Goal: Use online tool/utility: Utilize a website feature to perform a specific function

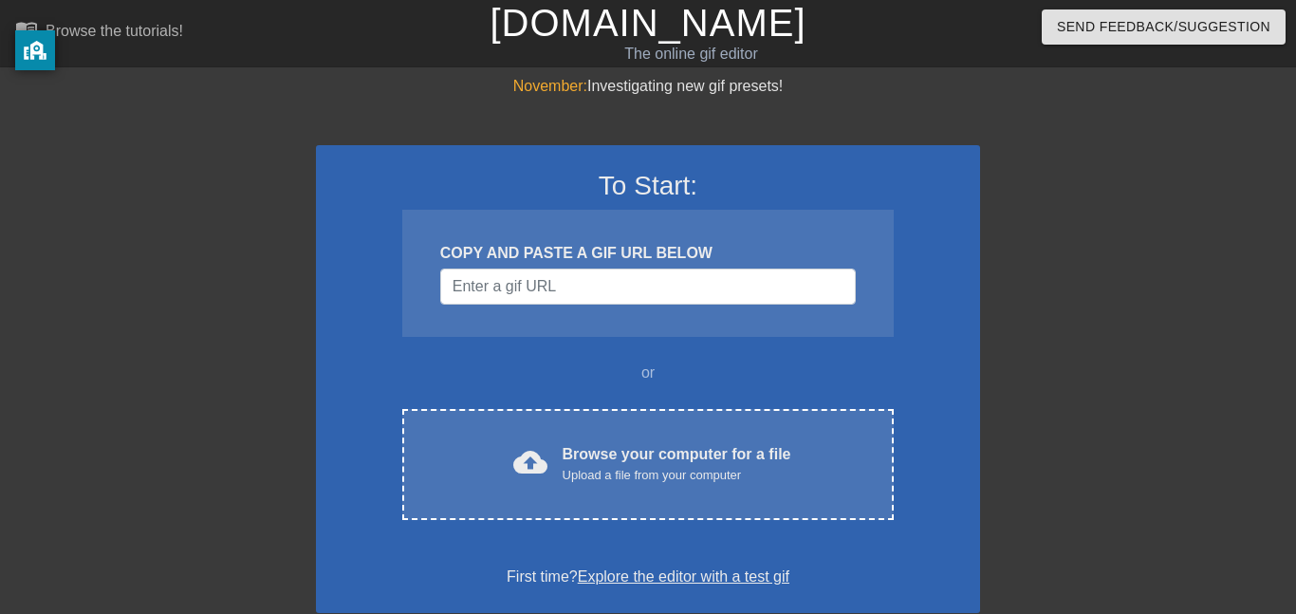
click at [517, 250] on div "COPY AND PASTE A GIF URL BELOW" at bounding box center [648, 253] width 416 height 23
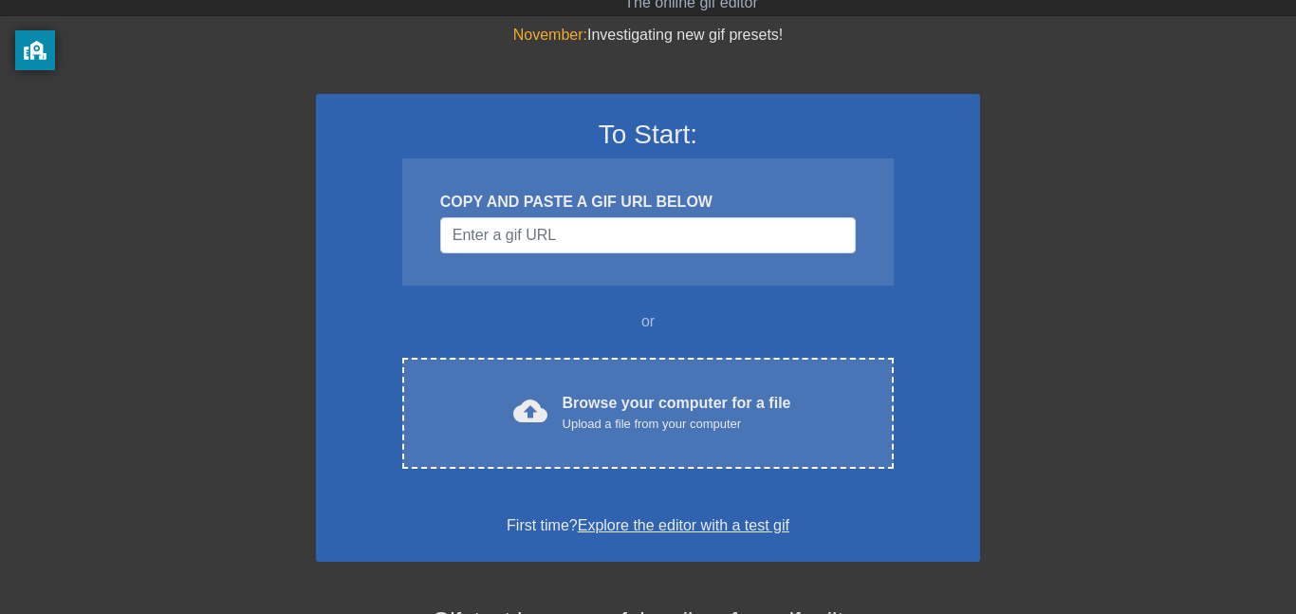
scroll to position [60, 0]
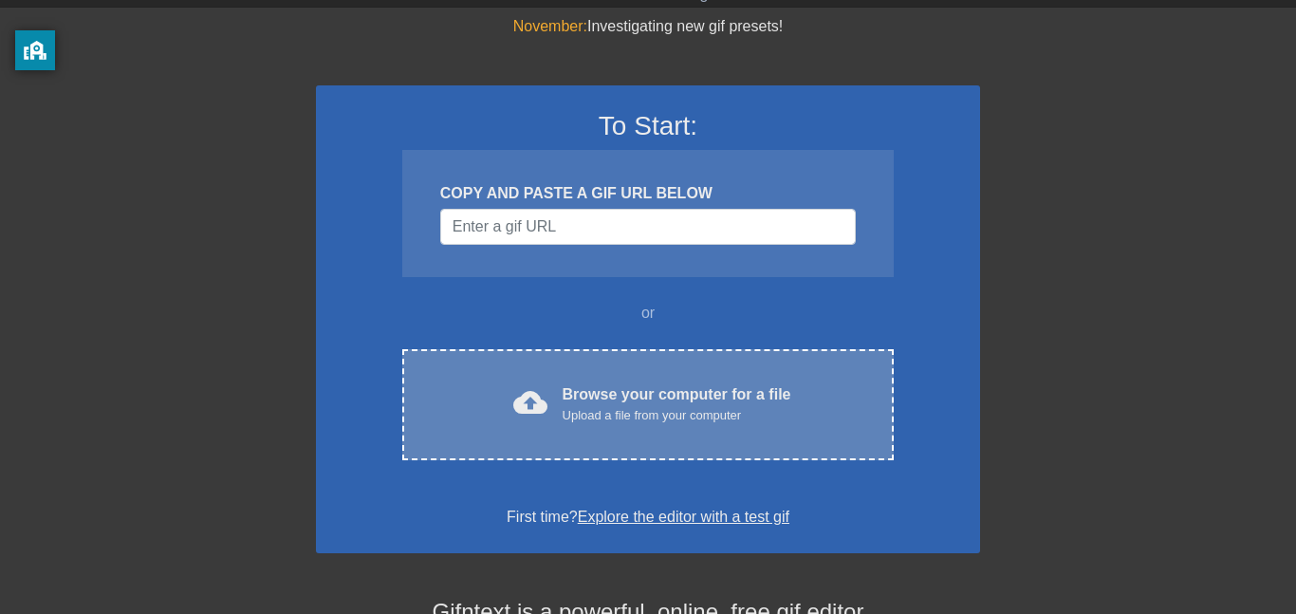
click at [607, 373] on div "cloud_upload Browse your computer for a file Upload a file from your computer C…" at bounding box center [648, 404] width 492 height 111
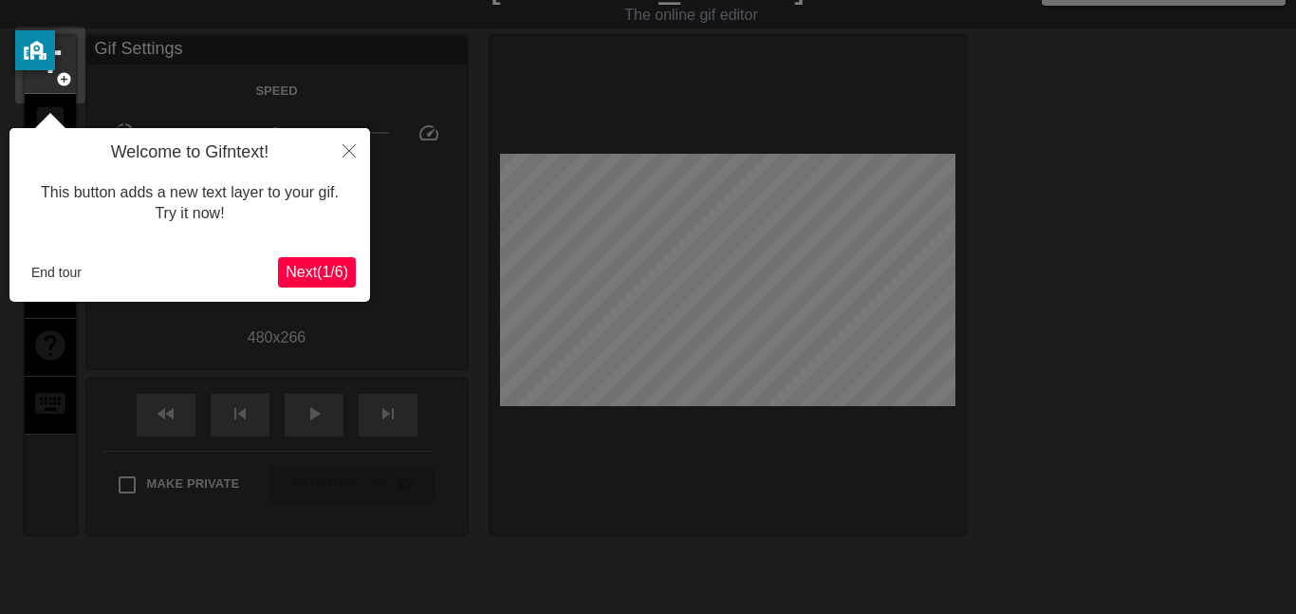
scroll to position [46, 0]
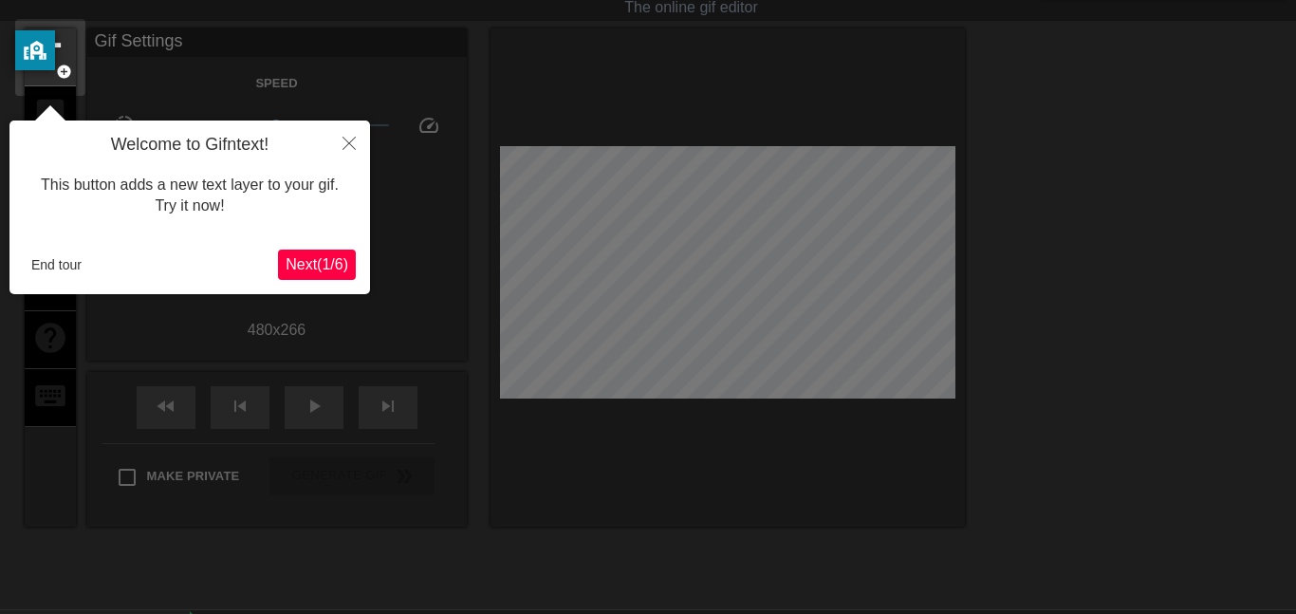
click at [323, 265] on span "Next ( 1 / 6 )" at bounding box center [317, 264] width 63 height 16
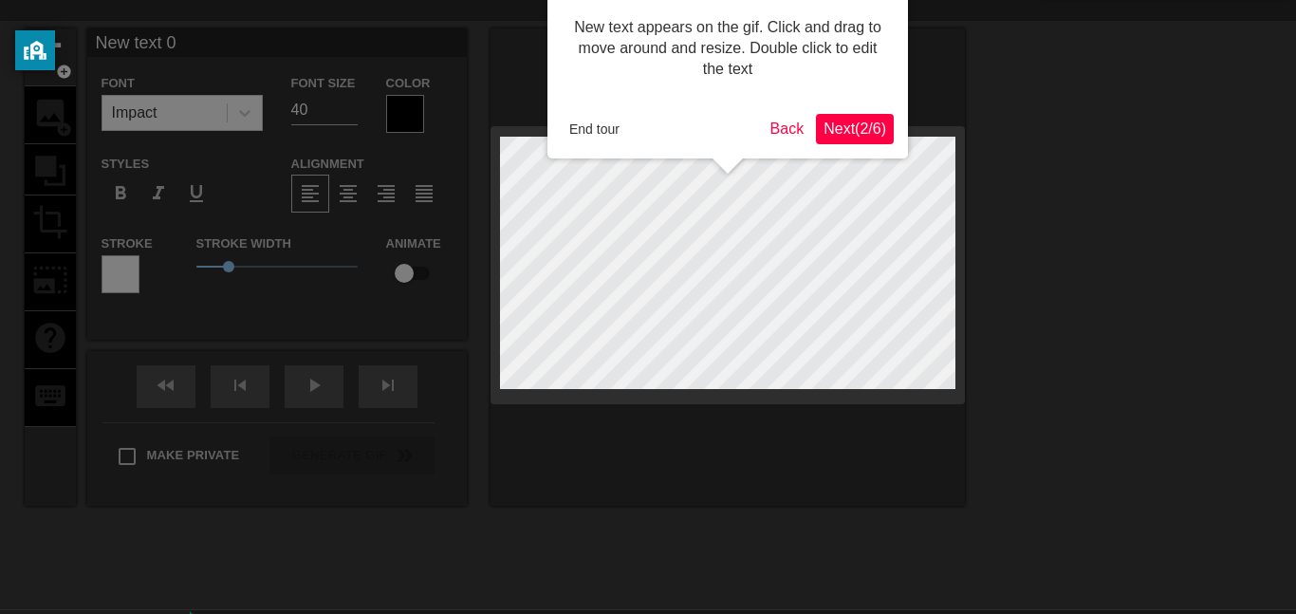
scroll to position [0, 0]
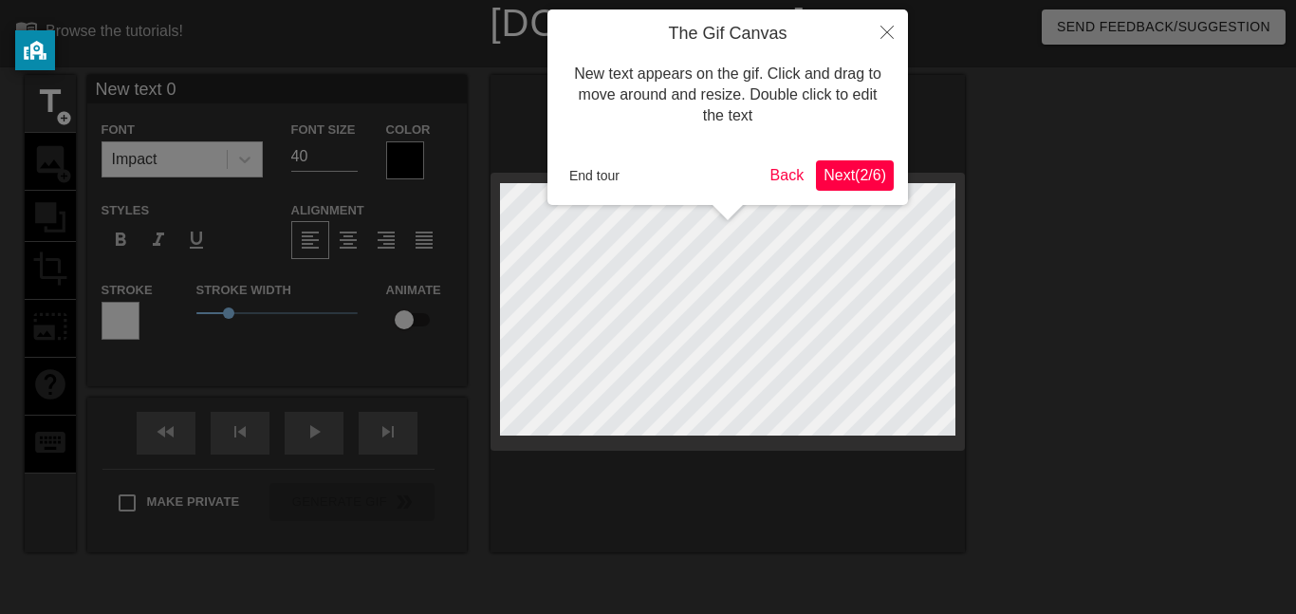
click at [864, 175] on span "Next ( 2 / 6 )" at bounding box center [855, 175] width 63 height 16
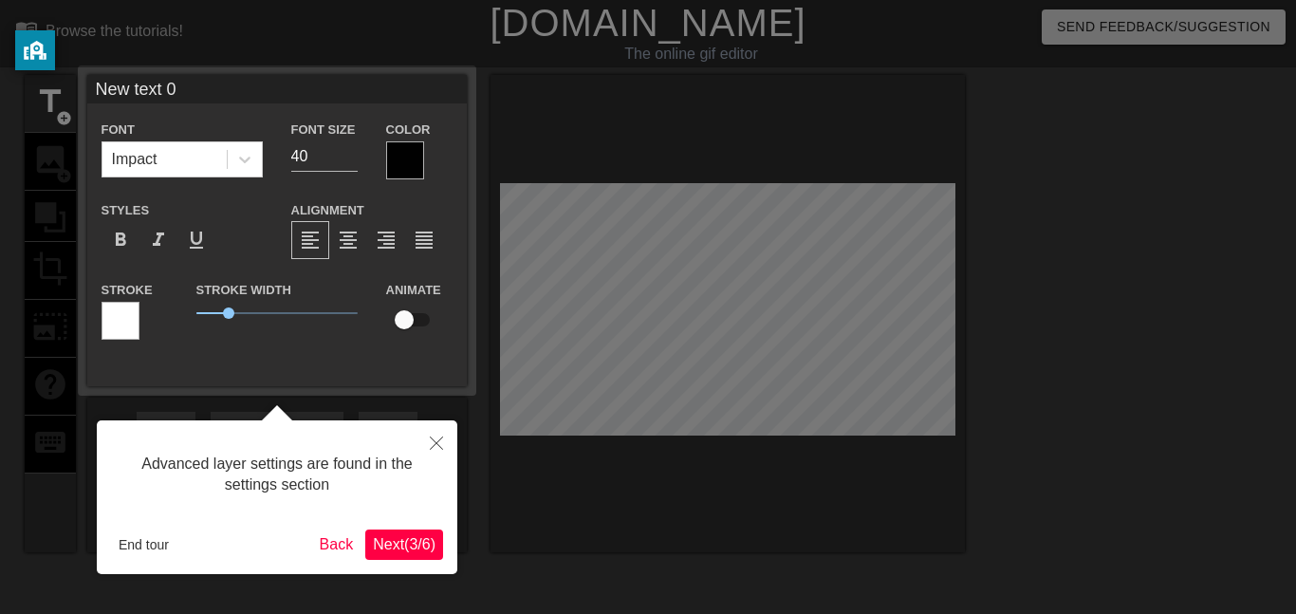
scroll to position [46, 0]
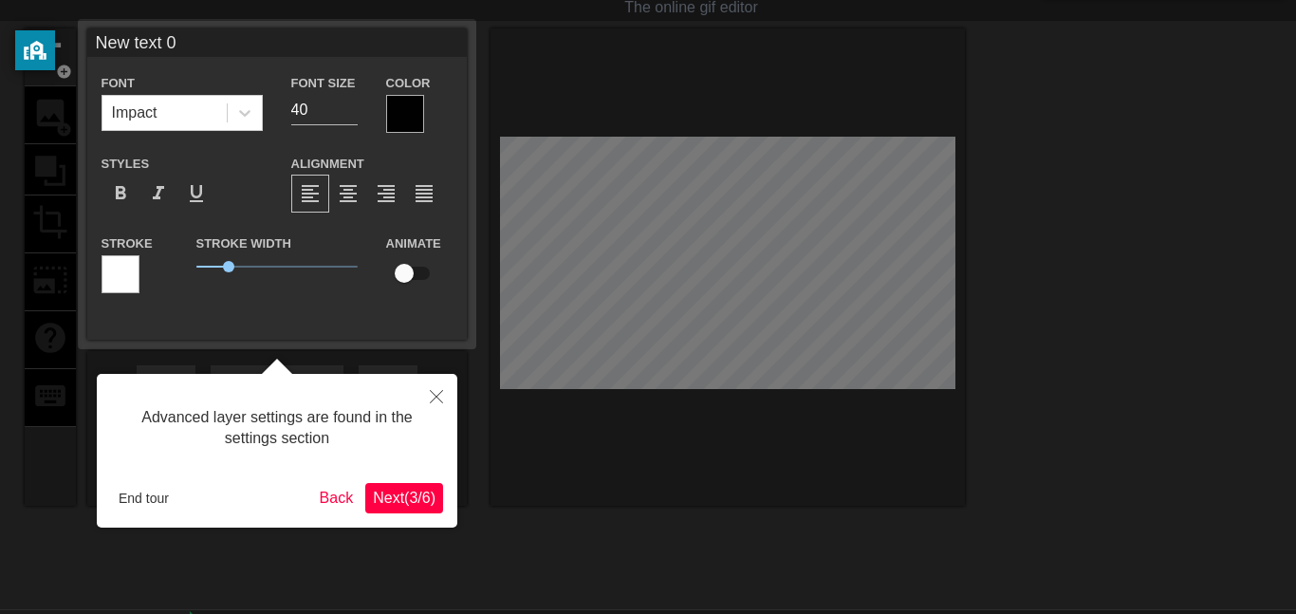
click at [402, 506] on span "Next ( 3 / 6 )" at bounding box center [404, 498] width 63 height 16
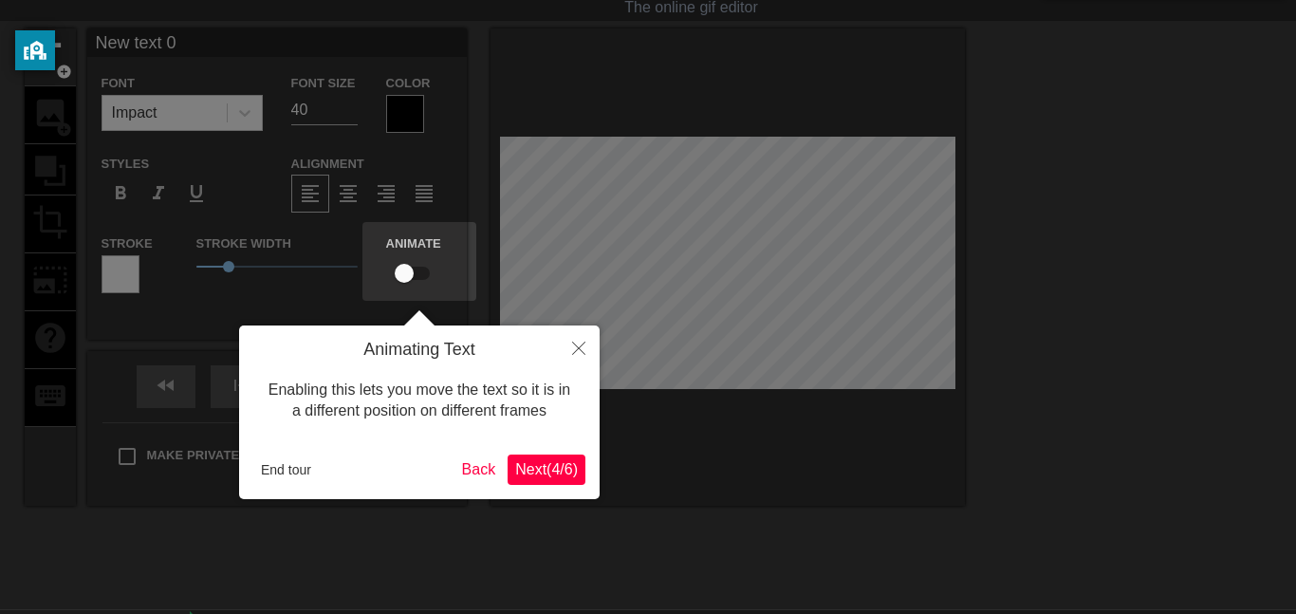
scroll to position [0, 0]
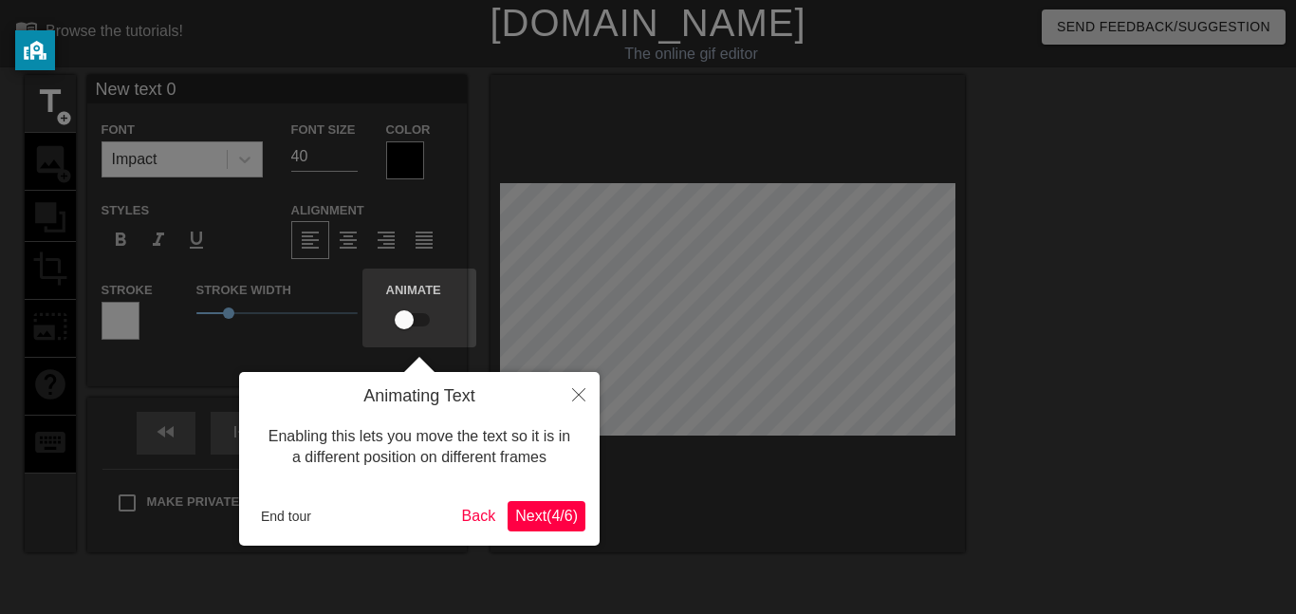
click at [549, 516] on span "Next ( 4 / 6 )" at bounding box center [546, 516] width 63 height 16
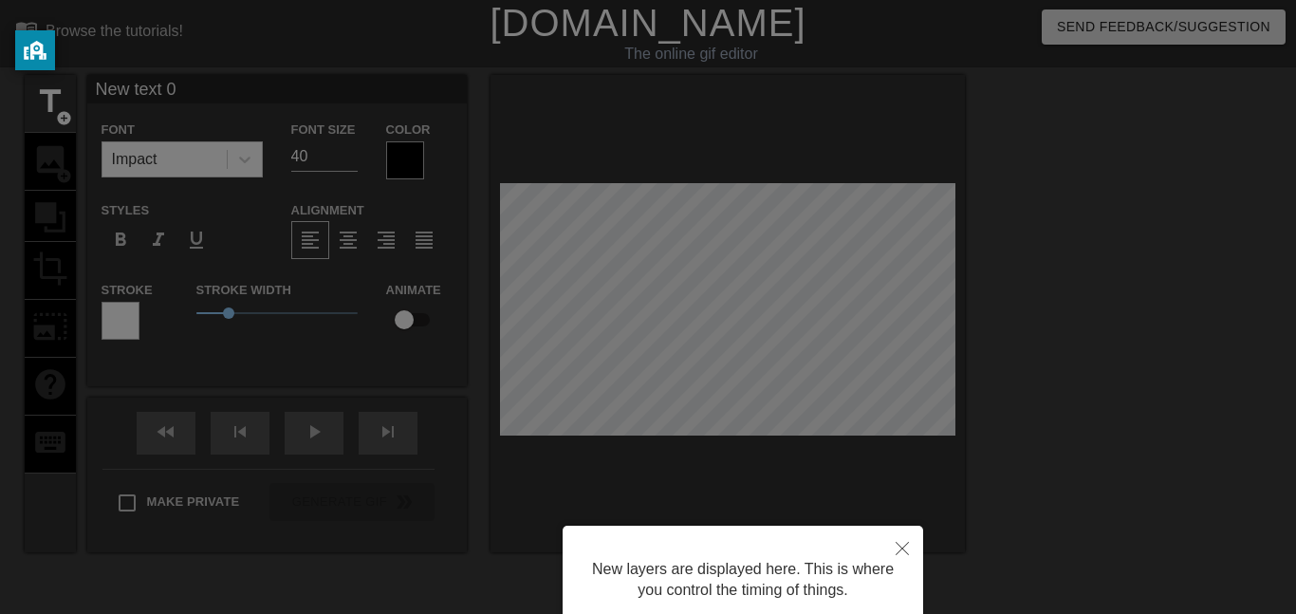
scroll to position [159, 0]
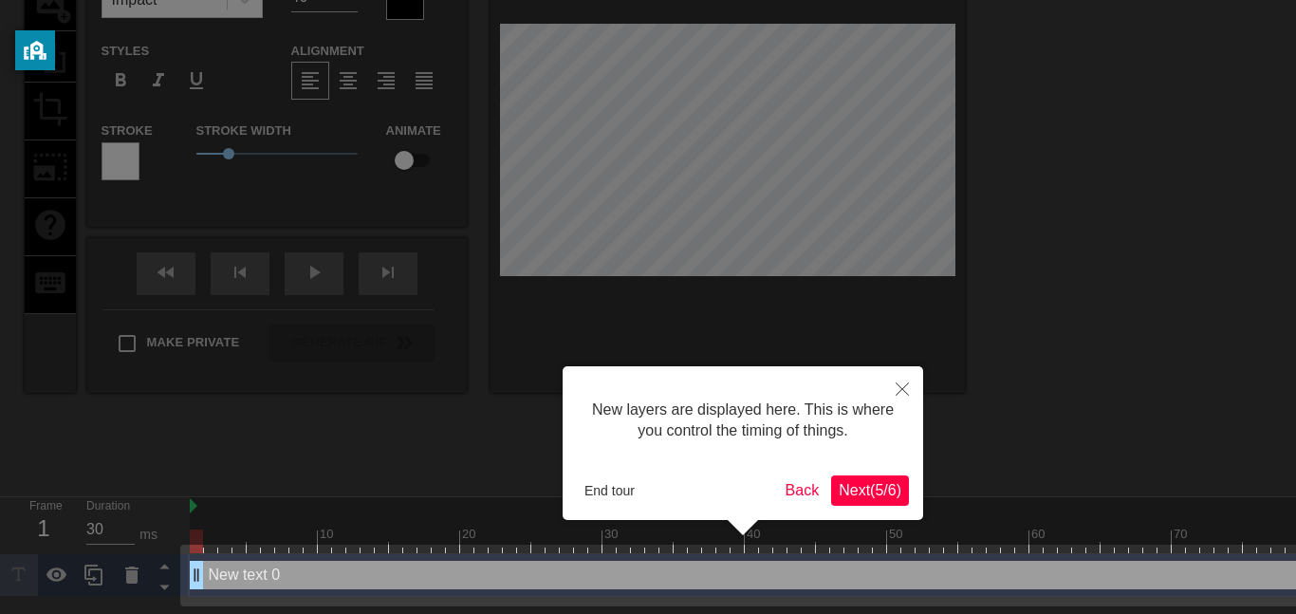
click at [859, 495] on span "Next ( 5 / 6 )" at bounding box center [870, 490] width 63 height 16
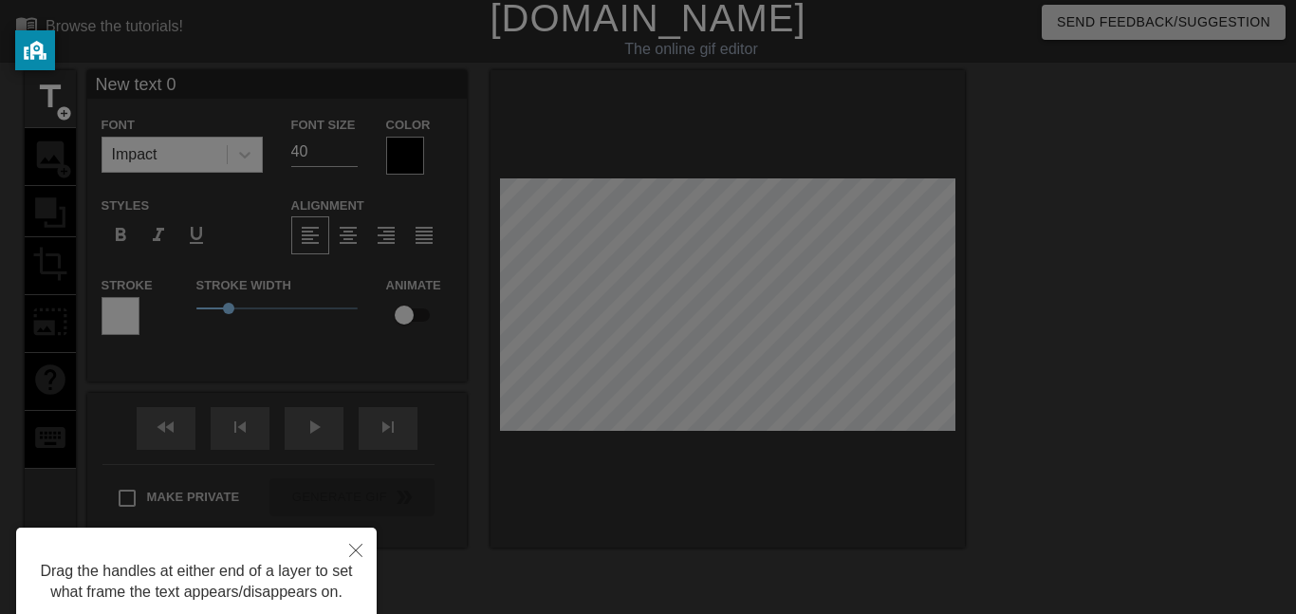
scroll to position [0, 0]
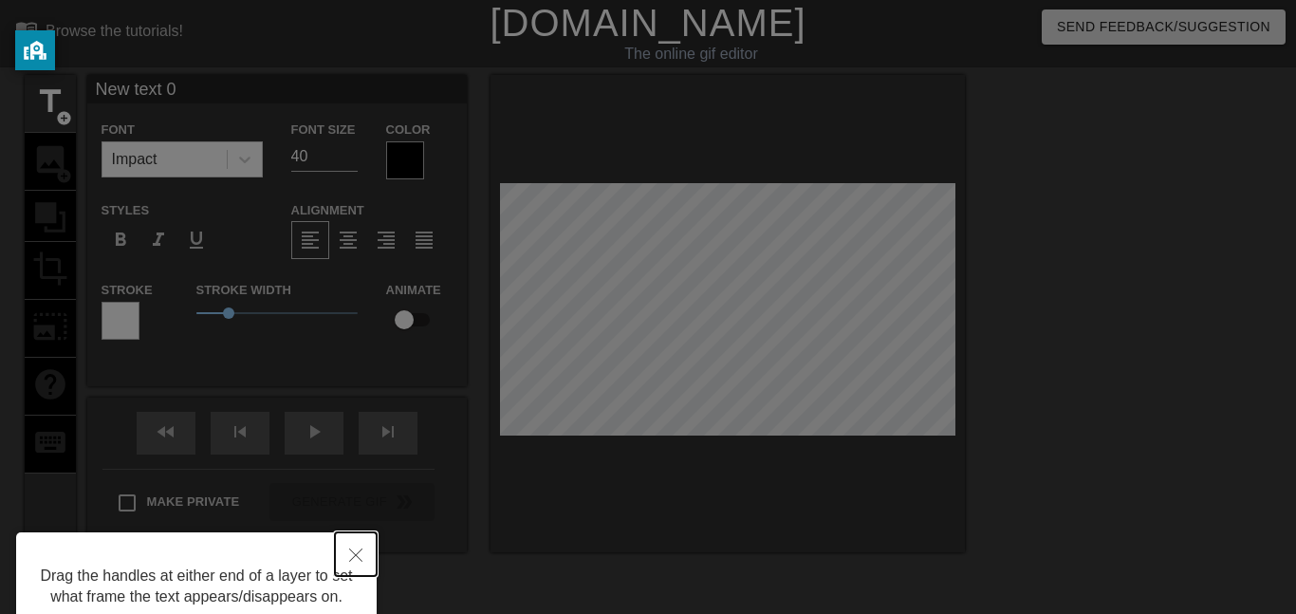
click at [356, 551] on icon "Close" at bounding box center [355, 554] width 13 height 13
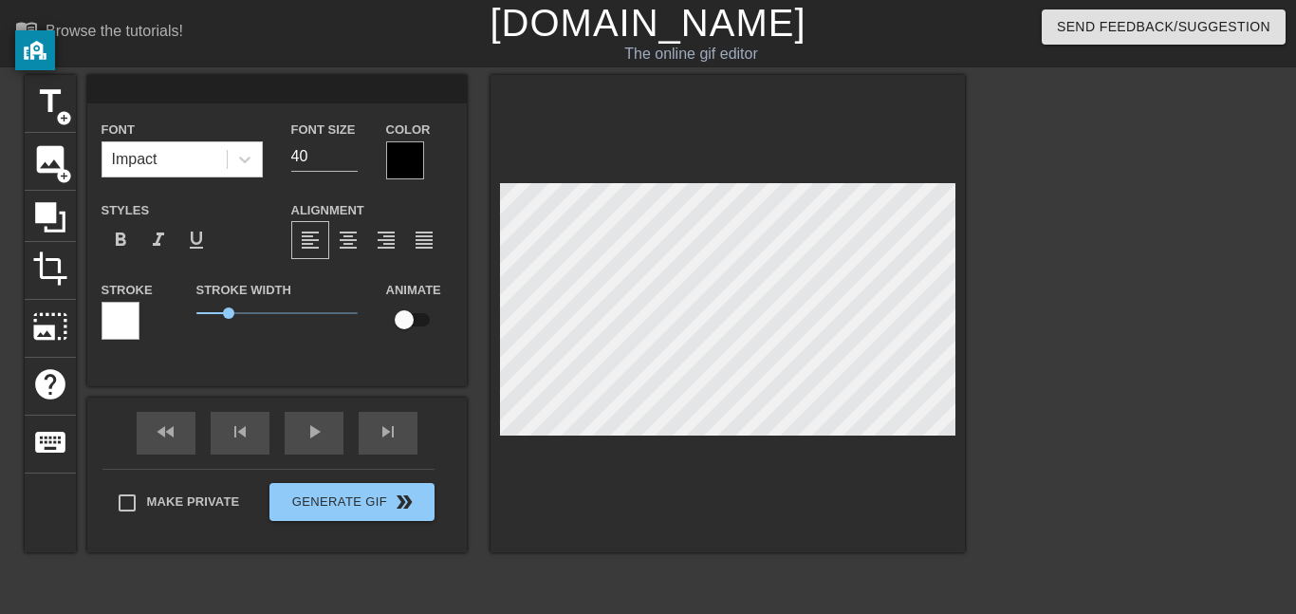
type input "S"
type textarea "S"
type input "Se"
type textarea "Se"
type input "Set"
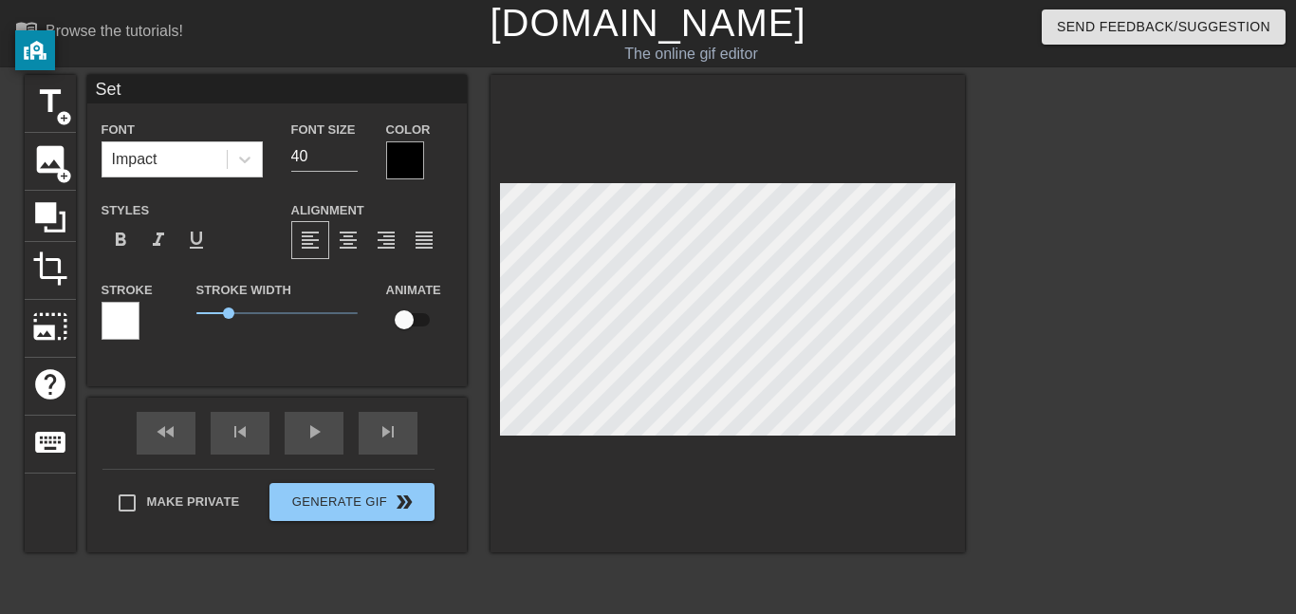
type textarea "Set"
click at [386, 170] on div at bounding box center [405, 160] width 38 height 38
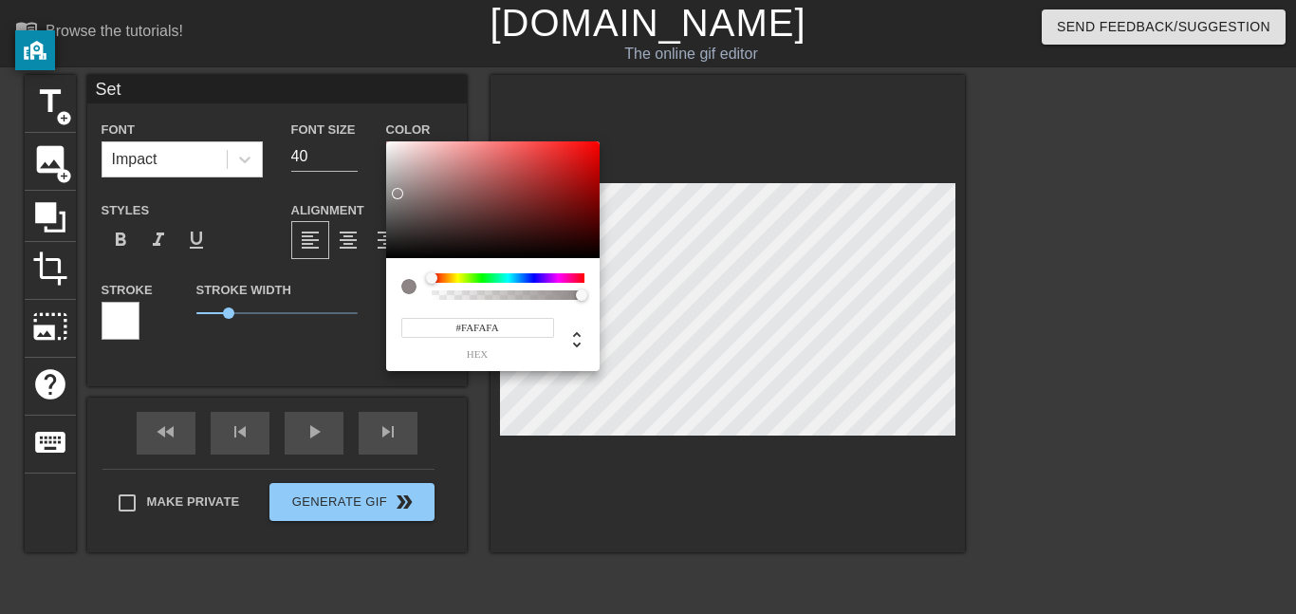
drag, startPoint x: 411, startPoint y: 239, endPoint x: 365, endPoint y: 143, distance: 106.1
click at [365, 143] on div "#FAFAFA hex" at bounding box center [648, 307] width 1296 height 614
type input "#F6F1F1"
click at [390, 145] on div at bounding box center [386, 143] width 11 height 11
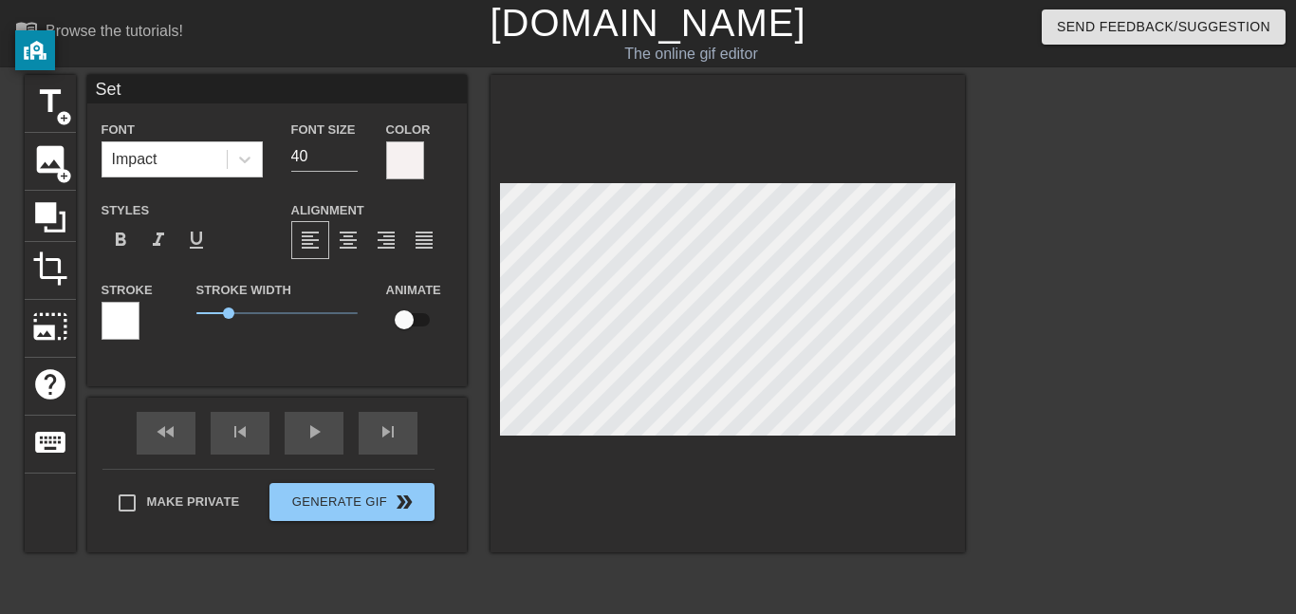
click at [125, 313] on div at bounding box center [121, 321] width 38 height 38
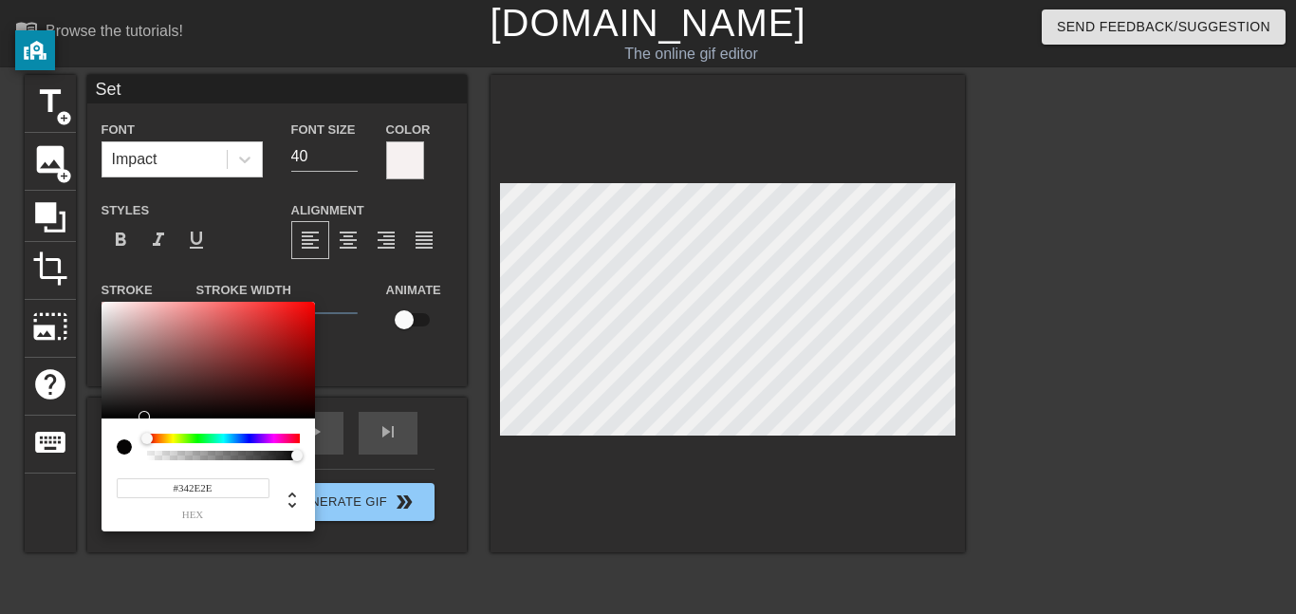
type input "#000000"
drag, startPoint x: 177, startPoint y: 389, endPoint x: 120, endPoint y: 425, distance: 68.2
click at [120, 425] on div "#000000 hex" at bounding box center [209, 417] width 214 height 231
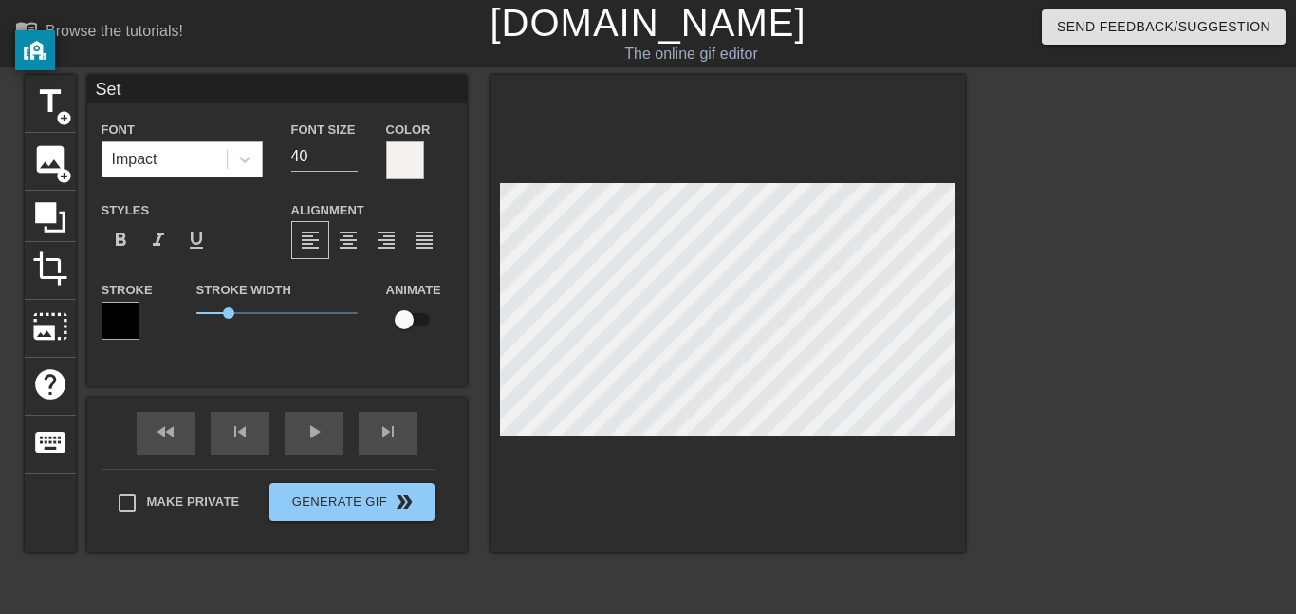
click at [218, 156] on div "Impact" at bounding box center [164, 159] width 124 height 34
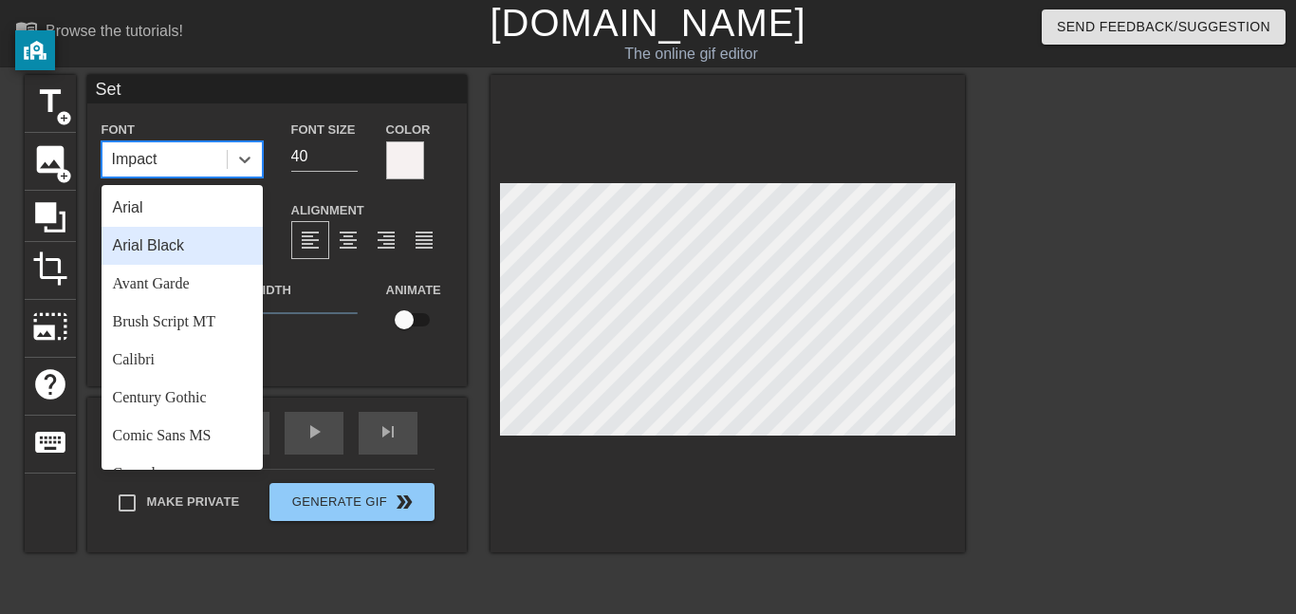
click at [194, 249] on div "Arial Black" at bounding box center [182, 246] width 161 height 38
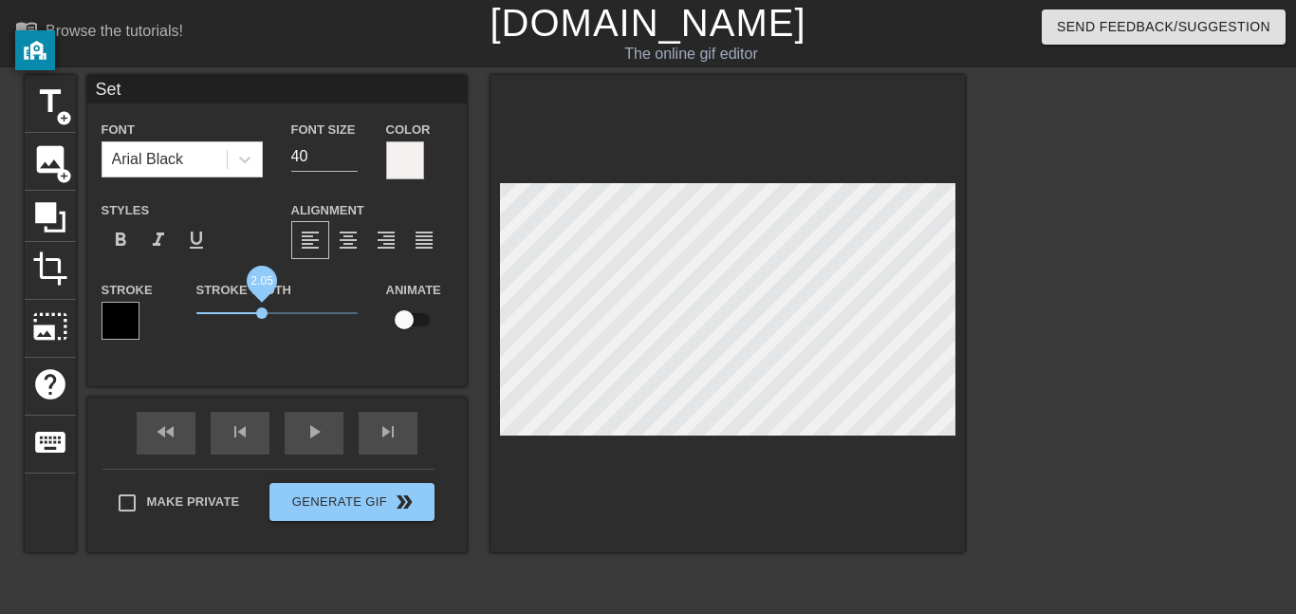
drag, startPoint x: 231, startPoint y: 310, endPoint x: 270, endPoint y: 307, distance: 39.0
click at [268, 307] on span "2.05" at bounding box center [261, 312] width 11 height 11
click at [245, 163] on icon at bounding box center [244, 159] width 19 height 19
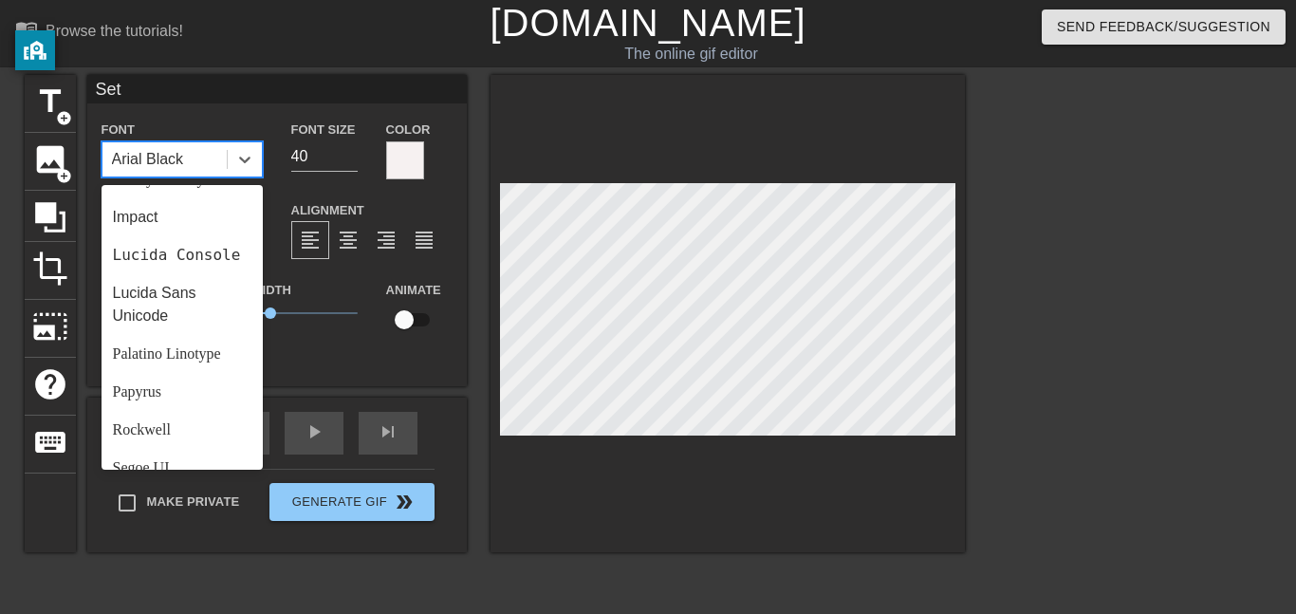
scroll to position [479, 0]
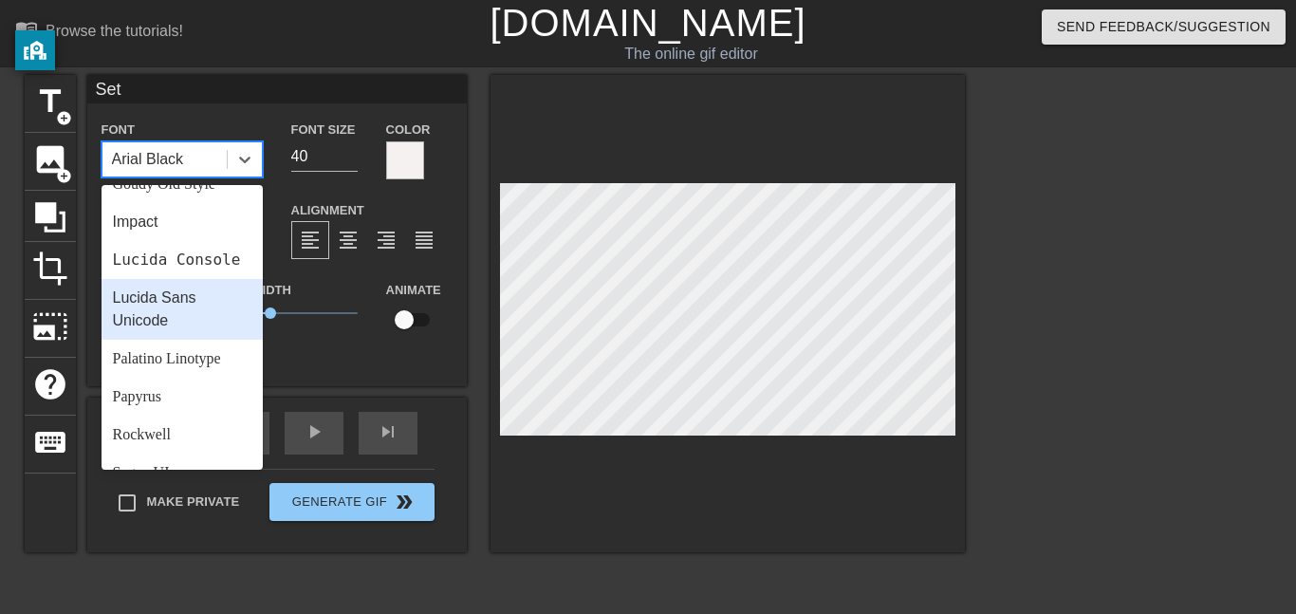
click at [184, 292] on div "Lucida Sans Unicode" at bounding box center [182, 309] width 161 height 61
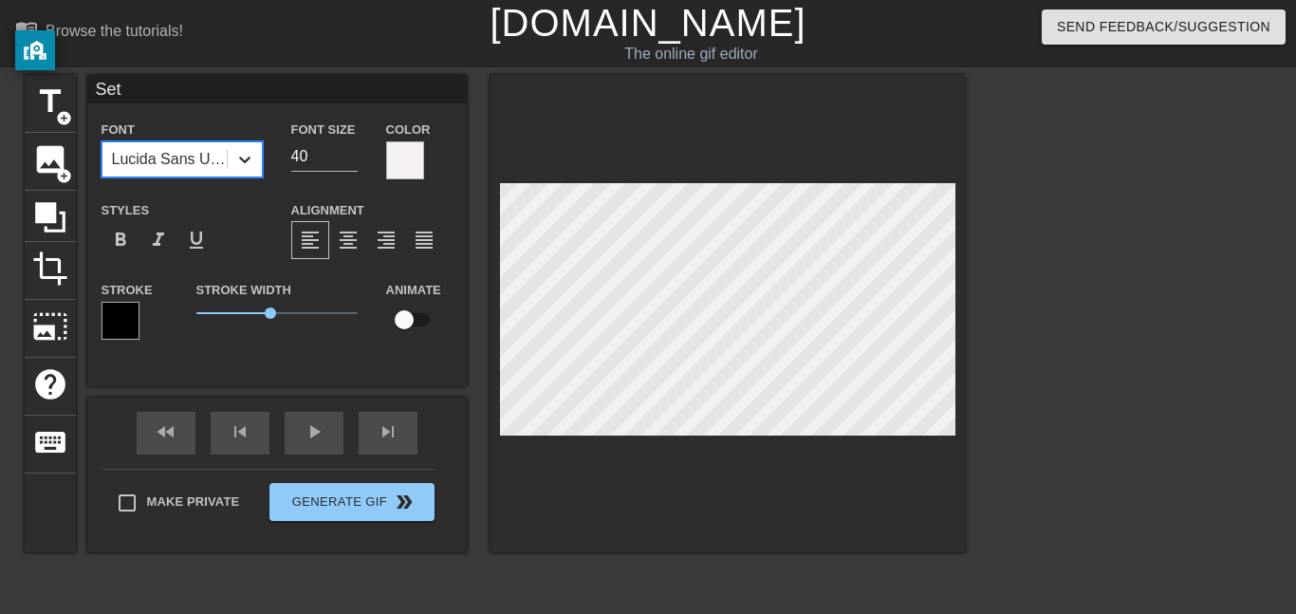
click at [235, 158] on icon at bounding box center [244, 159] width 19 height 19
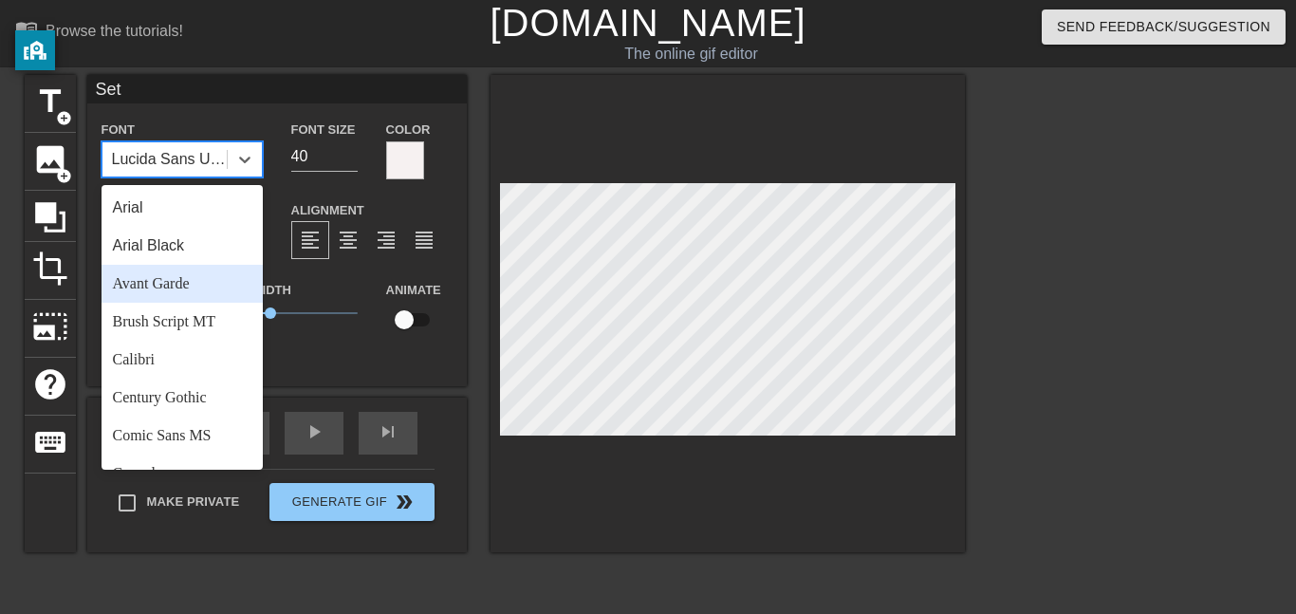
click at [179, 296] on div "Avant Garde" at bounding box center [182, 284] width 161 height 38
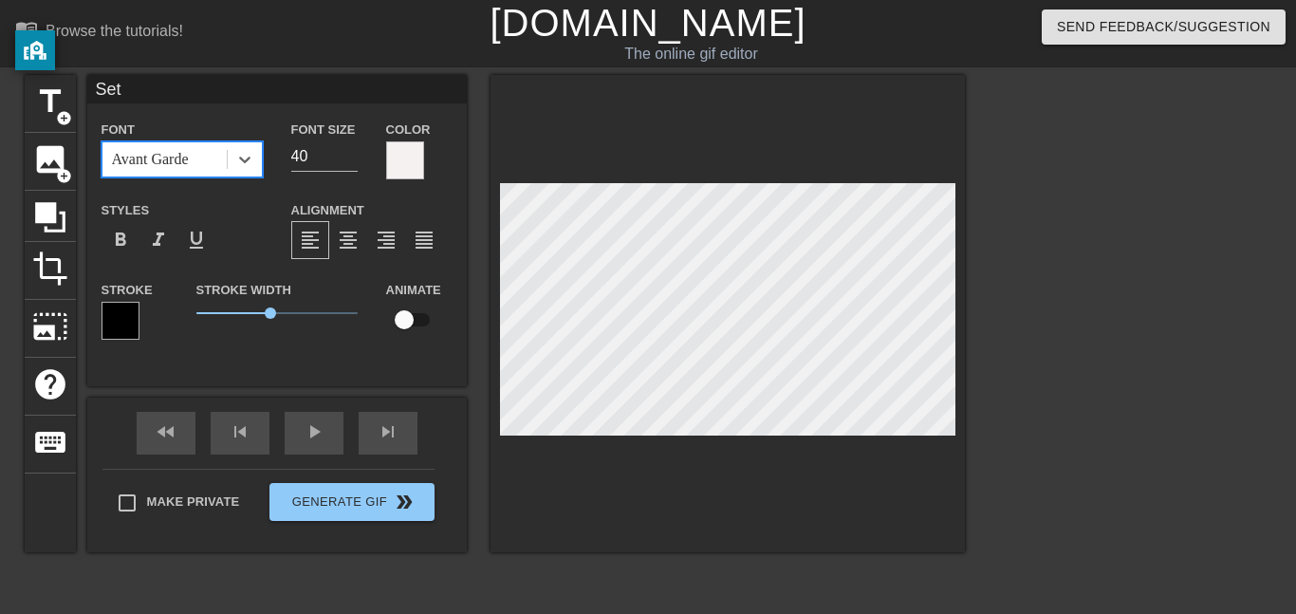
click at [207, 161] on div "Avant Garde" at bounding box center [164, 159] width 124 height 34
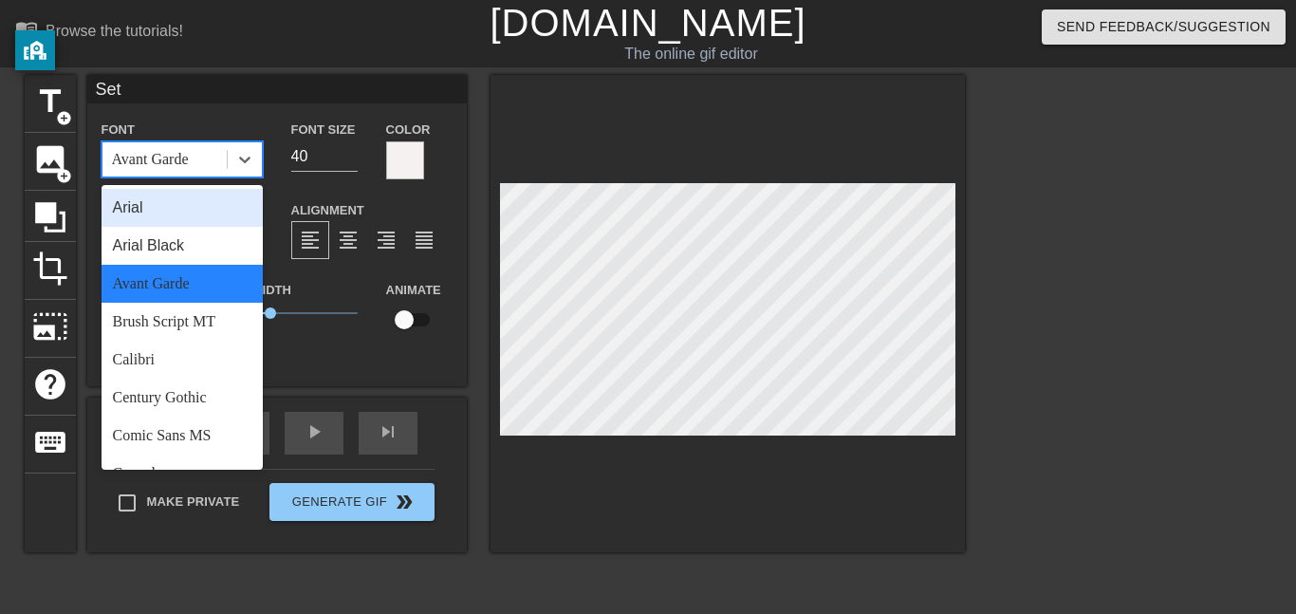
click at [202, 209] on div "Arial" at bounding box center [182, 208] width 161 height 38
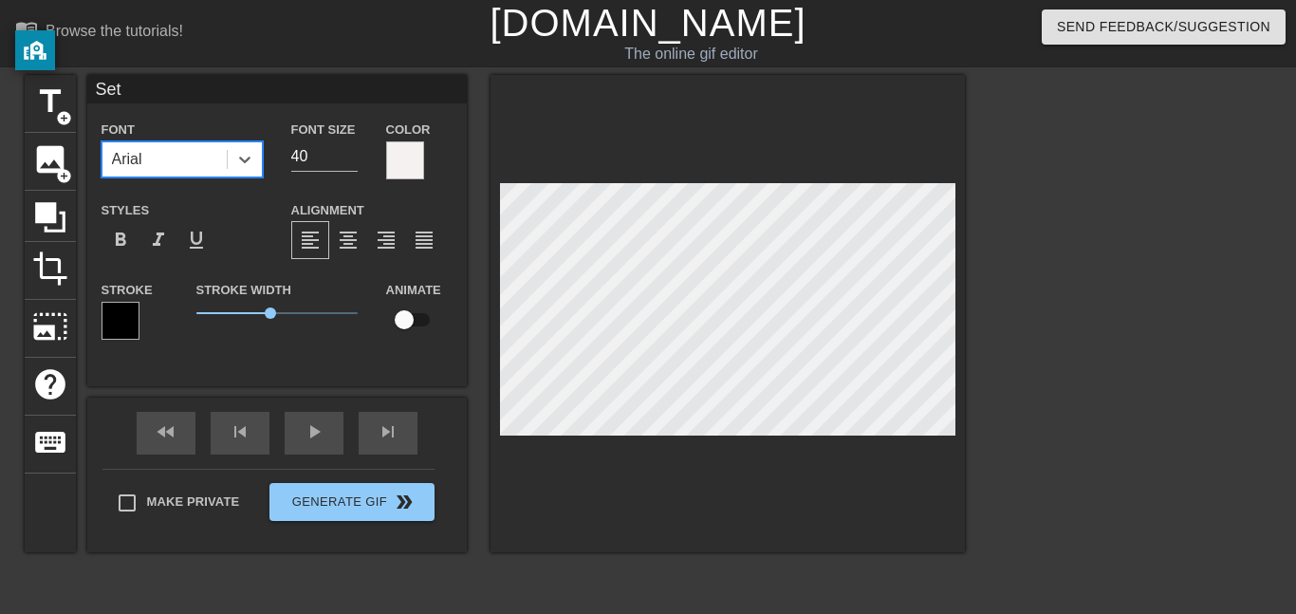
click at [201, 163] on div "Arial" at bounding box center [164, 159] width 124 height 34
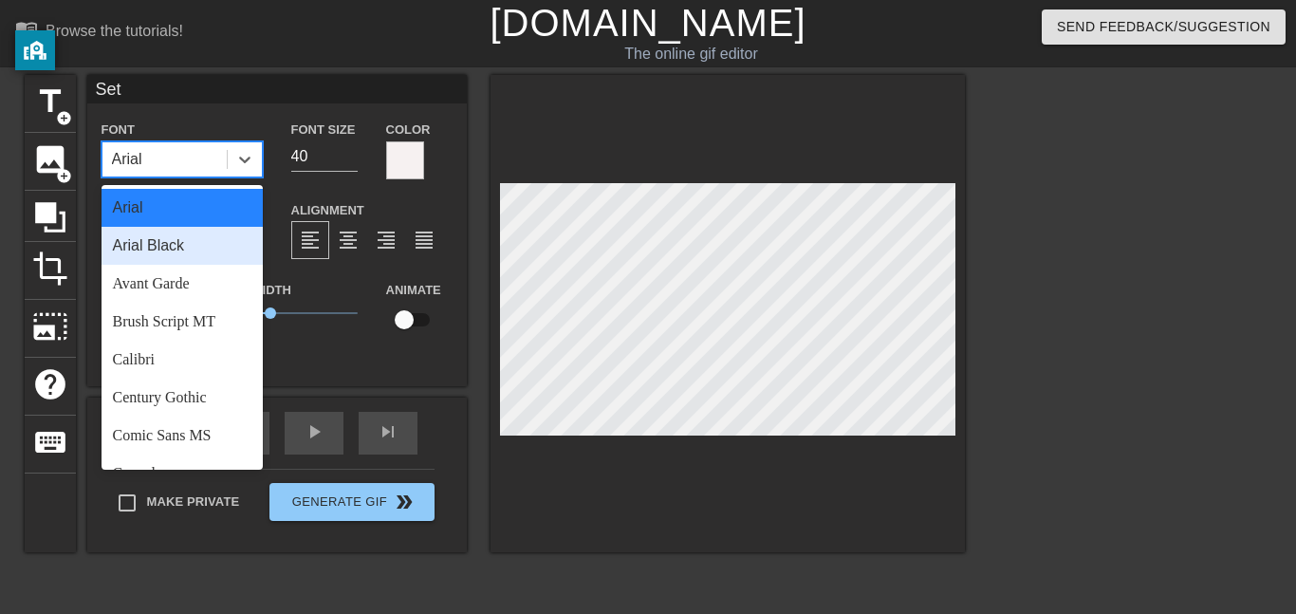
click at [202, 238] on div "Arial Black" at bounding box center [182, 246] width 161 height 38
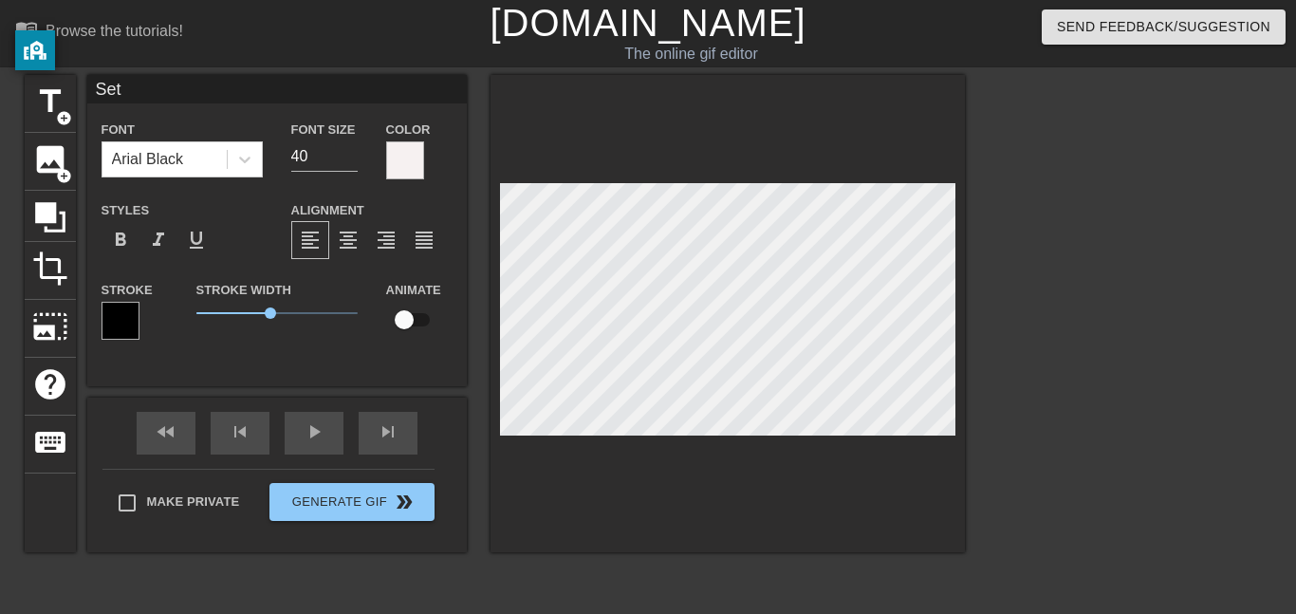
click at [406, 322] on input "checkbox" at bounding box center [404, 320] width 108 height 36
checkbox input "true"
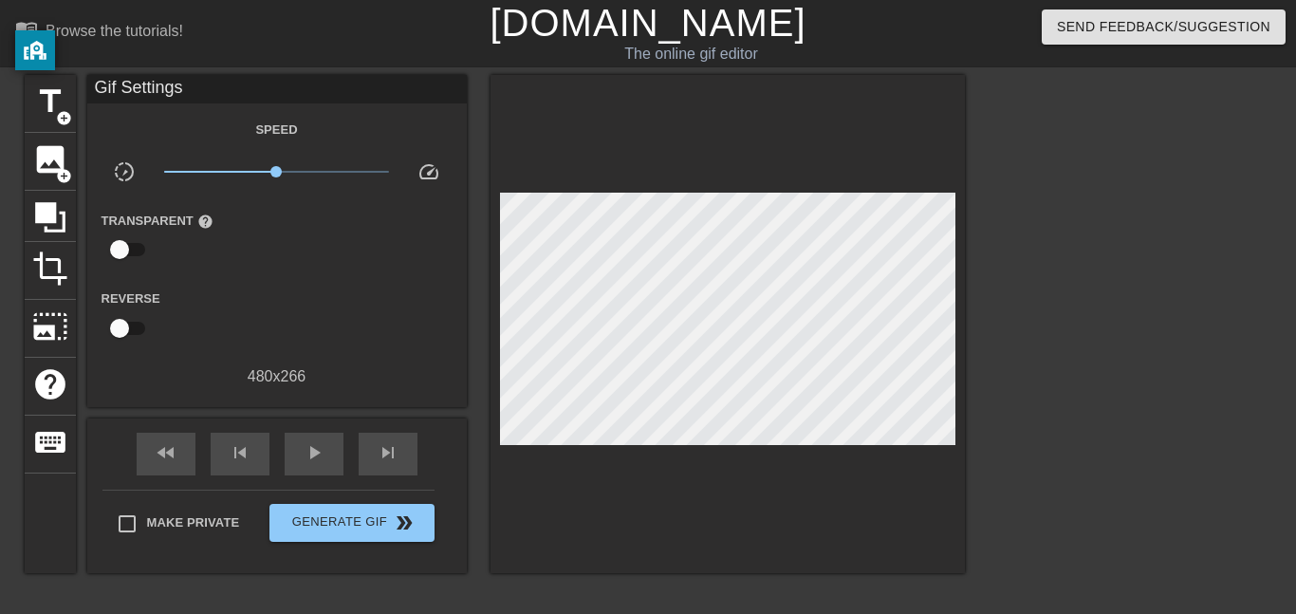
click at [427, 393] on div "Gif Settings Speed slow_motion_video x1.00 speed Transparent help Reverse 480 x…" at bounding box center [277, 324] width 380 height 498
click at [61, 123] on span "add_circle" at bounding box center [64, 118] width 16 height 16
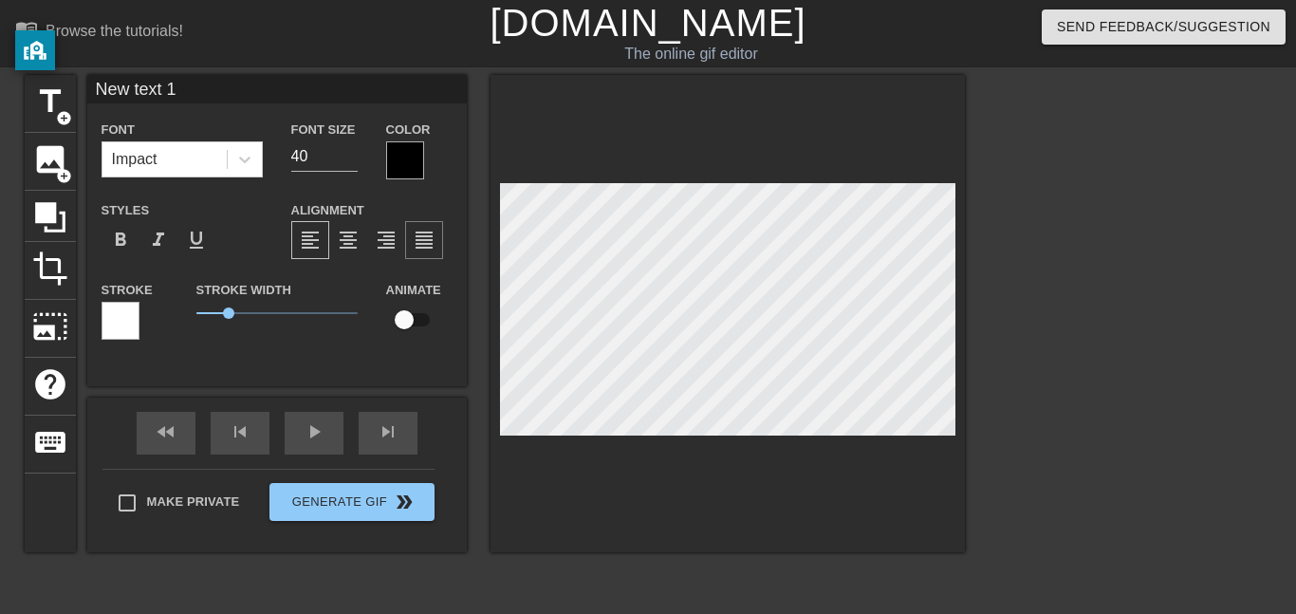
scroll to position [0, 4]
click at [388, 169] on div at bounding box center [405, 160] width 38 height 38
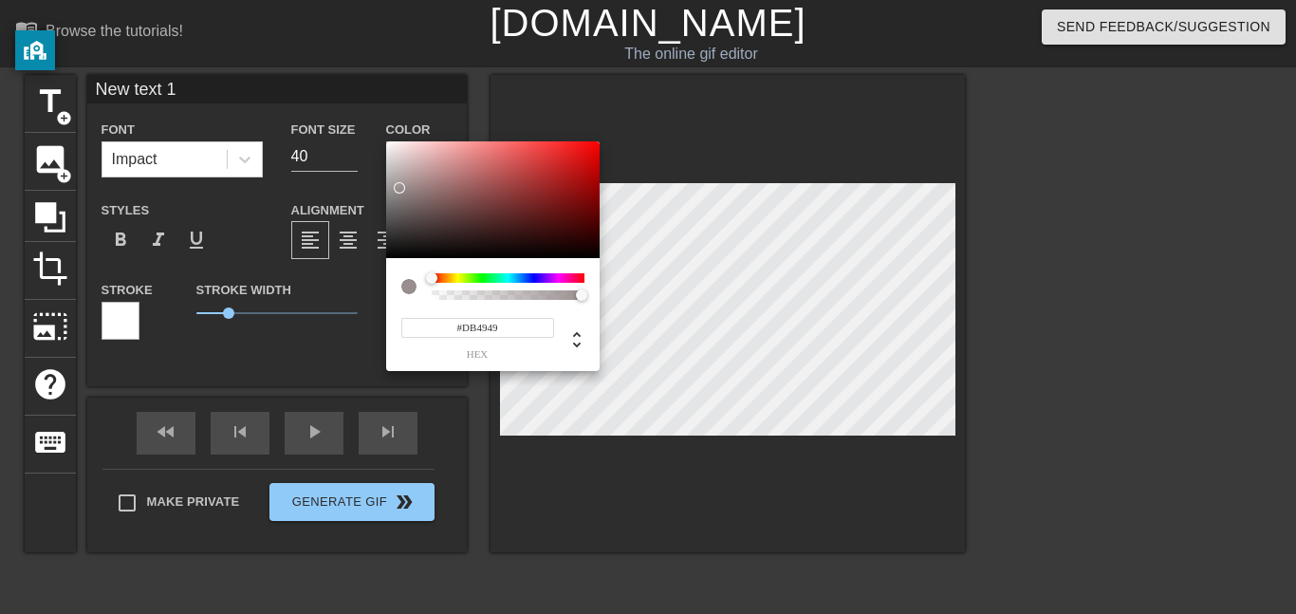
type input "#FFFFFF"
drag, startPoint x: 405, startPoint y: 213, endPoint x: 370, endPoint y: 124, distance: 95.0
click at [370, 124] on div "#FFFFFF hex" at bounding box center [648, 307] width 1296 height 614
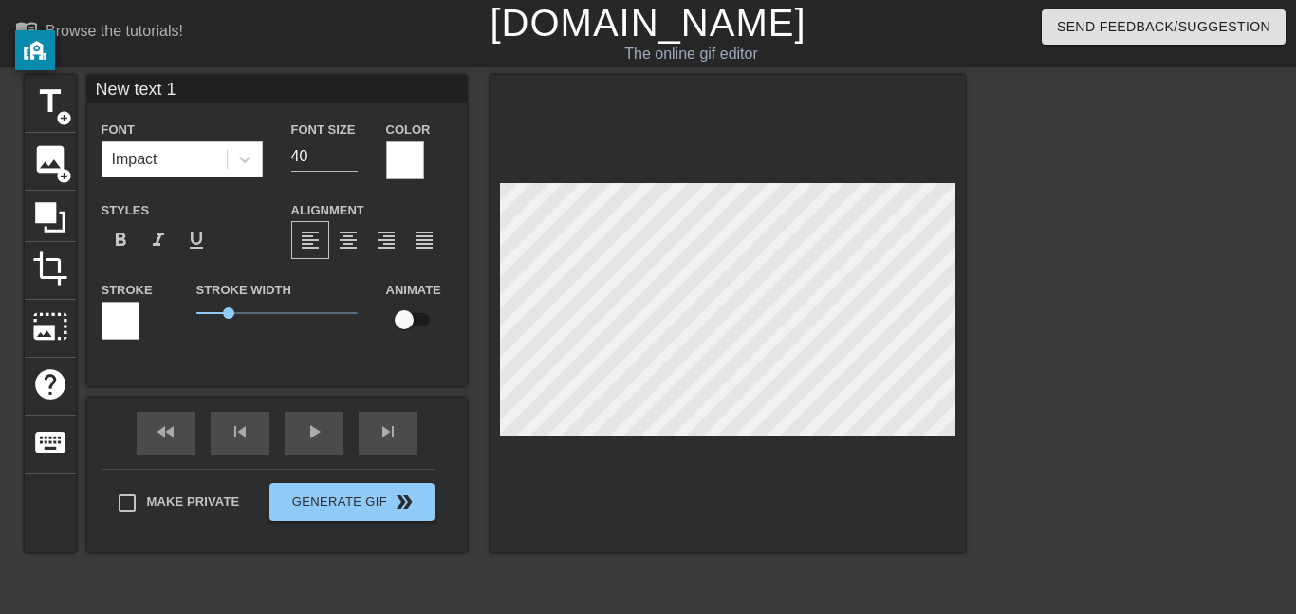
click at [127, 327] on div at bounding box center [121, 321] width 38 height 38
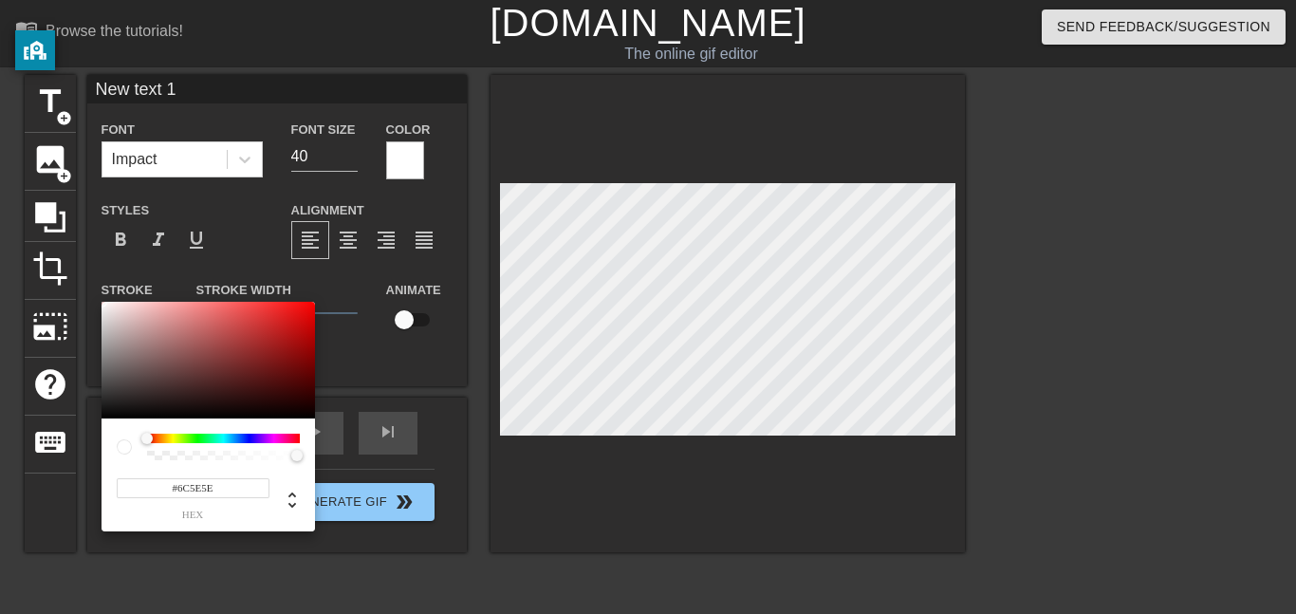
type input "#000000"
drag, startPoint x: 160, startPoint y: 335, endPoint x: 32, endPoint y: 483, distance: 195.8
click at [32, 483] on div "#000000 hex" at bounding box center [648, 307] width 1296 height 614
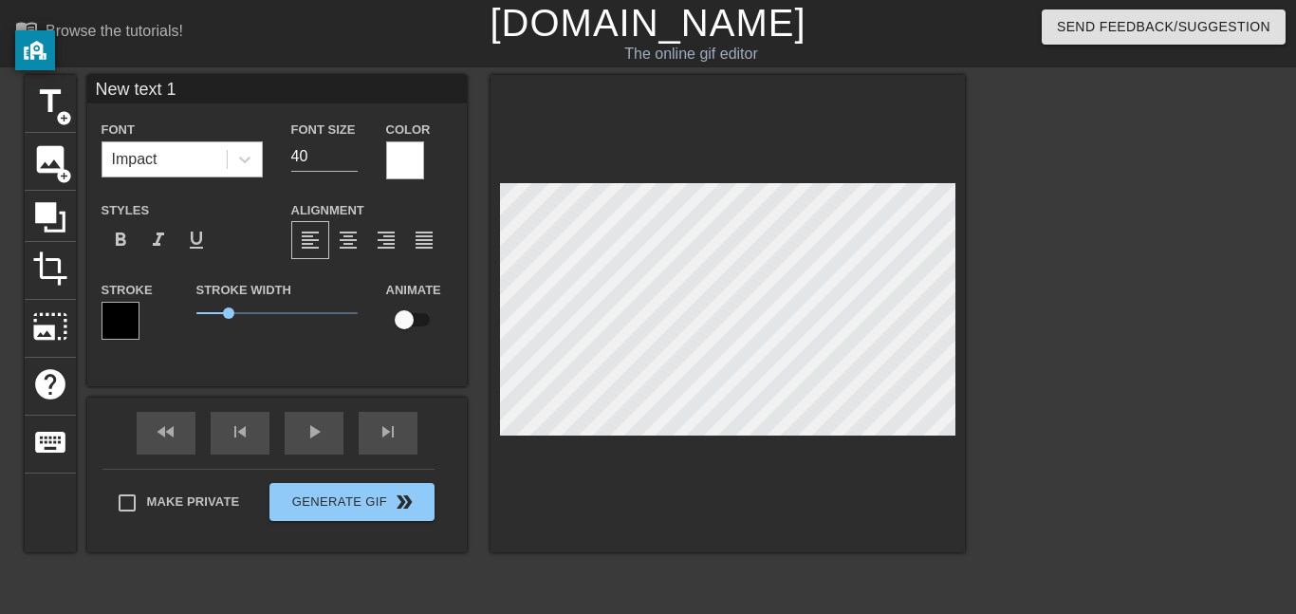
click at [222, 142] on div "Impact" at bounding box center [164, 159] width 124 height 34
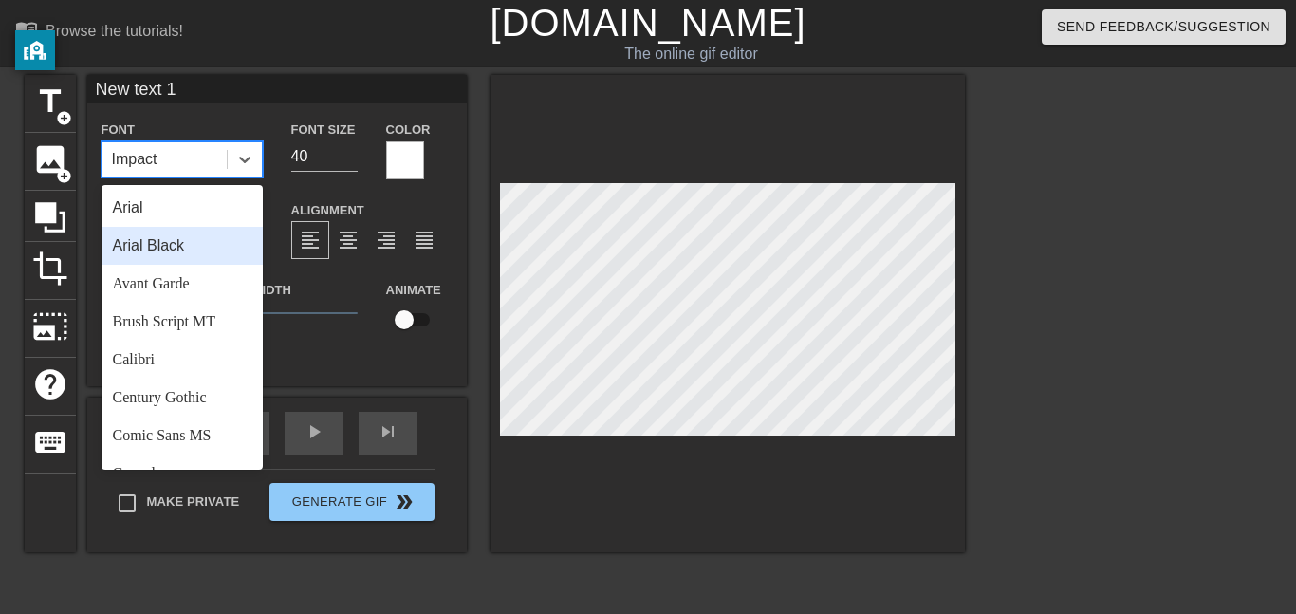
click at [208, 250] on div "Arial Black" at bounding box center [182, 246] width 161 height 38
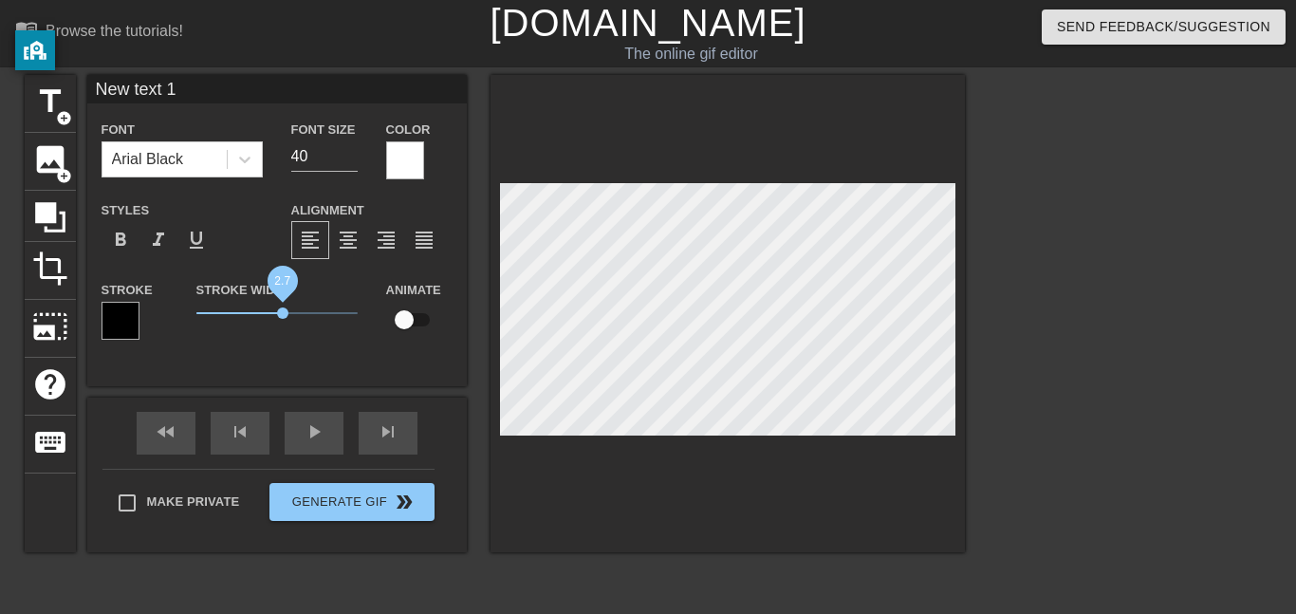
drag, startPoint x: 240, startPoint y: 314, endPoint x: 284, endPoint y: 316, distance: 43.7
click at [284, 316] on span "2.7" at bounding box center [276, 313] width 161 height 23
click at [395, 325] on input "checkbox" at bounding box center [404, 320] width 108 height 36
checkbox input "true"
type input "O"
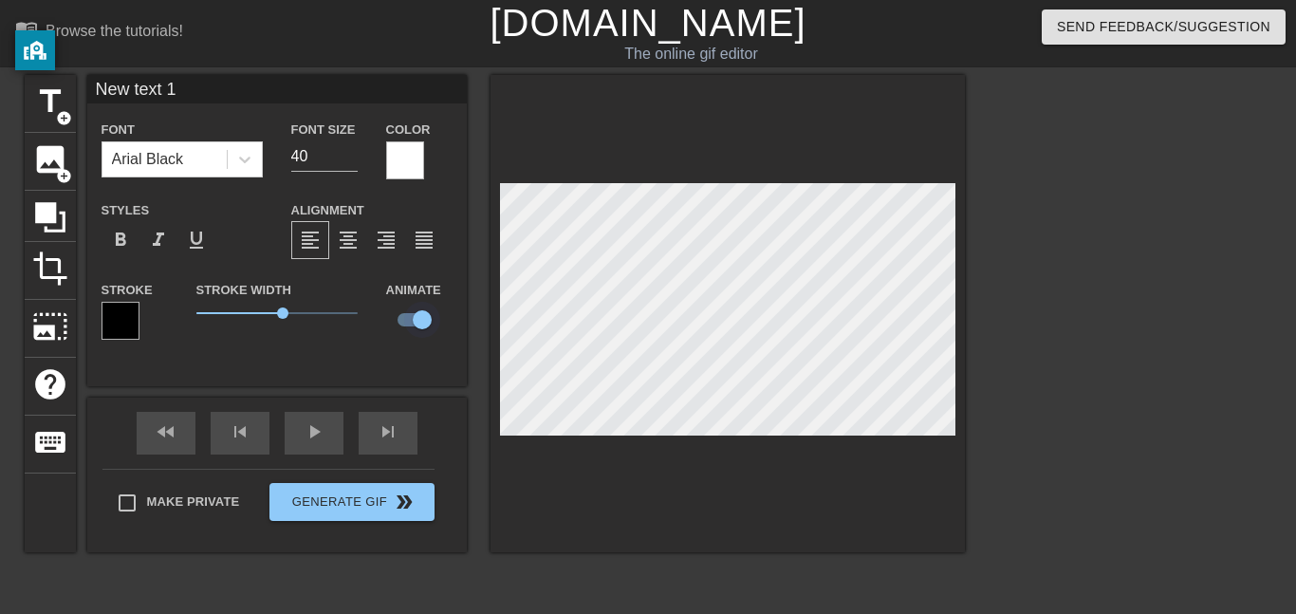
type textarea "O"
type input "Or"
type textarea "Or"
type input "Ori"
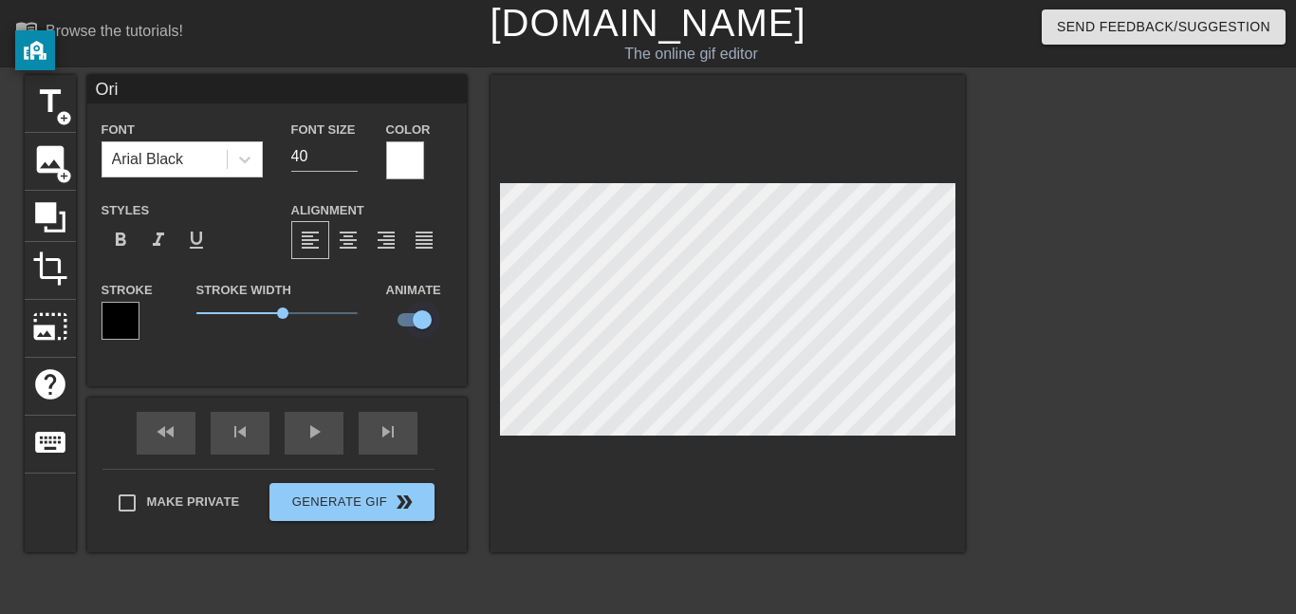
type textarea "Ori"
type input "Oris"
type textarea "Oris"
type input "Orisi"
type textarea "Orisi"
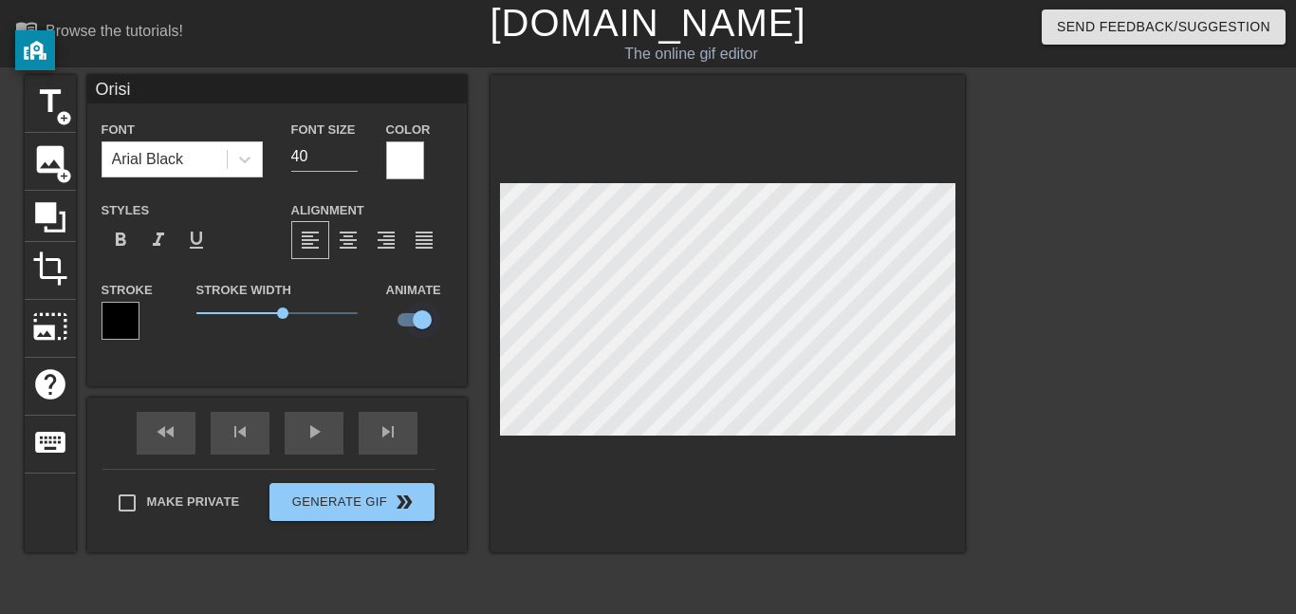
type input "Orisis"
type textarea "Orisis"
type input "Orisis"
type textarea "Orisis"
type input "Orisis a"
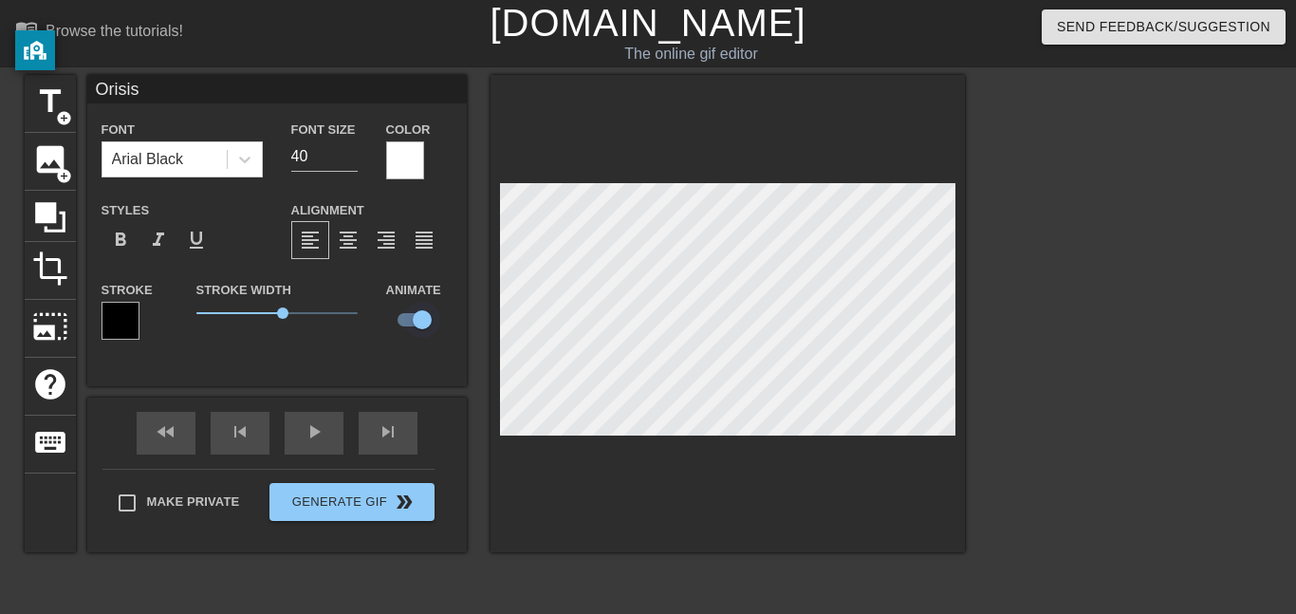
type textarea "Orisis a"
type input "Orisis an"
type textarea "Orisis an"
type input "Orisis and"
type textarea "Orisis and"
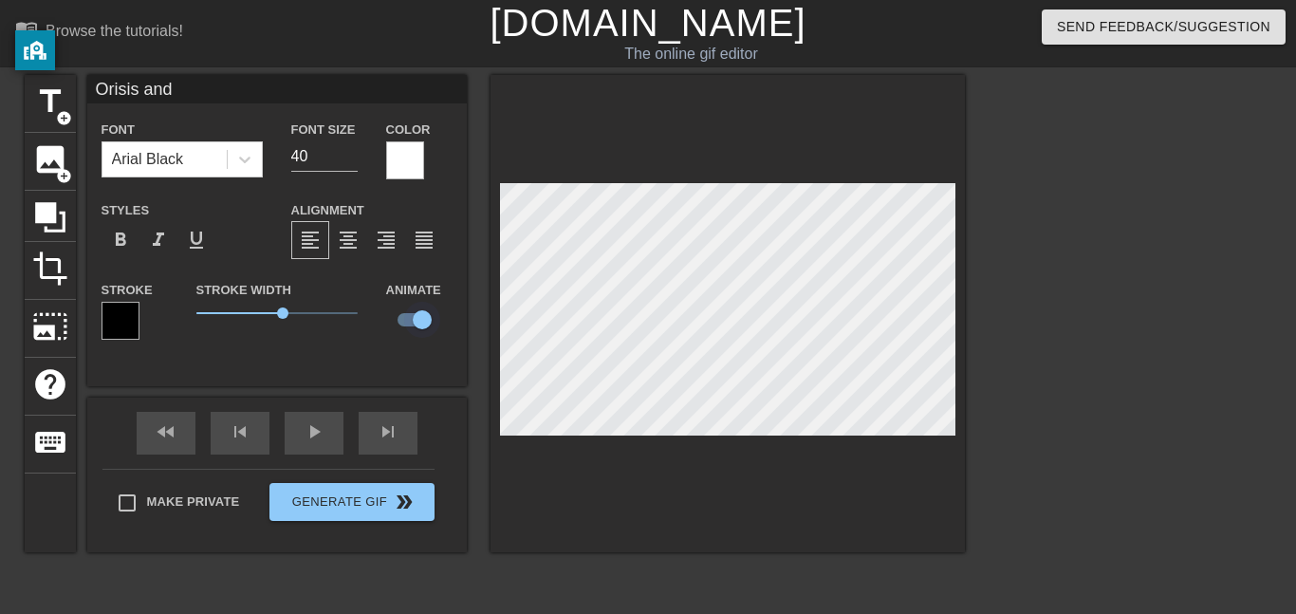
scroll to position [0, 4]
type input "Orisis and"
type textarea "Orisis and"
type input "Orisis and"
type textarea "Orisis and"
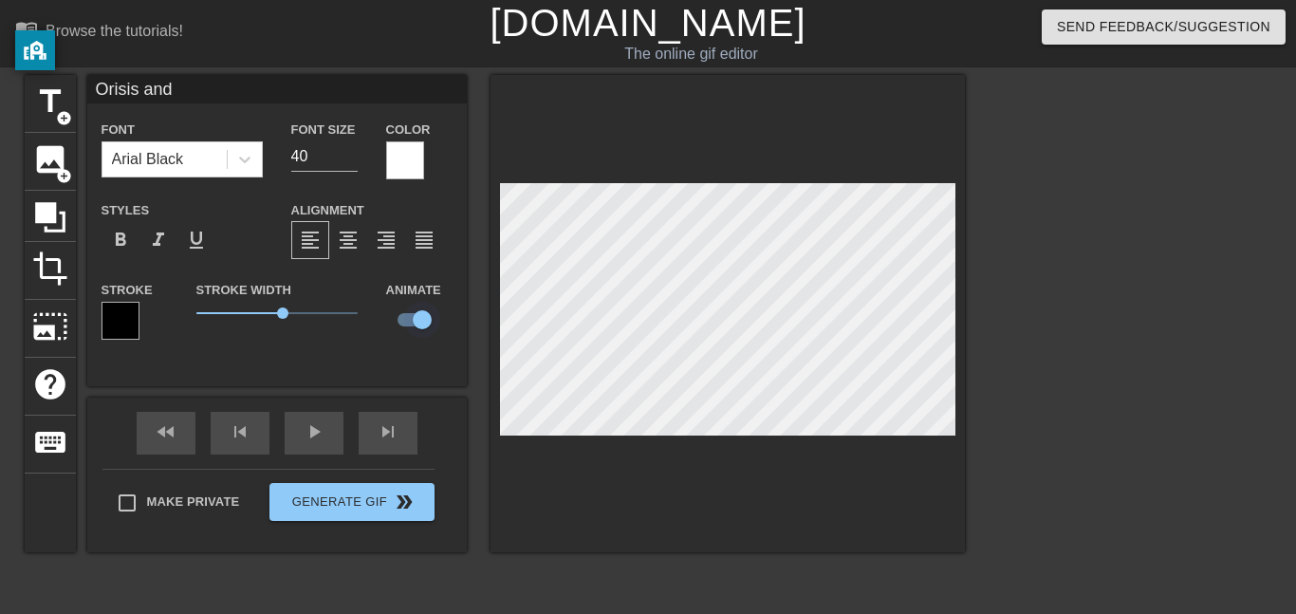
type input "Orisis and"
type textarea "Orisis and"
type input "Orisis andN"
type textarea "Orisis and N"
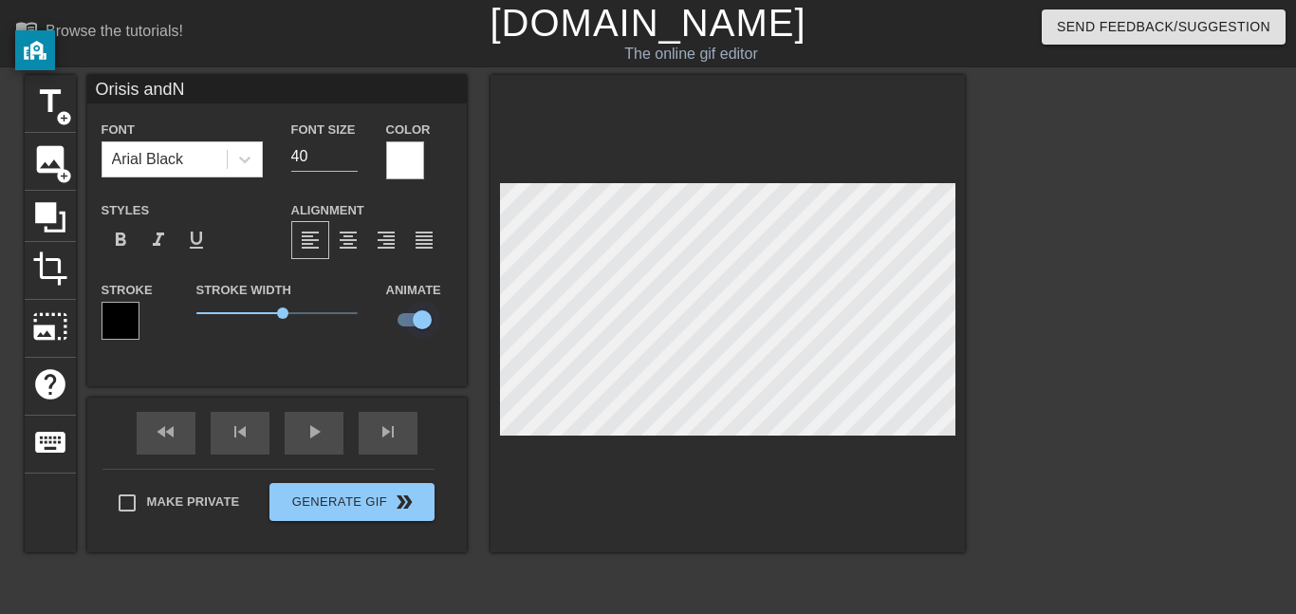
type input "Orisis andNe"
type textarea "Orisis and Ne"
type input "Orisis andNep"
type textarea "Orisis and Nep"
type input "Orisis andNeph"
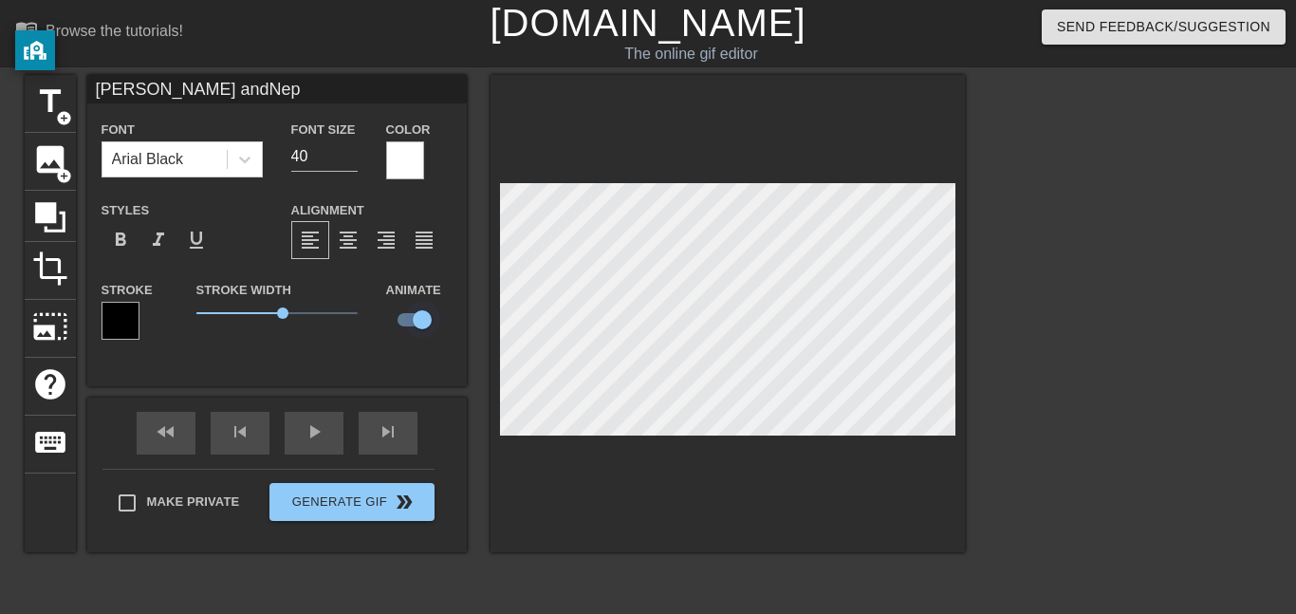
type textarea "Orisis and Neph"
type input "Orisis andNephy"
type textarea "Orisis and Nephy"
type input "Orisis andNeph"
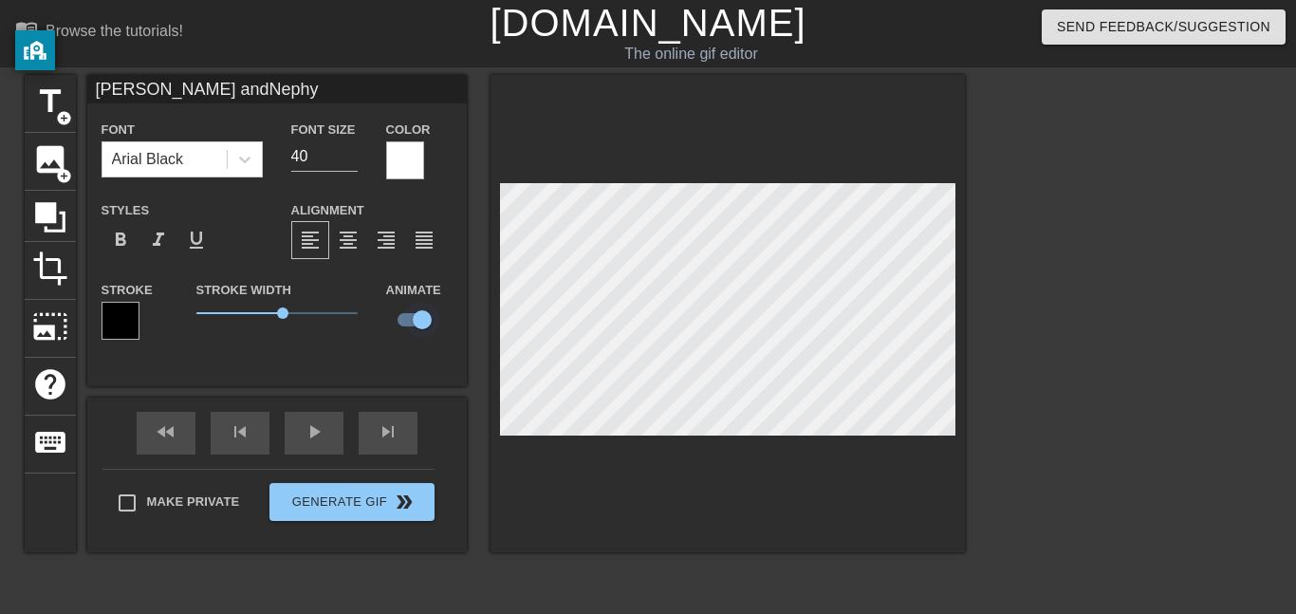
type textarea "Orisis and Neph"
type input "Orisis andNepht"
type textarea "Orisis and Nepht"
type input "Orisis andNephth"
type textarea "Orisis and Nephth"
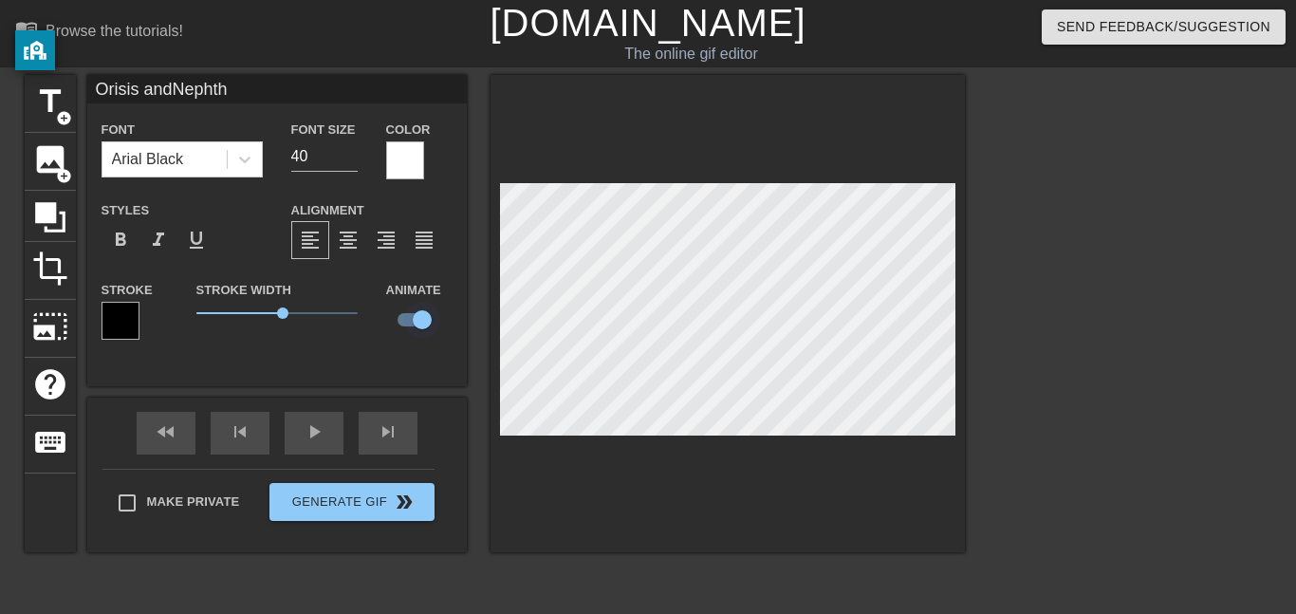
scroll to position [1, 4]
type input "Orisis andNephthy"
type textarea "Orisis and Nephthy"
type input "Orisis andNephthys"
type textarea "Orisis and Nephthys"
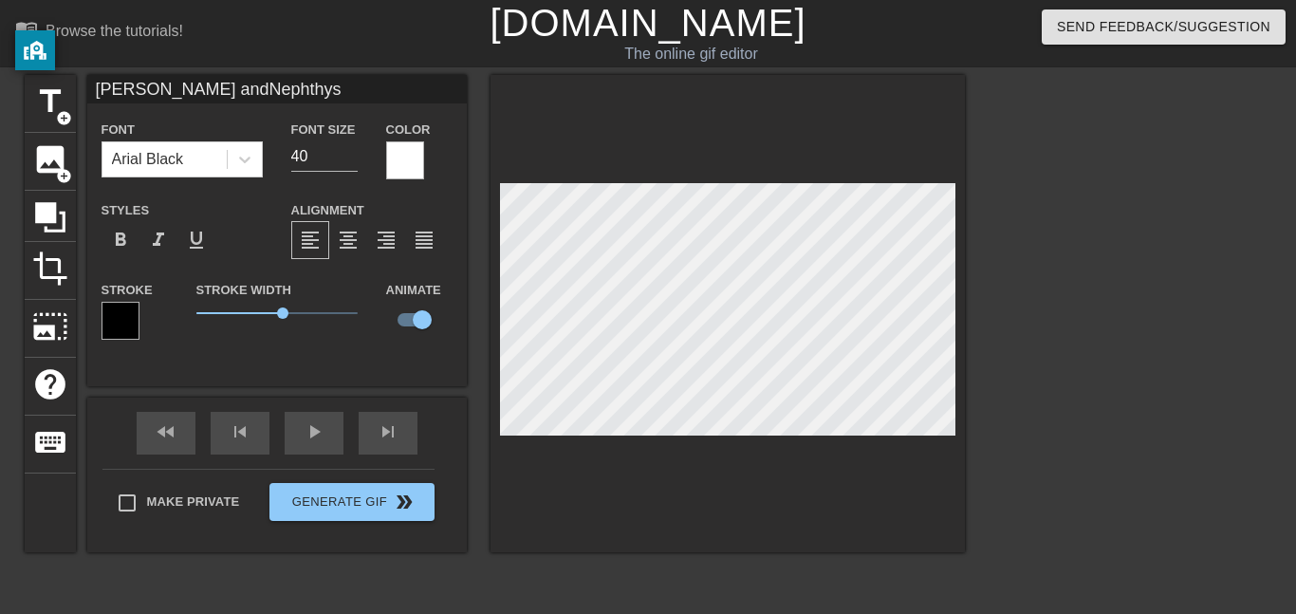
scroll to position [1, 0]
click at [353, 233] on span "format_align_center" at bounding box center [348, 240] width 23 height 23
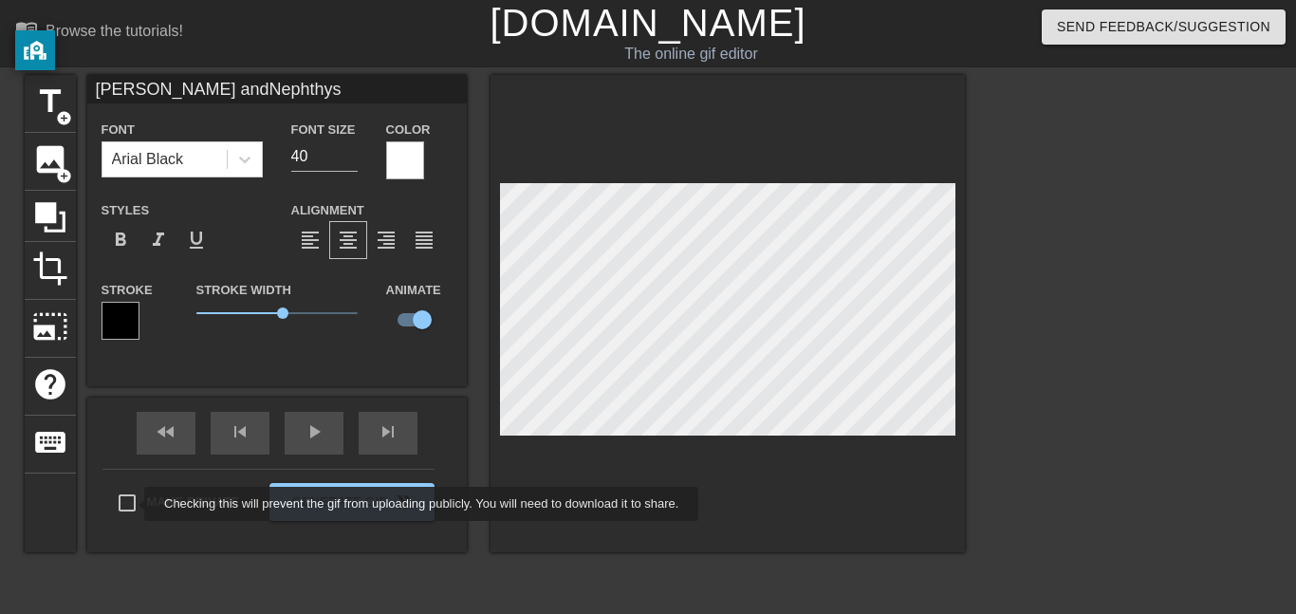
click at [130, 503] on input "Make Private" at bounding box center [127, 503] width 40 height 40
checkbox input "true"
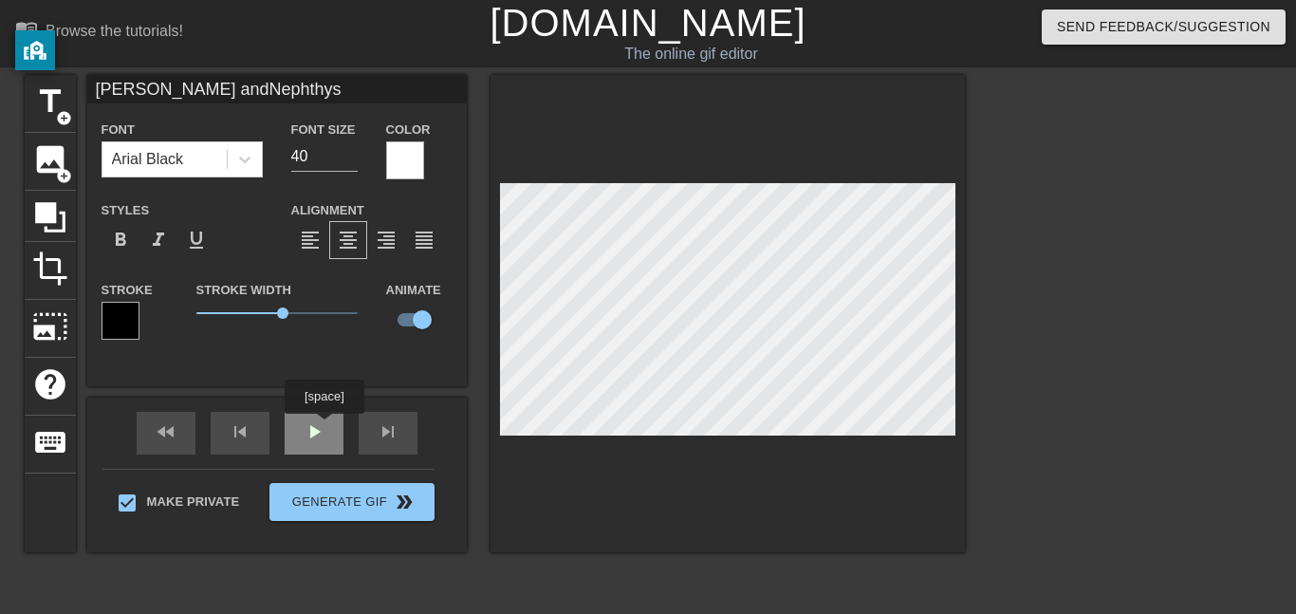
click at [326, 427] on div "fast_rewind skip_previous play_arrow skip_next" at bounding box center [276, 433] width 309 height 71
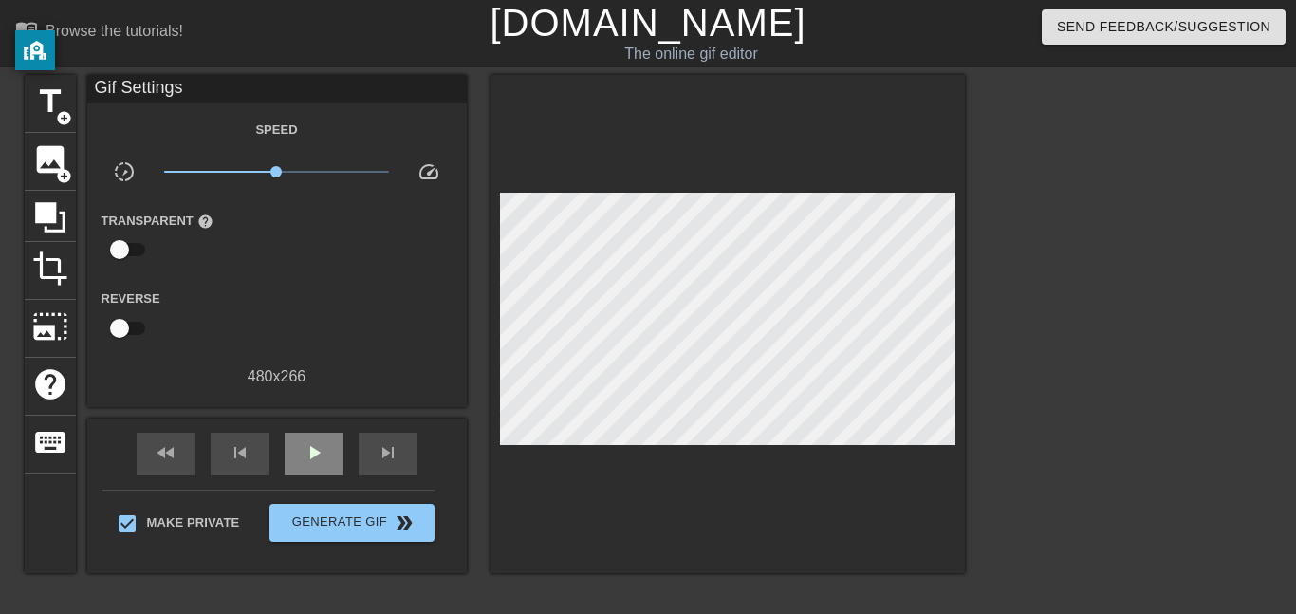
click at [326, 427] on div "fast_rewind skip_previous play_arrow skip_next" at bounding box center [276, 453] width 309 height 71
click at [325, 448] on div "play_arrow" at bounding box center [314, 454] width 59 height 43
click at [325, 448] on div "pause" at bounding box center [314, 454] width 59 height 43
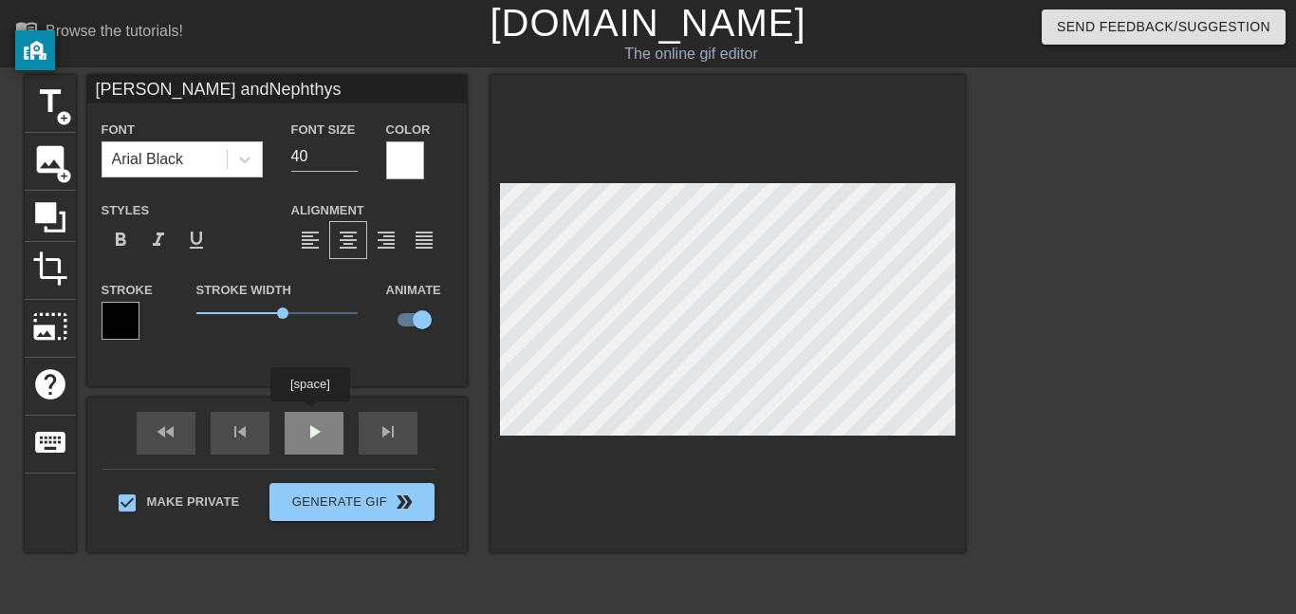
click at [313, 419] on div "fast_rewind skip_previous play_arrow skip_next" at bounding box center [276, 433] width 309 height 71
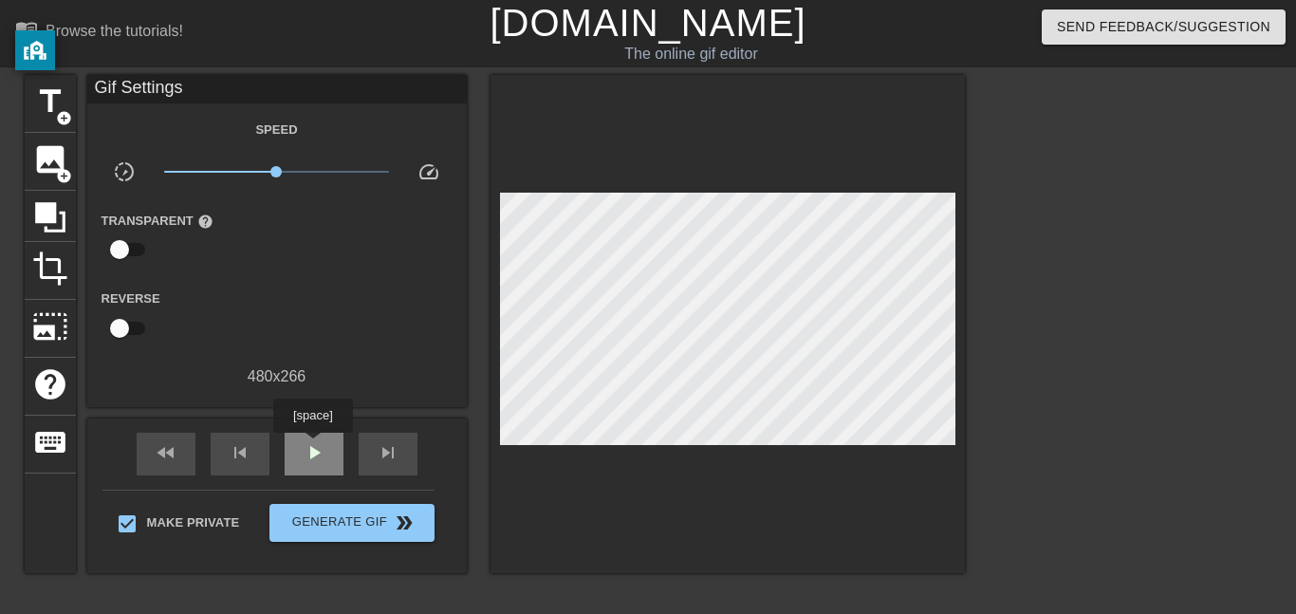
click at [314, 449] on span "play_arrow" at bounding box center [314, 452] width 23 height 23
type input "30"
click at [327, 449] on div "pause" at bounding box center [314, 454] width 59 height 43
click at [184, 459] on div "fast_rewind" at bounding box center [166, 454] width 59 height 43
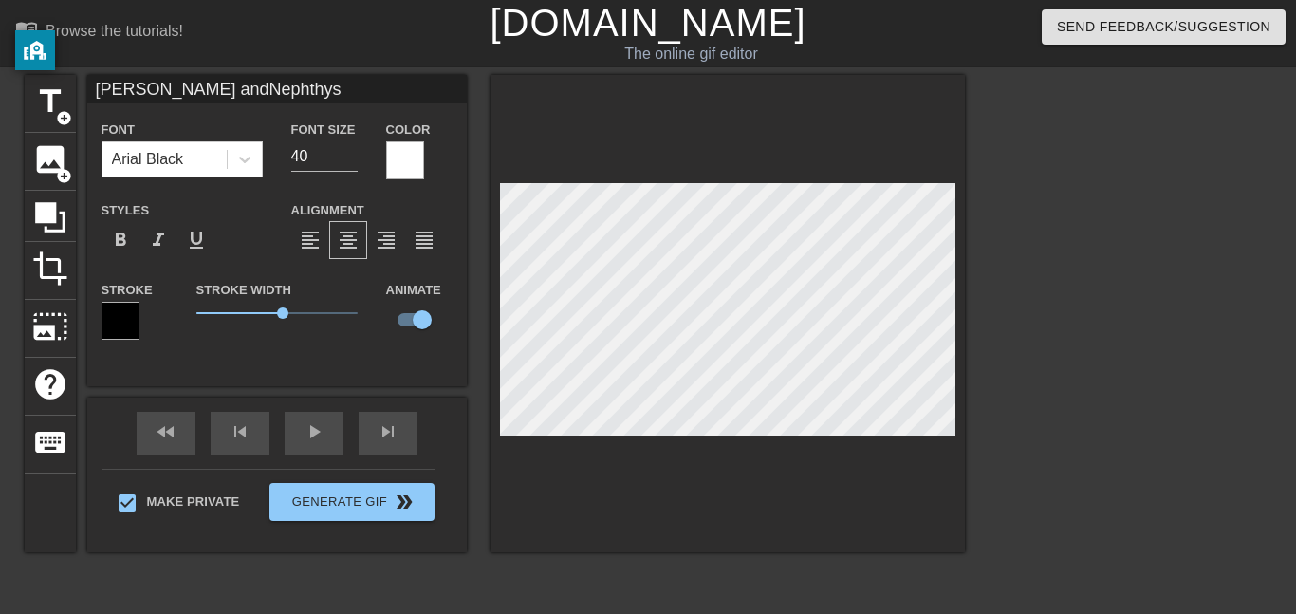
type input "Orisis and Nephthys"
type textarea "Orisis and Nephthys"
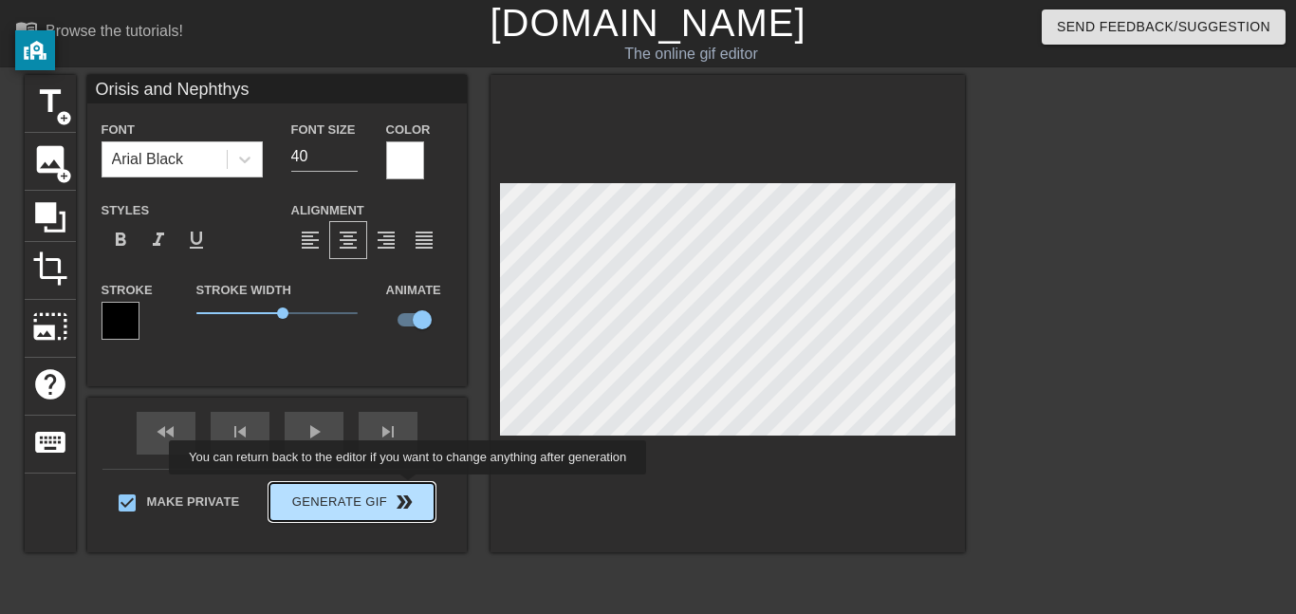
click at [402, 493] on div "Make Private Generate Gif double_arrow" at bounding box center [268, 506] width 332 height 75
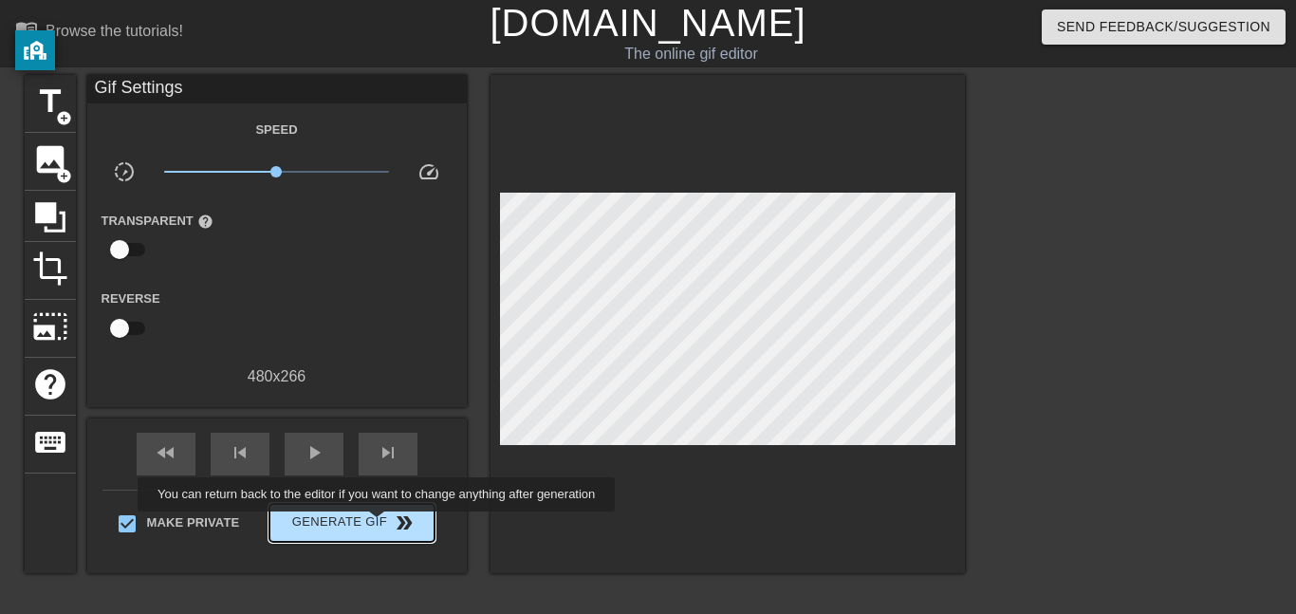
click at [372, 525] on span "Generate Gif double_arrow" at bounding box center [351, 522] width 149 height 23
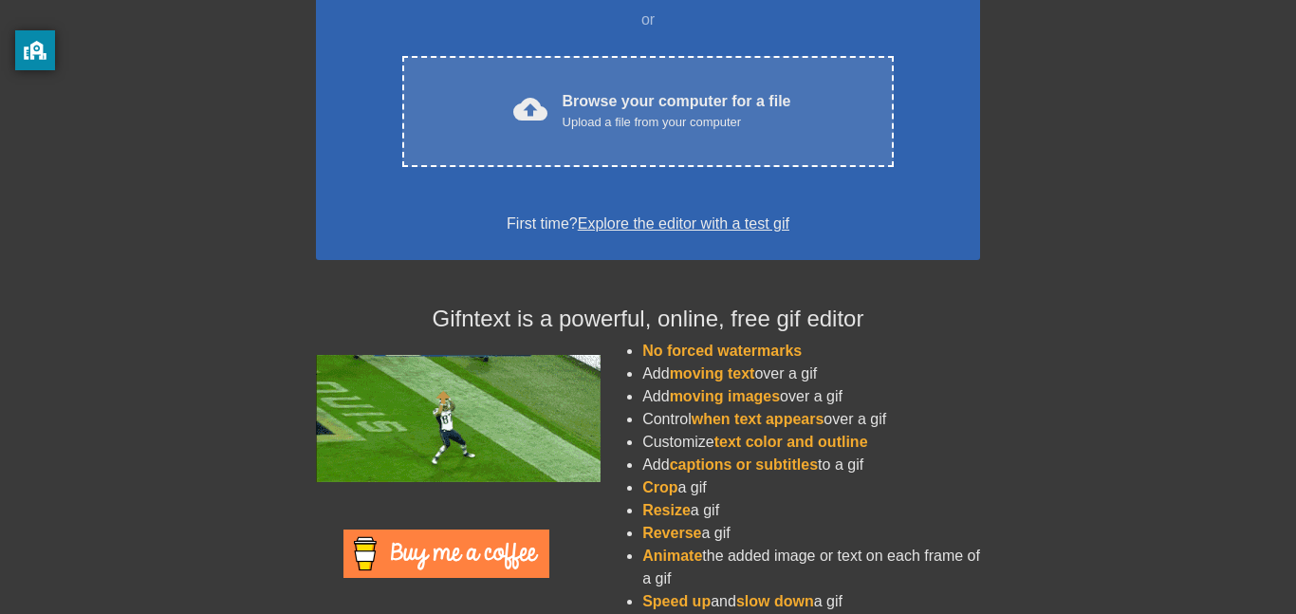
scroll to position [399, 0]
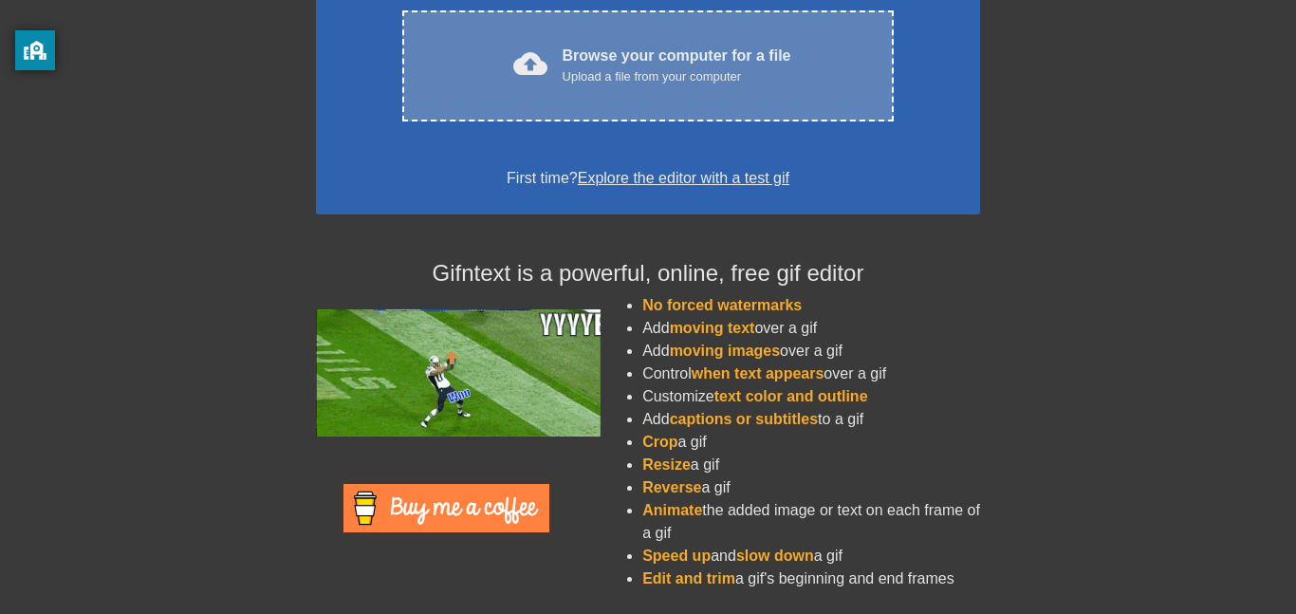
click at [645, 84] on div "Upload a file from your computer" at bounding box center [677, 76] width 229 height 19
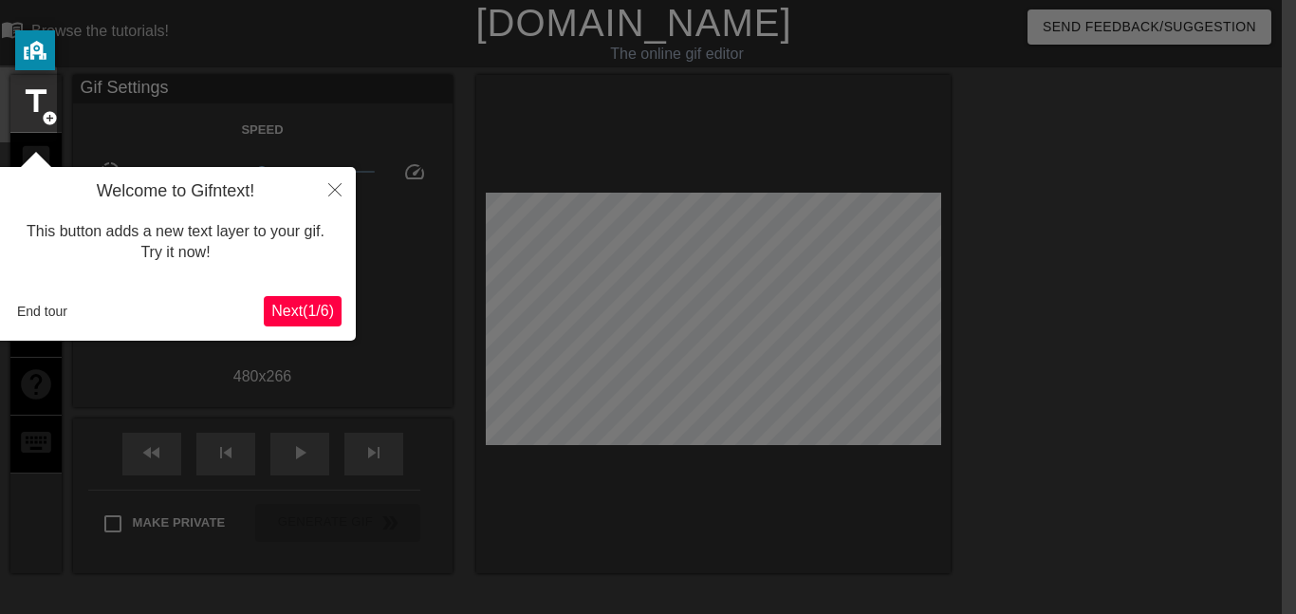
scroll to position [46, 14]
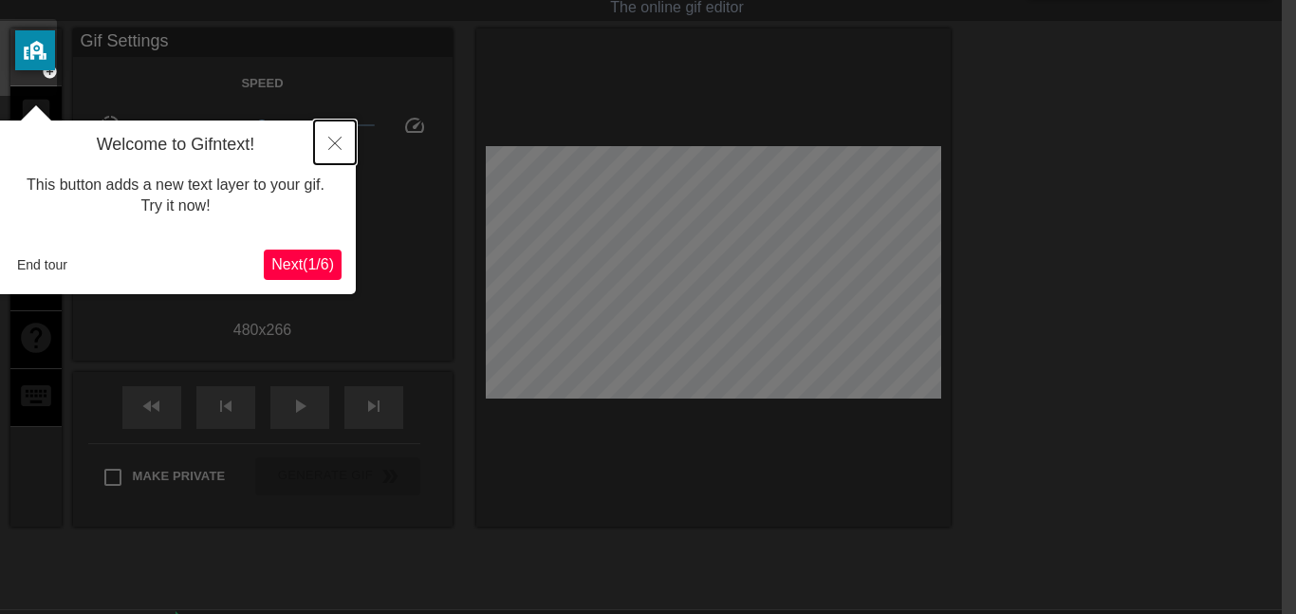
click at [339, 143] on icon "Close" at bounding box center [334, 143] width 13 height 13
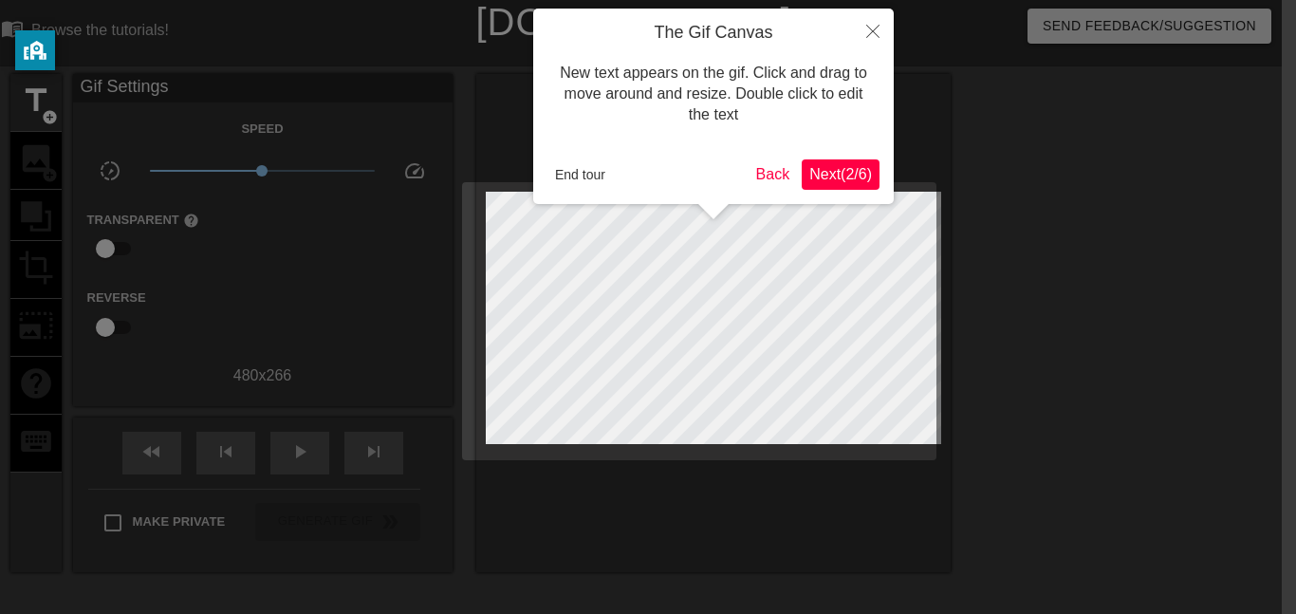
scroll to position [0, 14]
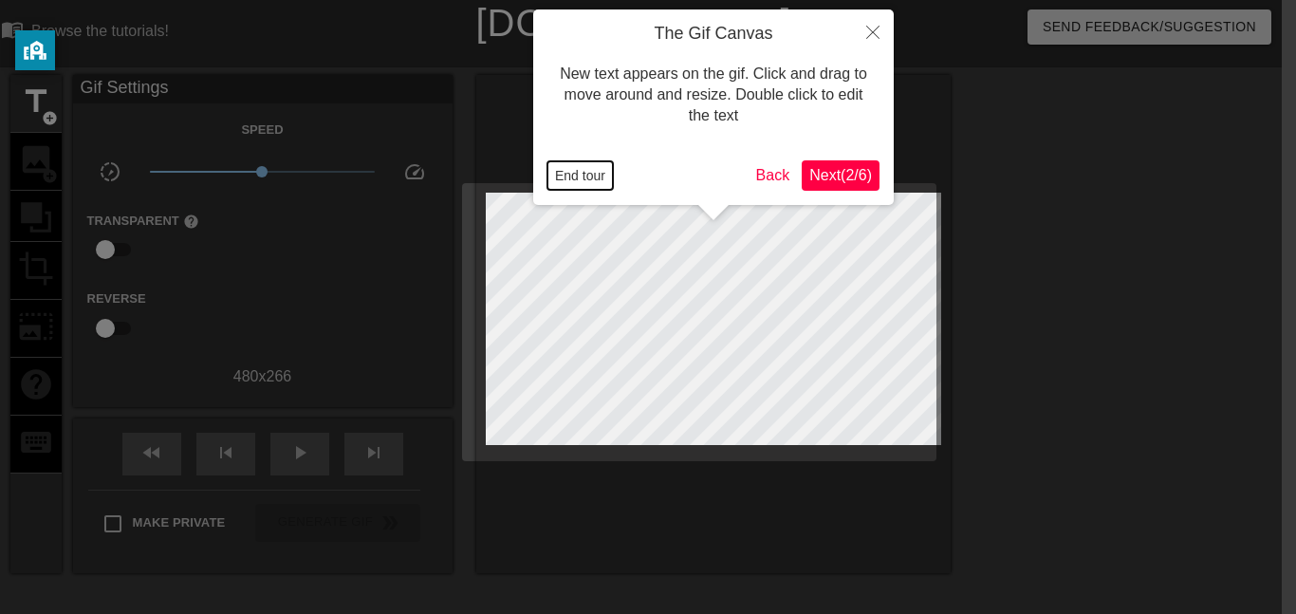
click at [586, 183] on button "End tour" at bounding box center [580, 175] width 65 height 28
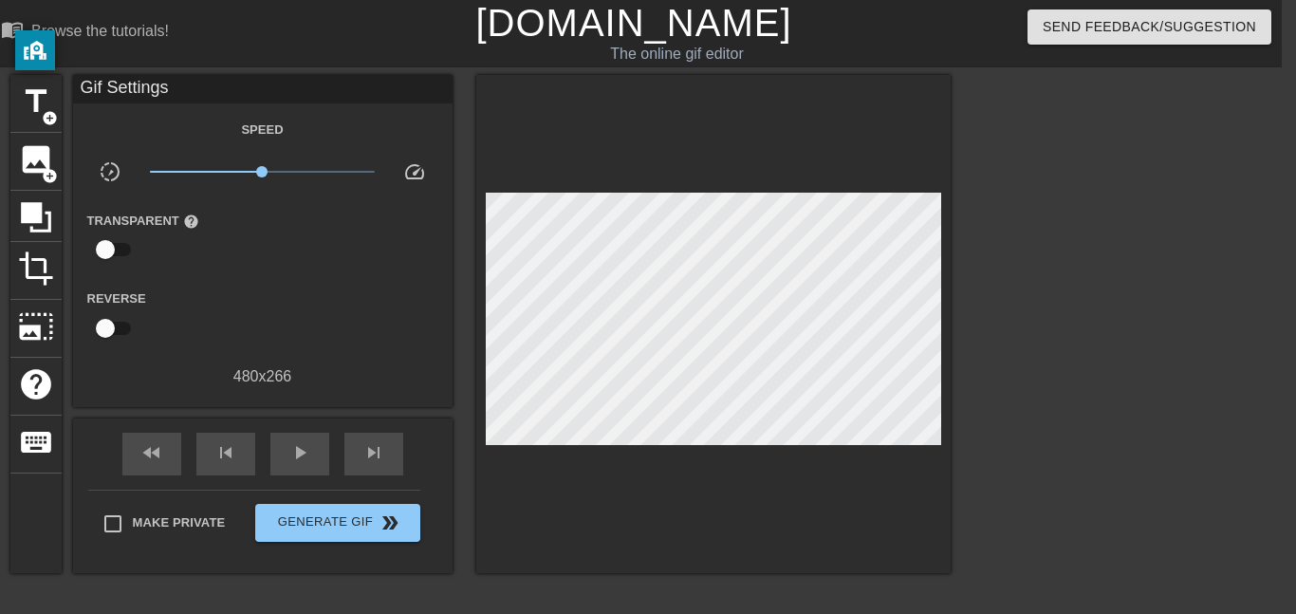
click at [361, 324] on div "Reverse" at bounding box center [263, 317] width 380 height 60
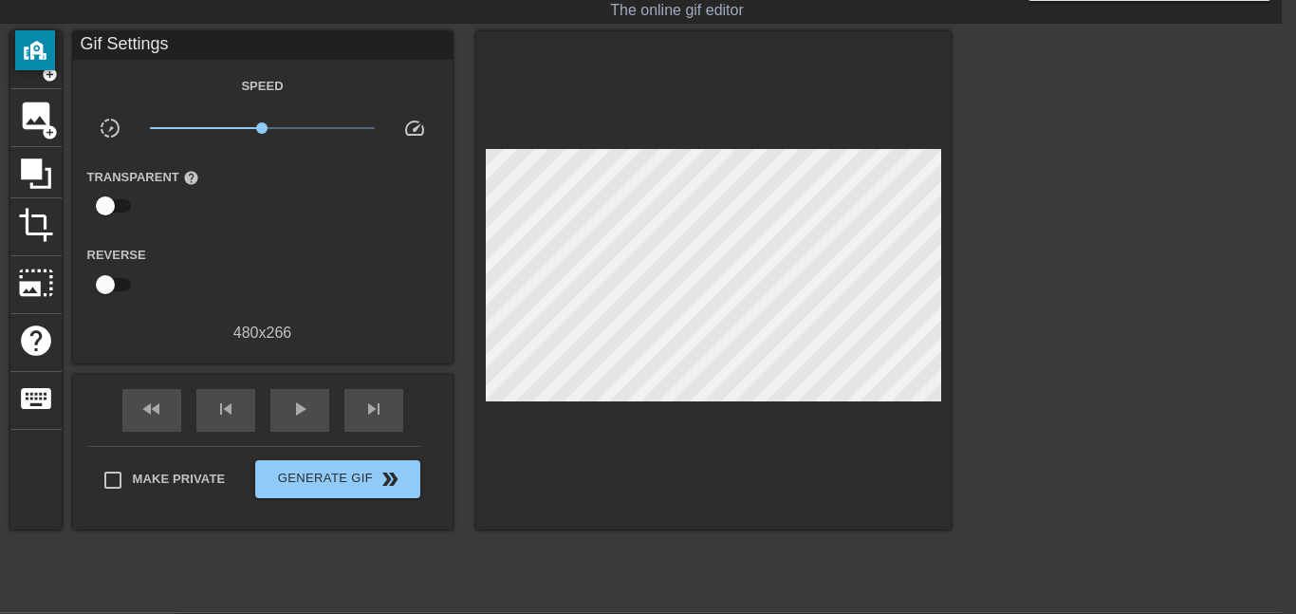
scroll to position [0, 11]
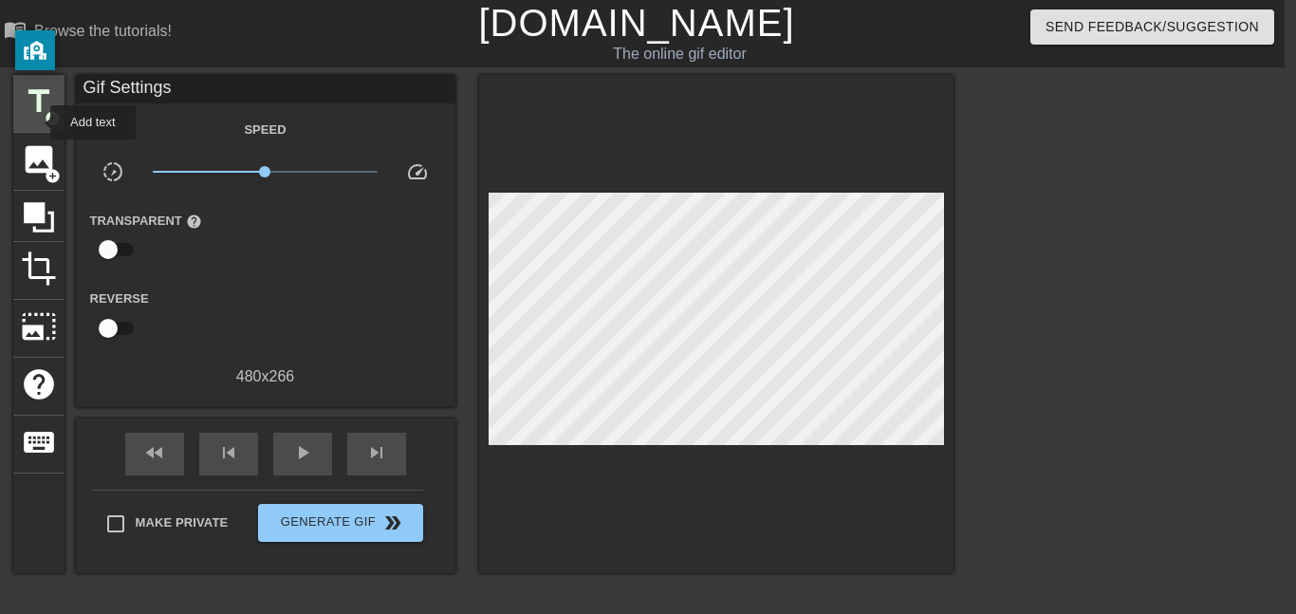
click at [38, 122] on div "title add_circle" at bounding box center [38, 104] width 51 height 58
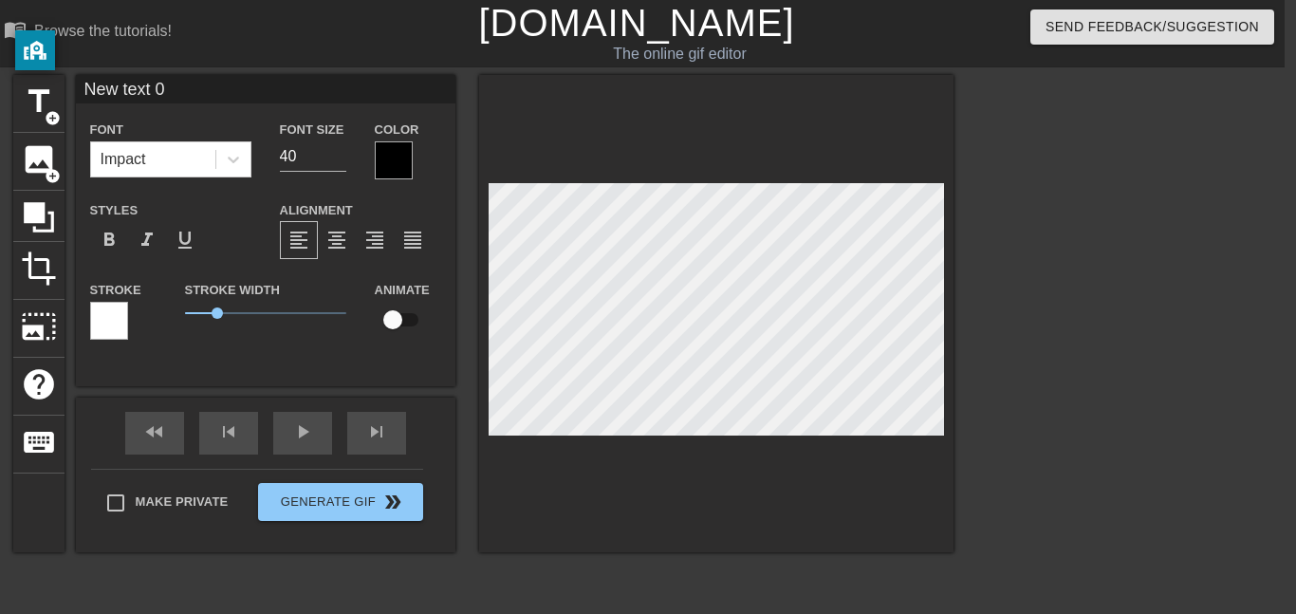
click at [396, 169] on div at bounding box center [394, 160] width 38 height 38
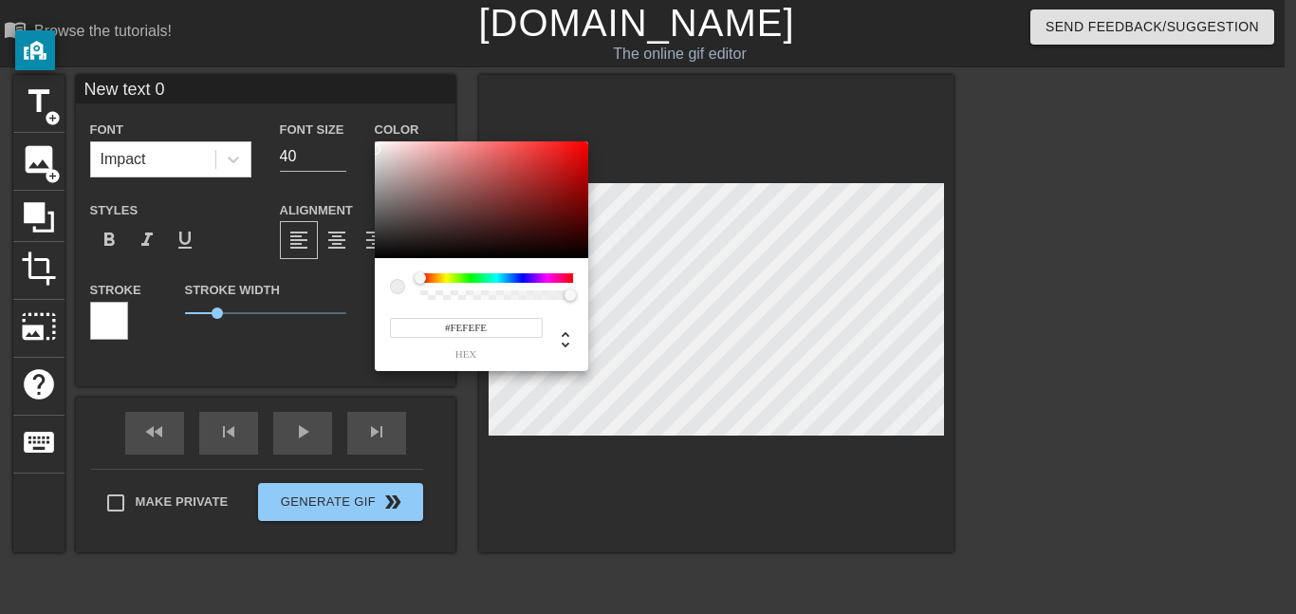
drag, startPoint x: 405, startPoint y: 219, endPoint x: 355, endPoint y: 135, distance: 98.3
click at [355, 135] on div "#FEFEFE hex" at bounding box center [648, 307] width 1296 height 614
type input "#FFFFFF"
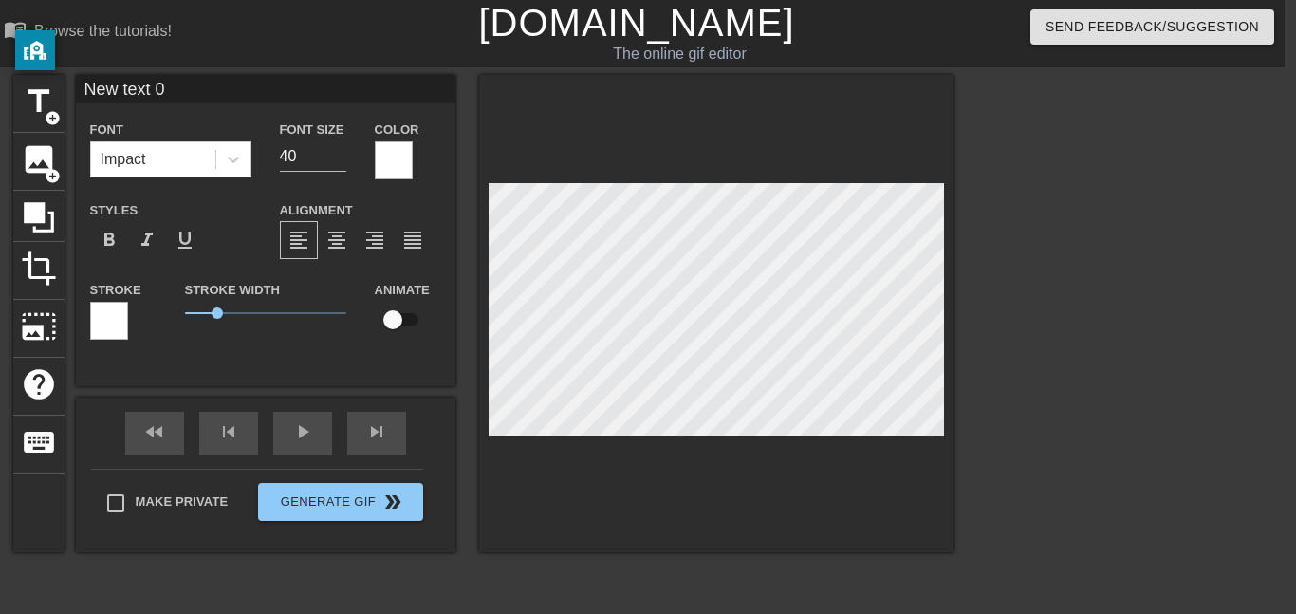
scroll to position [0, 4]
type input "S"
type textarea "S"
type input "Se"
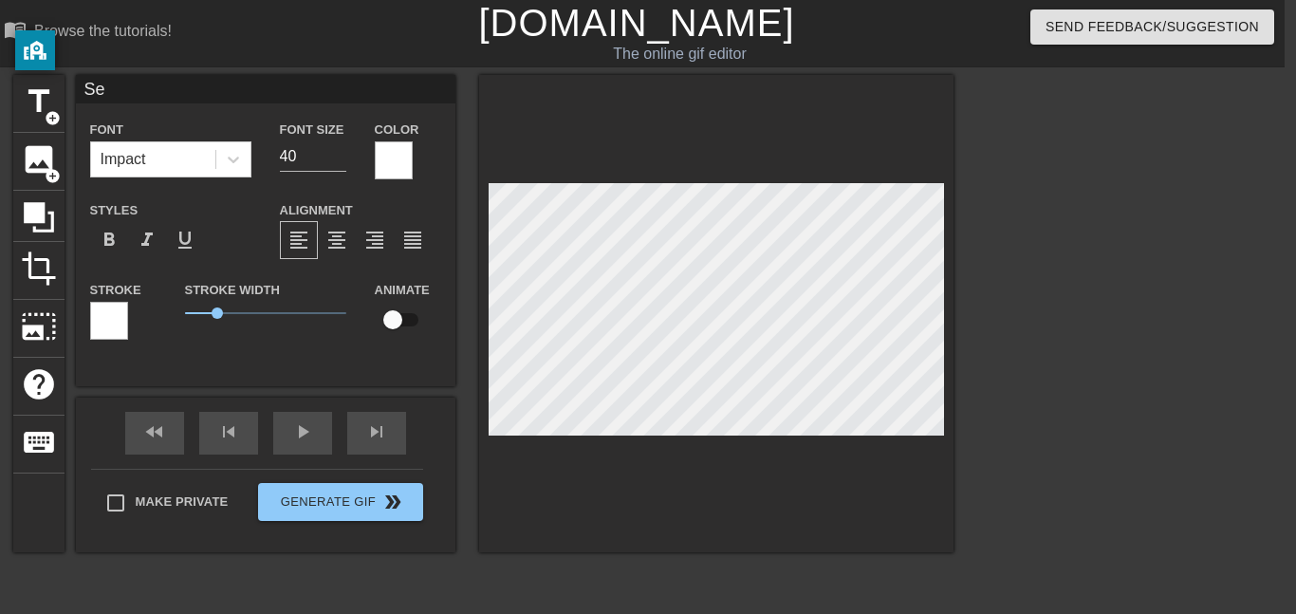
type textarea "Se"
type input "Set"
type textarea "Set"
type input "Set"
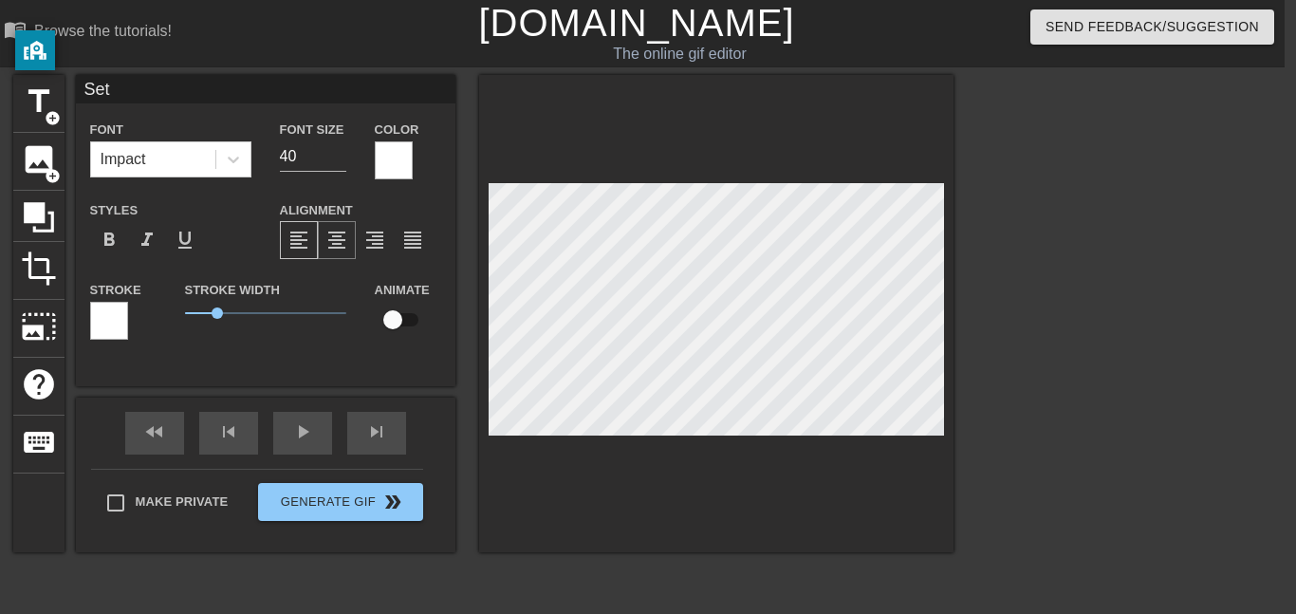
type textarea "Set"
click at [325, 253] on div "format_align_center" at bounding box center [337, 240] width 38 height 38
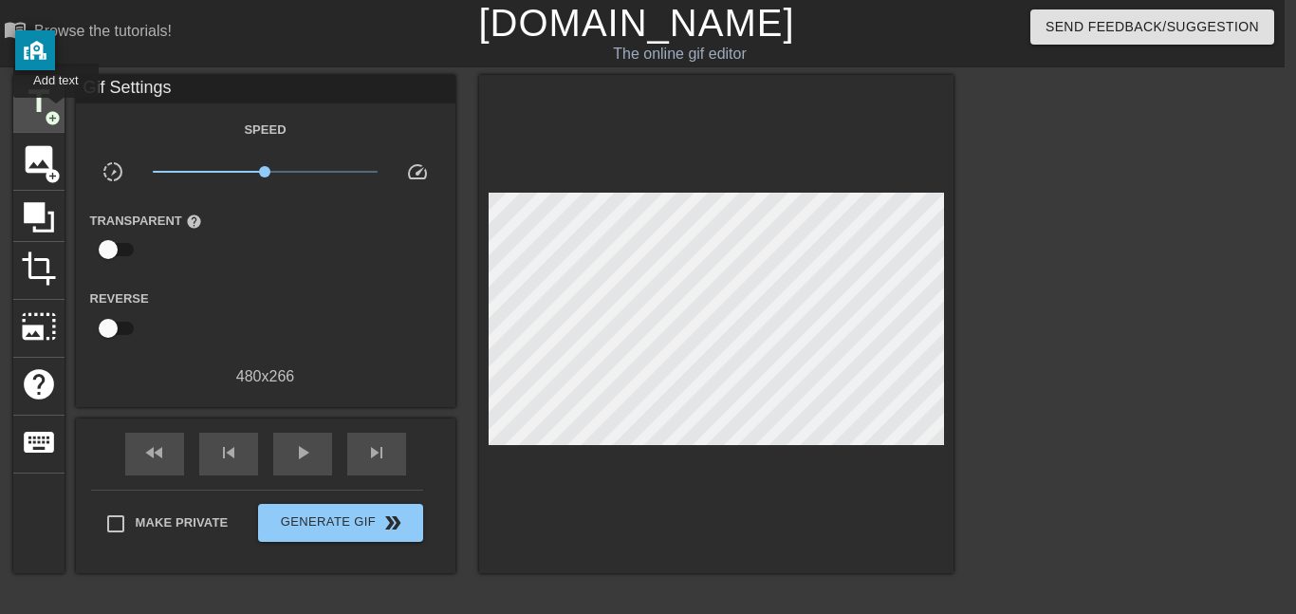
click at [51, 111] on span "add_circle" at bounding box center [53, 118] width 16 height 16
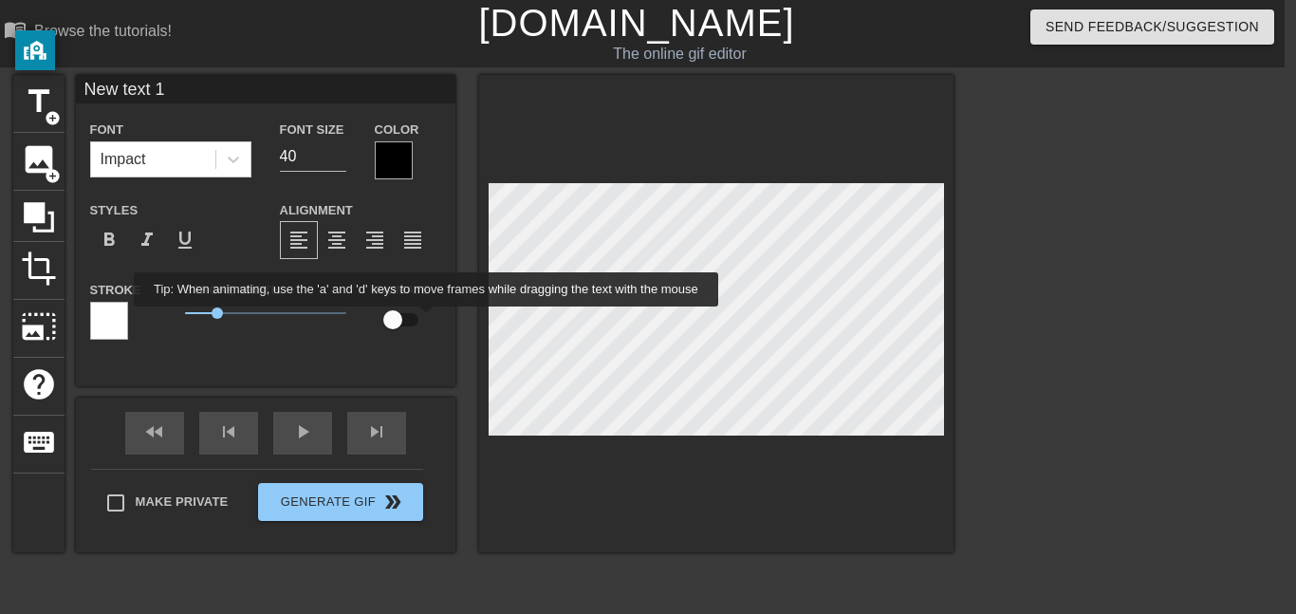
click at [415, 320] on input "checkbox" at bounding box center [393, 320] width 108 height 36
checkbox input "true"
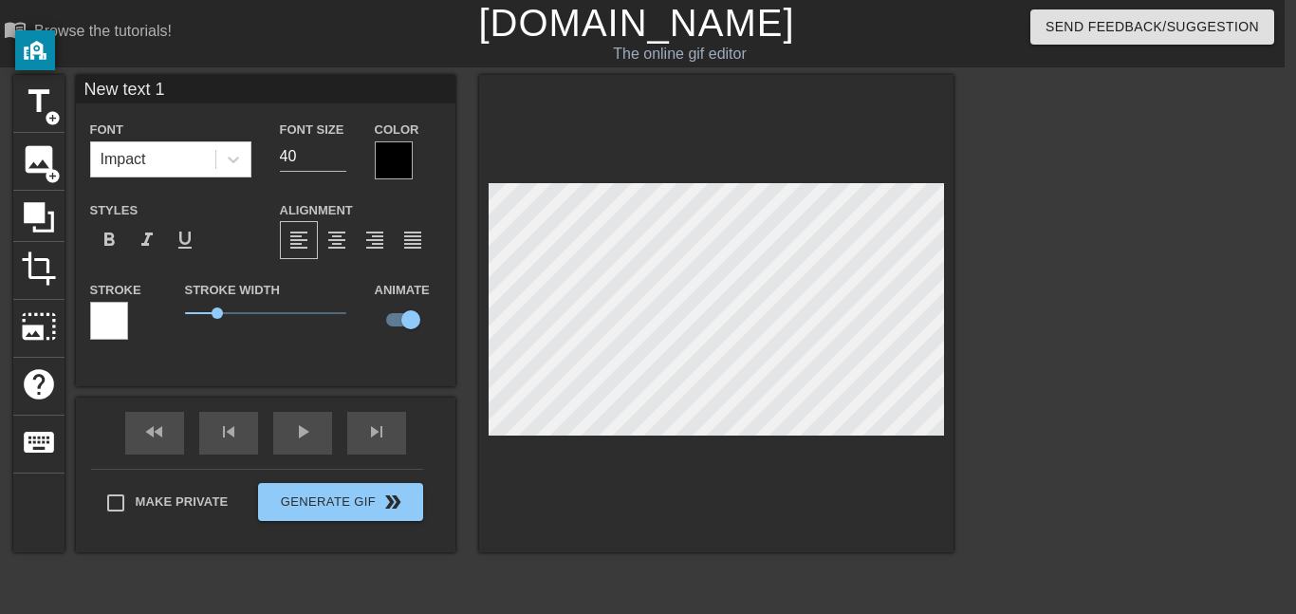
click at [395, 175] on div at bounding box center [394, 160] width 38 height 38
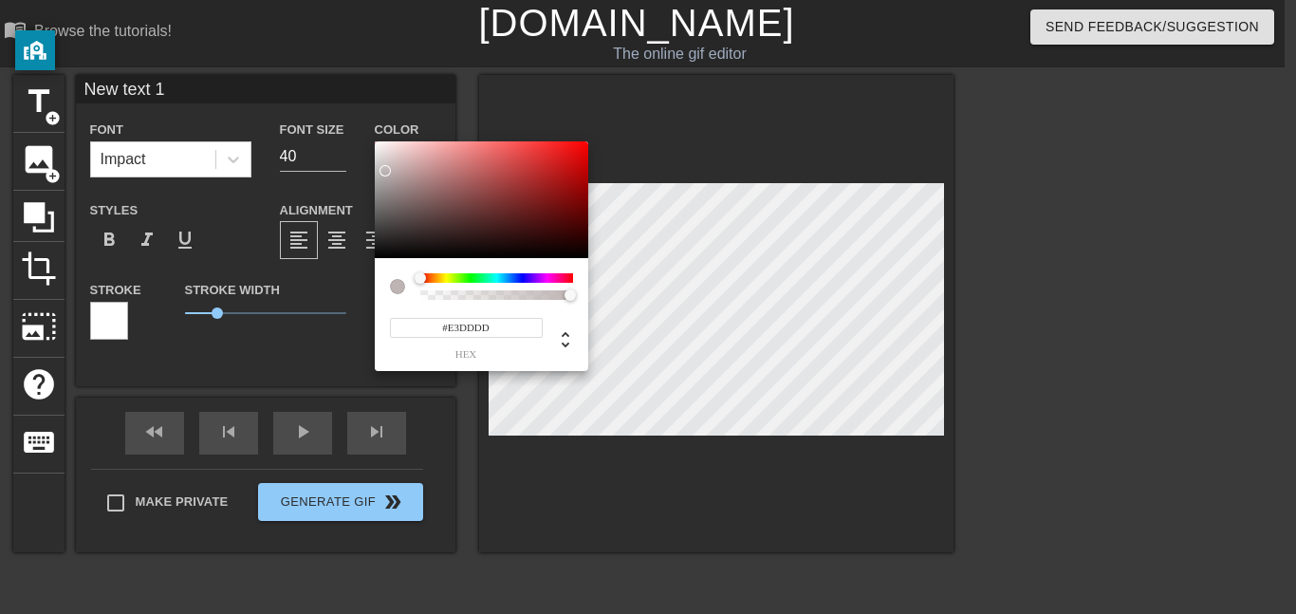
type input "#FFFFFF"
drag, startPoint x: 395, startPoint y: 195, endPoint x: 370, endPoint y: 136, distance: 63.8
click at [370, 136] on div "#FFFFFF hex" at bounding box center [648, 307] width 1296 height 614
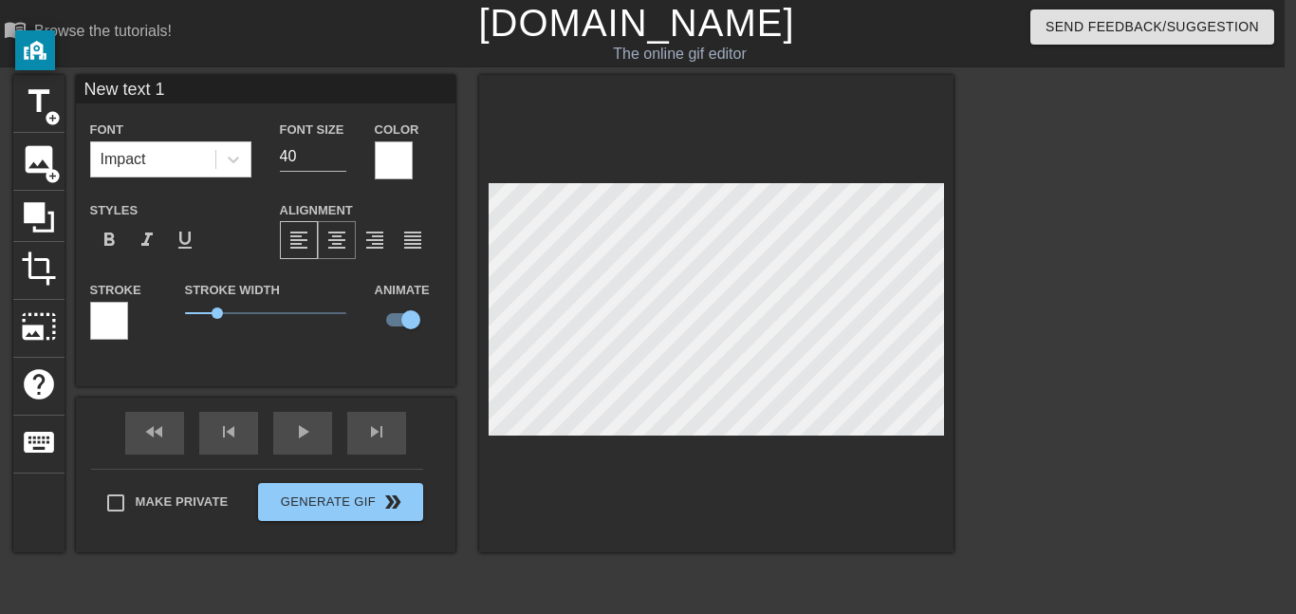
click at [334, 244] on span "format_align_center" at bounding box center [336, 240] width 23 height 23
type input "S"
type textarea "S"
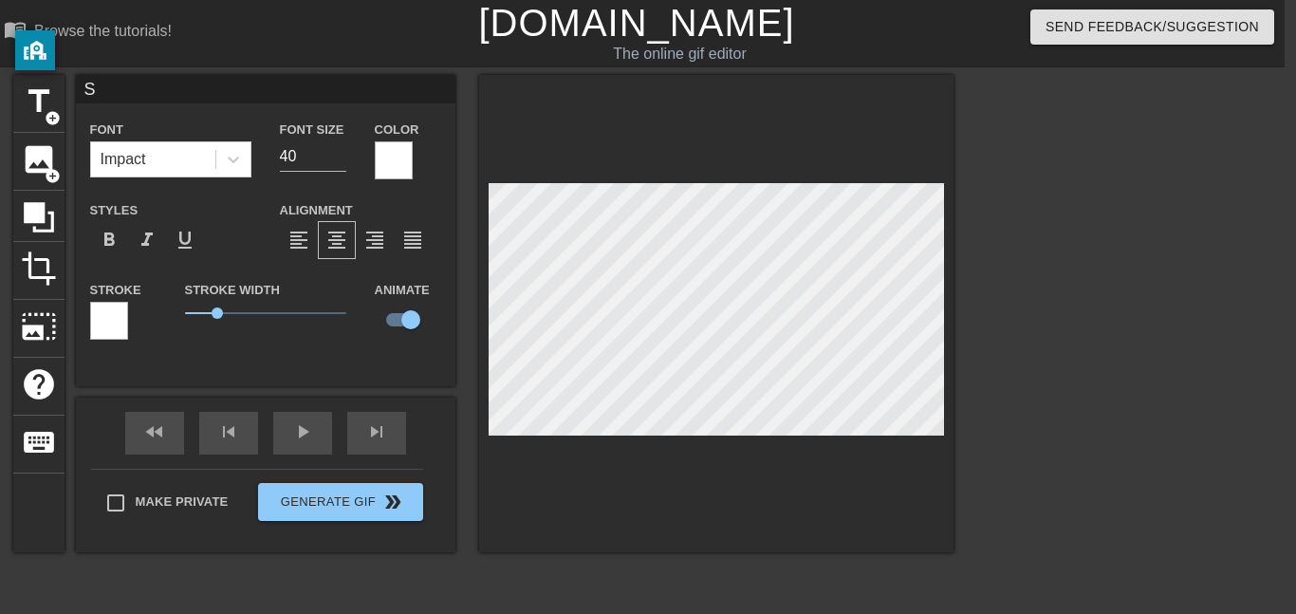
type input "Se"
type textarea "Se"
type input "Set"
type textarea "Set"
type input "Set"
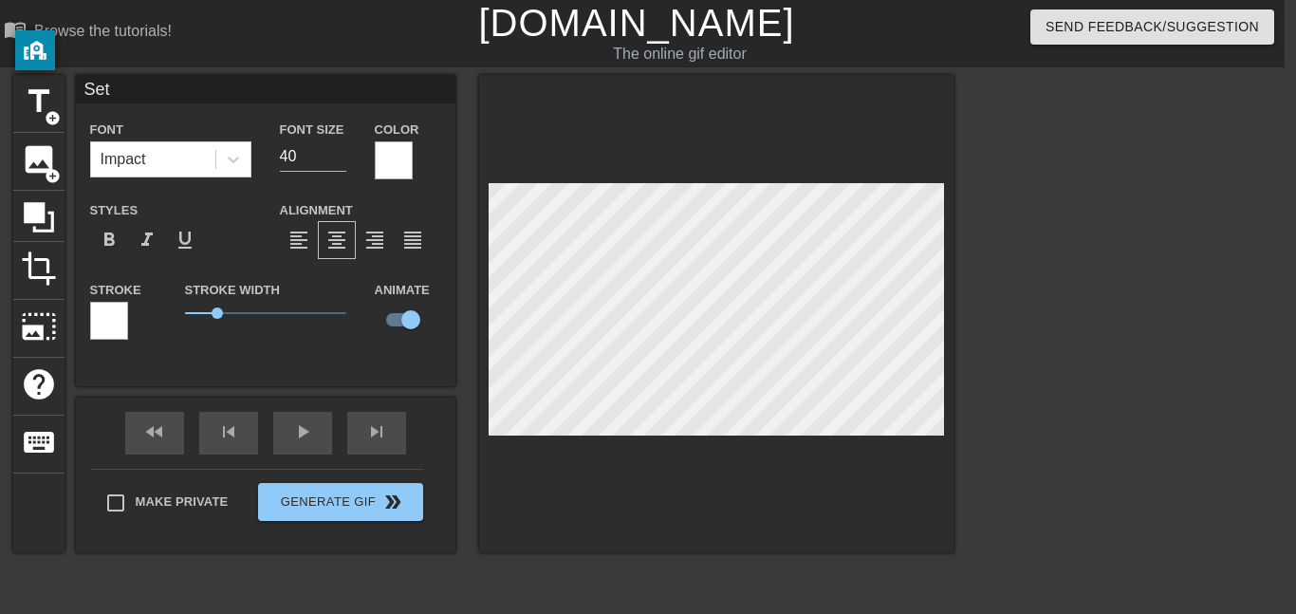
scroll to position [1, 0]
type textarea "Set"
click at [319, 425] on div "fast_rewind skip_previous play_arrow skip_next" at bounding box center [265, 433] width 309 height 71
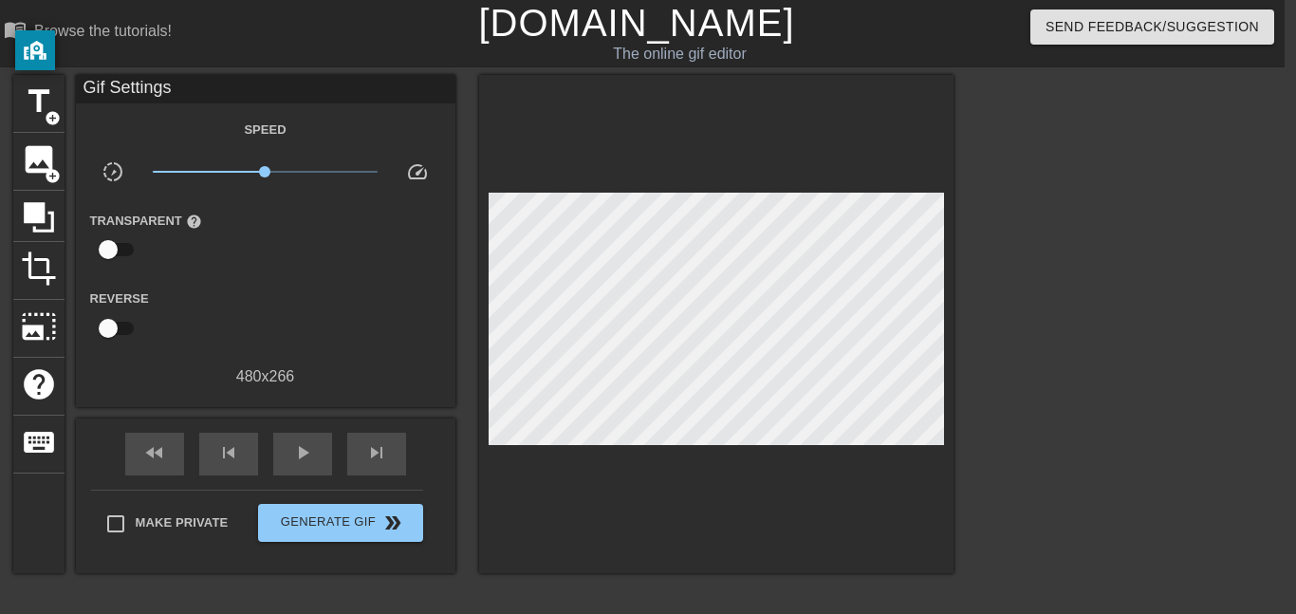
click at [392, 335] on div "Reverse" at bounding box center [266, 317] width 380 height 60
click at [37, 367] on span "help" at bounding box center [39, 384] width 36 height 36
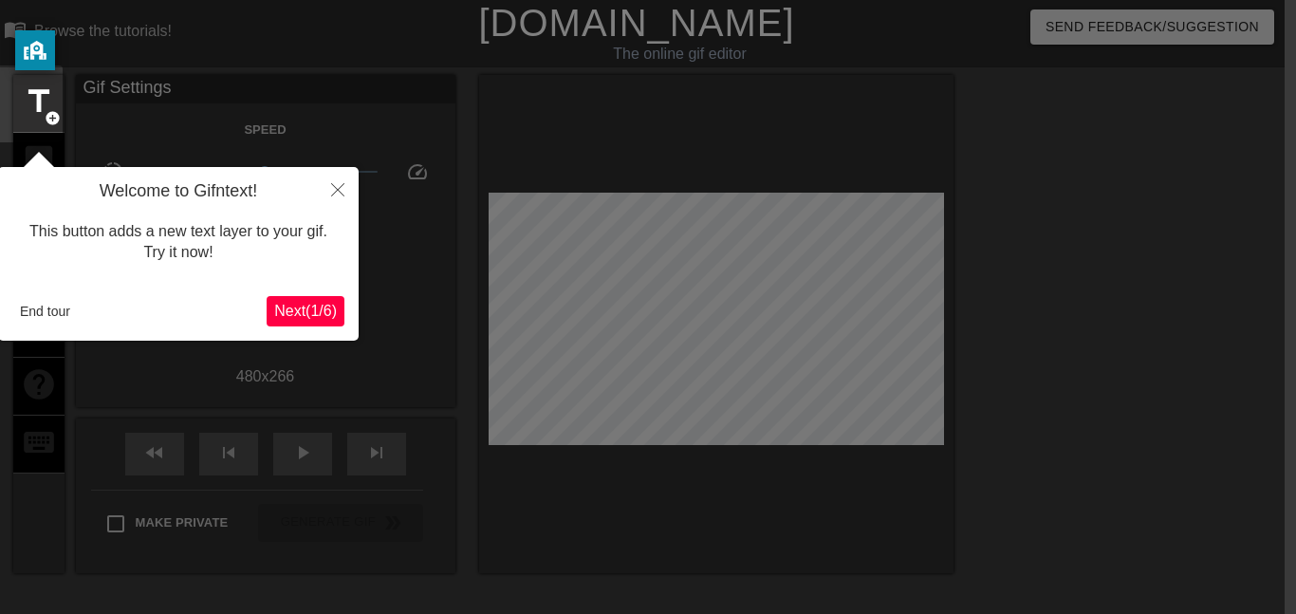
scroll to position [46, 11]
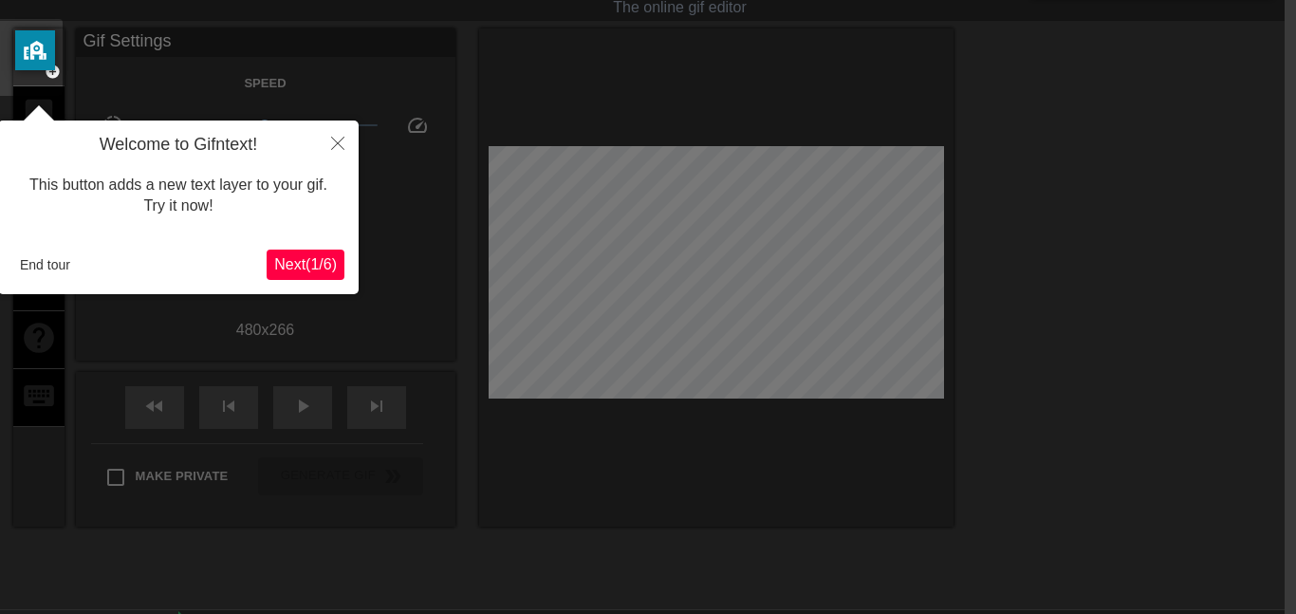
click at [321, 260] on span "Next ( 1 / 6 )" at bounding box center [305, 264] width 63 height 16
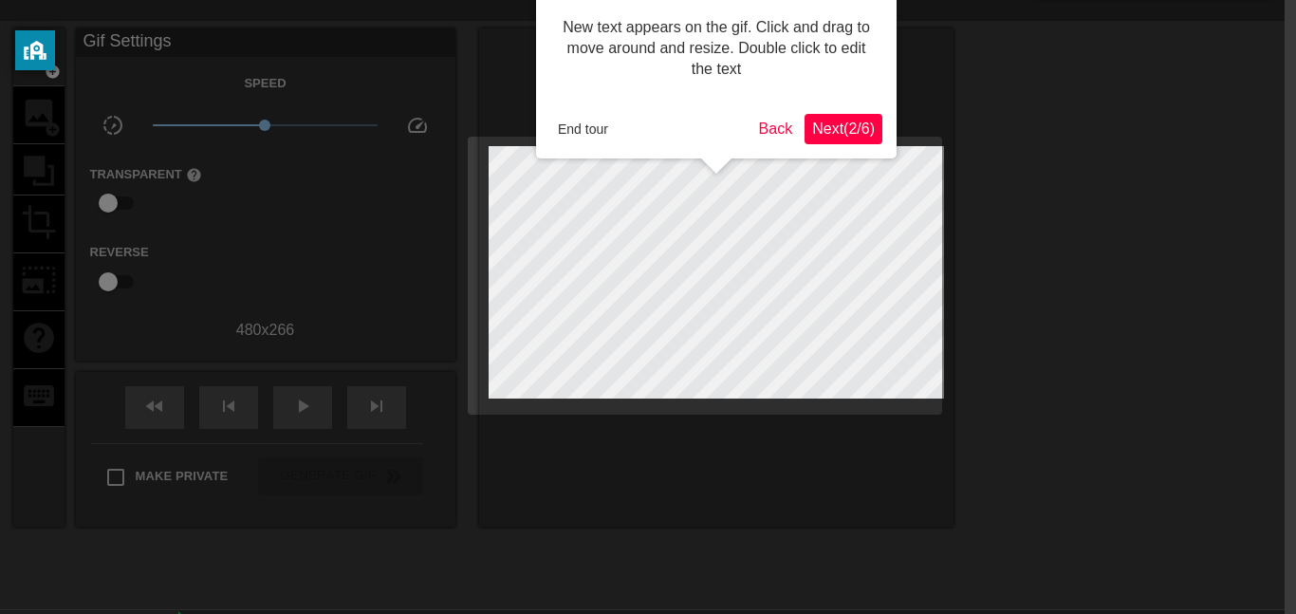
scroll to position [0, 11]
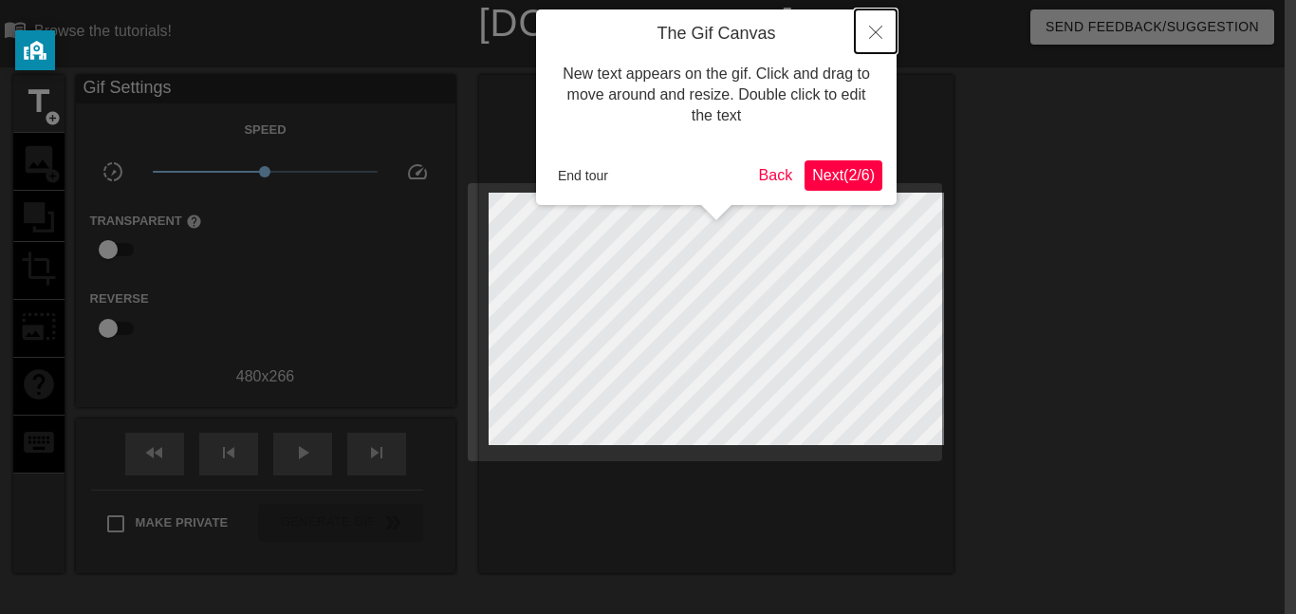
click at [872, 20] on button "Close" at bounding box center [876, 31] width 42 height 44
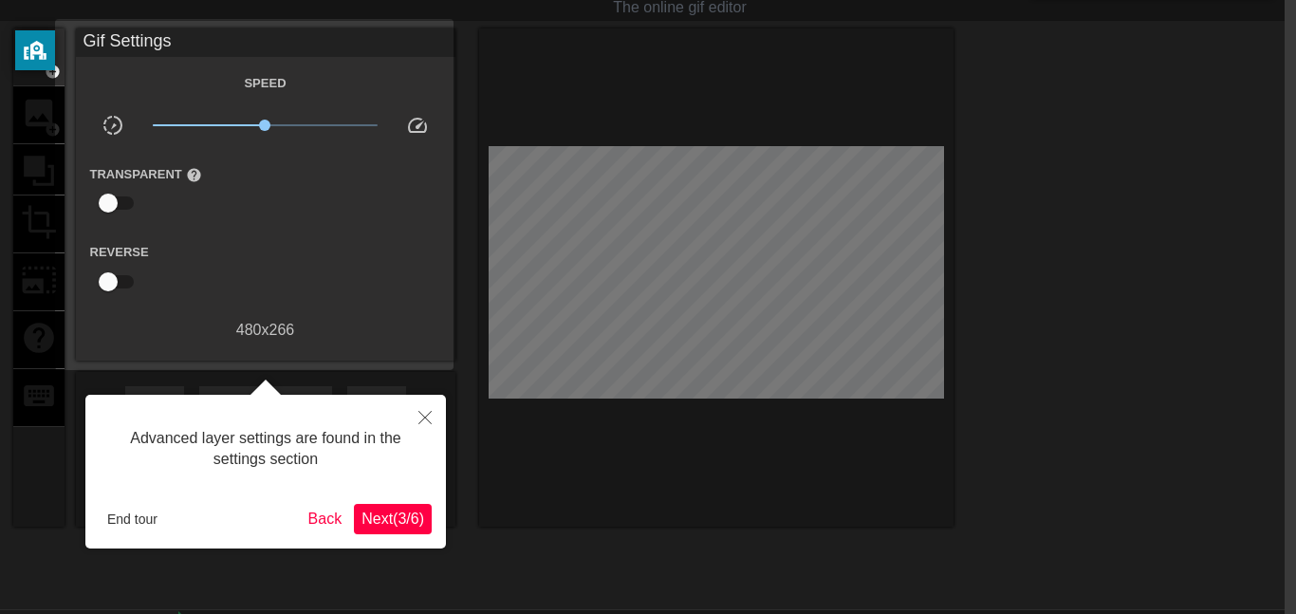
scroll to position [144, 11]
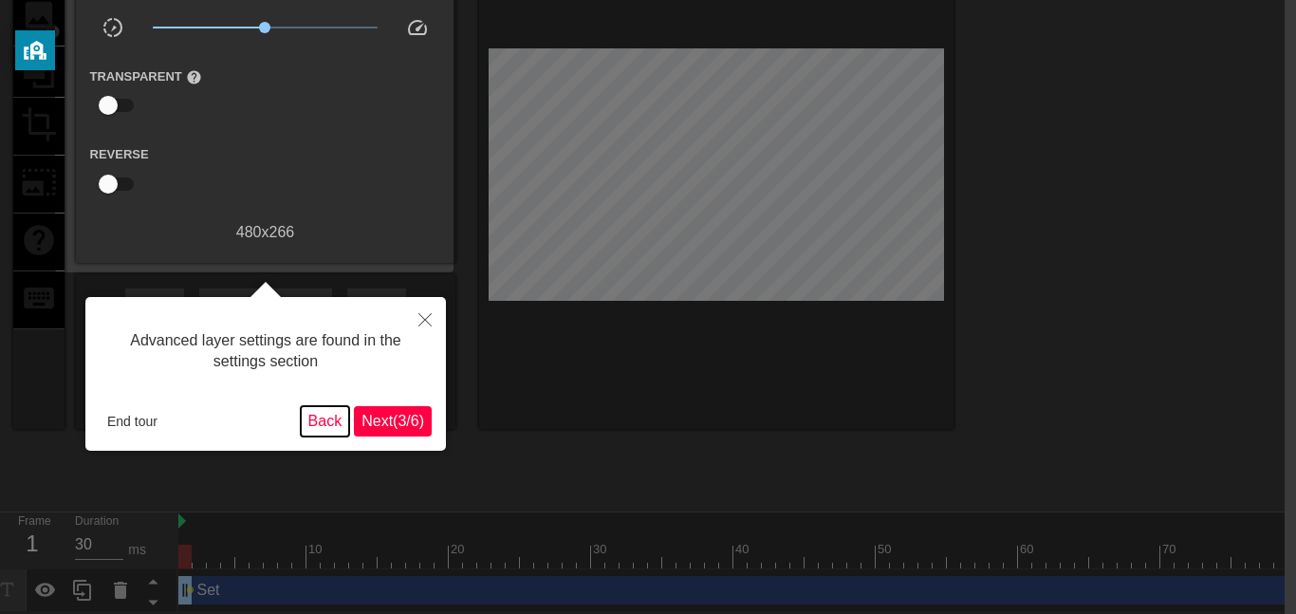
click at [319, 411] on button "Back" at bounding box center [325, 421] width 49 height 30
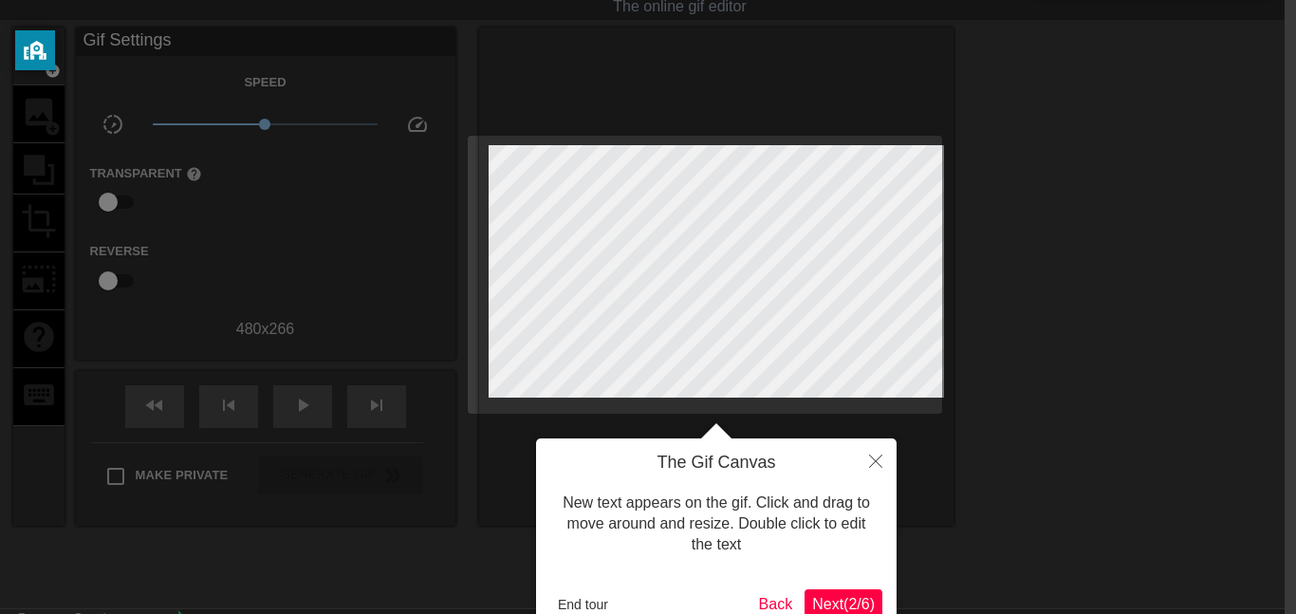
scroll to position [0, 11]
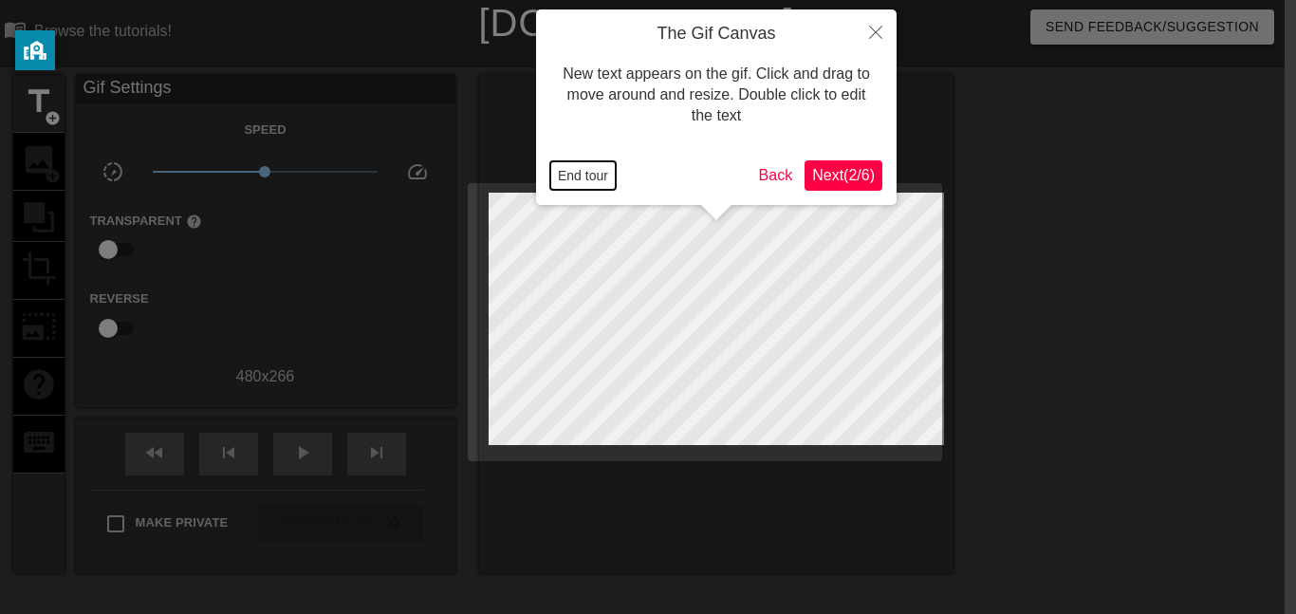
click at [596, 174] on button "End tour" at bounding box center [582, 175] width 65 height 28
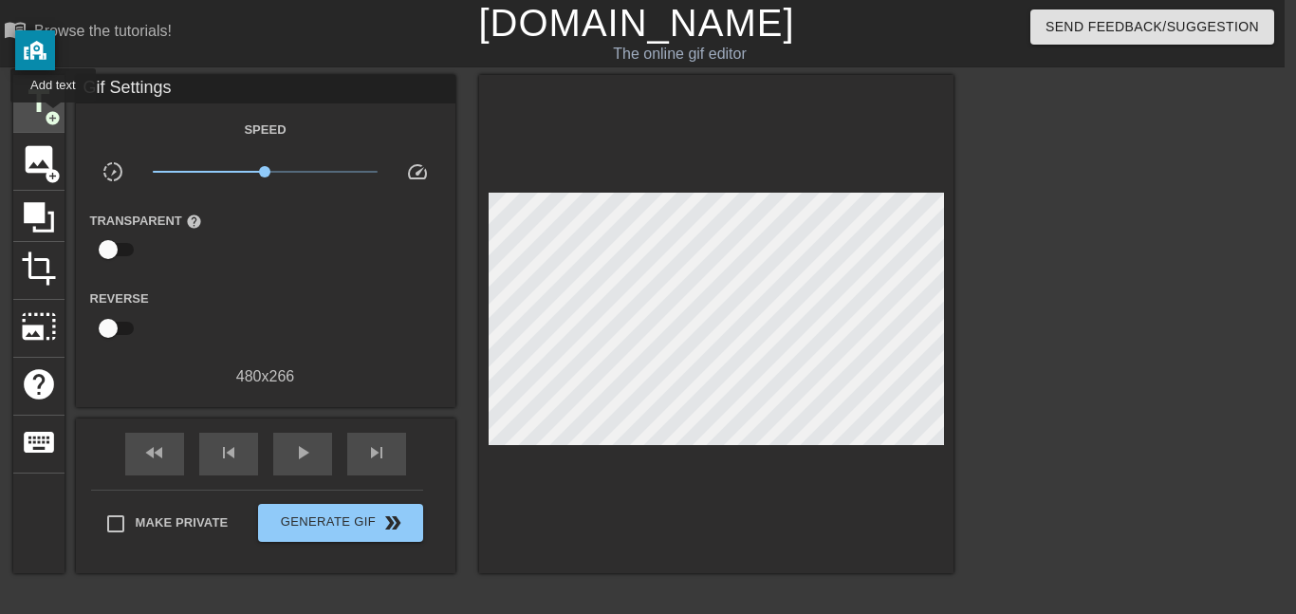
click at [52, 116] on span "add_circle" at bounding box center [53, 118] width 16 height 16
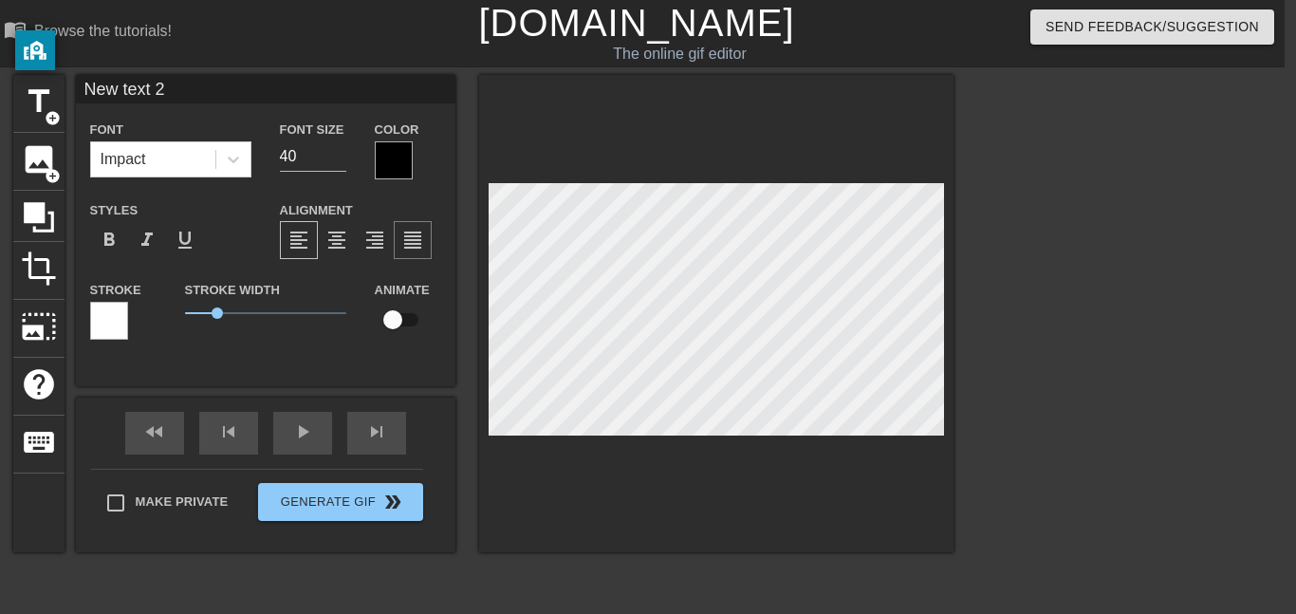
scroll to position [0, 4]
type input "O"
type textarea "O"
type input "Or"
type textarea "Or"
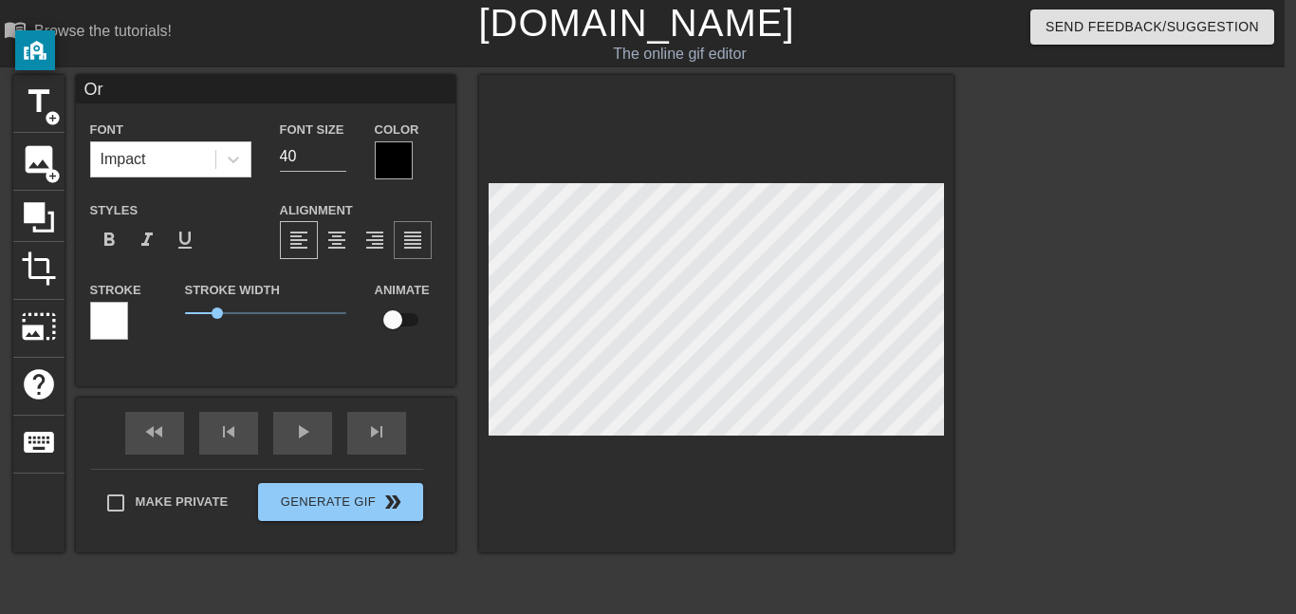
scroll to position [0, 0]
type input "Ori"
type textarea "Ori"
type input "Oris"
type textarea "Oris"
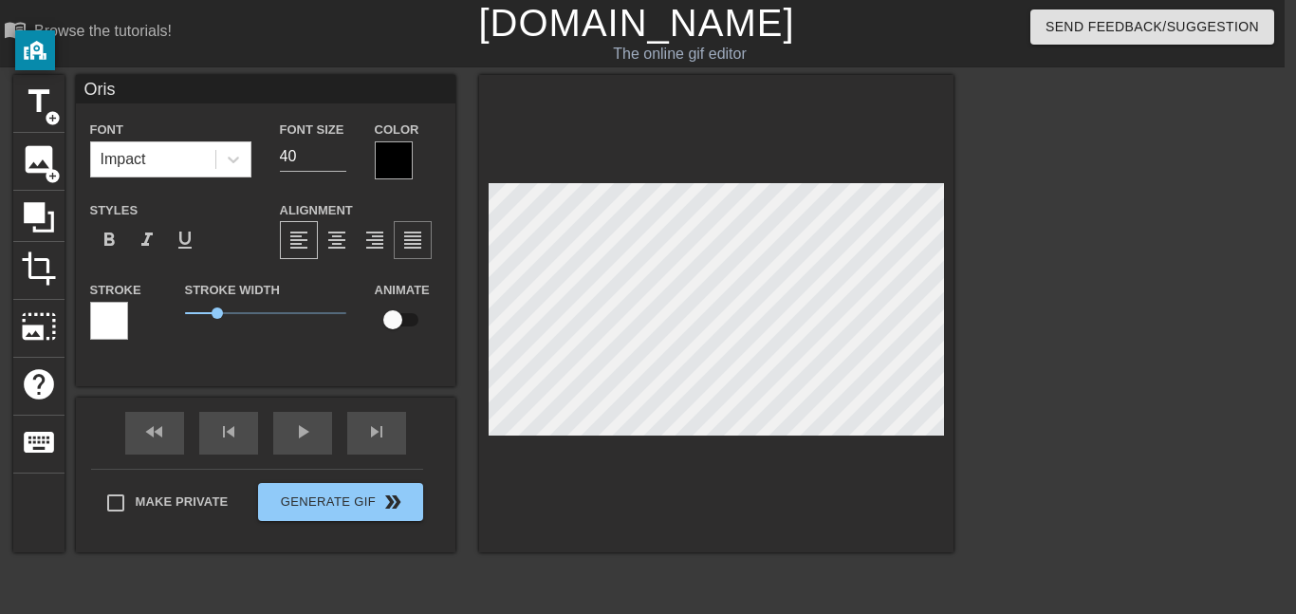
type input "Orisi"
type textarea "Orisi"
type input "Orisis"
type textarea "Orisis"
type input "Orisis"
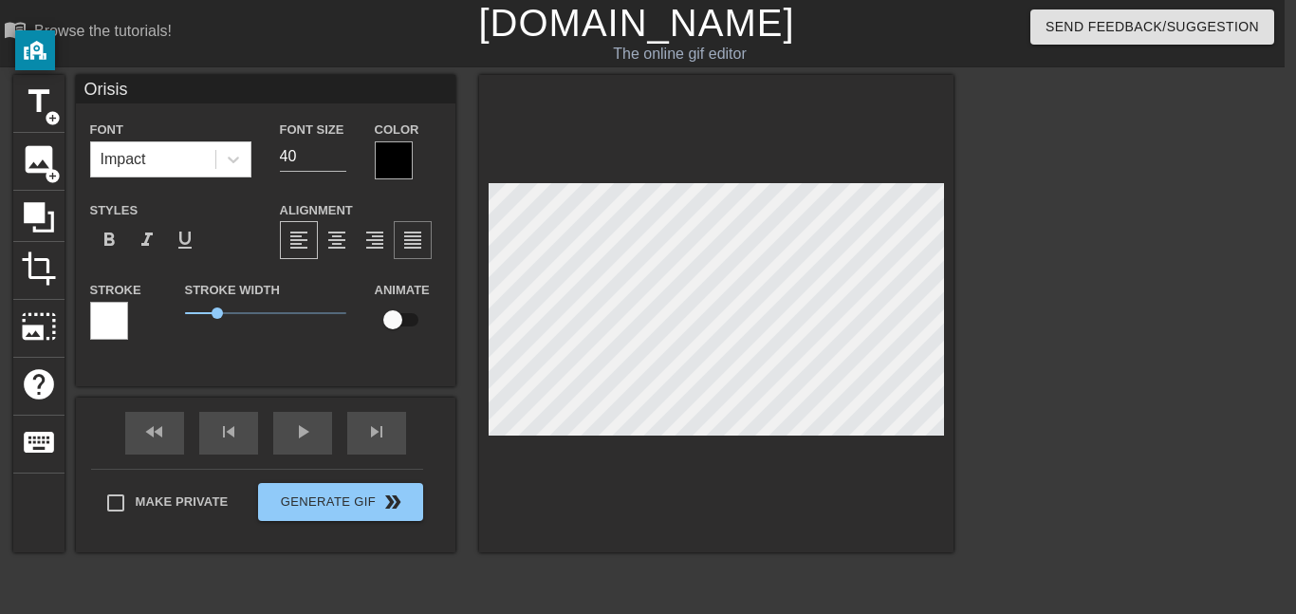
type textarea "Orisis"
type input "Orisis a"
type textarea "Orisis a"
type input "Orisis an"
type textarea "Orisis an"
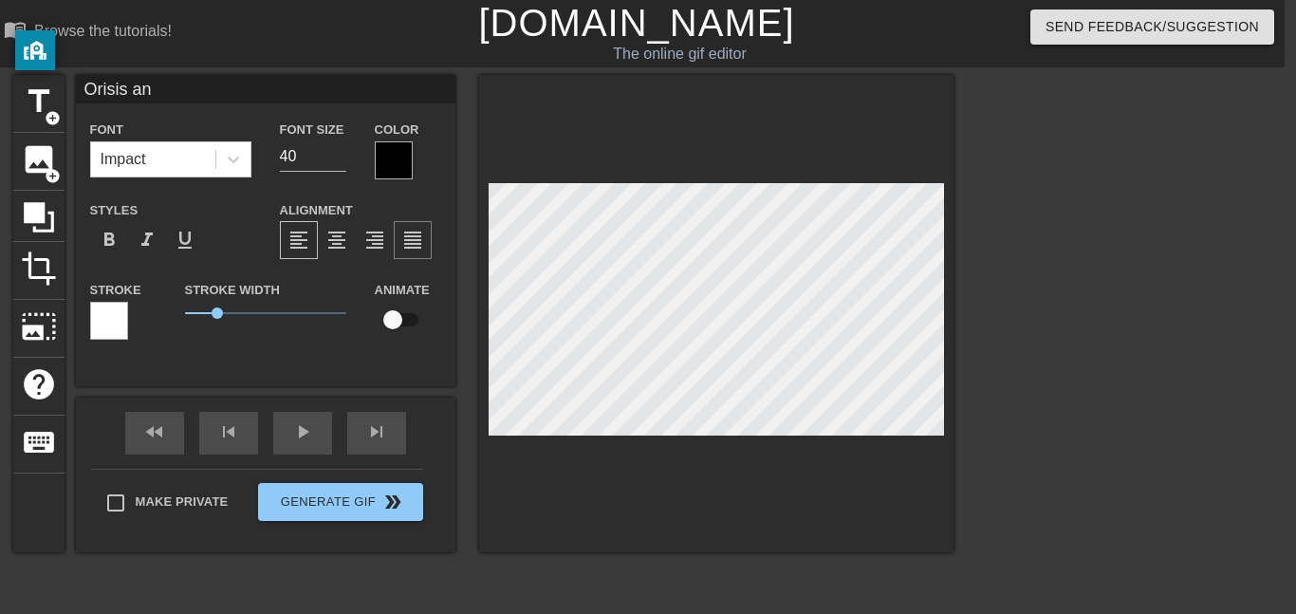
type input "Orisis and"
type textarea "Orisis and"
type input "Orisis an"
type textarea "Orisis an"
type input "Orisis a"
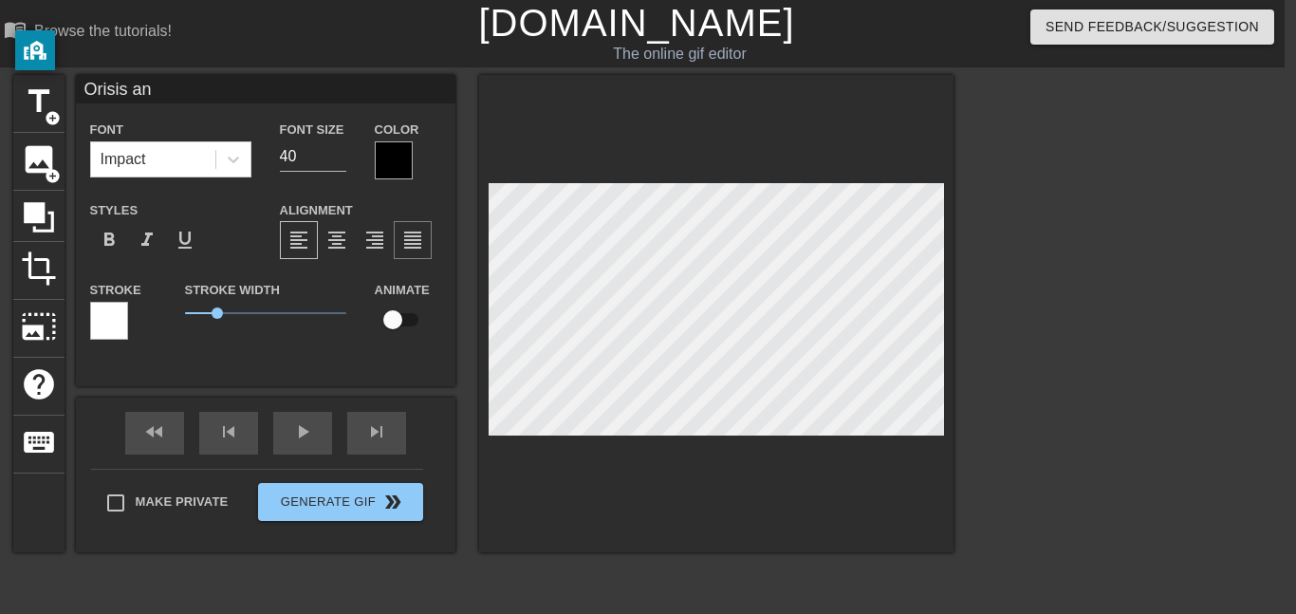
type textarea "Orisis a"
type input "Orisis"
type textarea "Orisis"
type input "Orisis"
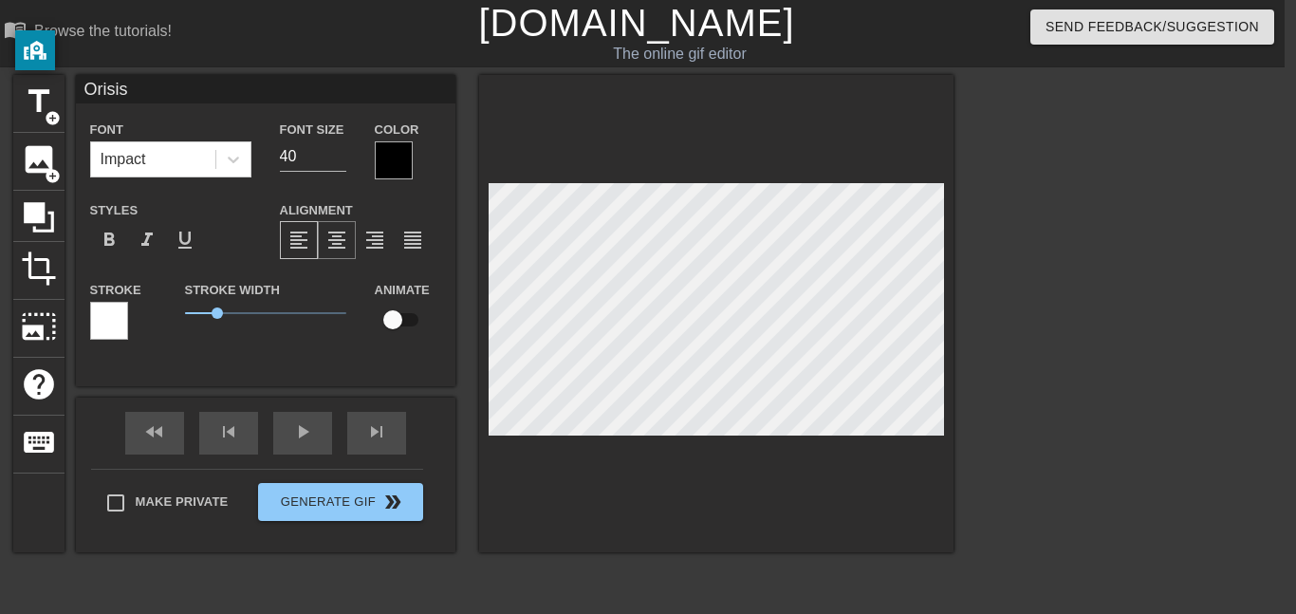
type textarea "Orisis"
click at [342, 247] on span "format_align_center" at bounding box center [336, 240] width 23 height 23
type input "Orisis"
type textarea "Orisis"
type input "Orisis a"
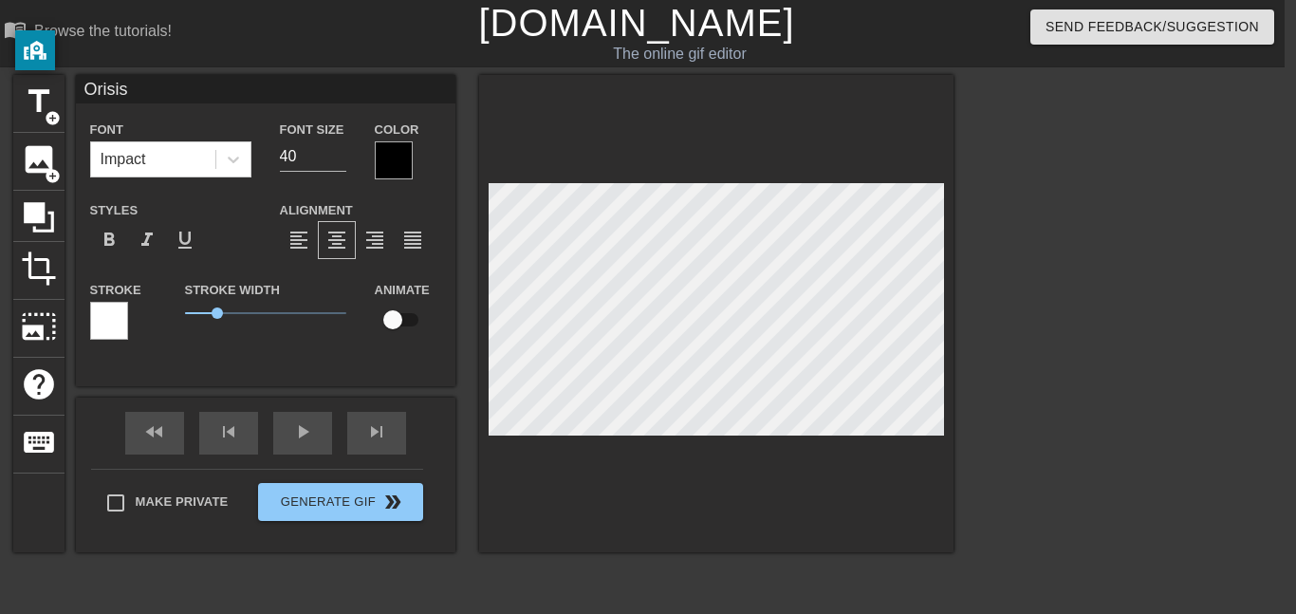
type textarea "Orisis a"
type input "Orisis an"
type textarea "Orisis an"
type input "Orisis and"
type textarea "Orisis and"
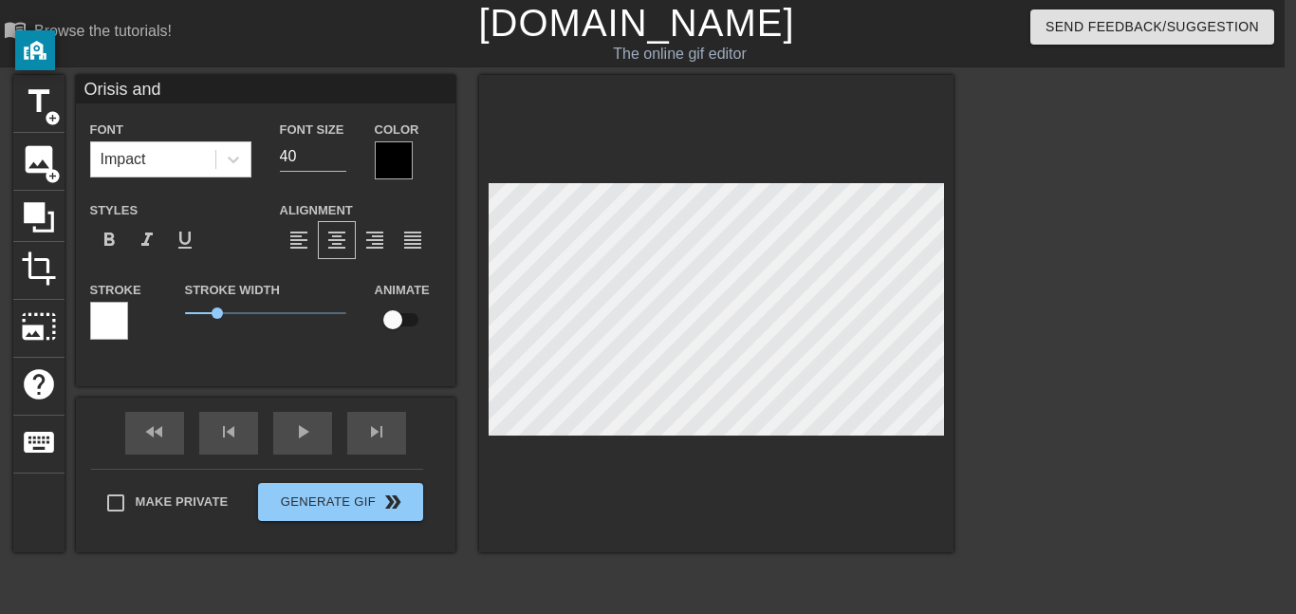
scroll to position [0, 4]
type input "Orisis and"
type textarea "Orisis and"
type input "Orisis and"
type textarea "Orisis and"
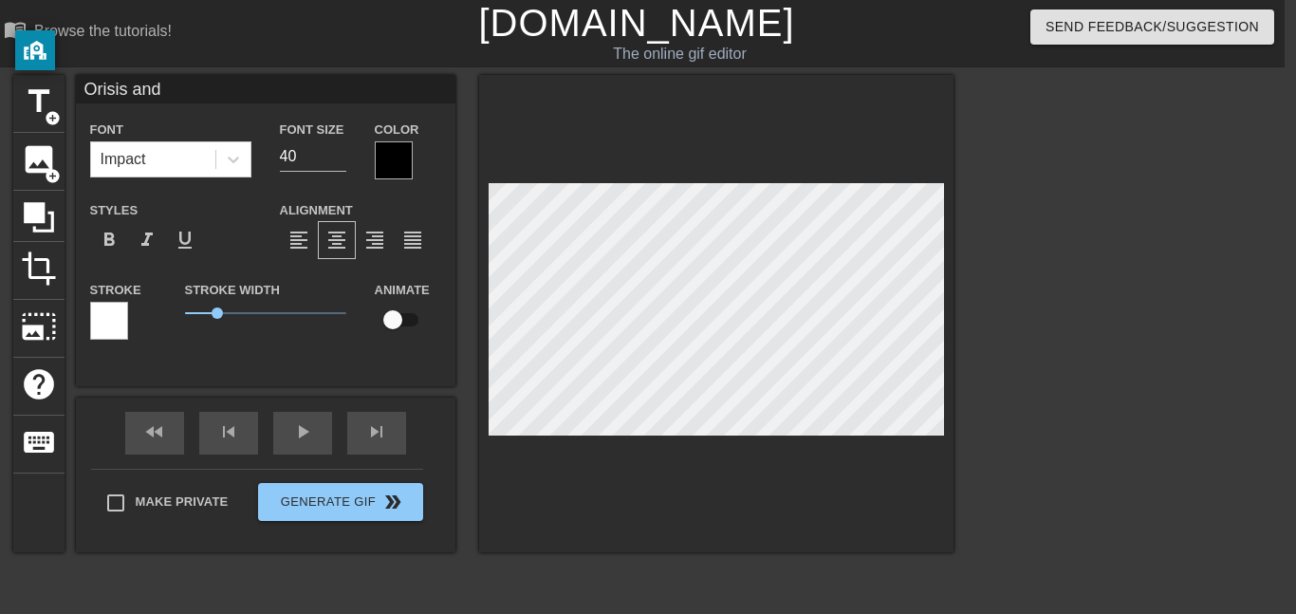
scroll to position [1, 1]
type input "Orisis and N"
type textarea "Orisis and N"
type input "Orisis and Ne"
type textarea "Orisis and Ne"
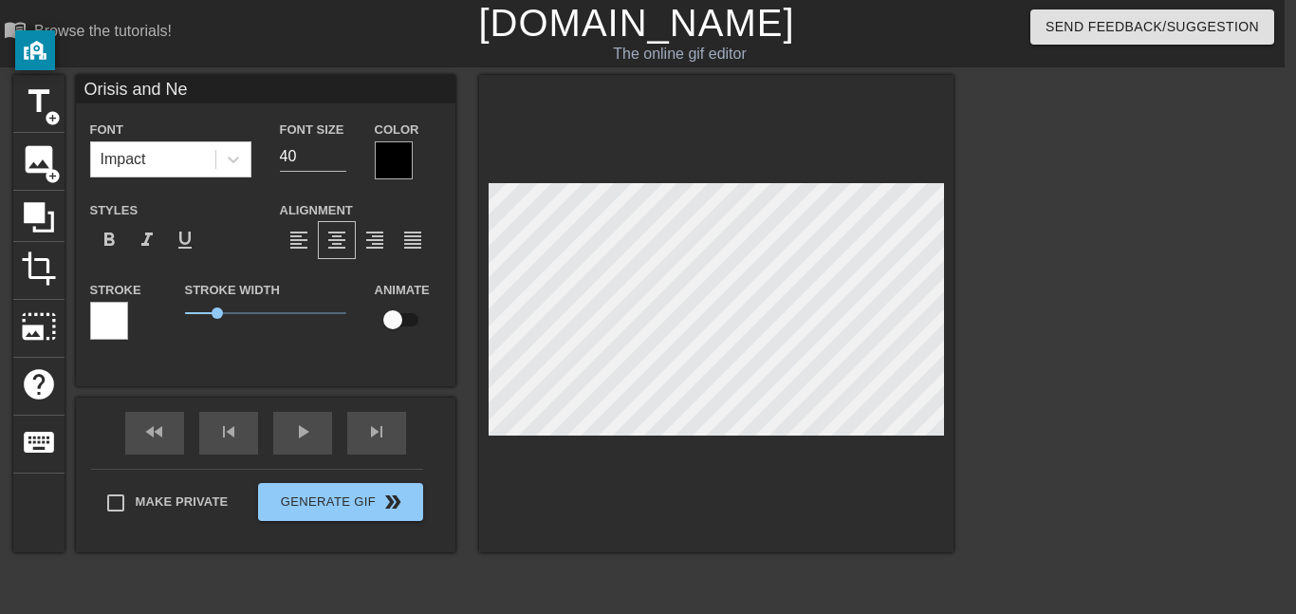
type input "Orisis and Nep"
type textarea "Orisis and Nep"
type input "Orisis and Neph"
type textarea "Orisis and Neph"
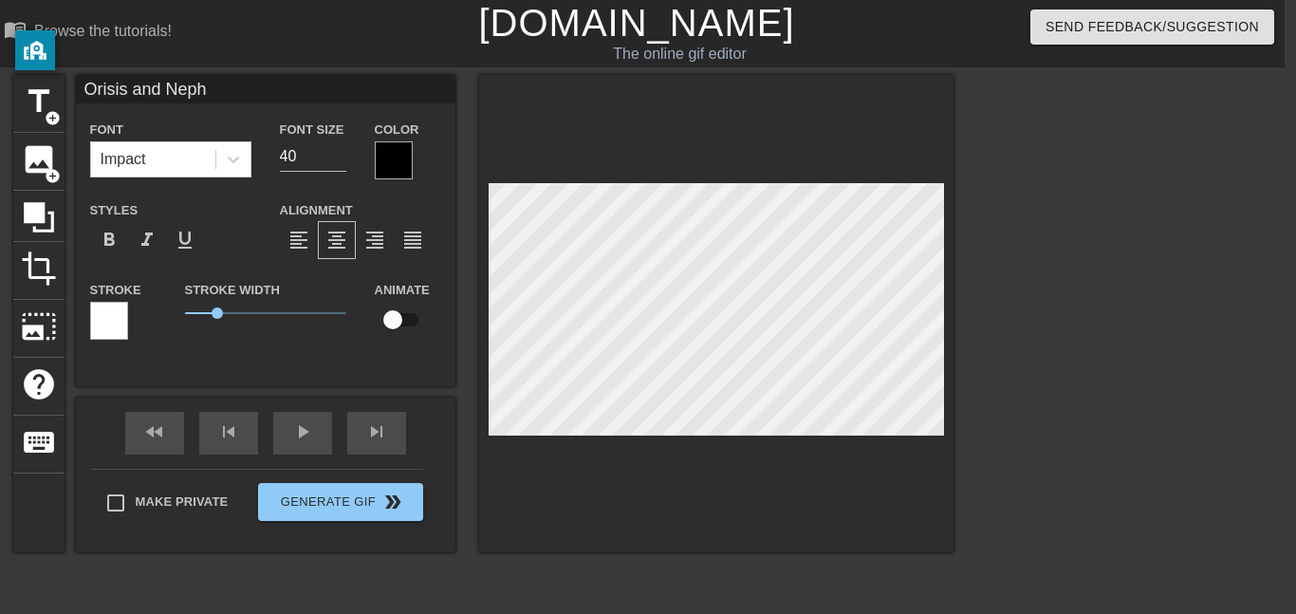
type input "Orisis and Nephy"
type textarea "Orisis and Nephy"
type input "Orisis and Neph"
type textarea "Orisis and Neph"
type input "Orisis and Nepht"
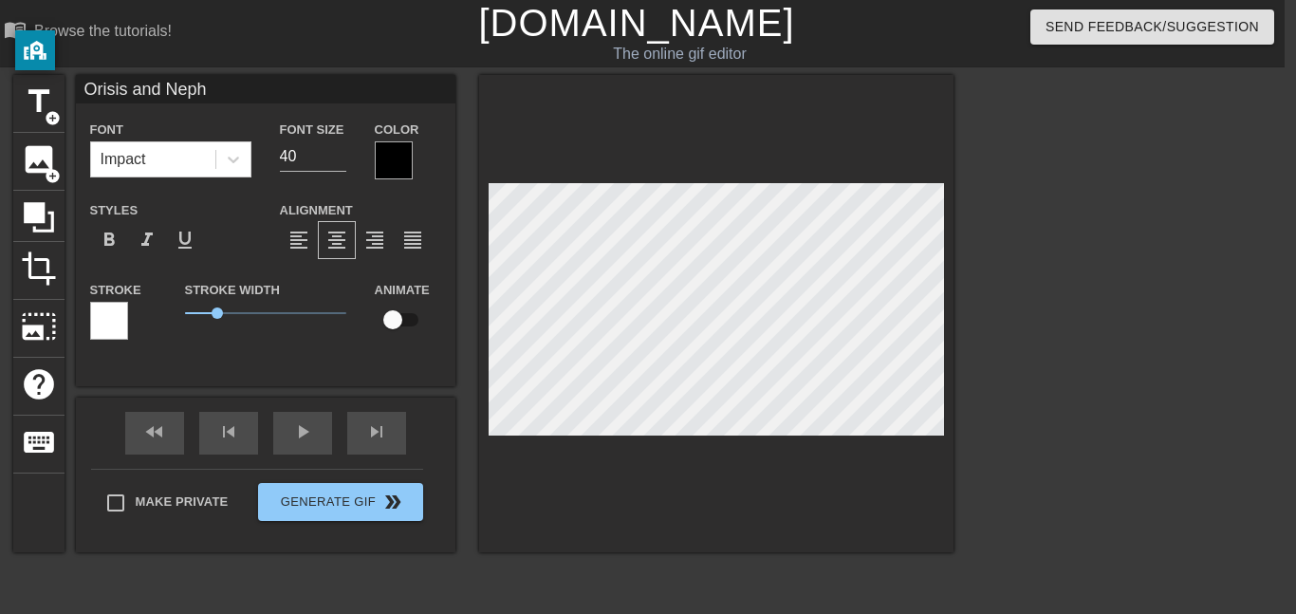
type textarea "Orisis and Nepht"
type input "Orisis and Nephth"
type textarea "Orisis and Nephth"
type input "Orisis and Nephthy"
type textarea "Orisis and Nephthy"
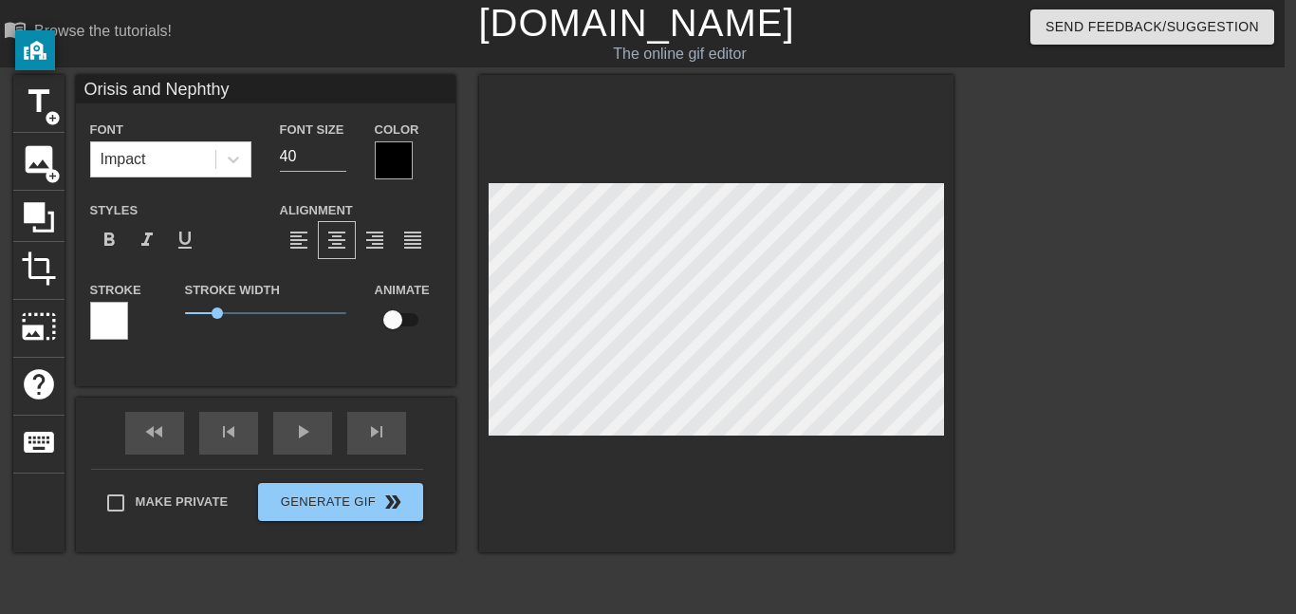
type input "Orisis and Nephthys"
type textarea "Orisis and Nephthys"
click at [383, 156] on div at bounding box center [394, 160] width 38 height 38
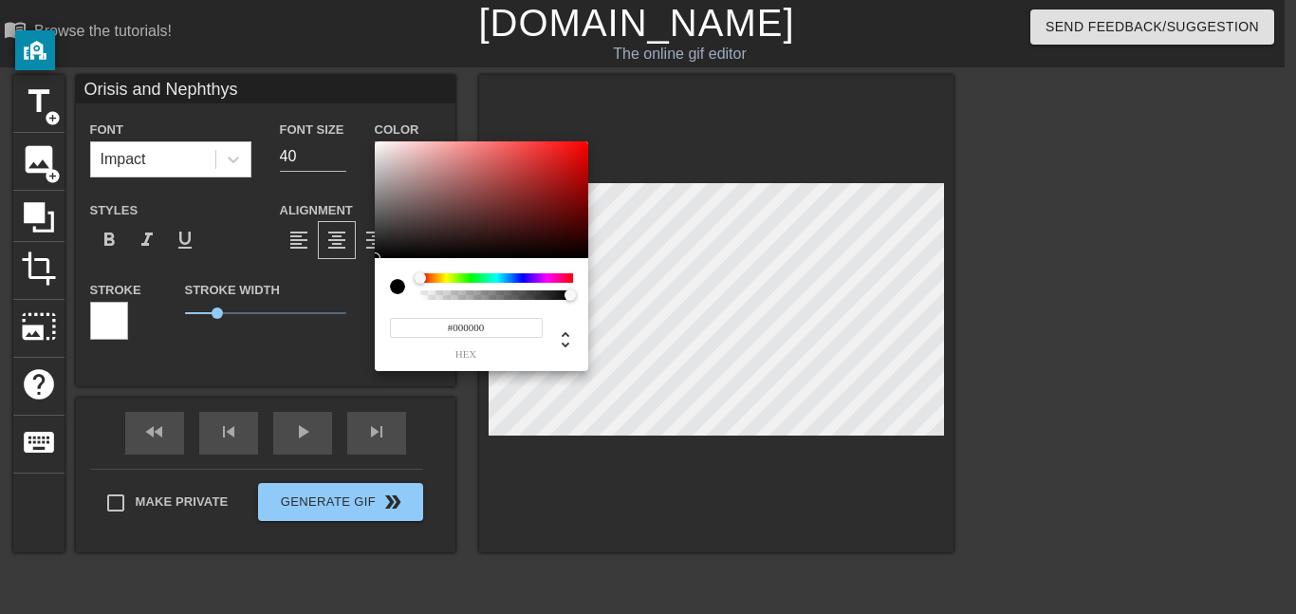
type input "Orisis and Nephthys"
type input "#5F4848"
type input "Orisis and Nephthys"
type input "#8F7676"
type input "Orisis and Nephthys"
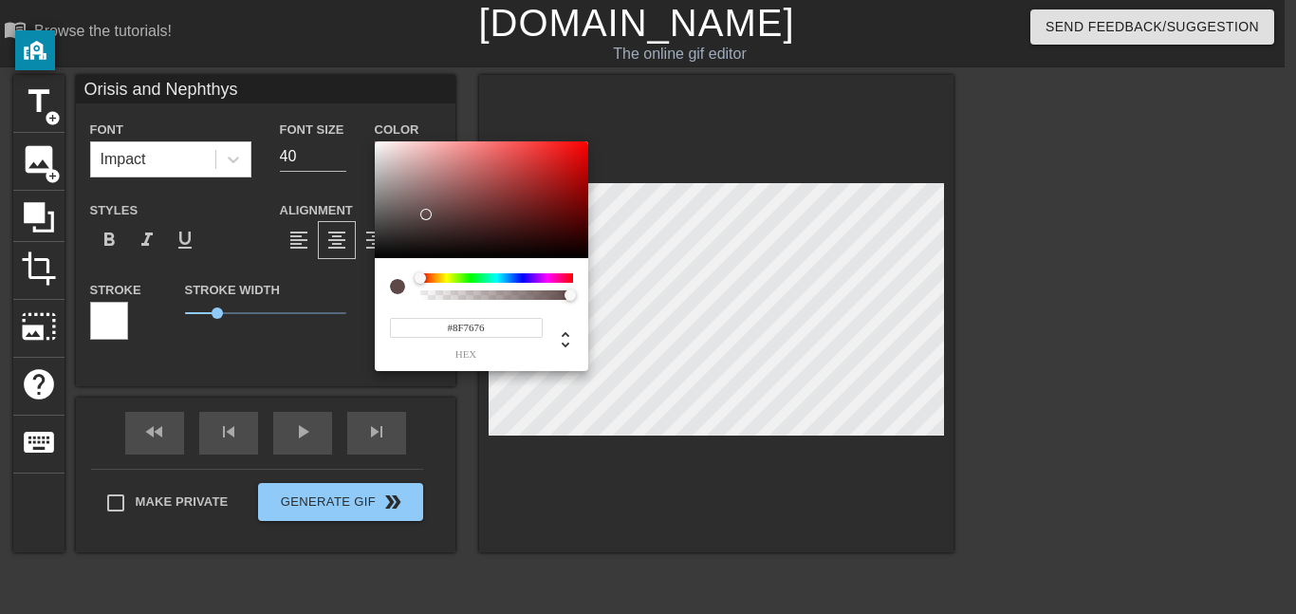
type input "#E5D1D1"
type input "Orisis and Nephthys"
type input "#FFF2F2"
type input "Orisis and Nephthys"
type input "#FFFAFA"
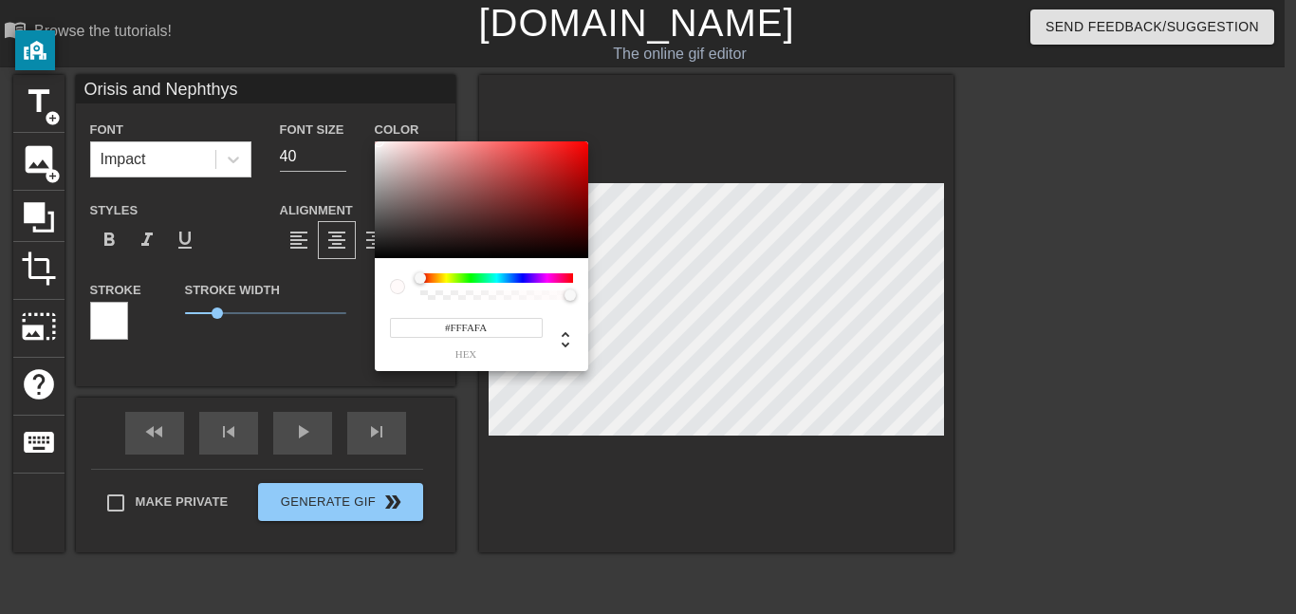
type input "Orisis and Nephthys"
type input "#FFC6C6"
type input "Orisis and Nephthys"
type input "#FFFFFF"
drag, startPoint x: 427, startPoint y: 214, endPoint x: 374, endPoint y: 136, distance: 95.0
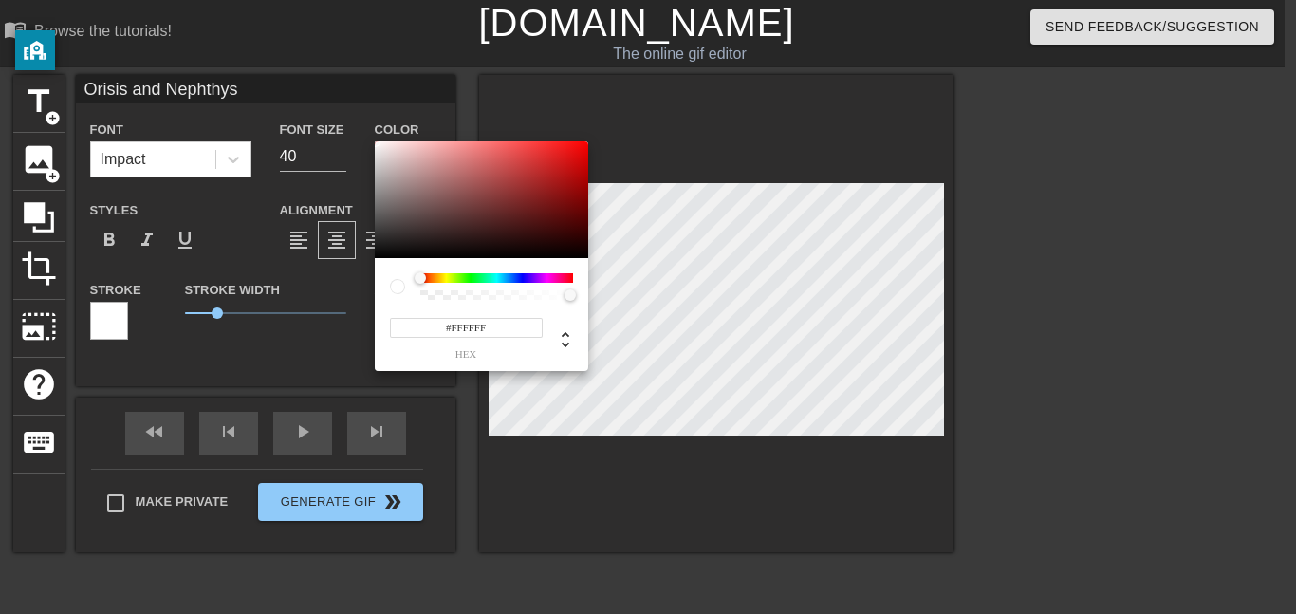
click at [374, 136] on div "#FFFFFF hex" at bounding box center [648, 307] width 1296 height 614
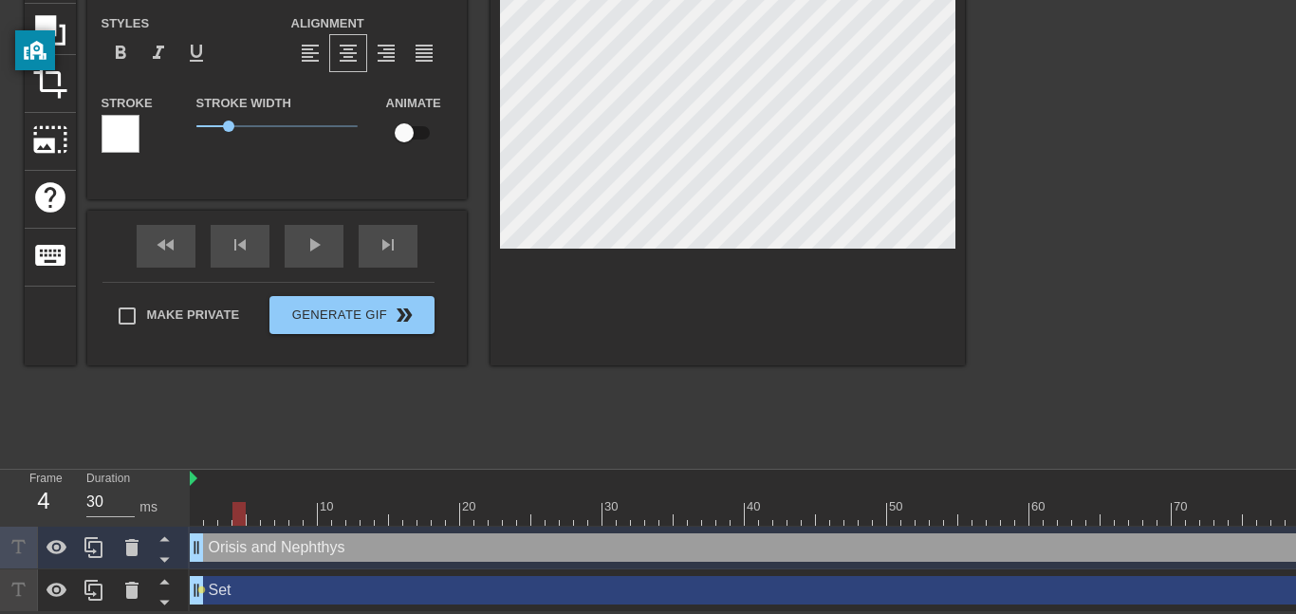
scroll to position [179, 0]
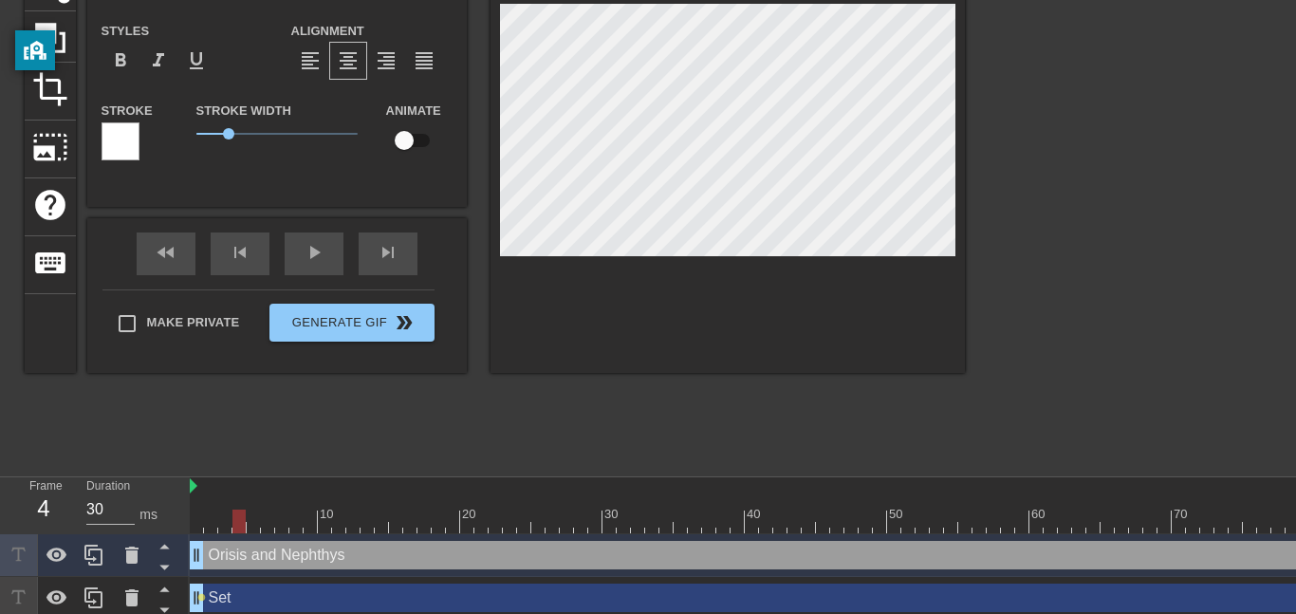
click at [1018, 362] on div at bounding box center [1130, 180] width 285 height 569
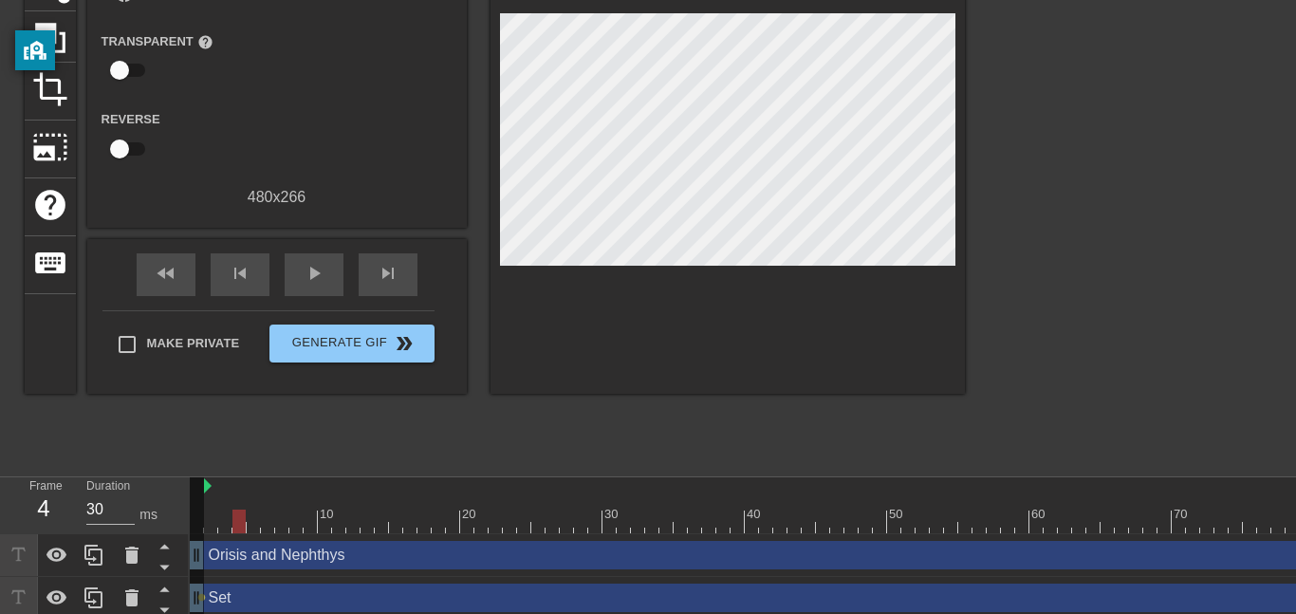
drag, startPoint x: 192, startPoint y: 485, endPoint x: 163, endPoint y: 497, distance: 31.0
click at [163, 497] on div "Frame 4 Duration 30 ms 10 20 30 40 50 60 70 80 90 100 110 120 Orisis and Nephth…" at bounding box center [648, 548] width 1296 height 142
click at [249, 493] on div at bounding box center [1094, 486] width 1808 height 19
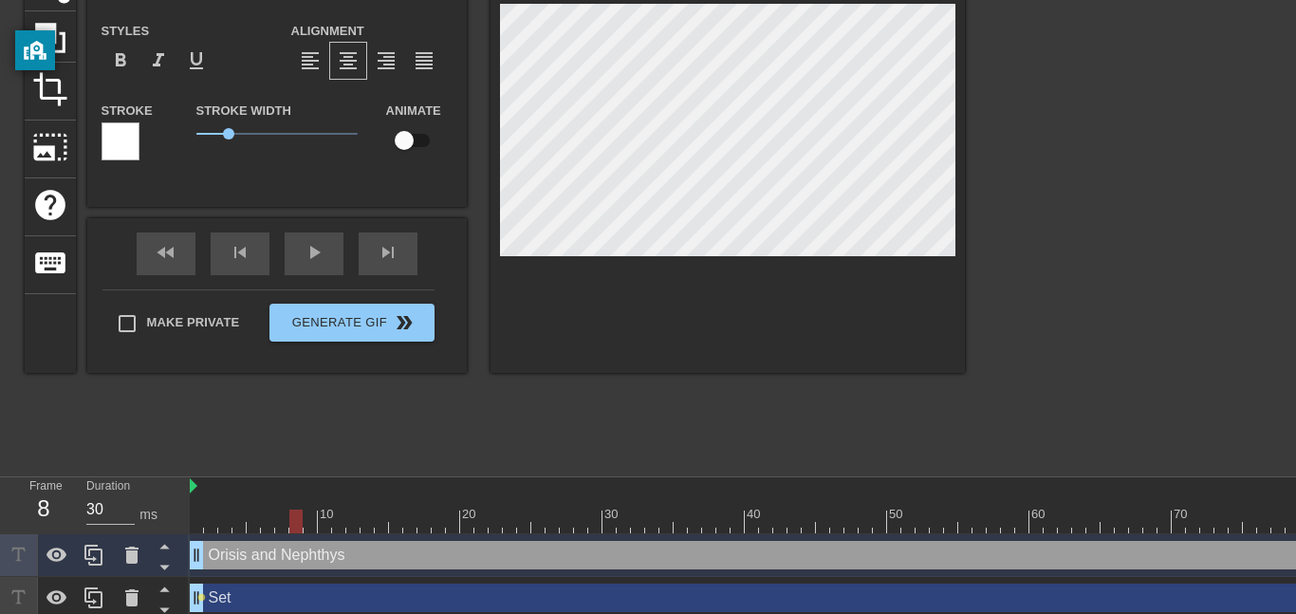
click at [283, 555] on div "Orisis and Nephthys drag_handle drag_handle" at bounding box center [1094, 555] width 1808 height 28
click at [423, 145] on input "checkbox" at bounding box center [404, 140] width 108 height 36
checkbox input "true"
type input "Orisis and Nephthys"
click at [397, 441] on div "title add_circle image add_circle crop photo_size_select_large help keyboard Or…" at bounding box center [495, 180] width 940 height 569
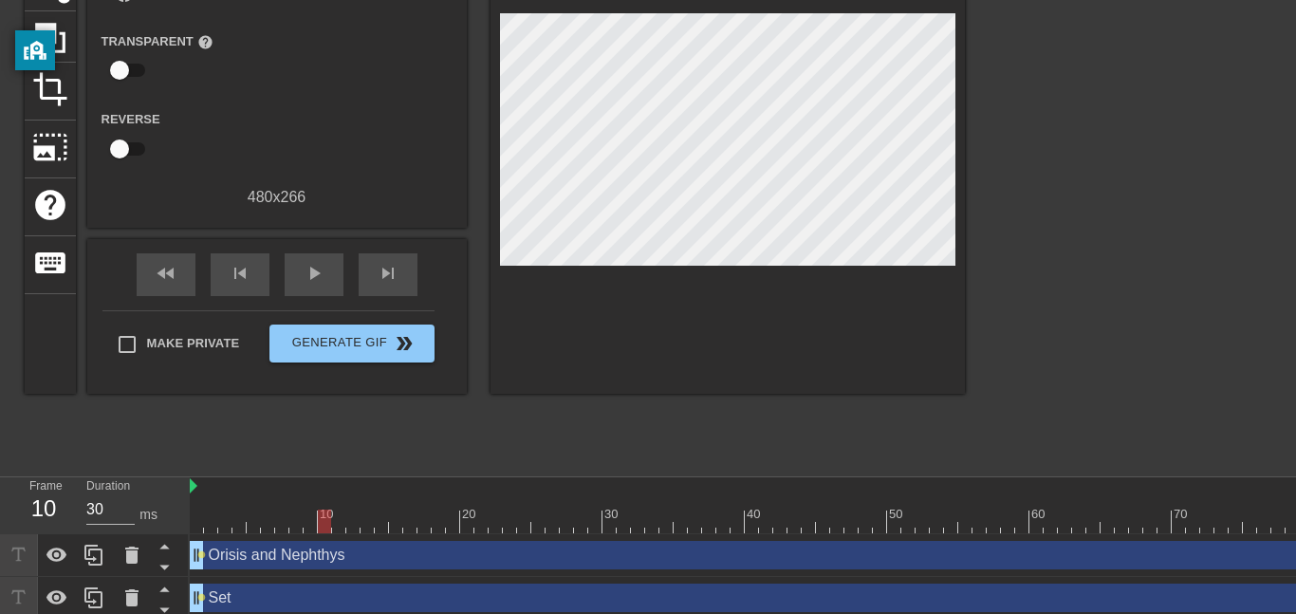
click at [322, 523] on div at bounding box center [1094, 522] width 1808 height 24
click at [286, 546] on div "Orisis and Nephthys drag_handle drag_handle" at bounding box center [1094, 555] width 1808 height 28
drag, startPoint x: 201, startPoint y: 555, endPoint x: 273, endPoint y: 562, distance: 72.4
click at [273, 562] on div "Orisis and Nephthys drag_handle drag_handle lens" at bounding box center [1094, 555] width 1808 height 28
click at [296, 532] on div "10 20 30 40 50 60 70 80 90 100 110 120" at bounding box center [1094, 505] width 1808 height 57
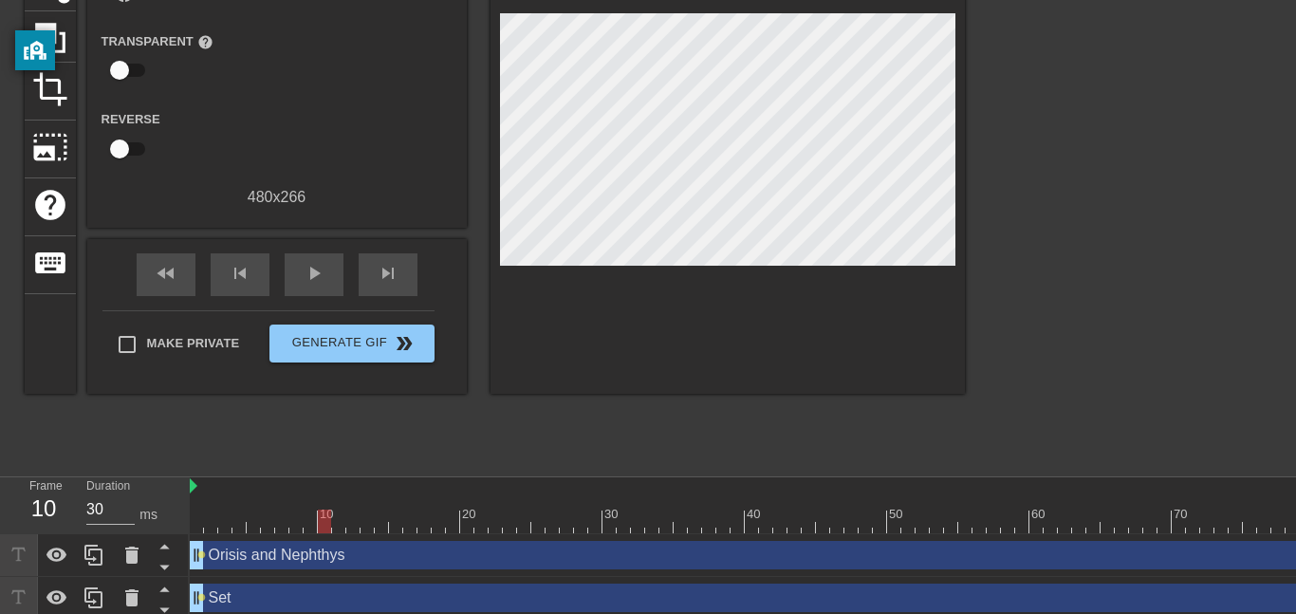
click at [291, 556] on div "Orisis and Nephthys drag_handle drag_handle" at bounding box center [1094, 555] width 1808 height 28
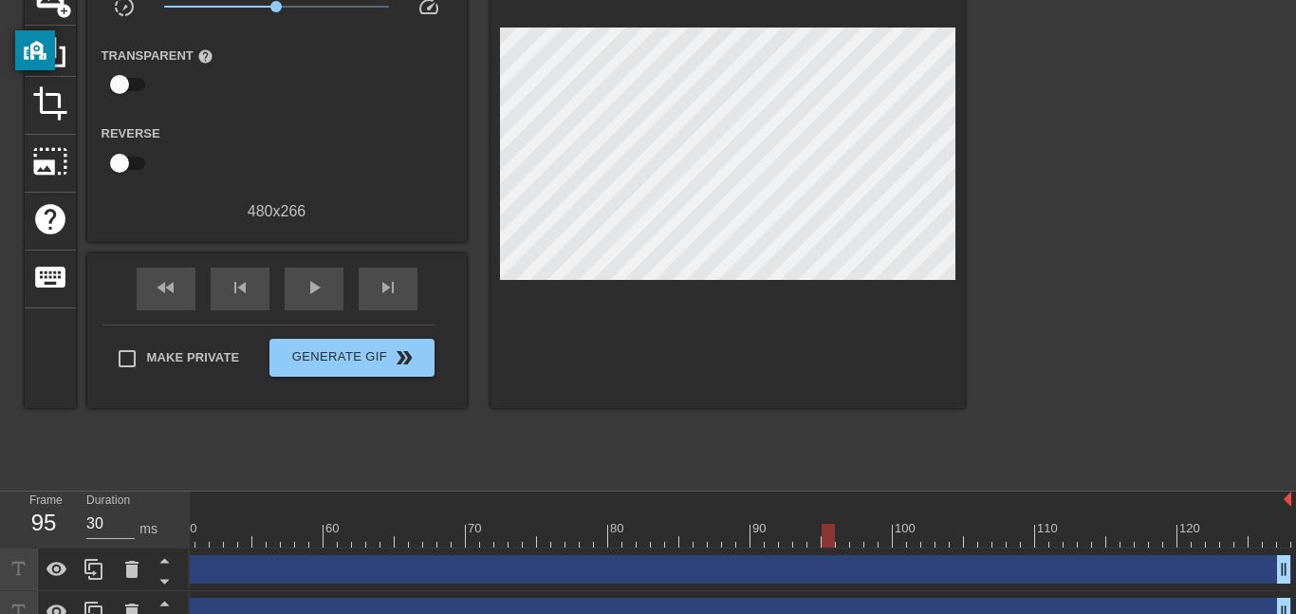
scroll to position [187, 0]
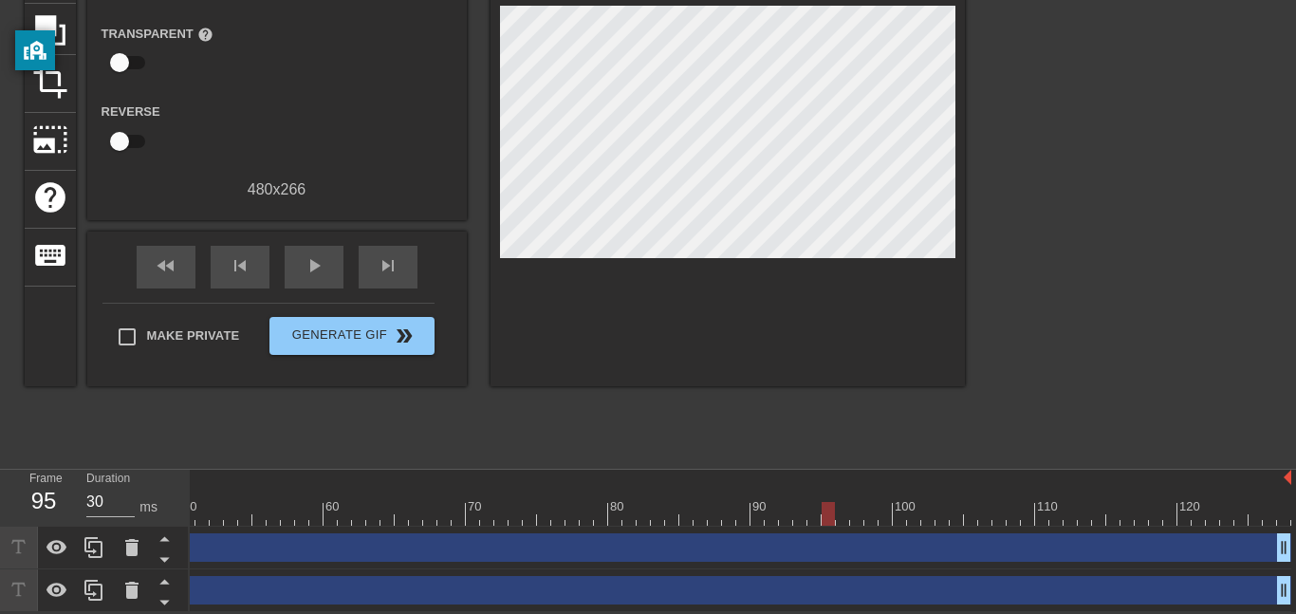
click at [1154, 563] on div "Orisis and Nephthys drag_handle drag_handle lens" at bounding box center [388, 548] width 1808 height 43
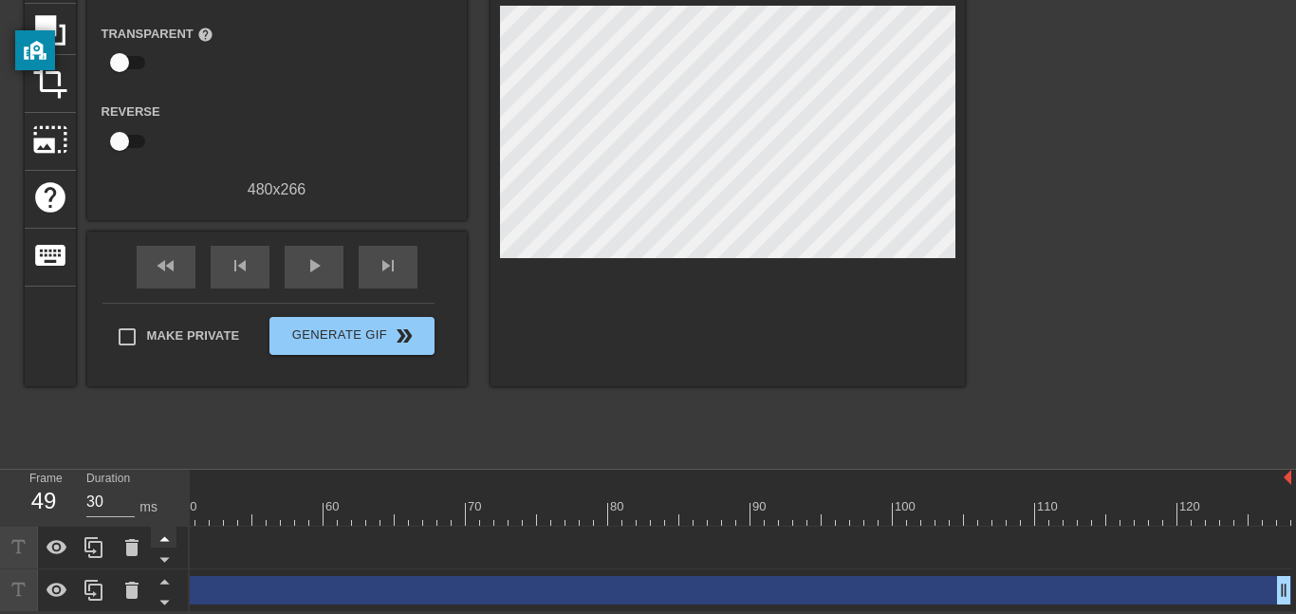
drag, startPoint x: 1278, startPoint y: 555, endPoint x: 172, endPoint y: 530, distance: 1106.8
click at [172, 530] on div "Frame 49 Duration 30 ms 10 20 30 40 50 60 70 80 90 100 110 120 Orisis and Nepht…" at bounding box center [648, 541] width 1296 height 142
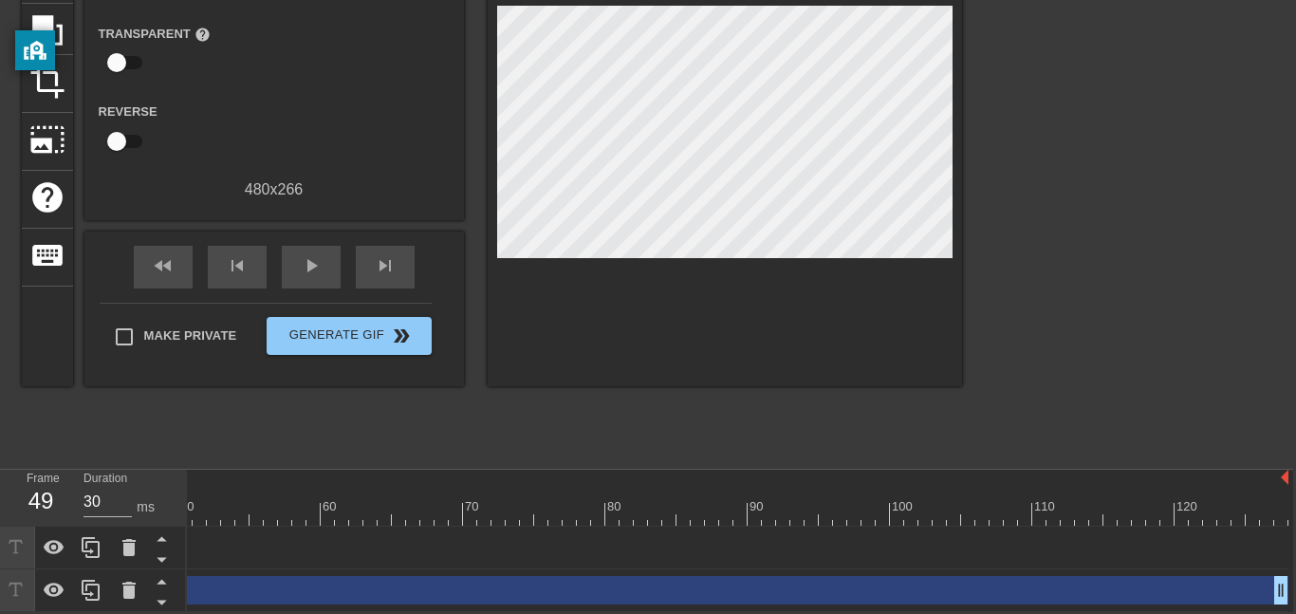
scroll to position [0, 0]
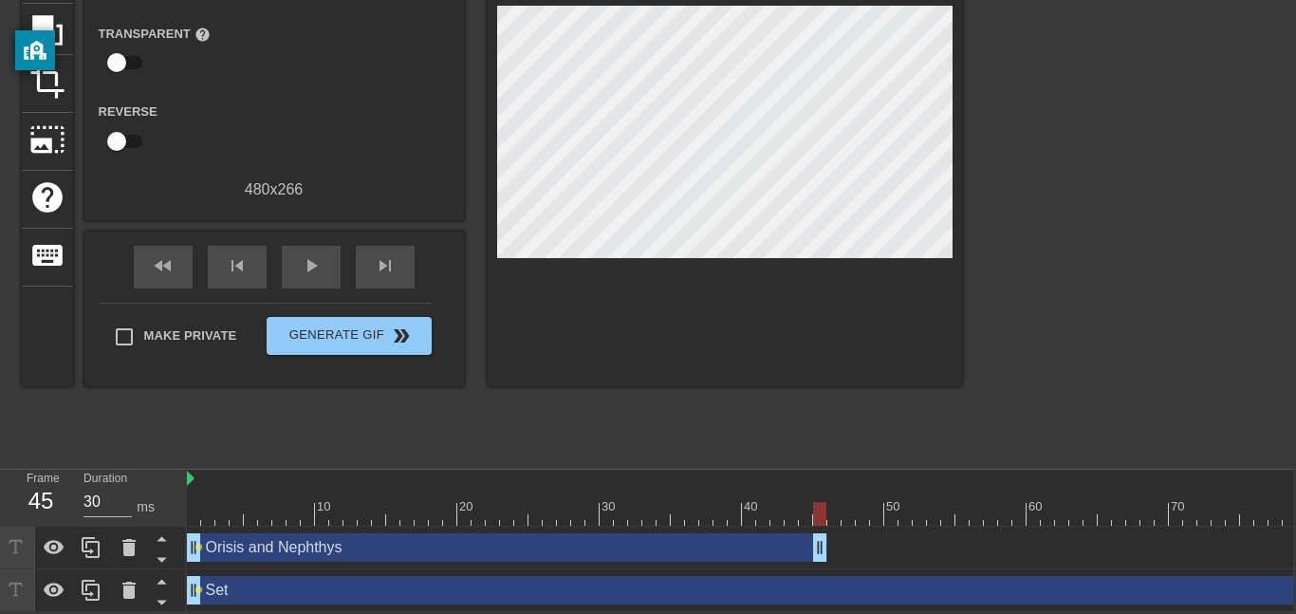
drag, startPoint x: 878, startPoint y: 547, endPoint x: 822, endPoint y: 551, distance: 56.2
click at [939, 580] on div "Set drag_handle drag_handle" at bounding box center [1091, 590] width 1808 height 28
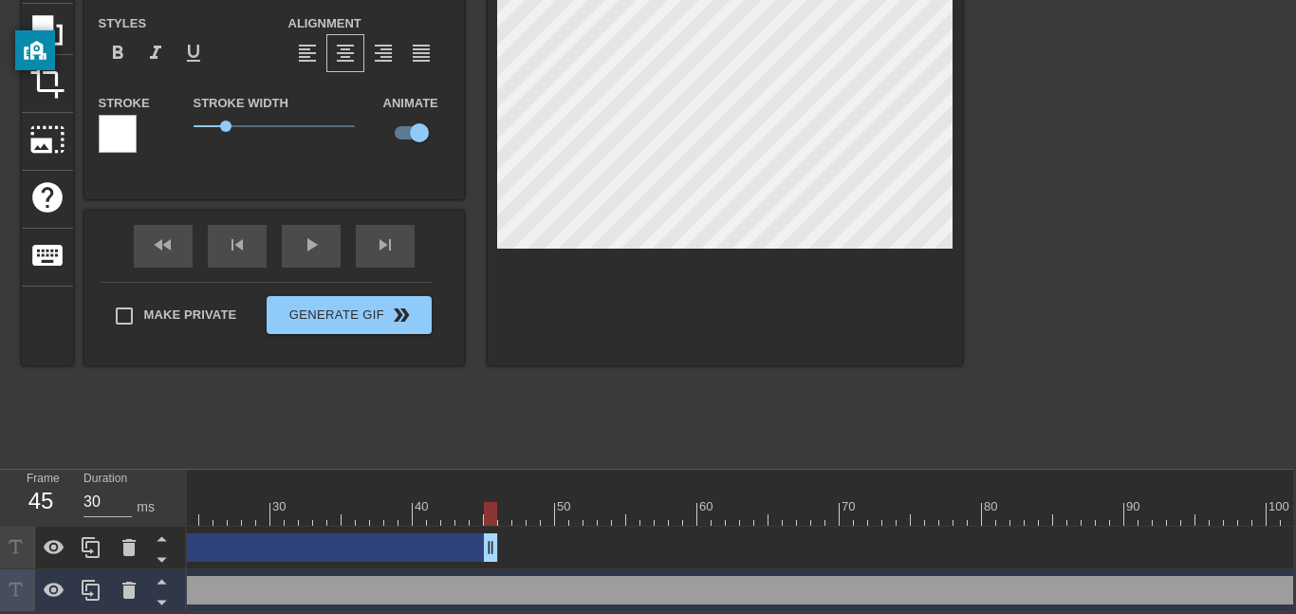
scroll to position [0, 706]
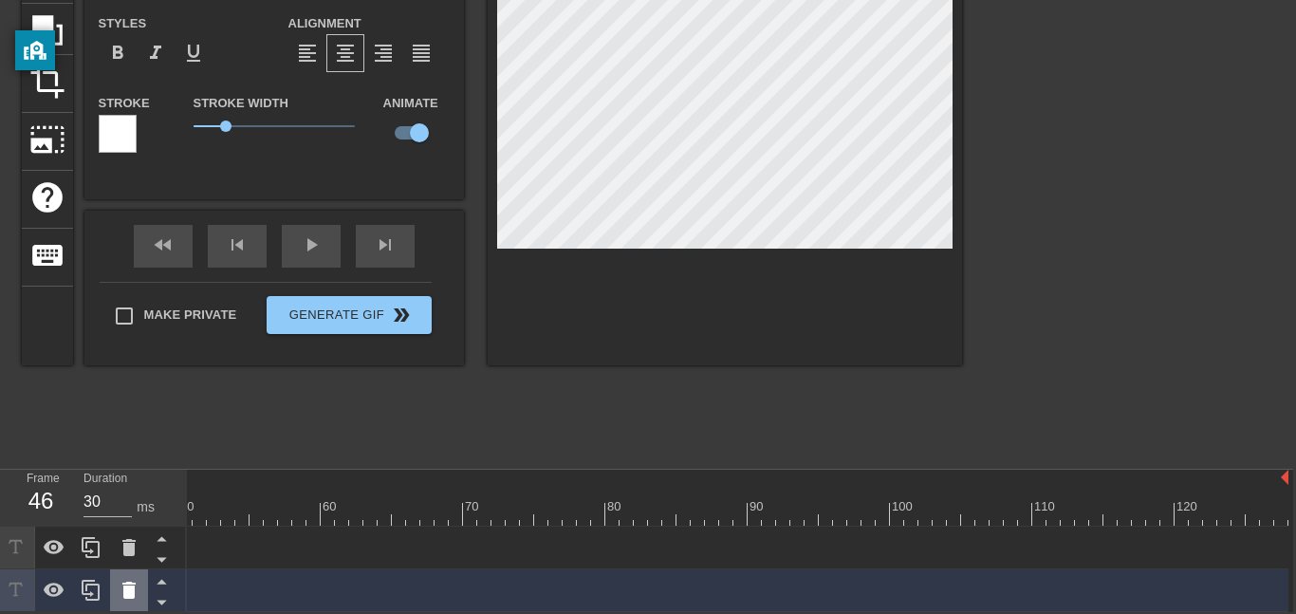
drag, startPoint x: 1283, startPoint y: 587, endPoint x: 130, endPoint y: 586, distance: 1153.0
click at [130, 586] on div "Frame 46 Duration 30 ms 10 20 30 40 50 60 70 80 90 100 110 120 Orisis and Nepht…" at bounding box center [645, 541] width 1296 height 142
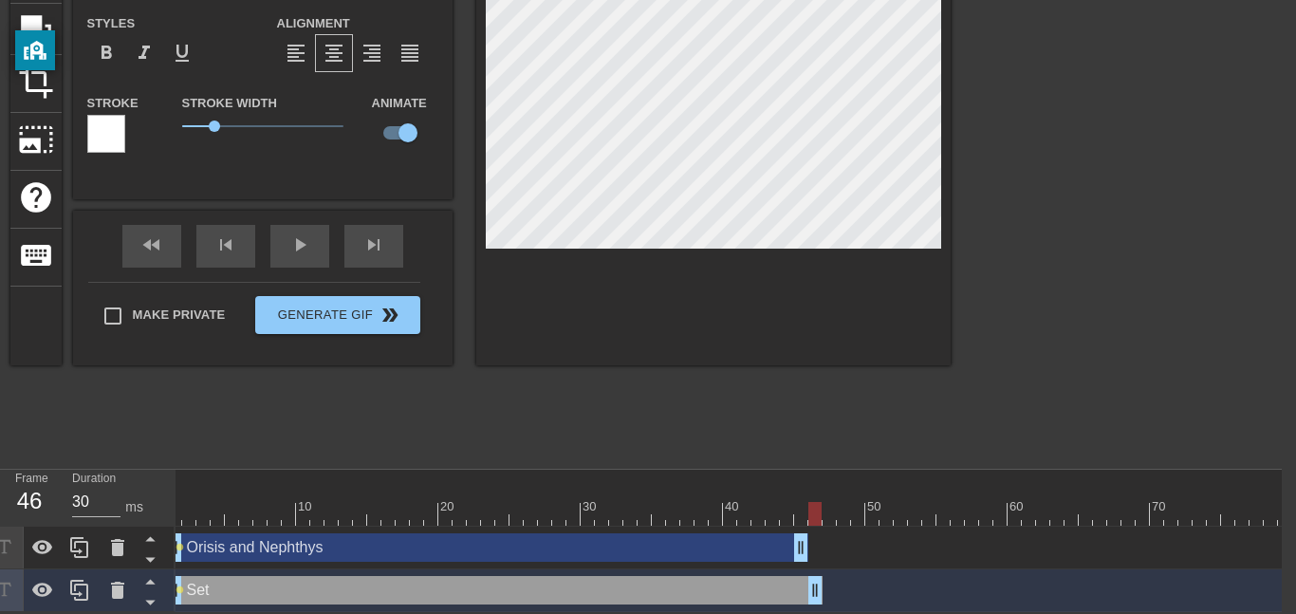
scroll to position [0, 12]
drag, startPoint x: 807, startPoint y: 586, endPoint x: 795, endPoint y: 585, distance: 11.4
click at [864, 563] on div "Orisis and Nephthys drag_handle drag_handle lens" at bounding box center [1067, 548] width 1808 height 43
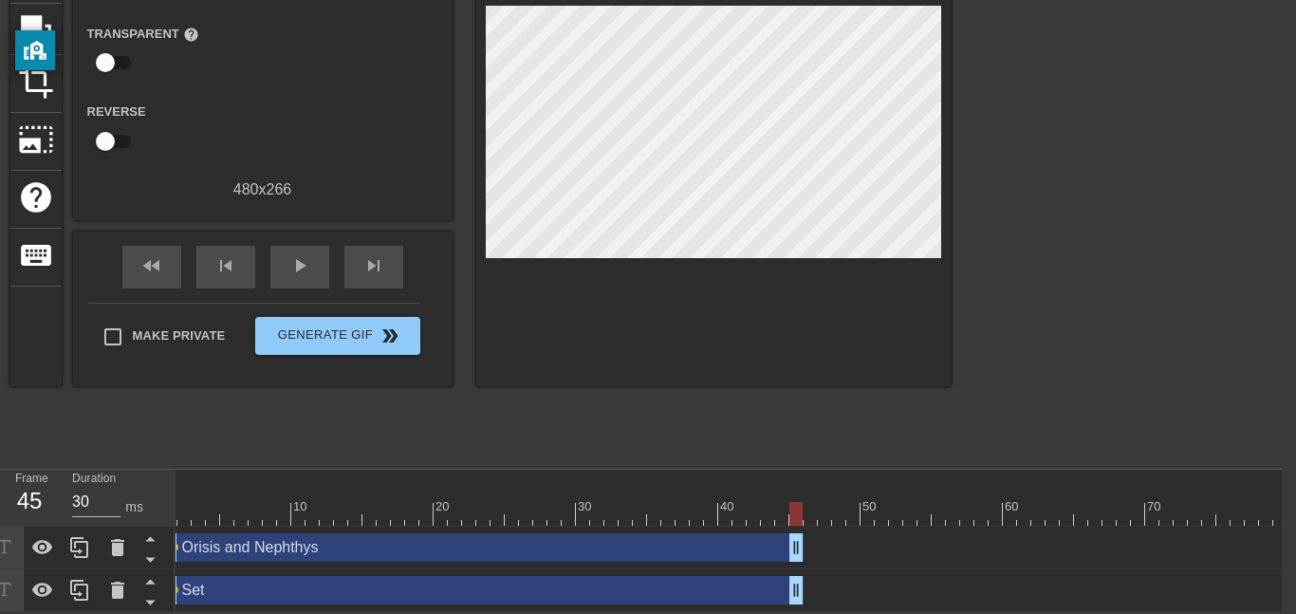
click at [736, 538] on div "Orisis and Nephthys drag_handle drag_handle" at bounding box center [483, 547] width 641 height 28
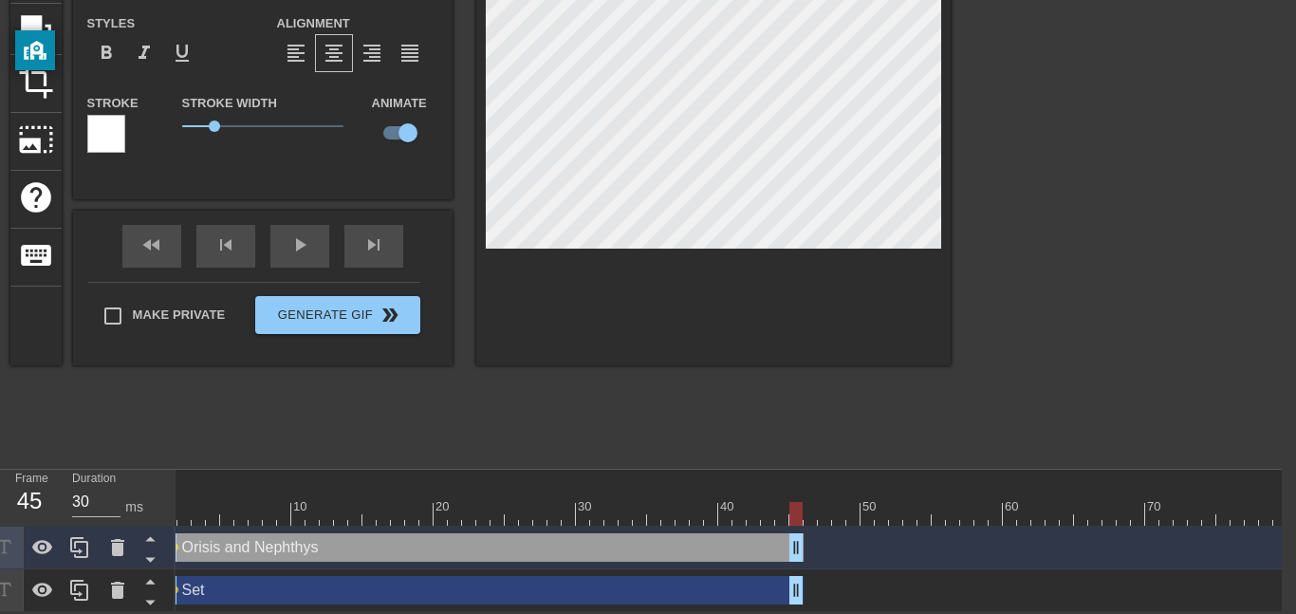
click at [728, 546] on div "Orisis and Nephthys drag_handle drag_handle" at bounding box center [483, 547] width 641 height 28
drag, startPoint x: 791, startPoint y: 514, endPoint x: 522, endPoint y: 513, distance: 269.5
click at [522, 513] on div at bounding box center [525, 514] width 13 height 24
drag, startPoint x: 525, startPoint y: 507, endPoint x: 312, endPoint y: 537, distance: 214.7
click at [312, 537] on div "10 20 30 40 50 60 70 80 90 100 110 120 Orisis and Nephthys drag_handle drag_han…" at bounding box center [729, 541] width 1106 height 142
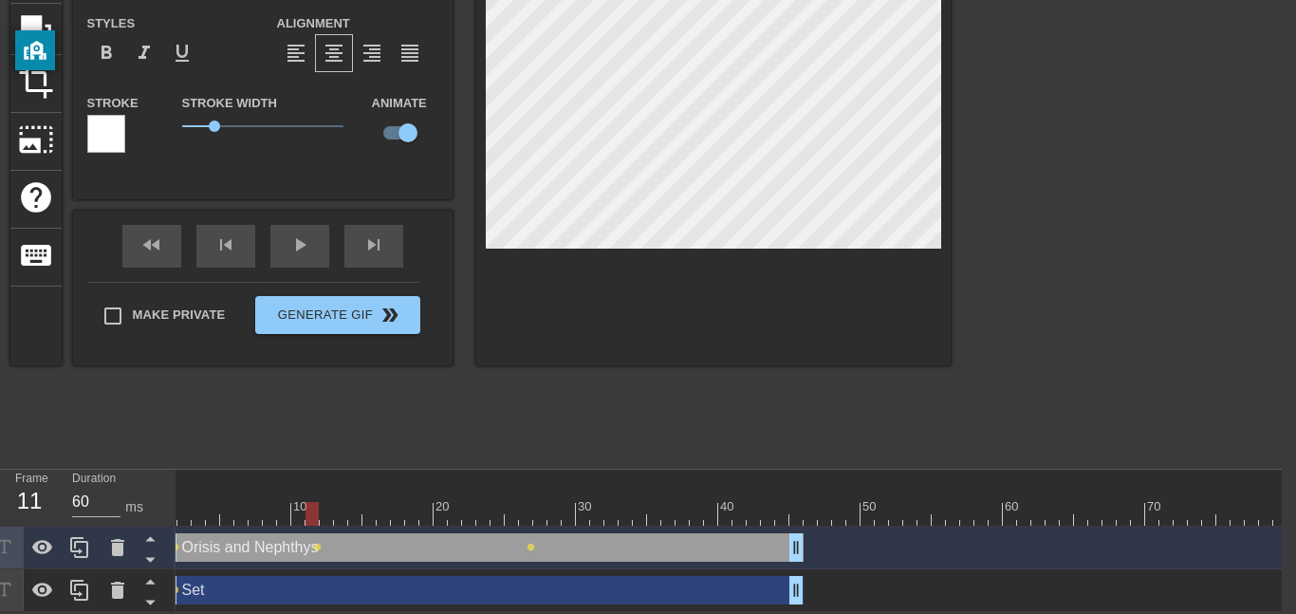
type input "30"
drag, startPoint x: 311, startPoint y: 514, endPoint x: 407, endPoint y: 513, distance: 95.8
click at [407, 513] on div at bounding box center [411, 514] width 13 height 24
click at [416, 550] on span "lens" at bounding box center [417, 547] width 9 height 9
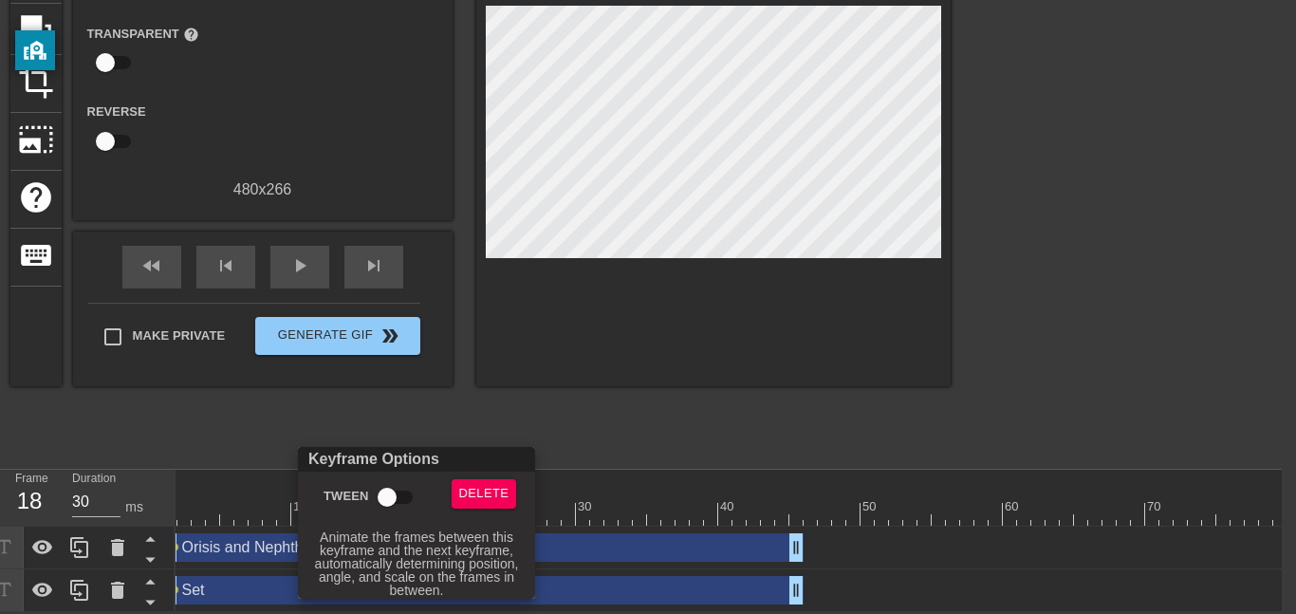
click at [381, 492] on input "Tween" at bounding box center [387, 497] width 108 height 36
checkbox input "true"
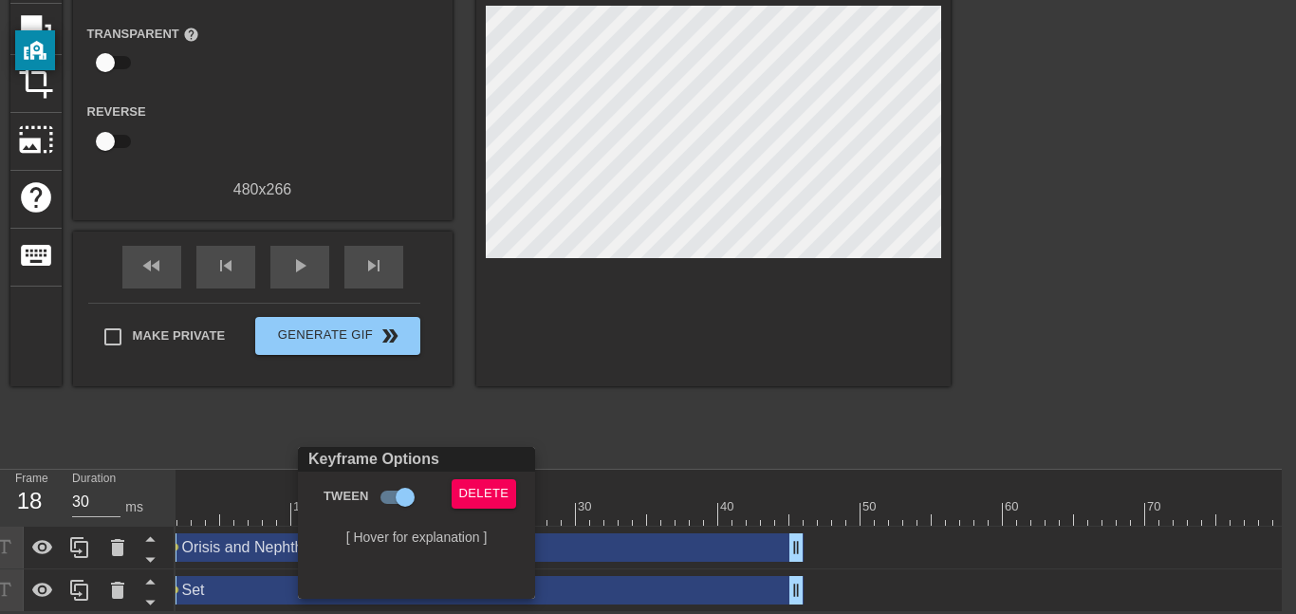
click at [252, 465] on div at bounding box center [648, 307] width 1296 height 614
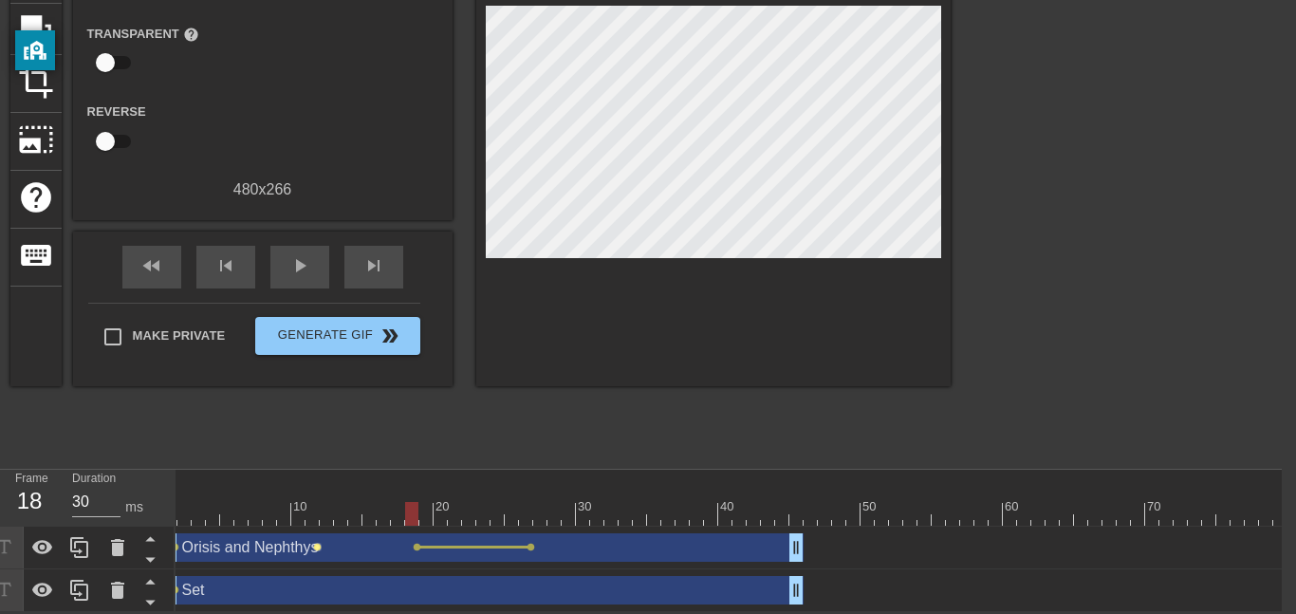
click at [313, 545] on span "lens" at bounding box center [317, 547] width 9 height 9
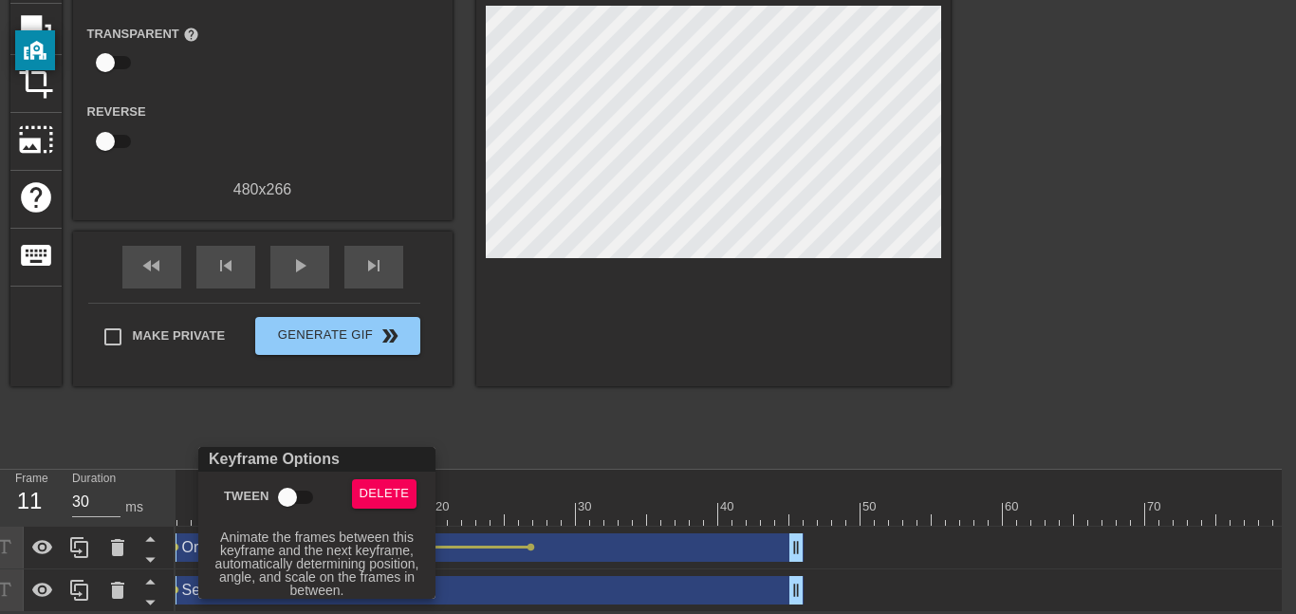
click at [303, 500] on input "Tween" at bounding box center [287, 497] width 108 height 36
checkbox input "true"
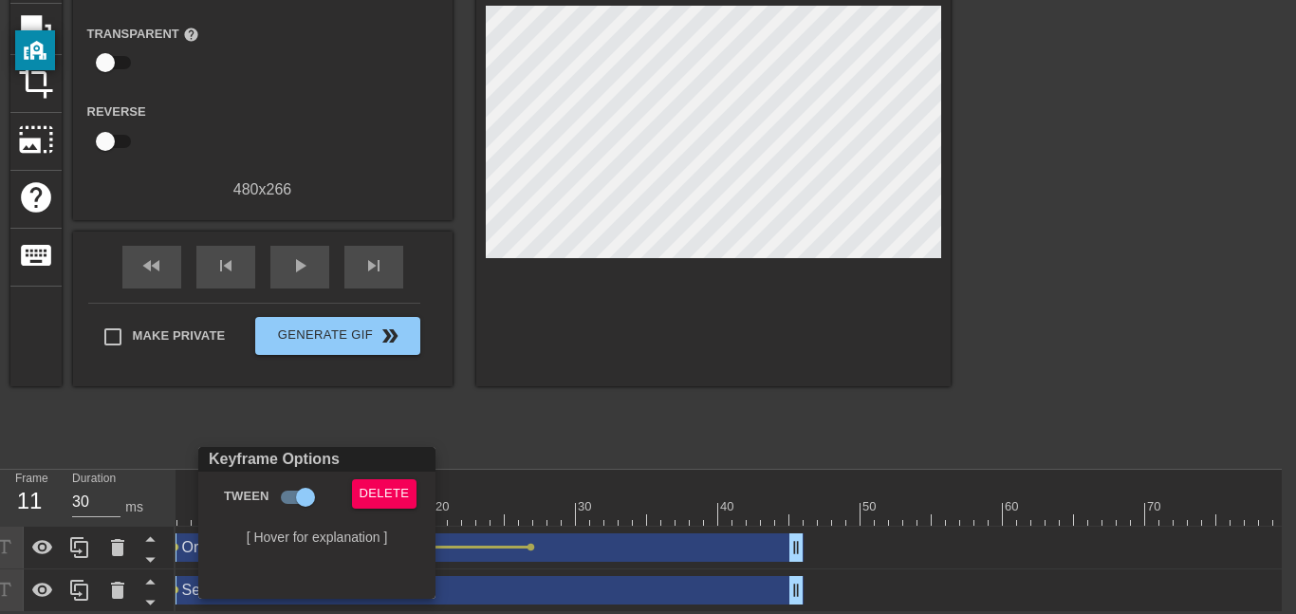
click at [524, 452] on div at bounding box center [648, 307] width 1296 height 614
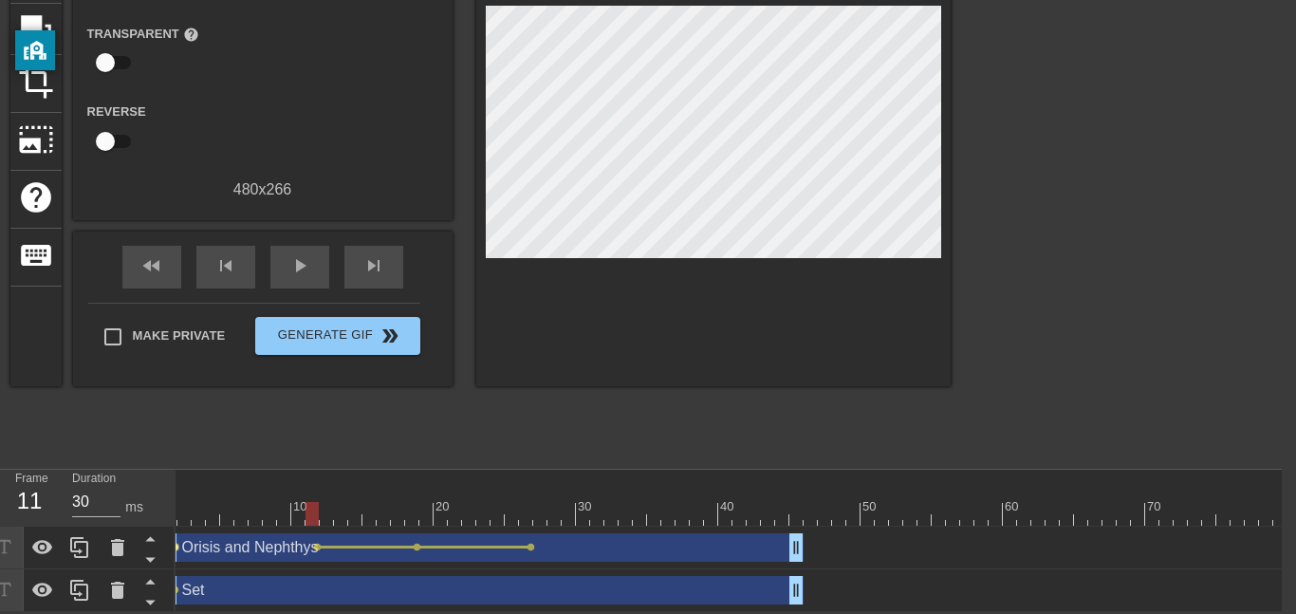
click at [177, 548] on span "lens" at bounding box center [175, 547] width 9 height 9
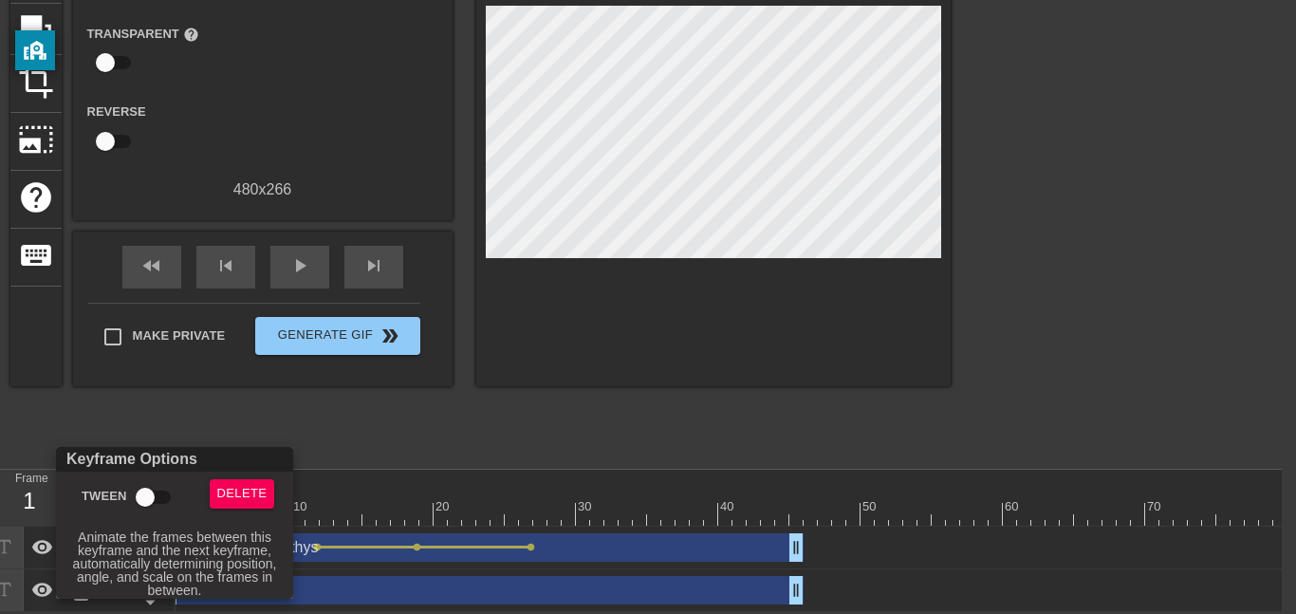
click at [146, 492] on input "Tween" at bounding box center [145, 497] width 108 height 36
checkbox input "true"
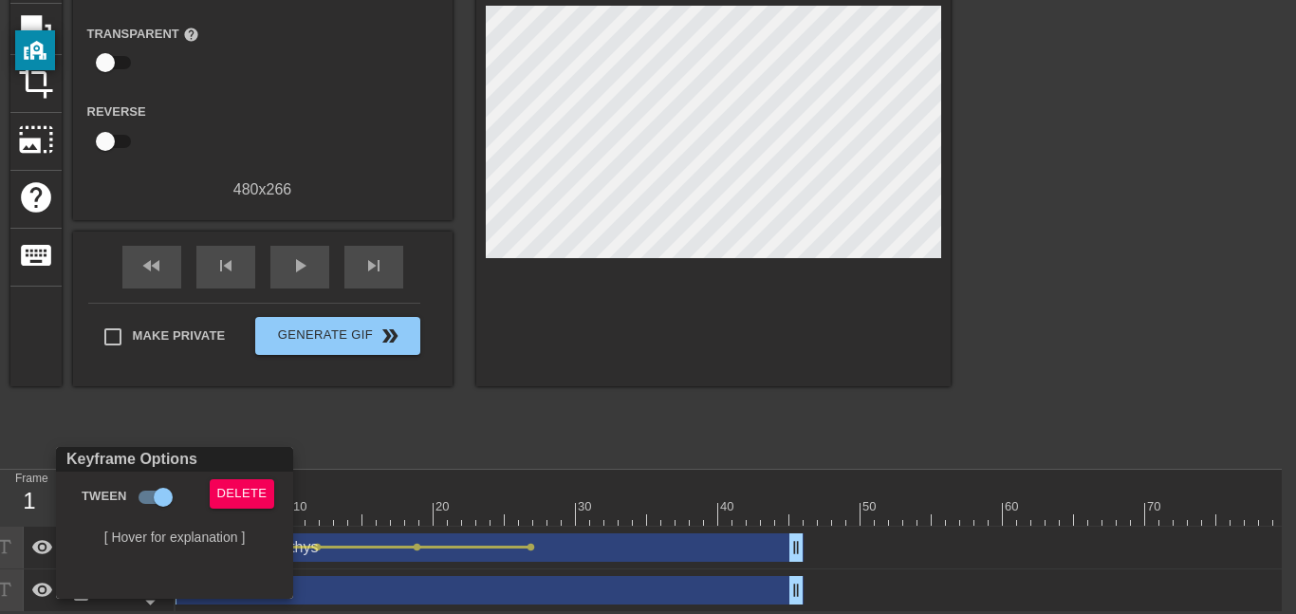
click at [333, 547] on div at bounding box center [648, 307] width 1296 height 614
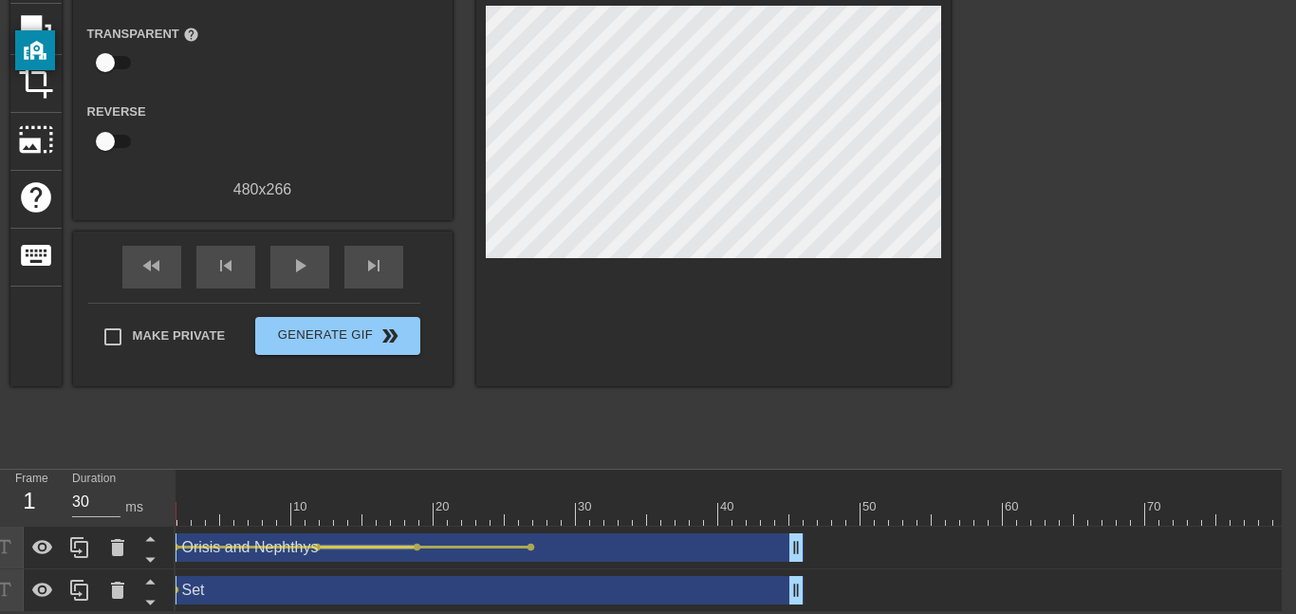
click at [321, 547] on div at bounding box center [367, 547] width 93 height 3
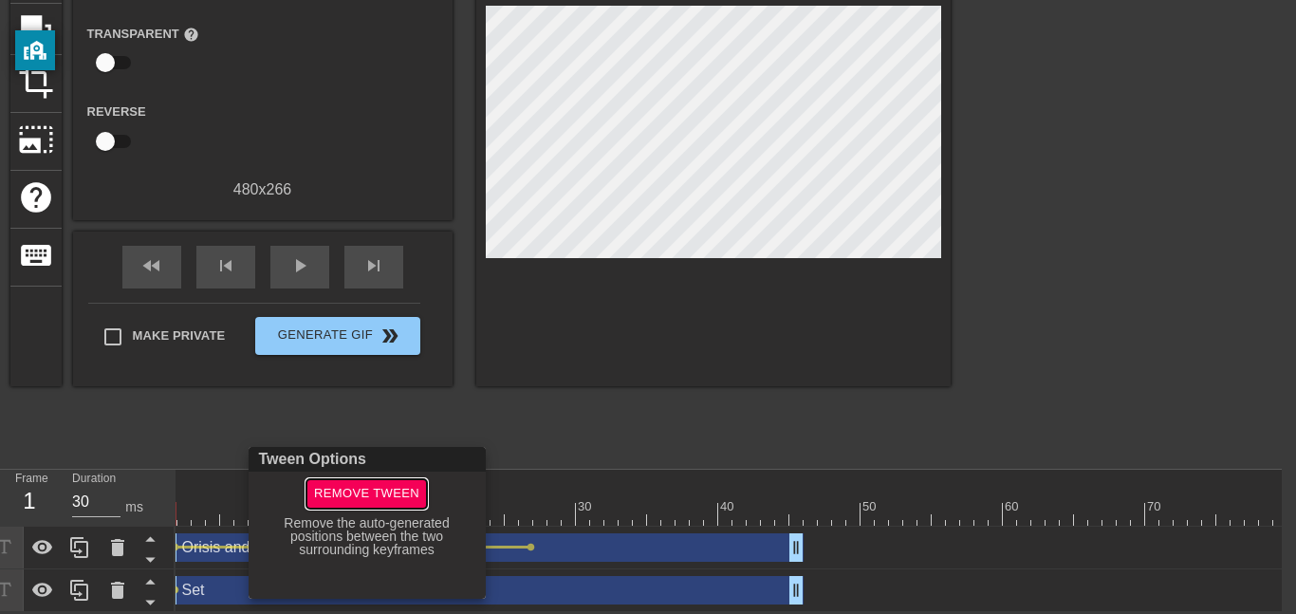
click at [361, 497] on span "Remove Tween" at bounding box center [366, 494] width 105 height 22
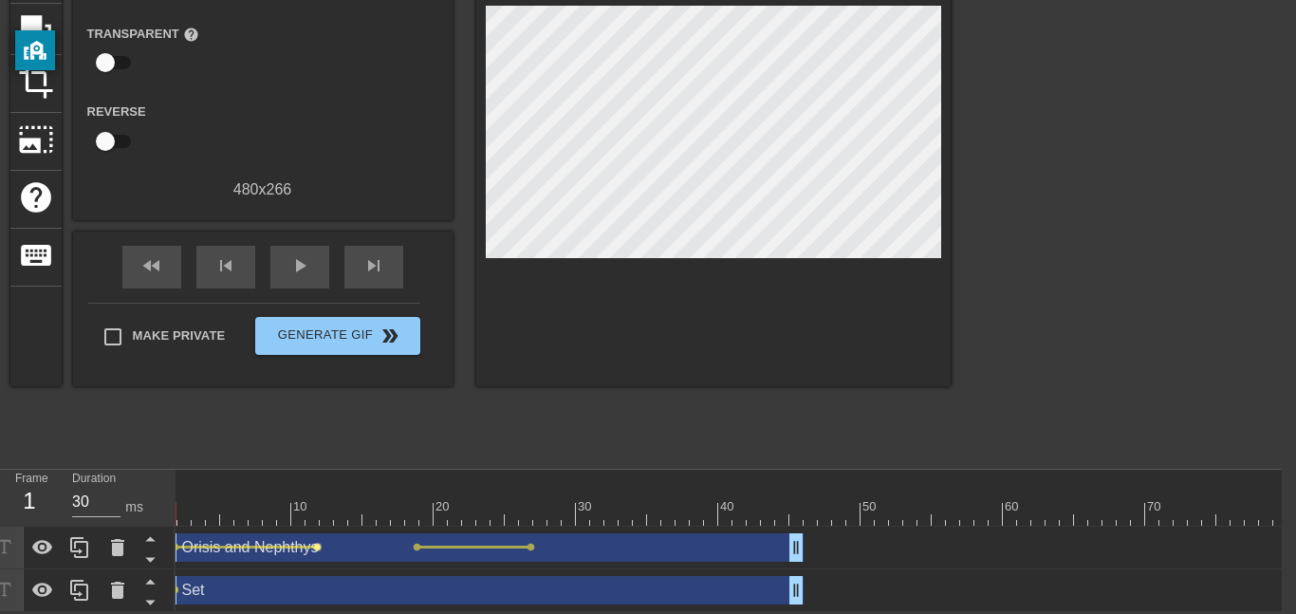
click at [315, 545] on span "lens" at bounding box center [317, 547] width 9 height 9
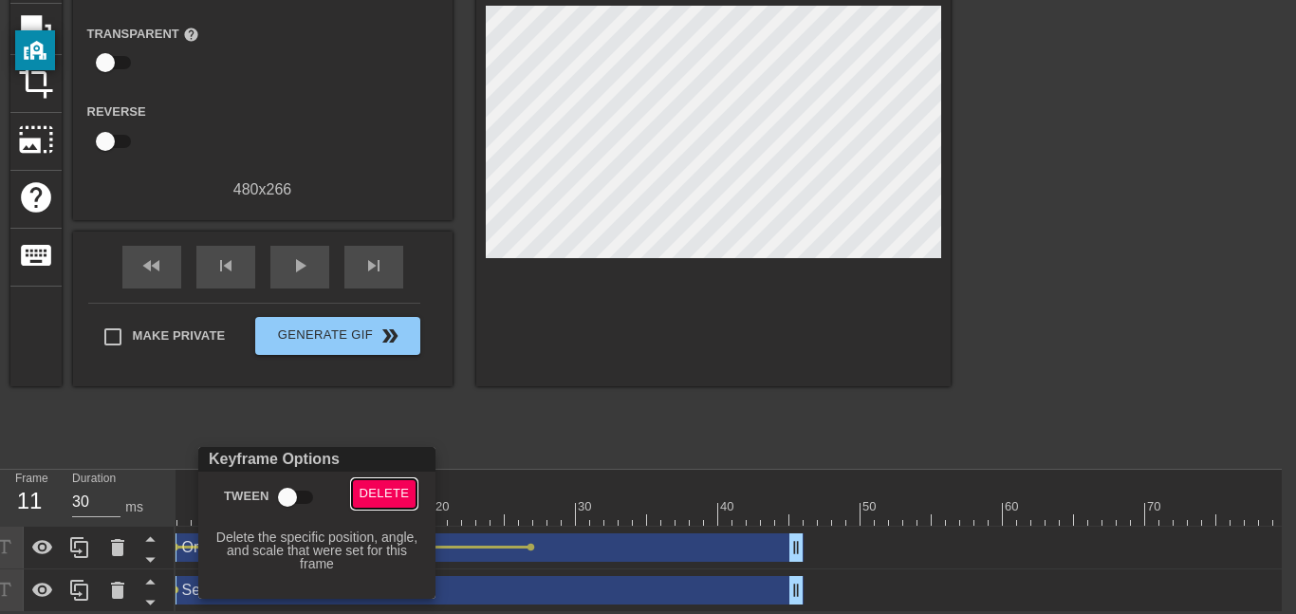
click at [363, 502] on span "Delete" at bounding box center [385, 494] width 50 height 22
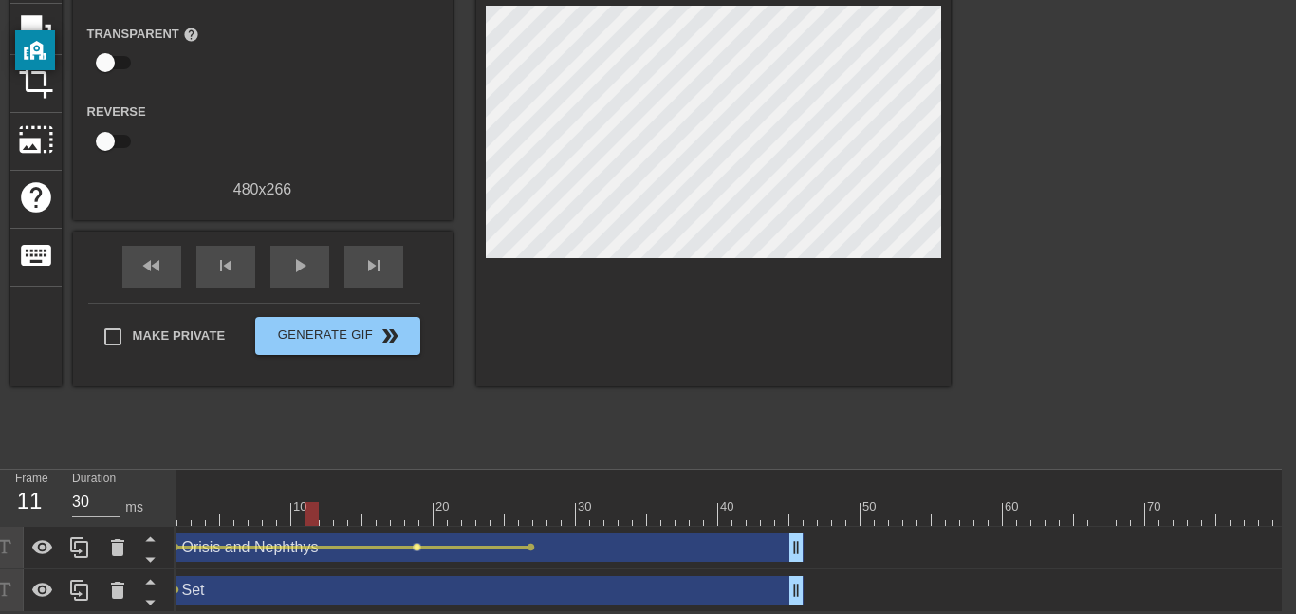
click at [418, 549] on span "lens" at bounding box center [417, 547] width 9 height 9
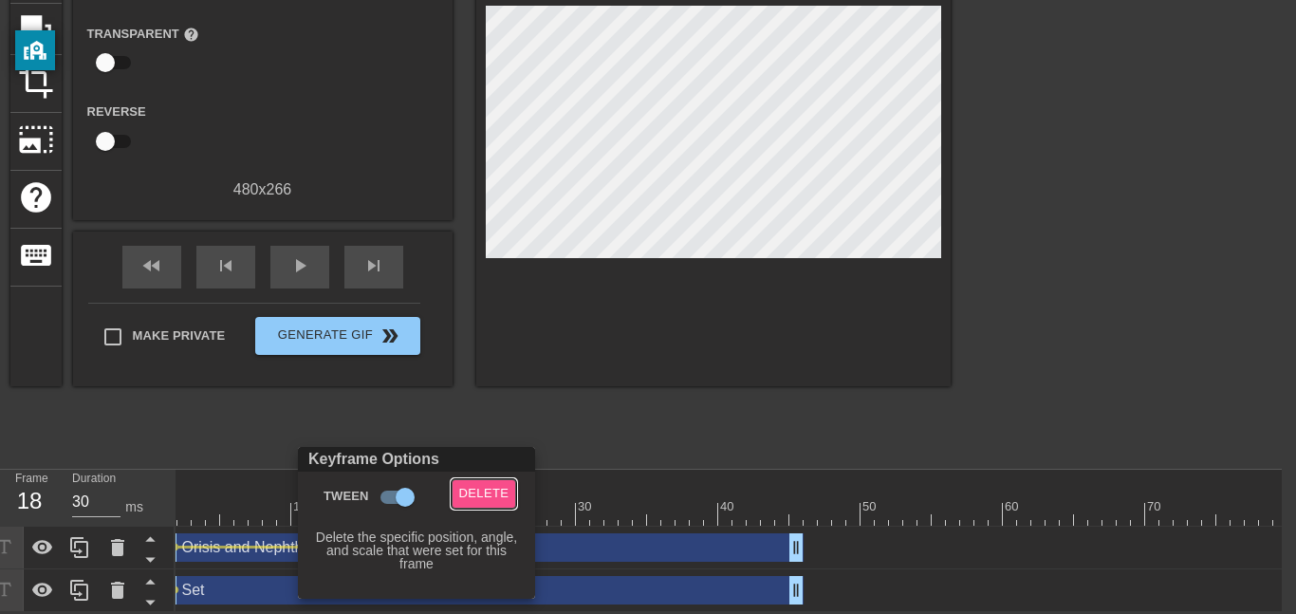
click at [500, 489] on span "Delete" at bounding box center [484, 494] width 50 height 22
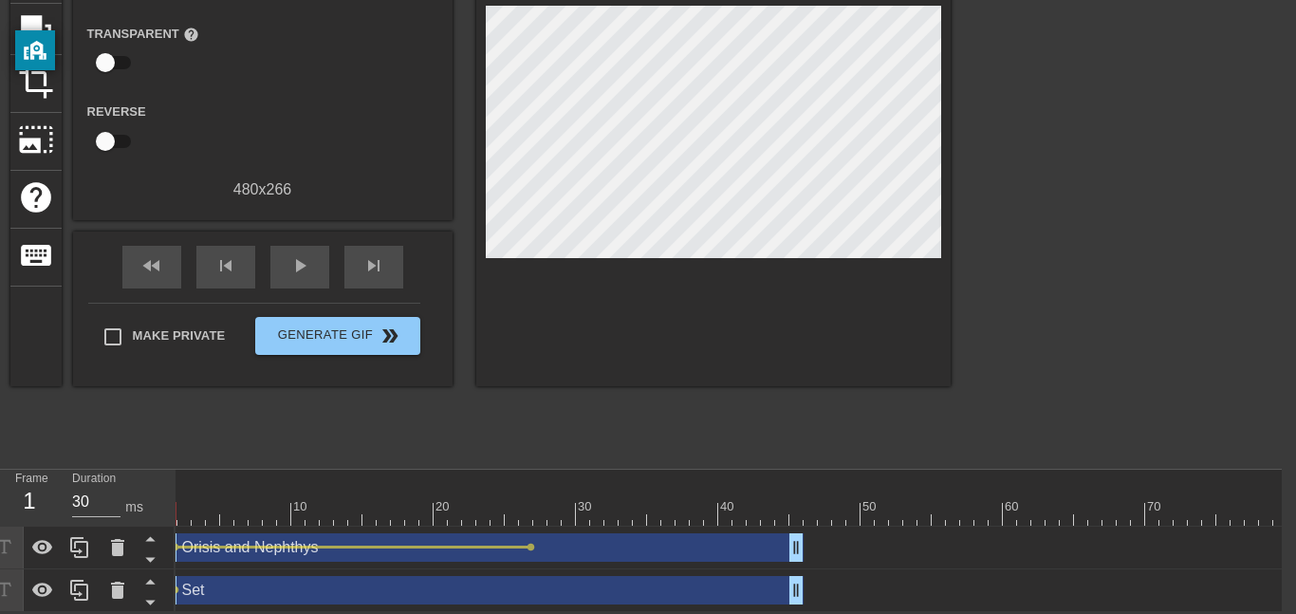
drag, startPoint x: 667, startPoint y: 506, endPoint x: 151, endPoint y: 523, distance: 516.5
click at [151, 523] on div "Frame 1 Duration 30 ms 10 20 30 40 50 60 70 80 90 100 110 120 Orisis and Nephth…" at bounding box center [634, 541] width 1296 height 142
type input "30"
drag, startPoint x: 899, startPoint y: 515, endPoint x: 138, endPoint y: 585, distance: 764.2
click at [138, 585] on div "Frame 1 Duration 30 ms 10 20 30 40 50 60 70 80 90 100 110 120 Orisis and Nephth…" at bounding box center [634, 541] width 1296 height 142
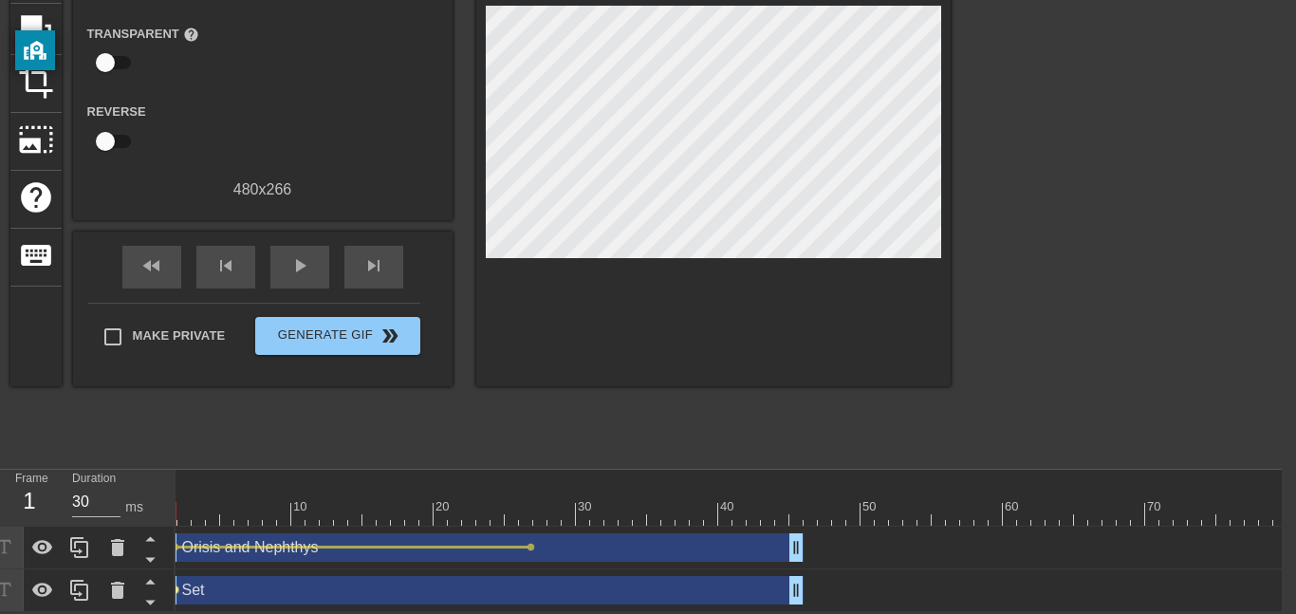
click at [175, 587] on span "lens" at bounding box center [175, 590] width 9 height 9
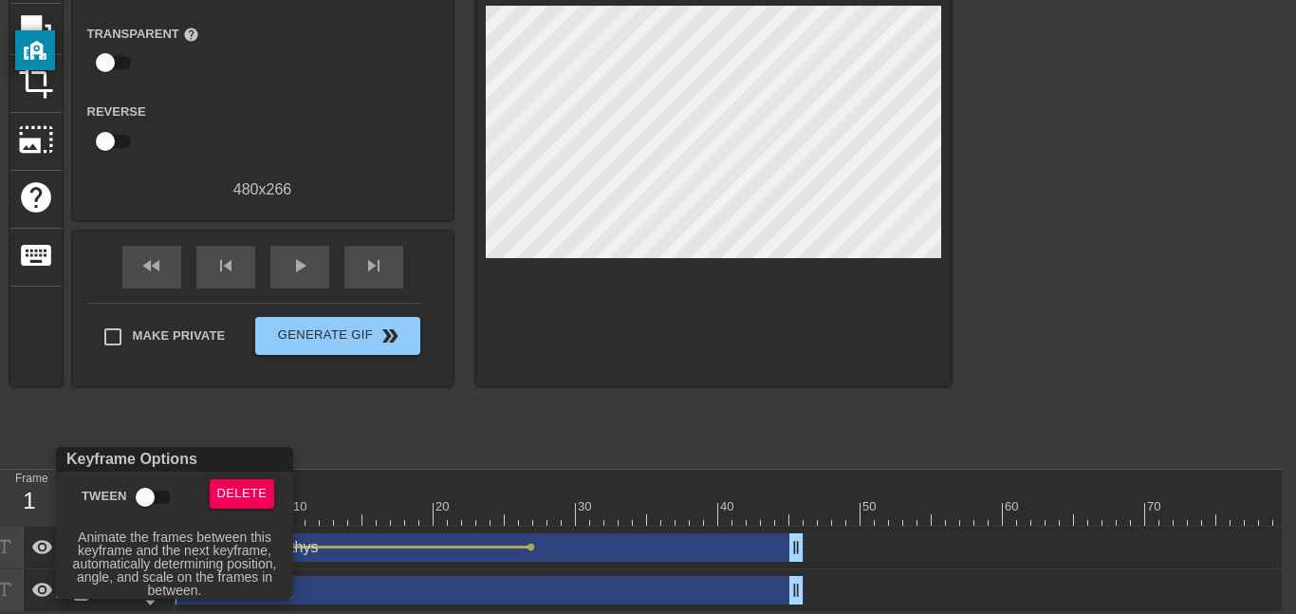
click at [152, 493] on input "Tween" at bounding box center [145, 497] width 108 height 36
checkbox input "true"
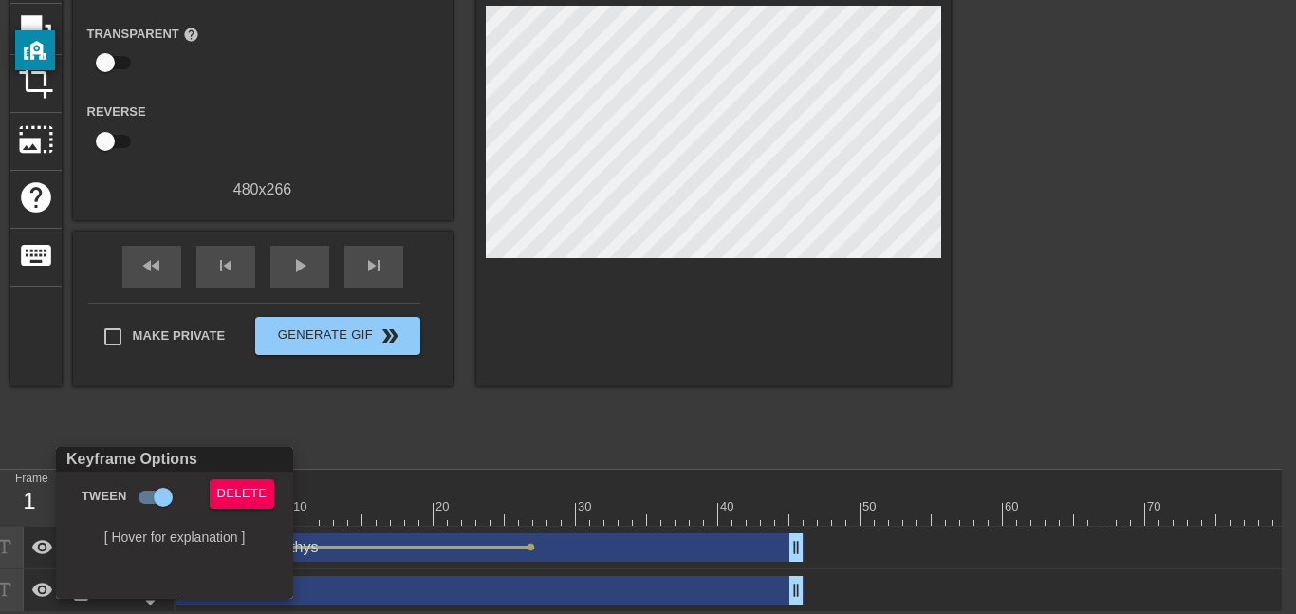
click at [387, 593] on div at bounding box center [648, 307] width 1296 height 614
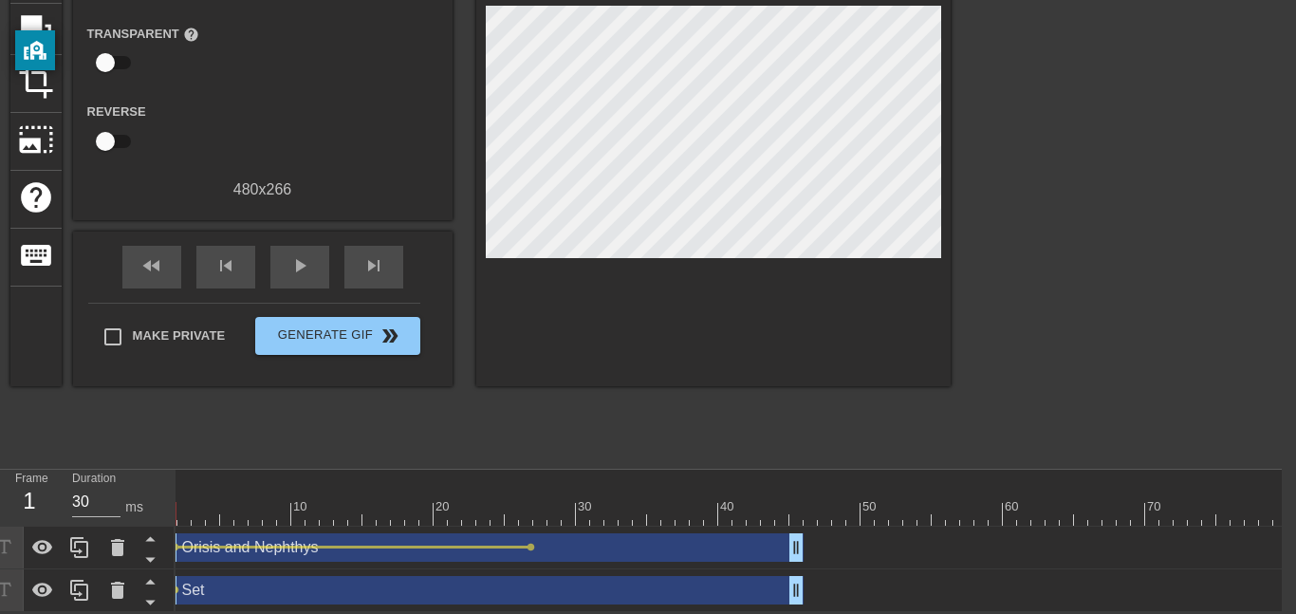
drag, startPoint x: 241, startPoint y: 512, endPoint x: 173, endPoint y: 518, distance: 68.6
click at [173, 518] on div "Frame 1 Duration 30 ms 10 20 30 40 50 60 70 80 90 100 110 120 Orisis and Nephth…" at bounding box center [634, 541] width 1296 height 142
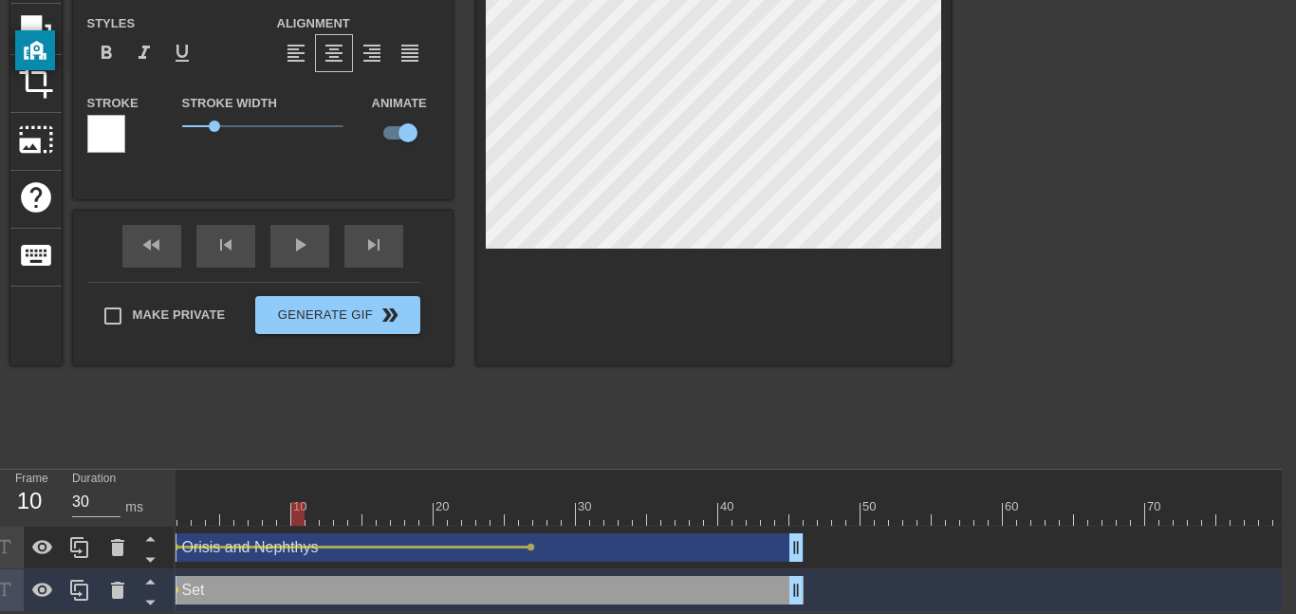
drag, startPoint x: 194, startPoint y: 509, endPoint x: 301, endPoint y: 513, distance: 107.3
click at [301, 513] on div at bounding box center [1067, 514] width 1808 height 24
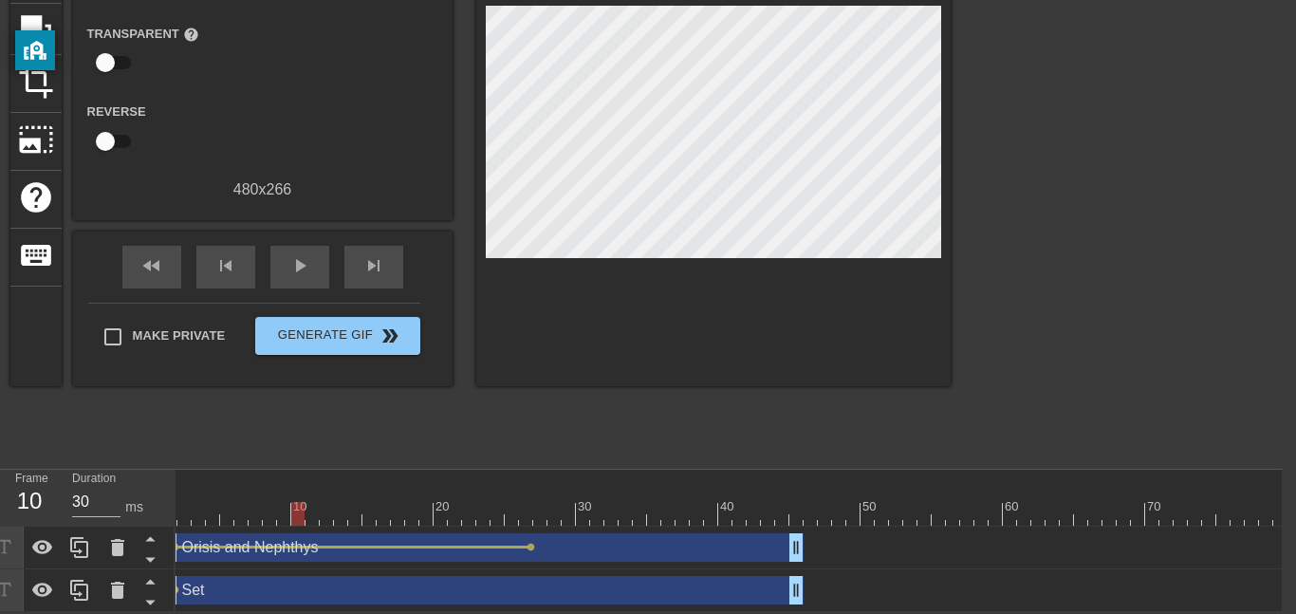
drag, startPoint x: 302, startPoint y: 526, endPoint x: 327, endPoint y: 522, distance: 25.9
click at [327, 522] on div "10 20 30 40 50 60 70 80 90 100 110 120" at bounding box center [1067, 498] width 1808 height 57
drag, startPoint x: 297, startPoint y: 513, endPoint x: 383, endPoint y: 499, distance: 87.5
click at [383, 499] on div "10 20 30 40 50 60 70 80 90 100 110 120" at bounding box center [1067, 498] width 1808 height 56
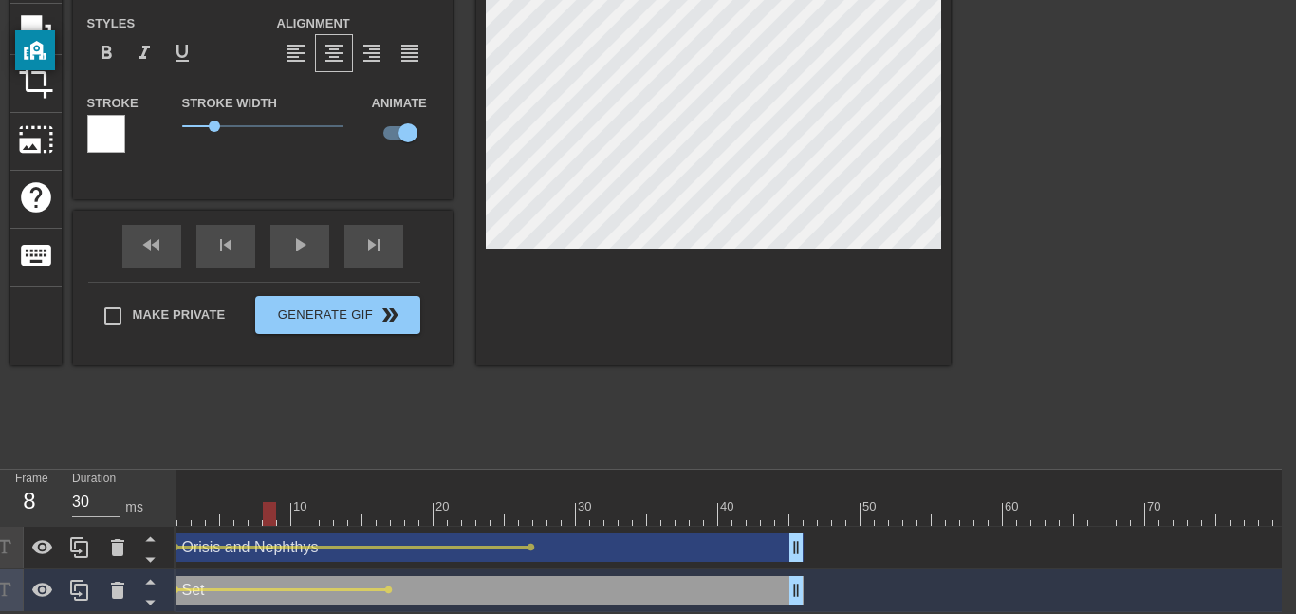
drag, startPoint x: 380, startPoint y: 509, endPoint x: 274, endPoint y: 494, distance: 106.3
click at [274, 494] on div "10 20 30 40 50 60 70 80 90 100 110 120" at bounding box center [1067, 498] width 1808 height 56
drag, startPoint x: 267, startPoint y: 510, endPoint x: 0, endPoint y: 509, distance: 266.7
click at [0, 509] on div "Frame 1 Duration 30 ms 10 20 30 40 50 60 70 80 90 100 110 120 Orisis and Nephth…" at bounding box center [634, 541] width 1296 height 142
drag, startPoint x: 1032, startPoint y: 514, endPoint x: 0, endPoint y: 595, distance: 1034.7
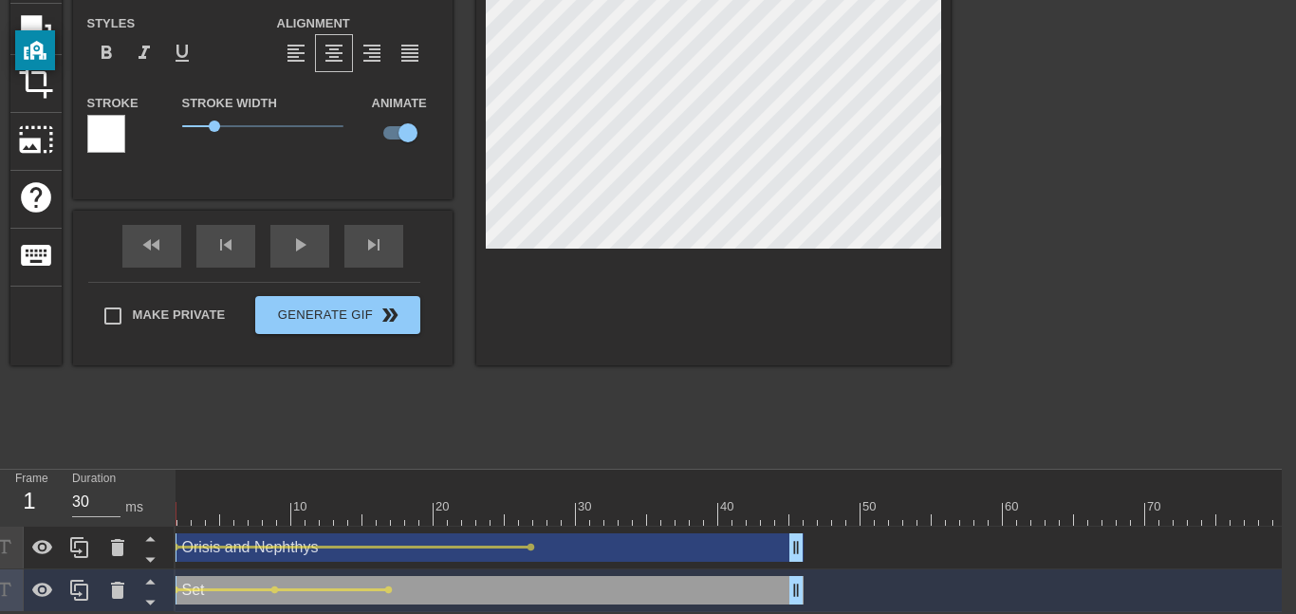
click at [0, 595] on div "Frame 1 Duration 30 ms 10 20 30 40 50 60 70 80 90 100 110 120 Orisis and Nephth…" at bounding box center [634, 541] width 1296 height 142
click at [253, 504] on div at bounding box center [1067, 514] width 1808 height 24
drag, startPoint x: 254, startPoint y: 513, endPoint x: 524, endPoint y: 582, distance: 278.0
click at [524, 582] on div "10 20 30 40 50 60 70 80 90 100 110 120 Orisis and Nephthys drag_handle drag_han…" at bounding box center [729, 541] width 1106 height 142
type input "30"
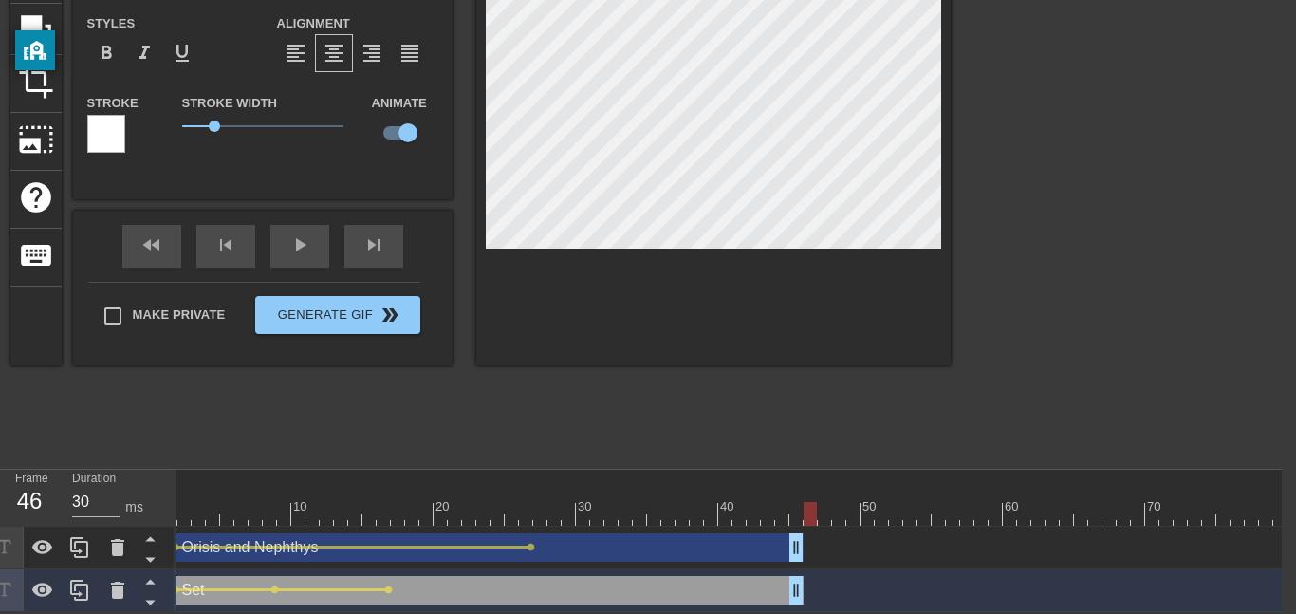
drag, startPoint x: 529, startPoint y: 509, endPoint x: 814, endPoint y: 552, distance: 289.0
click at [814, 552] on div "10 20 30 40 50 60 70 80 90 100 110 120 Orisis and Nephthys drag_handle drag_han…" at bounding box center [729, 541] width 1106 height 142
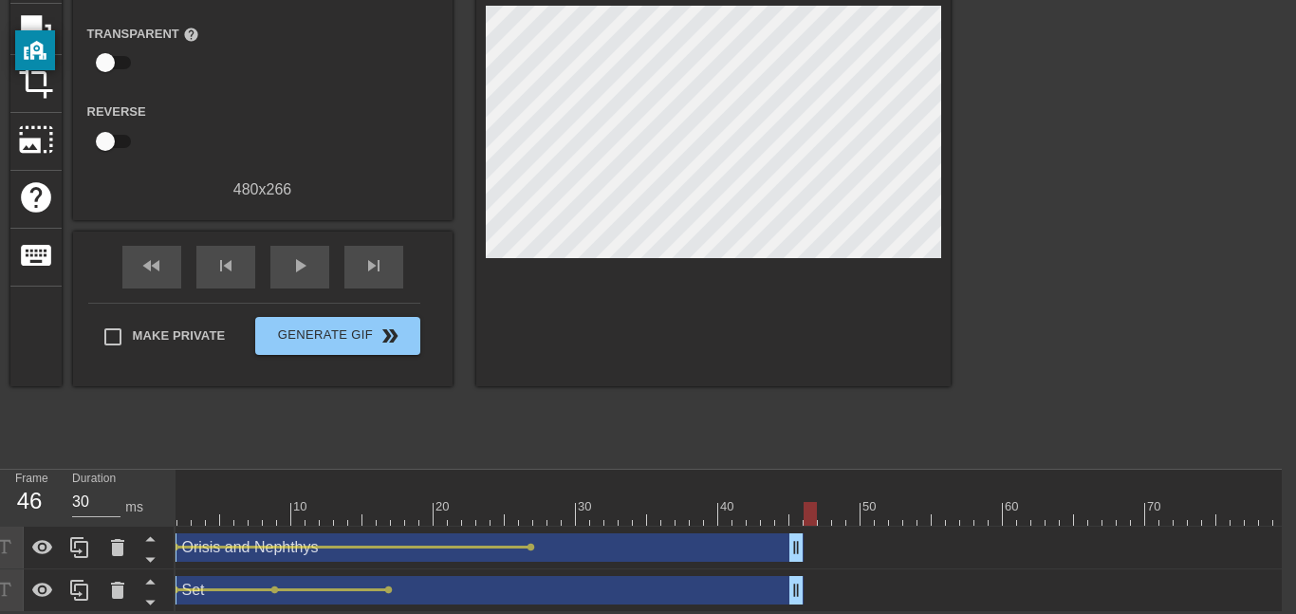
click at [814, 552] on div "Orisis and Nephthys drag_handle drag_handle lens lens" at bounding box center [1067, 547] width 1808 height 28
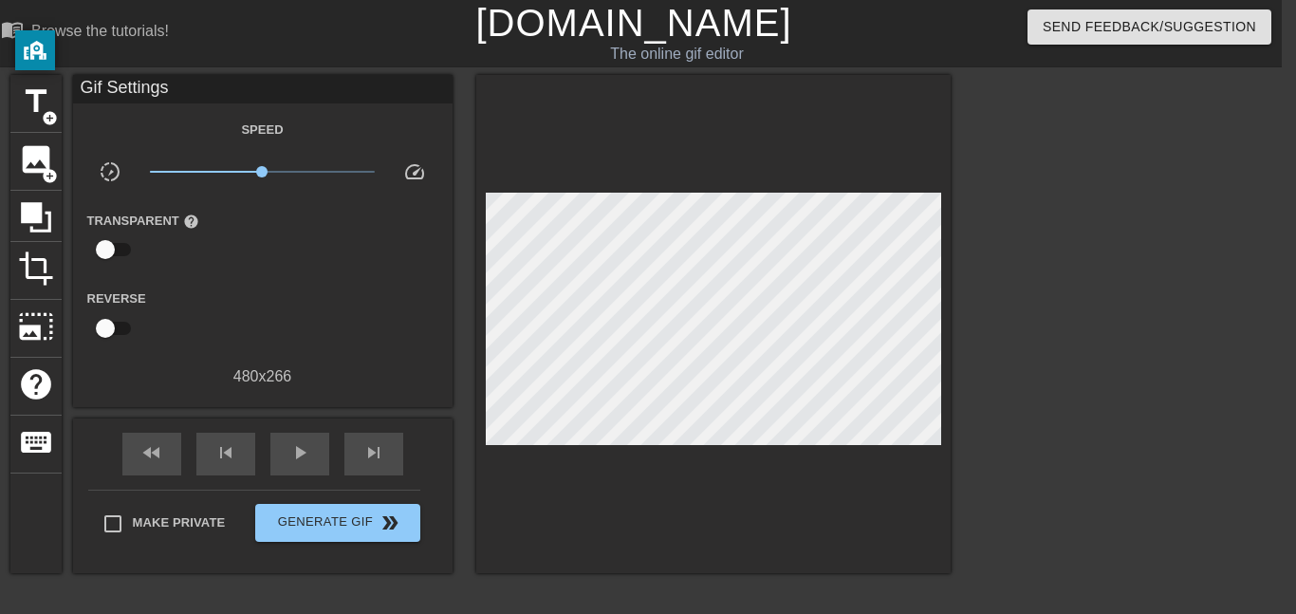
scroll to position [187, 14]
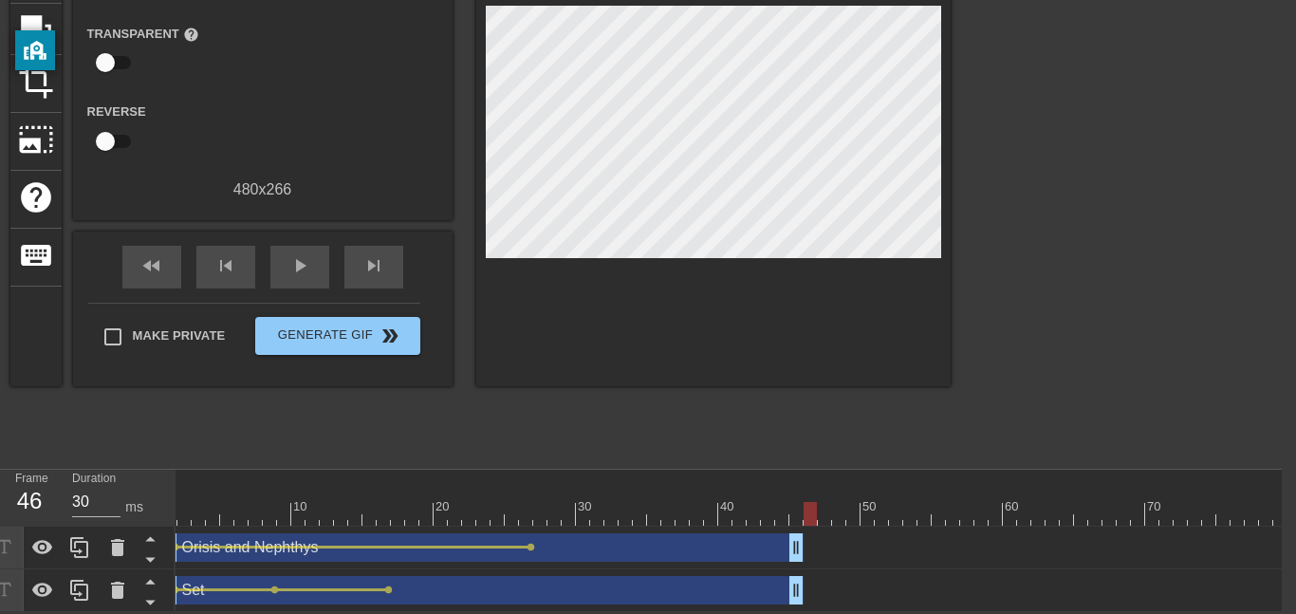
click at [731, 585] on div "Set drag_handle drag_handle" at bounding box center [483, 590] width 641 height 28
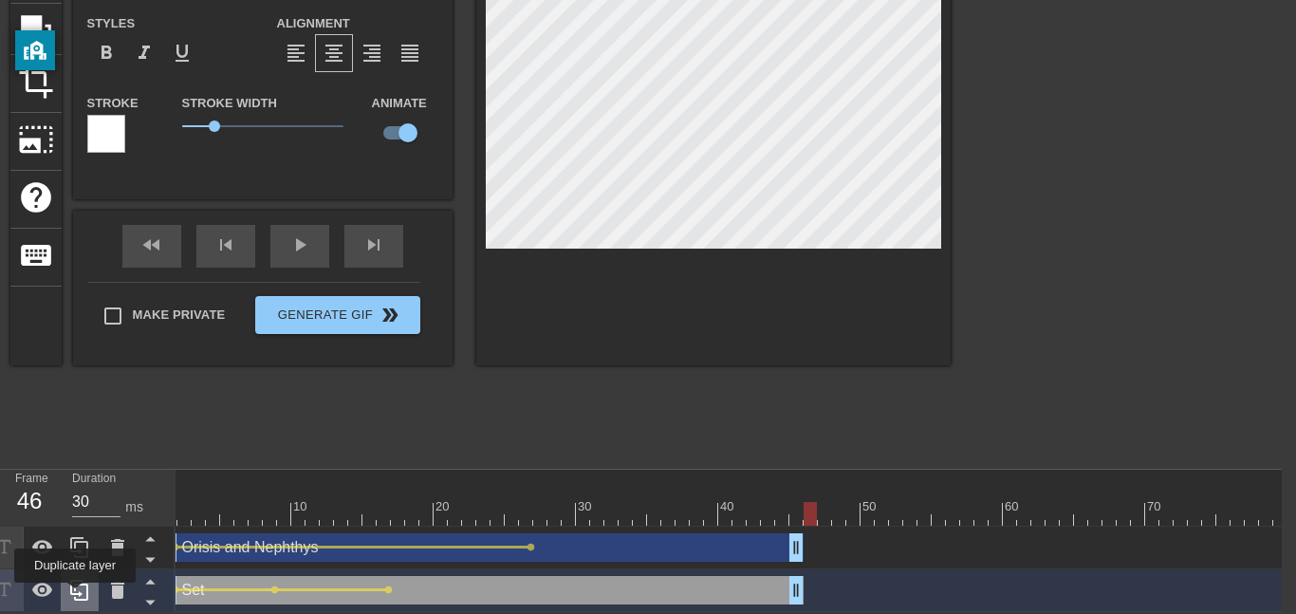
click at [74, 596] on icon at bounding box center [79, 590] width 18 height 21
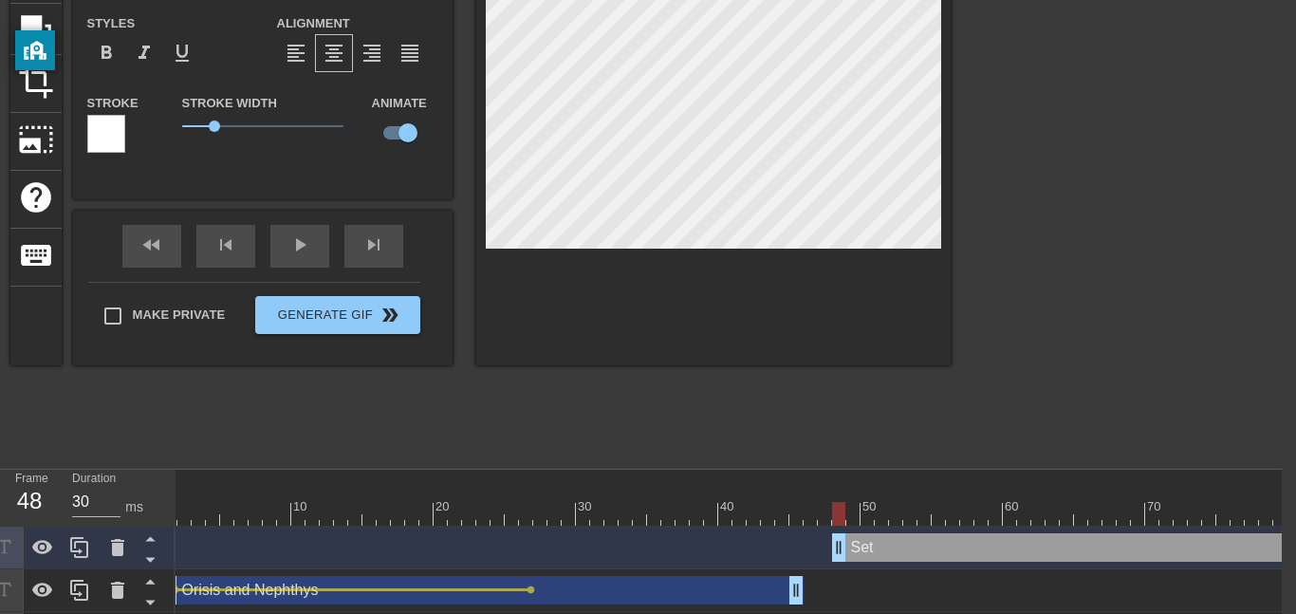
drag, startPoint x: 204, startPoint y: 559, endPoint x: 876, endPoint y: 605, distance: 673.5
click at [876, 605] on html "menu_book Browse the tutorials! [DOMAIN_NAME] The online gif editor Send Feedba…" at bounding box center [634, 234] width 1296 height 842
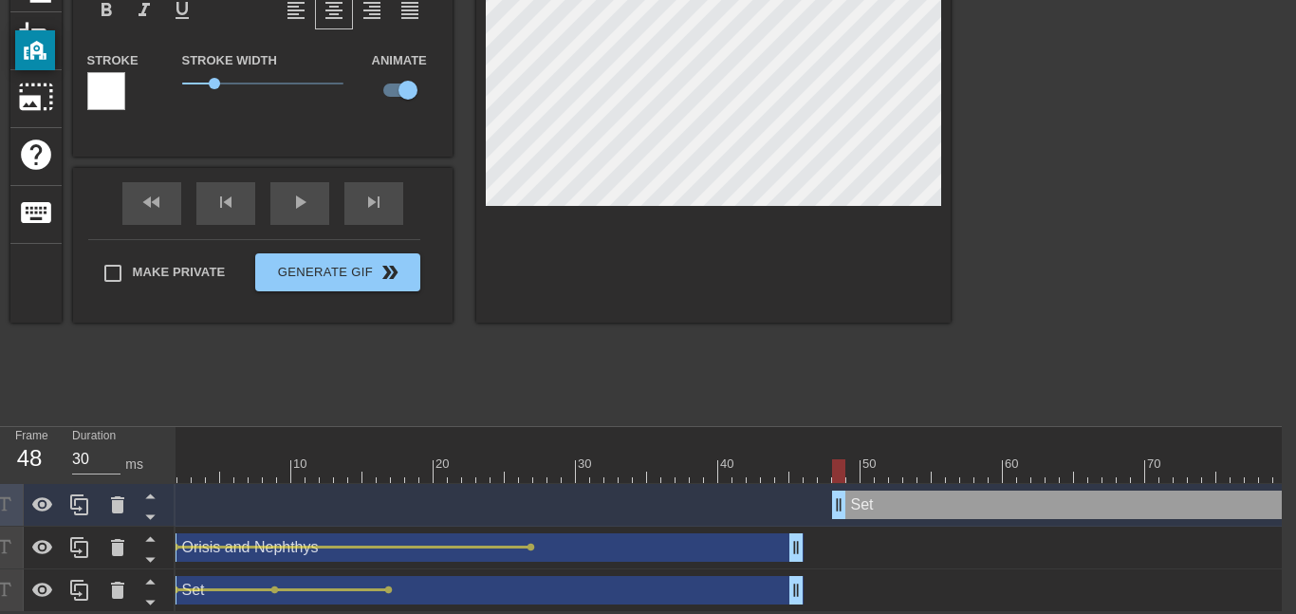
scroll to position [218, 7]
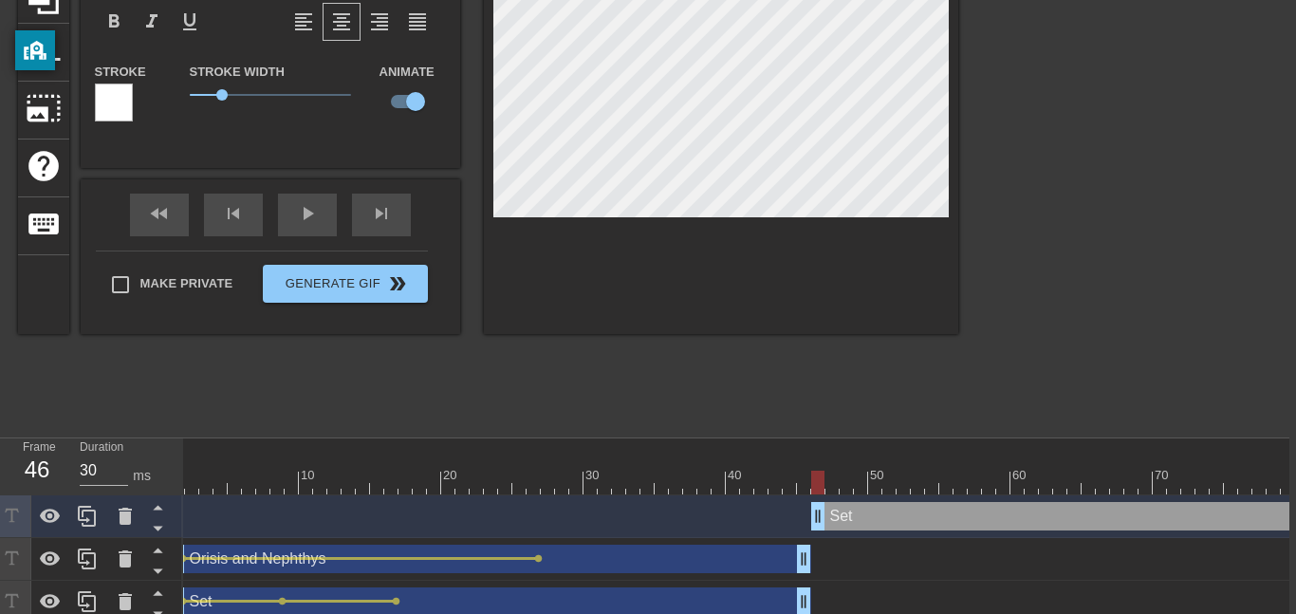
drag, startPoint x: 932, startPoint y: 522, endPoint x: 902, endPoint y: 526, distance: 29.7
click at [902, 526] on div "Set drag_handle drag_handle" at bounding box center [1131, 516] width 641 height 28
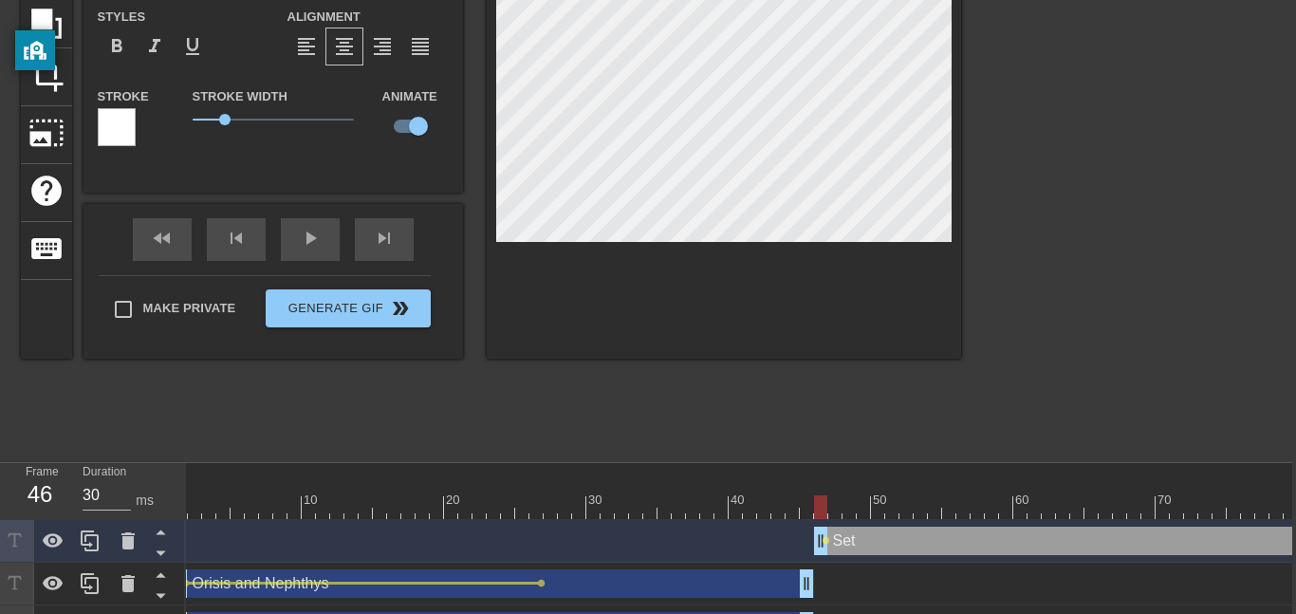
scroll to position [228, 5]
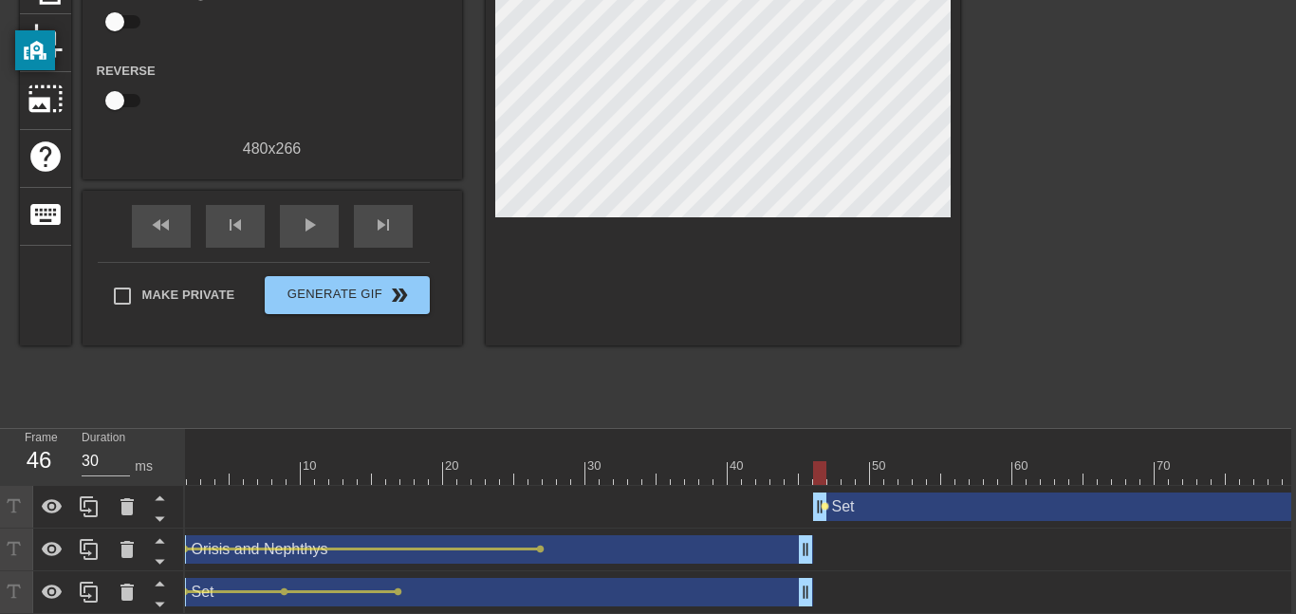
click at [825, 507] on span "lens" at bounding box center [825, 506] width 9 height 9
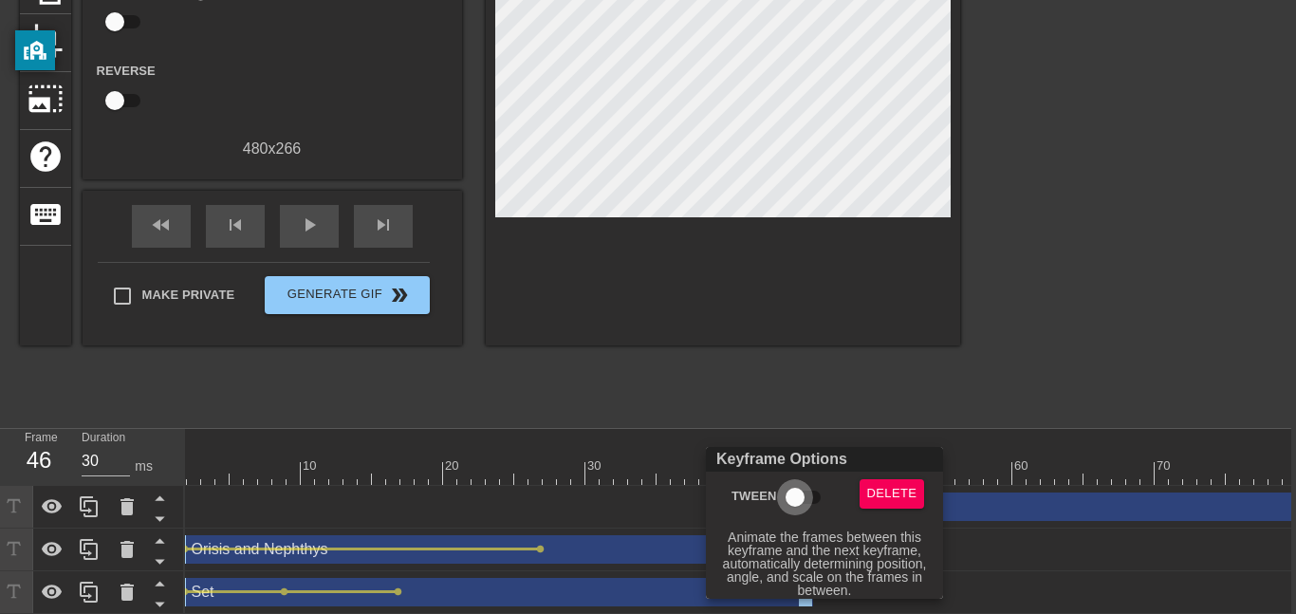
click at [796, 499] on input "Tween" at bounding box center [795, 497] width 108 height 36
checkbox input "true"
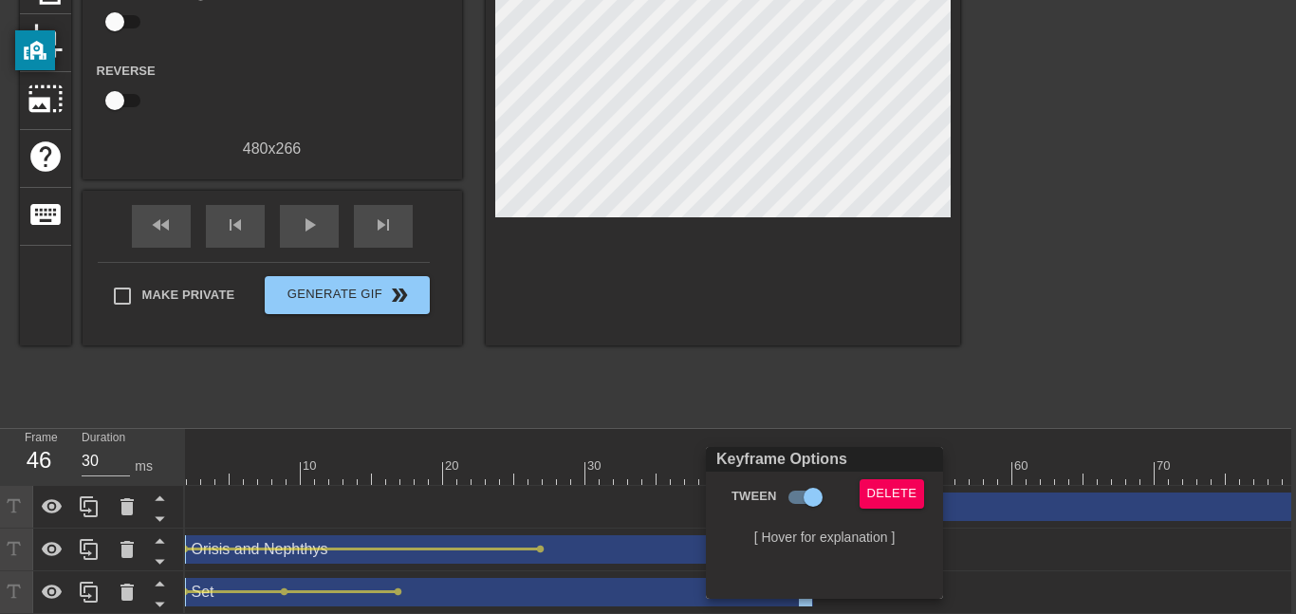
click at [1056, 339] on div at bounding box center [648, 307] width 1296 height 614
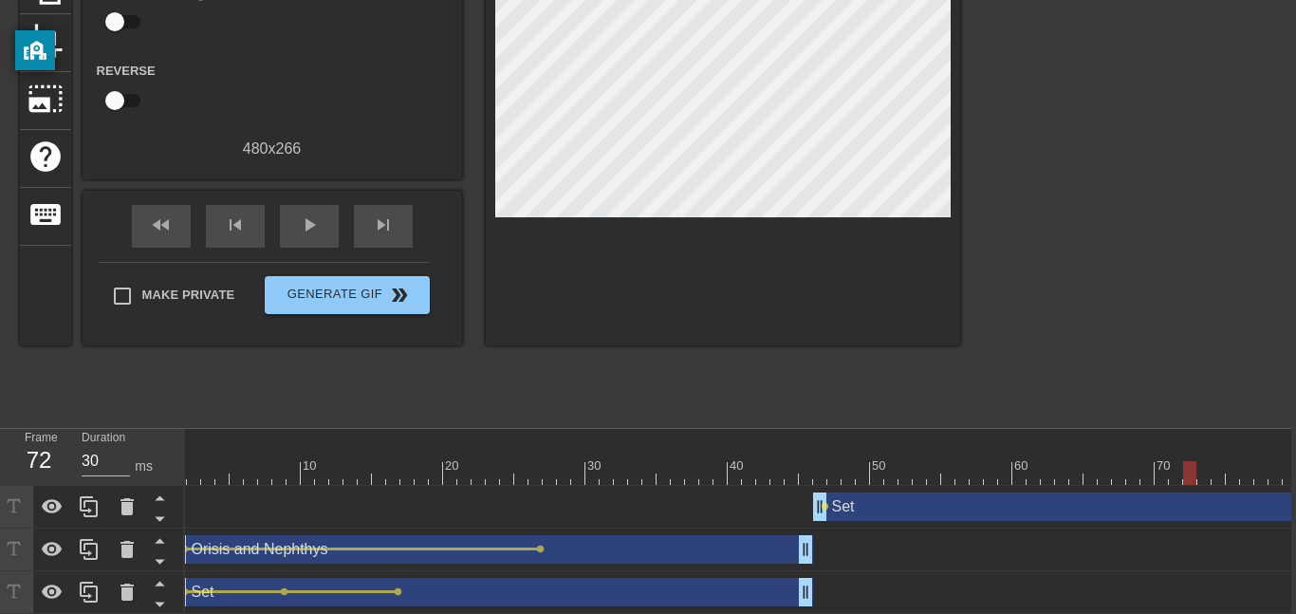
drag, startPoint x: 820, startPoint y: 472, endPoint x: 1198, endPoint y: 560, distance: 387.9
click at [1198, 560] on div "10 20 30 40 50 60 70 80 90 100 110 120 Set drag_handle drag_handle lens Orisis …" at bounding box center [738, 521] width 1106 height 185
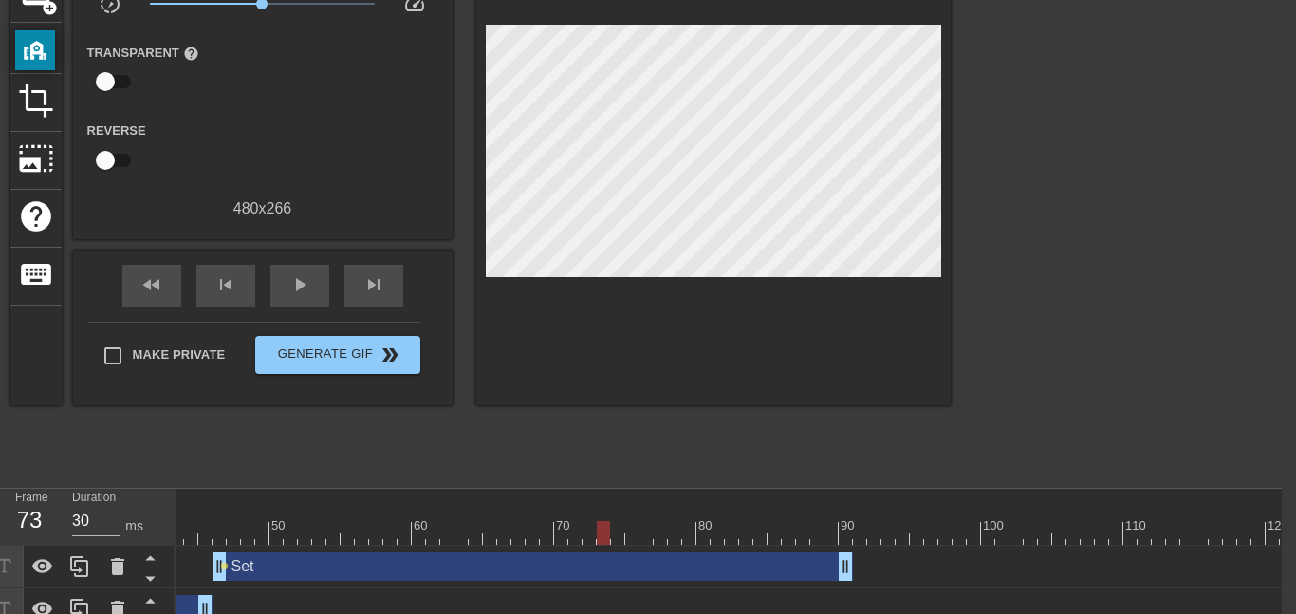
scroll to position [0, 603]
drag, startPoint x: 598, startPoint y: 533, endPoint x: 850, endPoint y: 557, distance: 253.5
click at [850, 557] on div "10 20 30 40 50 60 70 80 90 100 110 120 Set drag_handle drag_handle lens Orisis …" at bounding box center [729, 581] width 1106 height 185
drag, startPoint x: 850, startPoint y: 557, endPoint x: 909, endPoint y: 551, distance: 59.1
drag, startPoint x: 904, startPoint y: 528, endPoint x: 756, endPoint y: 531, distance: 148.1
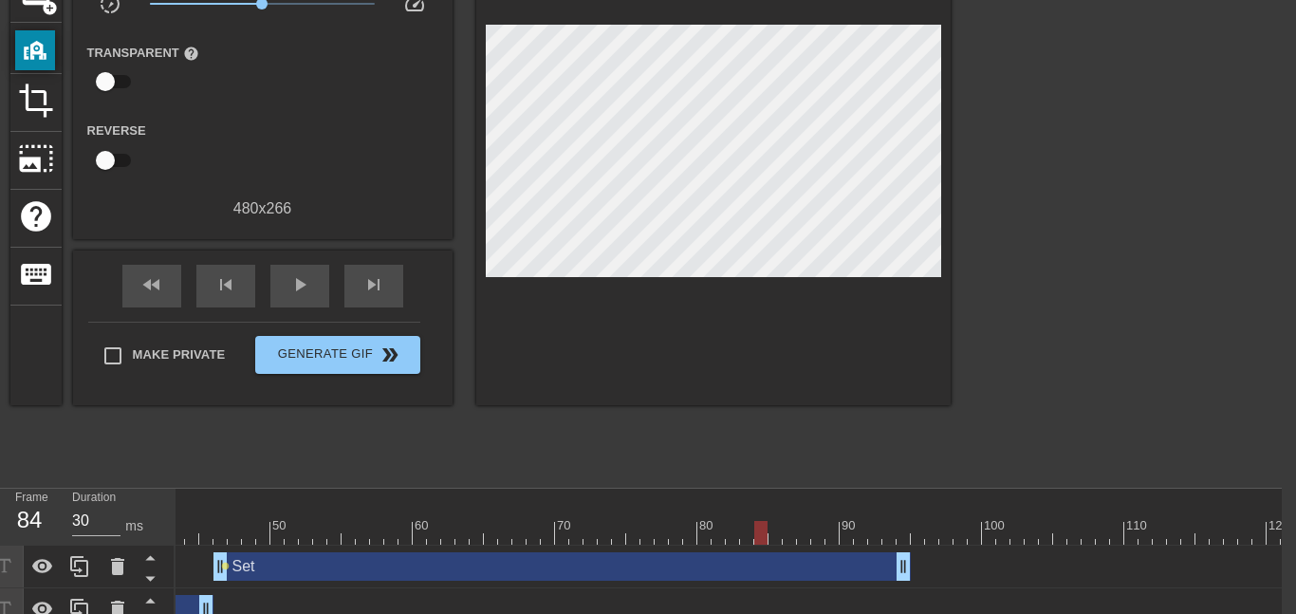
click at [756, 531] on div at bounding box center [760, 533] width 13 height 24
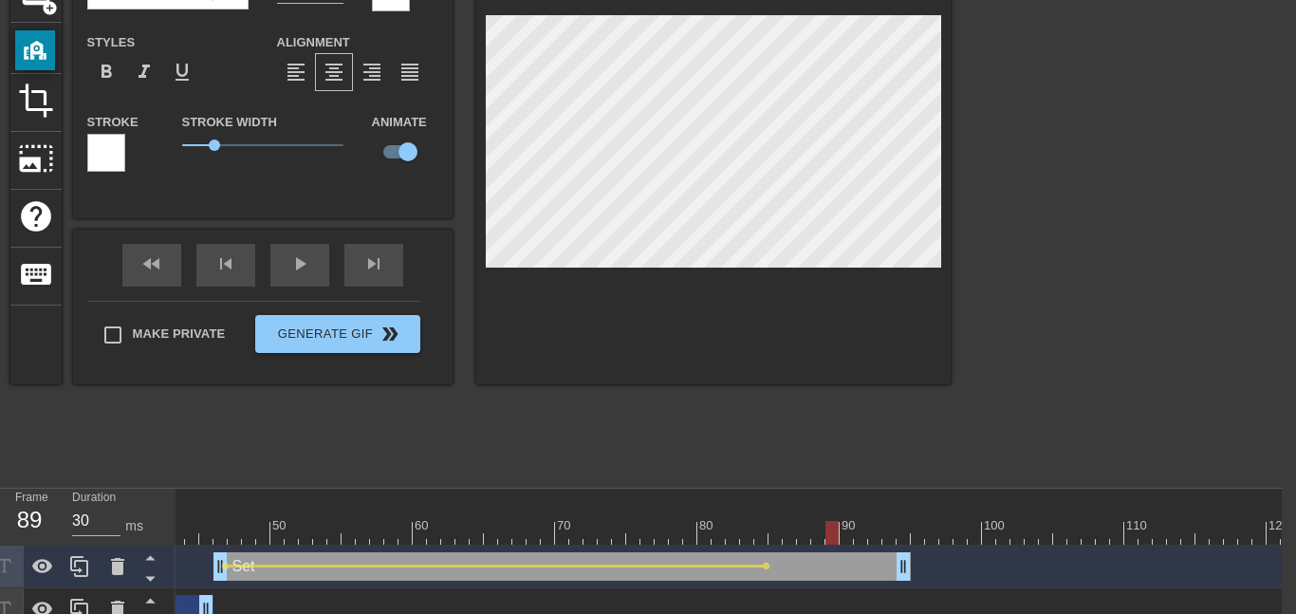
drag, startPoint x: 759, startPoint y: 528, endPoint x: 833, endPoint y: 579, distance: 90.0
click at [833, 579] on div "10 20 30 40 50 60 70 80 90 100 110 120 Set drag_handle drag_handle lens lens Or…" at bounding box center [729, 581] width 1106 height 185
click at [829, 534] on div at bounding box center [832, 533] width 13 height 24
drag, startPoint x: 833, startPoint y: 538, endPoint x: 904, endPoint y: 559, distance: 74.2
click at [904, 559] on div "10 20 30 40 50 60 70 80 90 100 110 120 Set drag_handle drag_handle lens lens le…" at bounding box center [729, 581] width 1106 height 185
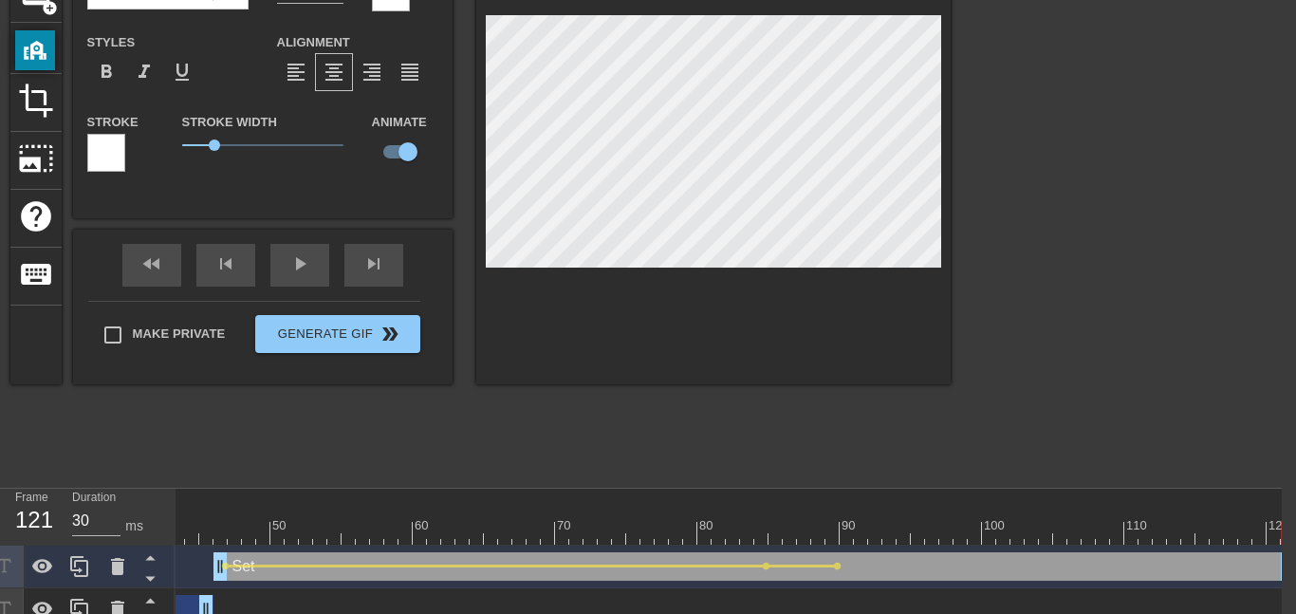
drag, startPoint x: 904, startPoint y: 559, endPoint x: 1295, endPoint y: 539, distance: 391.5
click at [1282, 539] on html "menu_book Browse the tutorials! [DOMAIN_NAME] The online gif editor Send Feedba…" at bounding box center [634, 253] width 1296 height 842
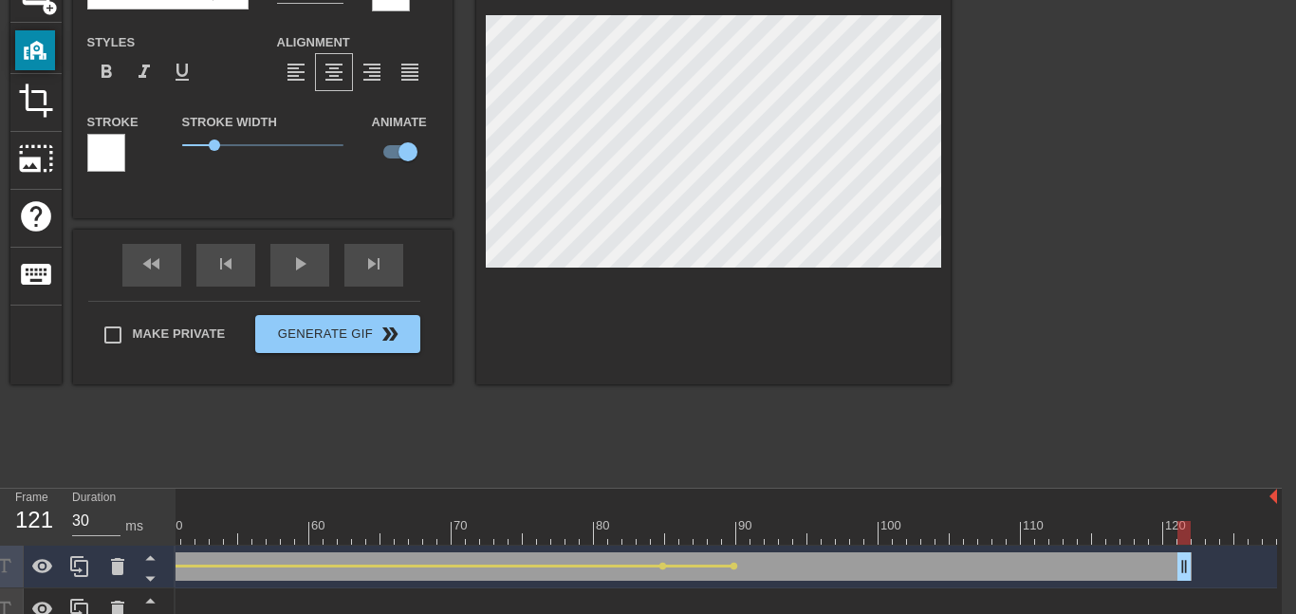
scroll to position [0, 705]
drag, startPoint x: 1185, startPoint y: 570, endPoint x: 1295, endPoint y: 571, distance: 110.1
click at [1282, 571] on html "menu_book Browse the tutorials! [DOMAIN_NAME] The online gif editor Send Feedba…" at bounding box center [634, 253] width 1296 height 842
click at [790, 526] on div at bounding box center [374, 533] width 1808 height 24
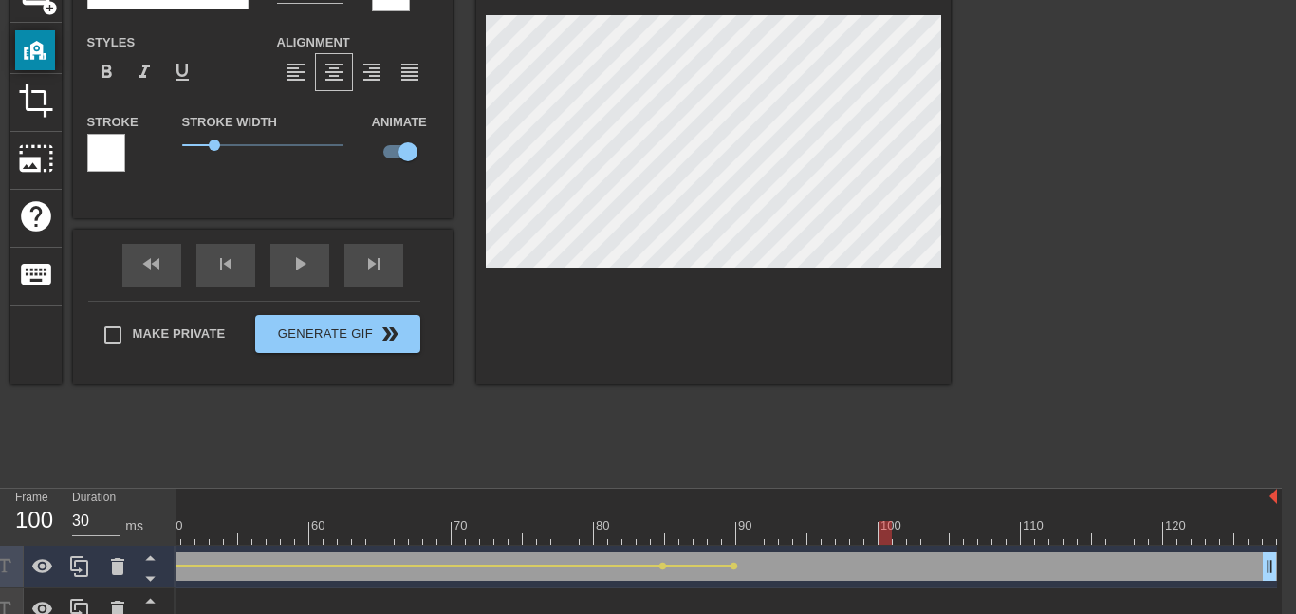
drag, startPoint x: 786, startPoint y: 530, endPoint x: 886, endPoint y: 508, distance: 103.1
click at [886, 508] on div "10 20 30 40 50 60 70 80 90 100 110 120" at bounding box center [374, 517] width 1808 height 56
drag, startPoint x: 896, startPoint y: 530, endPoint x: 1050, endPoint y: 535, distance: 153.8
click at [1050, 535] on div at bounding box center [374, 533] width 1808 height 24
drag, startPoint x: 1059, startPoint y: 533, endPoint x: 1187, endPoint y: 541, distance: 128.3
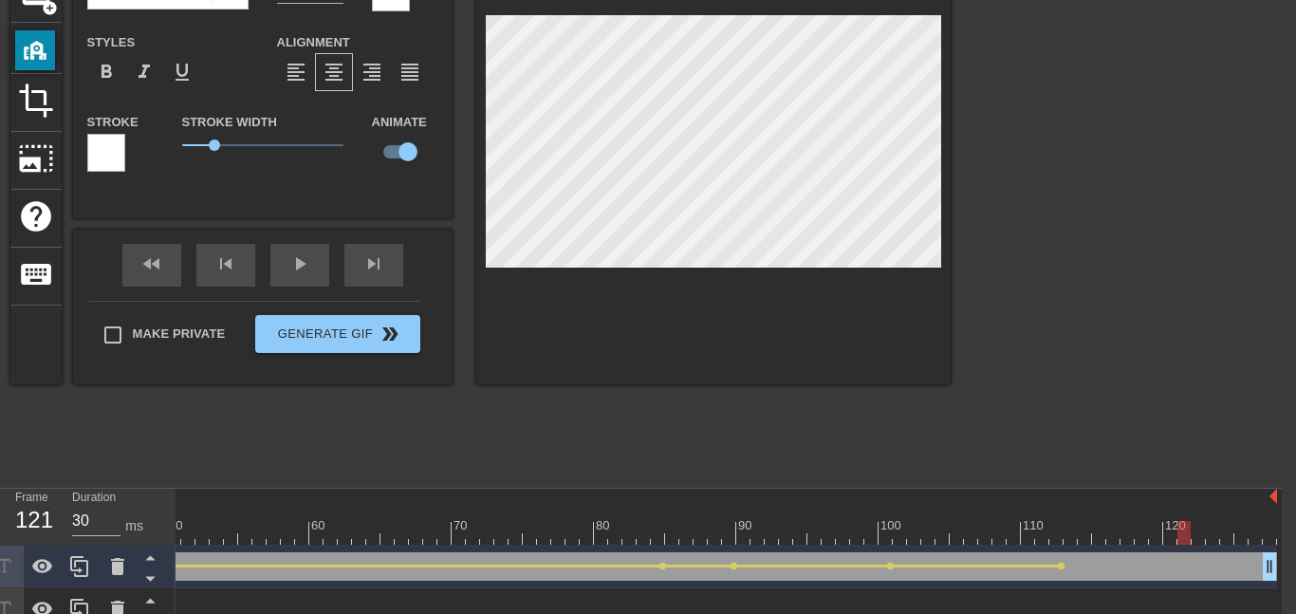
click at [1187, 541] on div at bounding box center [1184, 533] width 13 height 24
drag, startPoint x: 1186, startPoint y: 530, endPoint x: 1295, endPoint y: 544, distance: 109.9
click at [1282, 544] on html "menu_book Browse the tutorials! [DOMAIN_NAME] The online gif editor Send Feedba…" at bounding box center [634, 253] width 1296 height 842
drag, startPoint x: 1271, startPoint y: 528, endPoint x: 0, endPoint y: 611, distance: 1273.4
click at [0, 611] on html "menu_book Browse the tutorials! [DOMAIN_NAME] The online gif editor Send Feedba…" at bounding box center [634, 253] width 1296 height 842
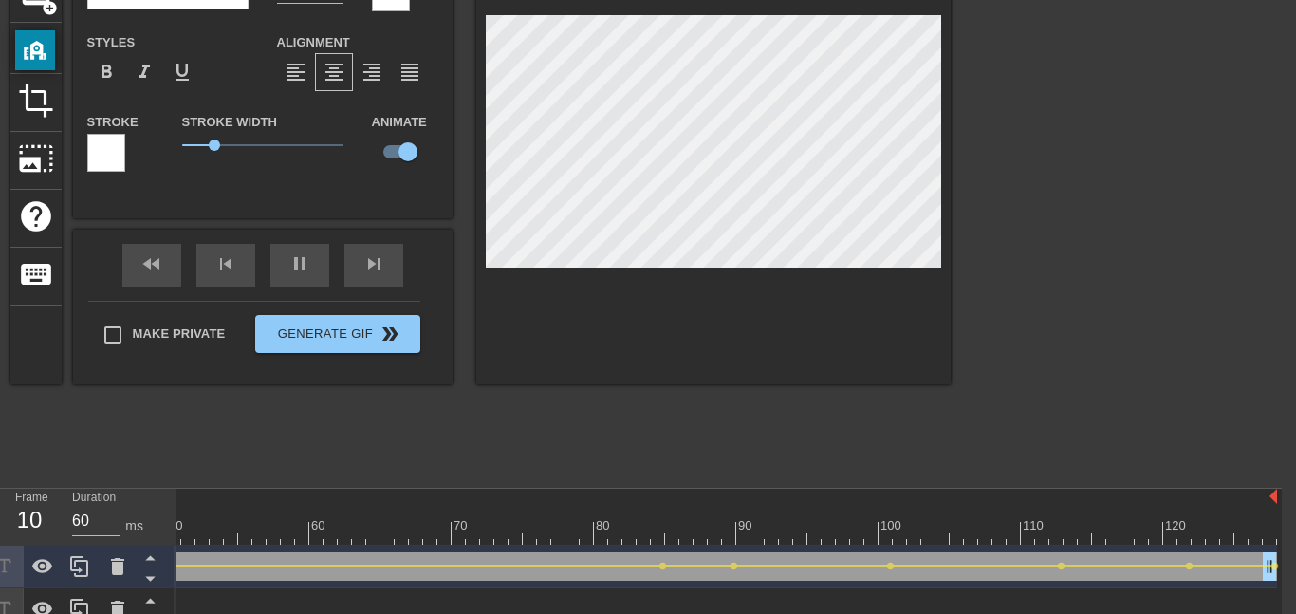
type input "30"
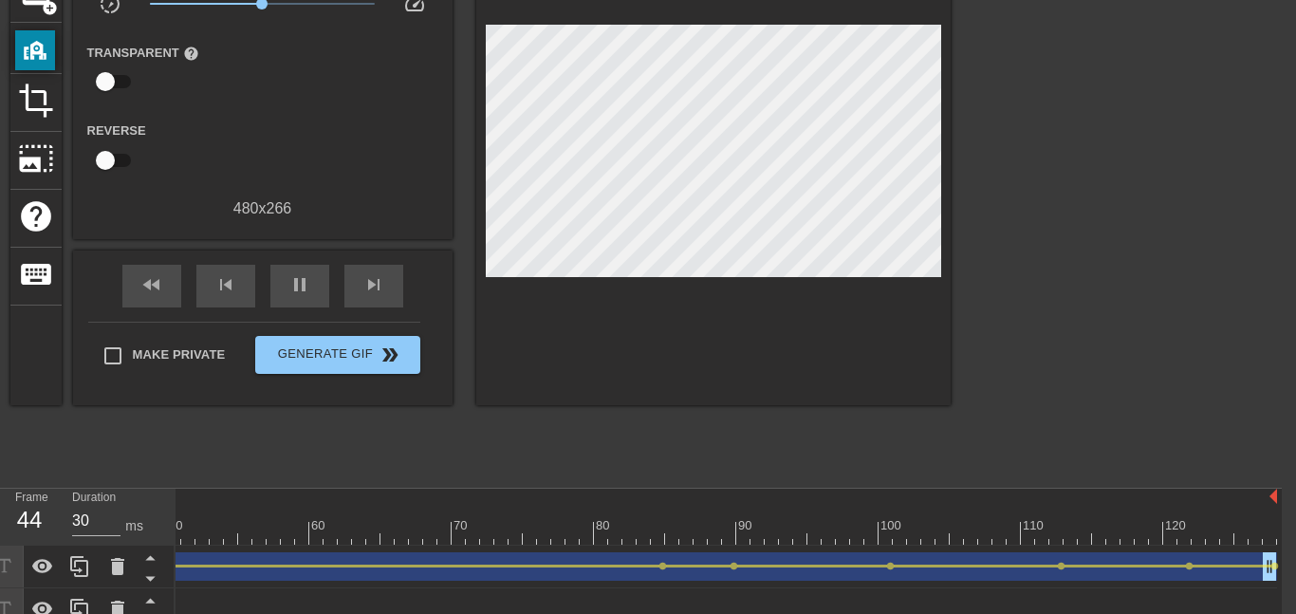
click at [327, 474] on div "title add_circle image add_circle crop photo_size_select_large help keyboard Gi…" at bounding box center [480, 191] width 940 height 569
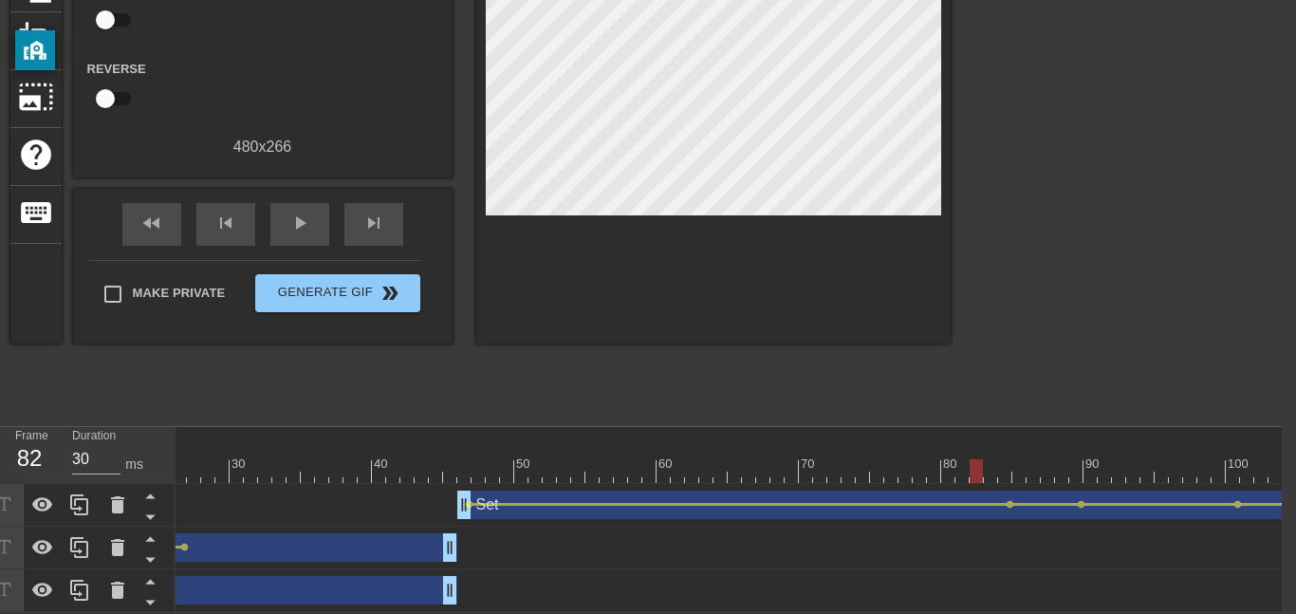
scroll to position [0, 332]
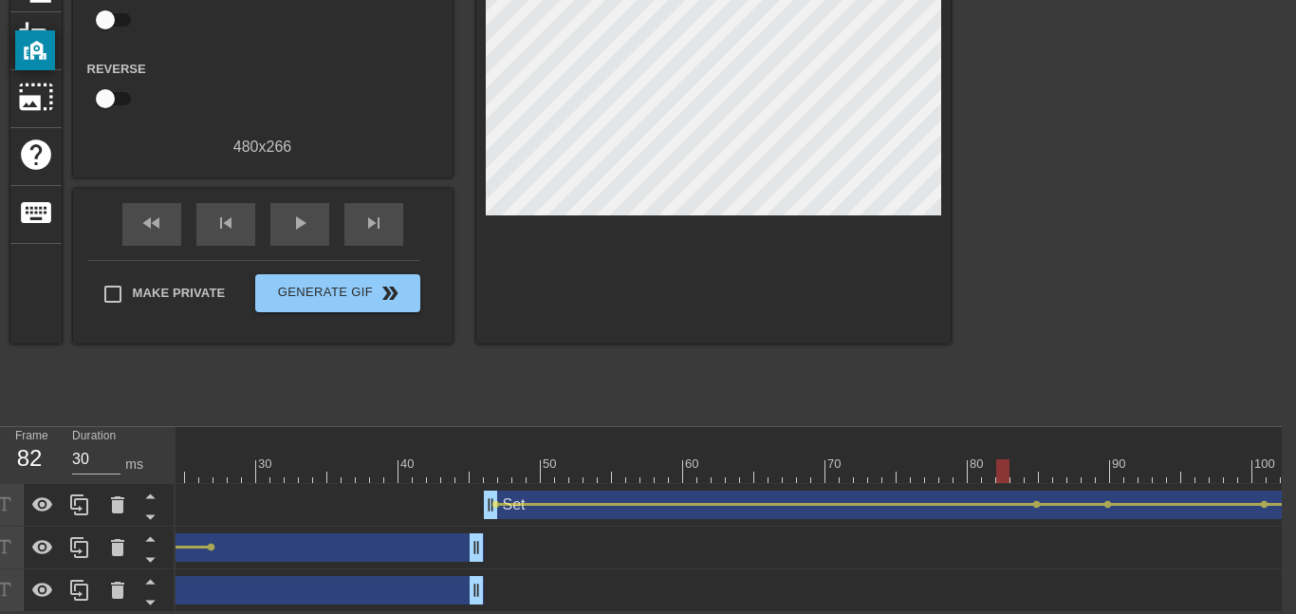
click at [356, 591] on div "Set drag_handle drag_handle" at bounding box center [163, 590] width 641 height 28
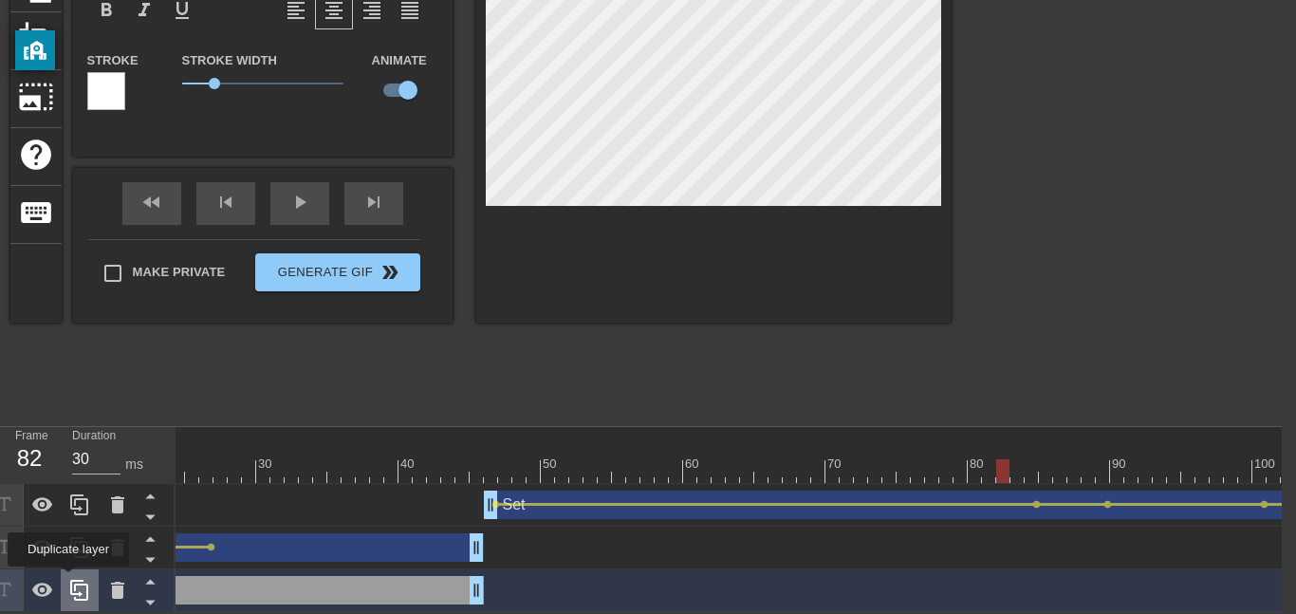
click at [68, 580] on icon at bounding box center [79, 590] width 23 height 23
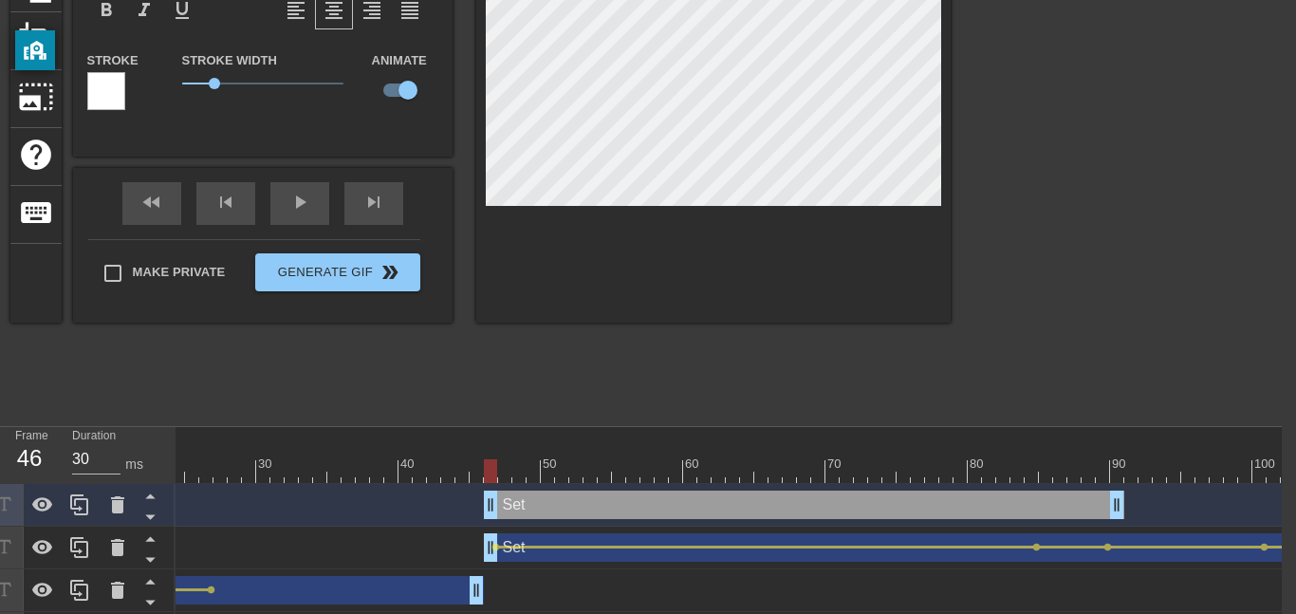
drag, startPoint x: 299, startPoint y: 508, endPoint x: 936, endPoint y: 512, distance: 636.8
click at [936, 512] on div "Set drag_handle drag_handle" at bounding box center [804, 505] width 641 height 28
drag, startPoint x: 1113, startPoint y: 507, endPoint x: 1294, endPoint y: 499, distance: 181.4
click at [1282, 499] on html "menu_book Browse the tutorials! [DOMAIN_NAME] The online gif editor Send Feedba…" at bounding box center [634, 212] width 1296 height 884
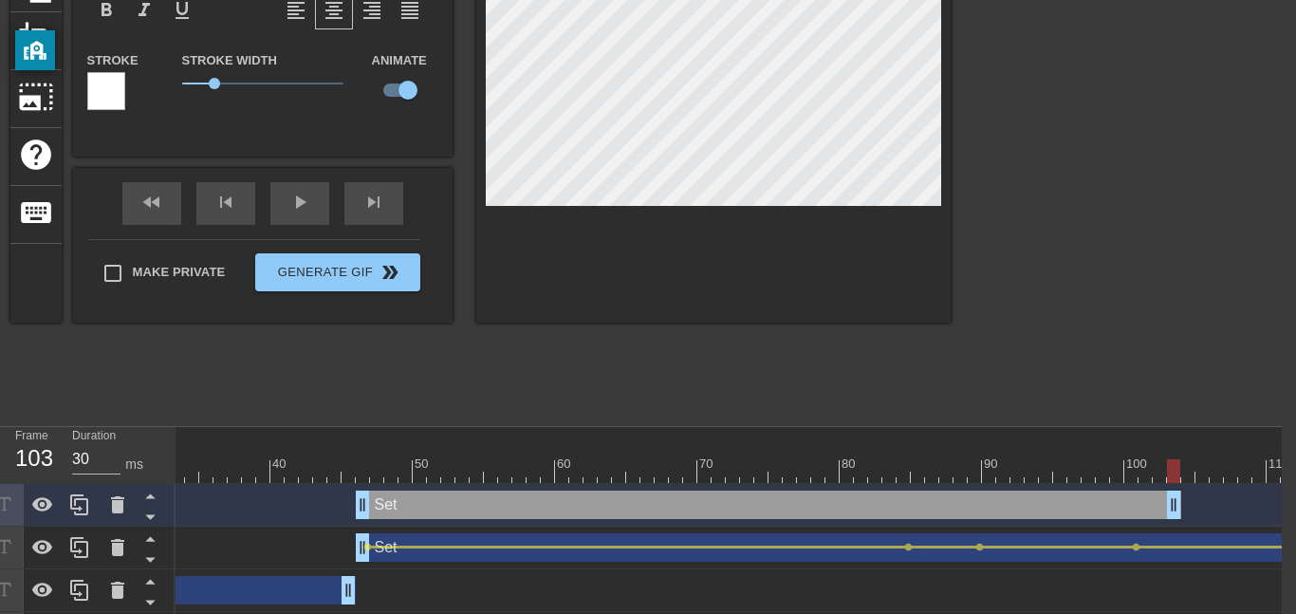
scroll to position [0, 706]
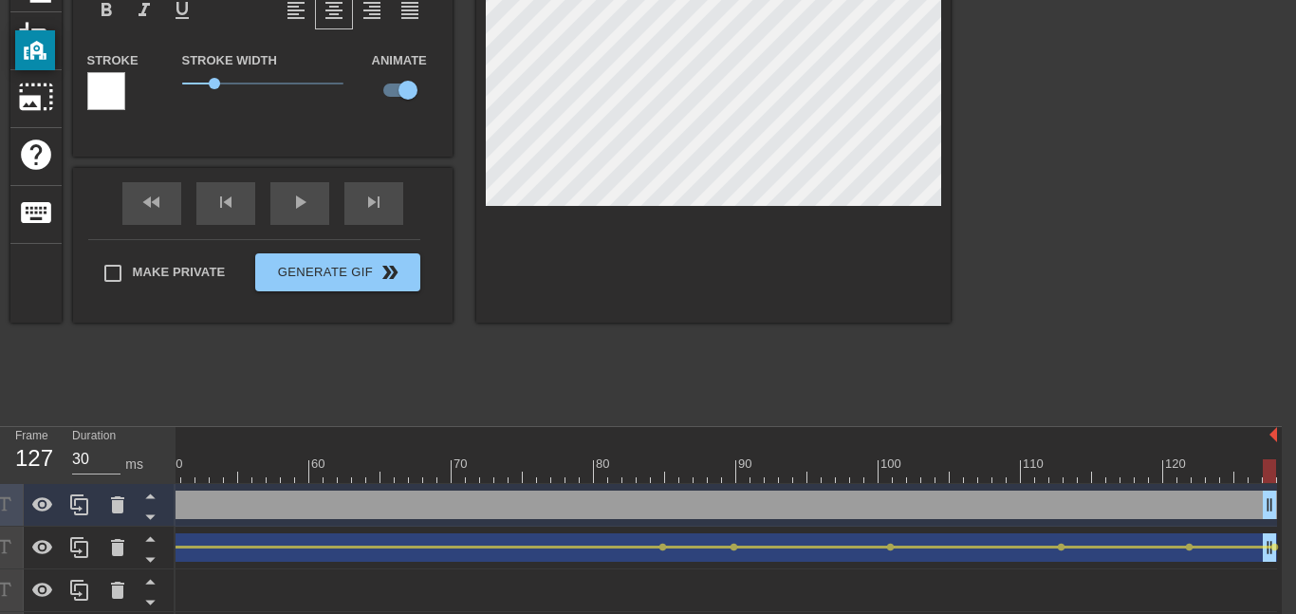
drag, startPoint x: 928, startPoint y: 500, endPoint x: 1292, endPoint y: 539, distance: 366.5
click at [1282, 539] on html "menu_book Browse the tutorials! [DOMAIN_NAME] The online gif editor Send Feedba…" at bounding box center [634, 212] width 1296 height 884
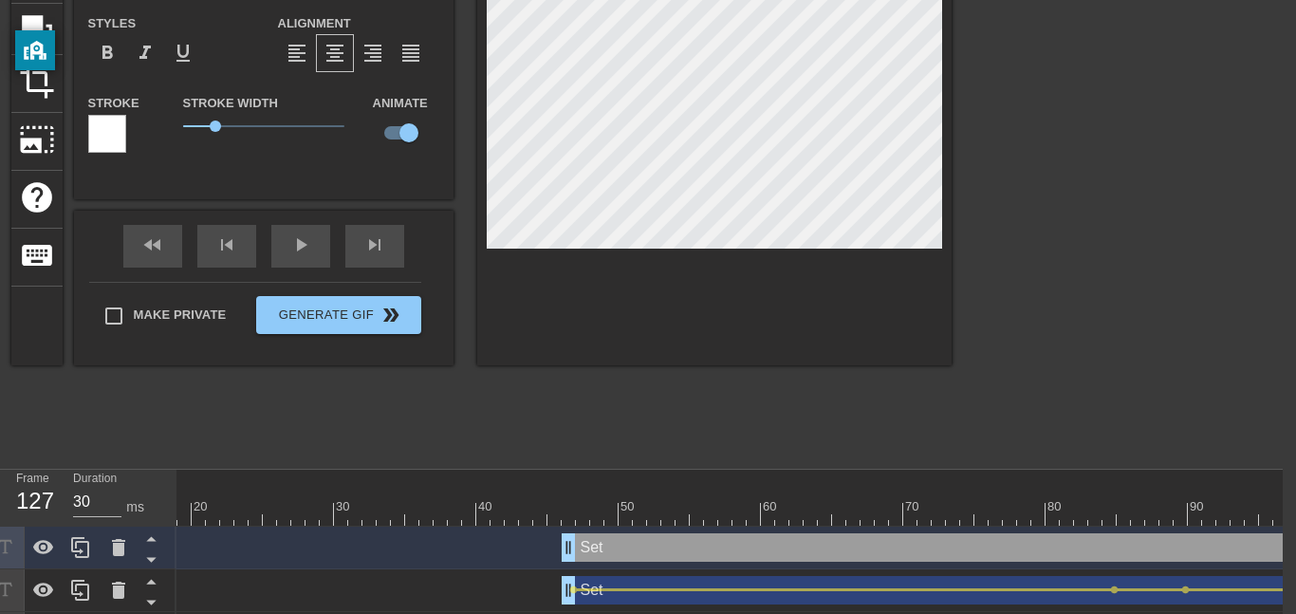
scroll to position [186, 13]
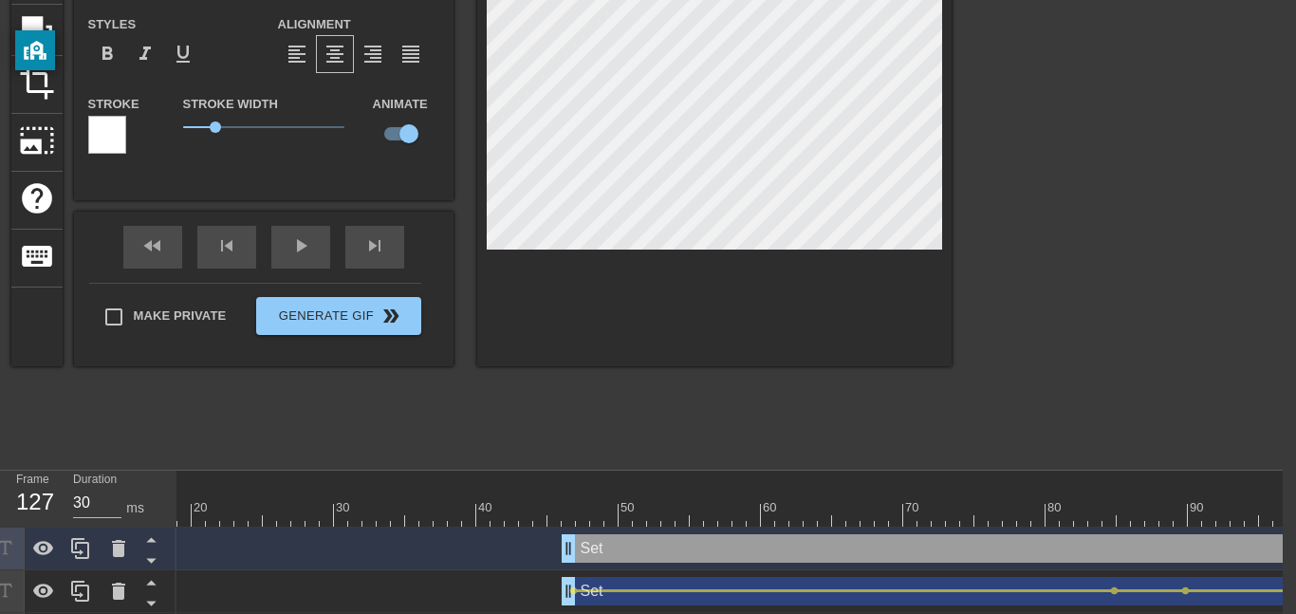
click at [1184, 583] on div "Set drag_handle drag_handle" at bounding box center [1145, 591] width 1167 height 28
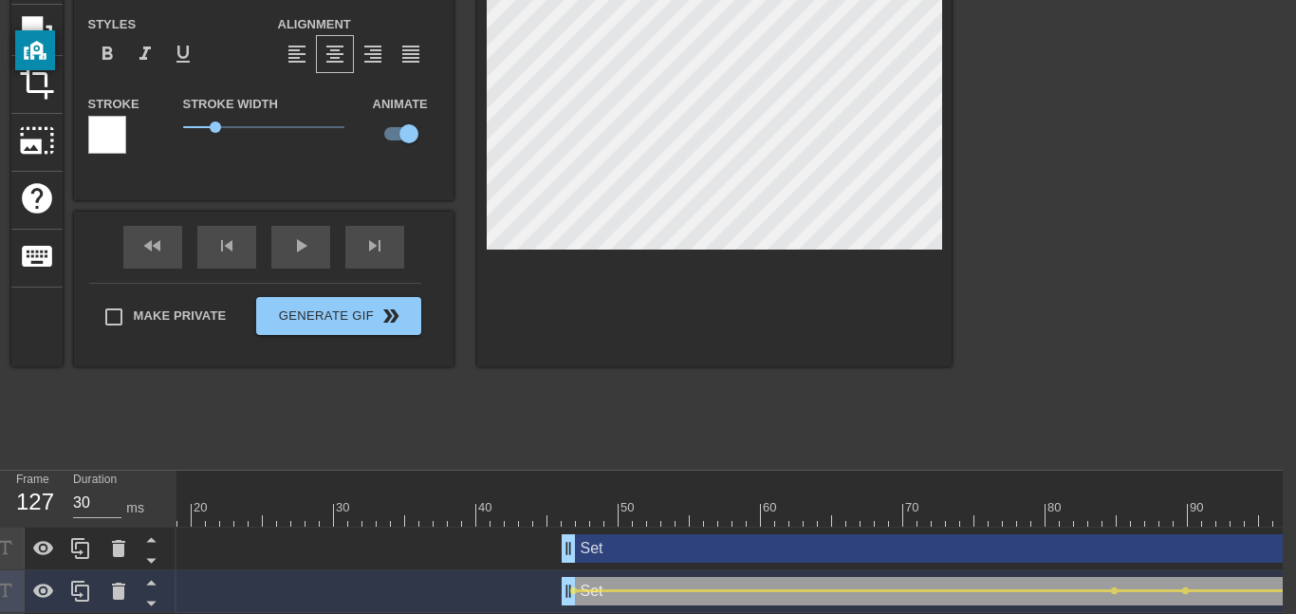
click at [1173, 555] on div "Set drag_handle drag_handle" at bounding box center [1145, 548] width 1167 height 28
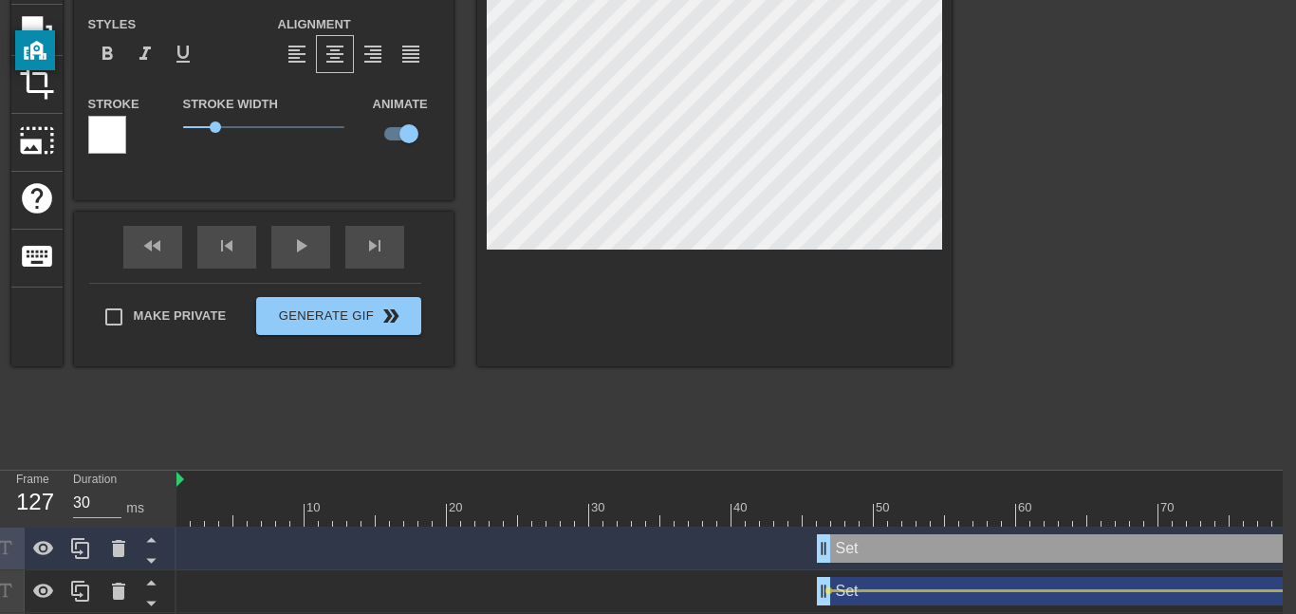
scroll to position [0, 706]
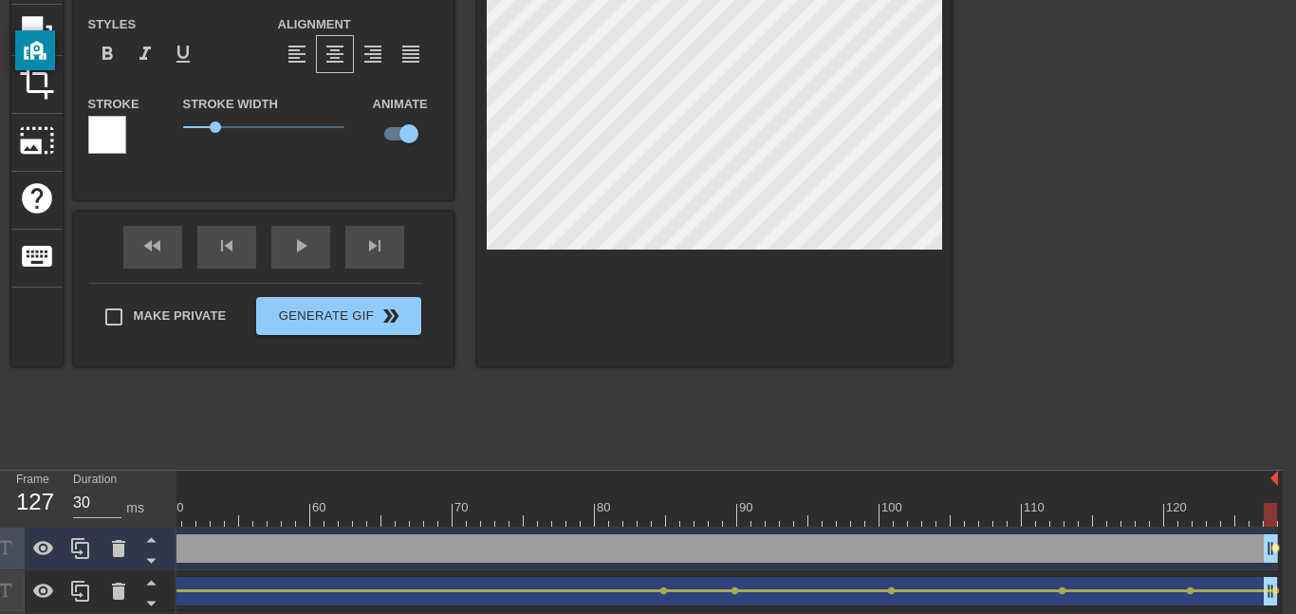
click at [1276, 547] on span "lens" at bounding box center [1276, 548] width 9 height 9
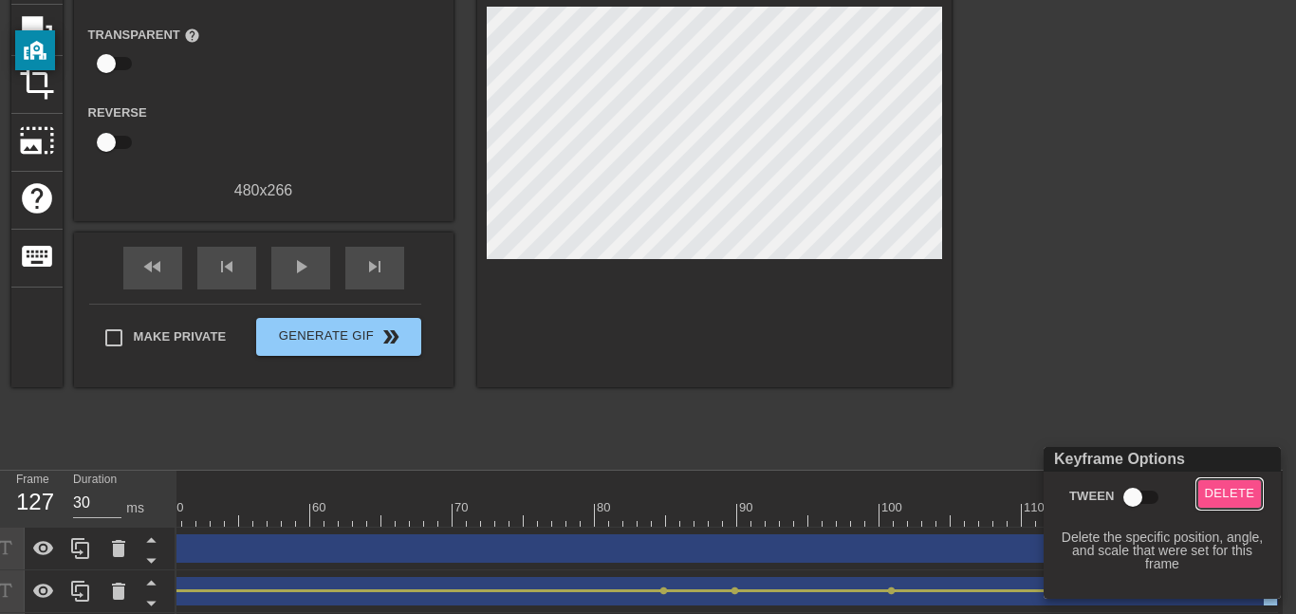
click at [1244, 505] on button "Delete" at bounding box center [1230, 493] width 65 height 29
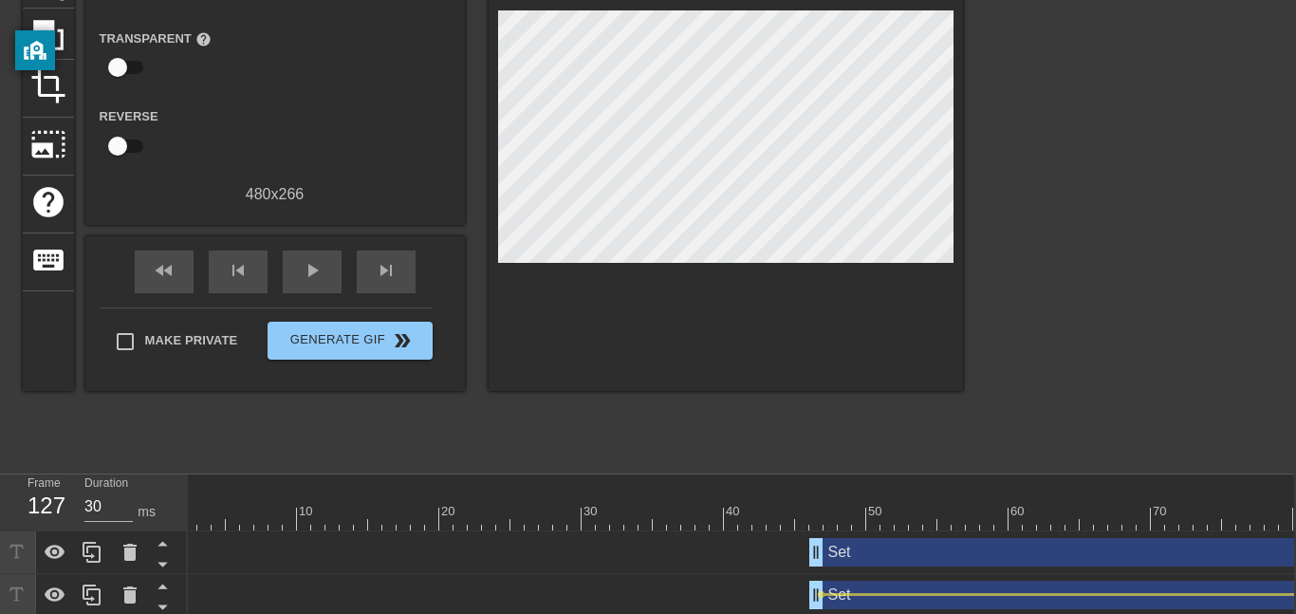
scroll to position [0, 23]
click at [812, 522] on div at bounding box center [1069, 519] width 1808 height 24
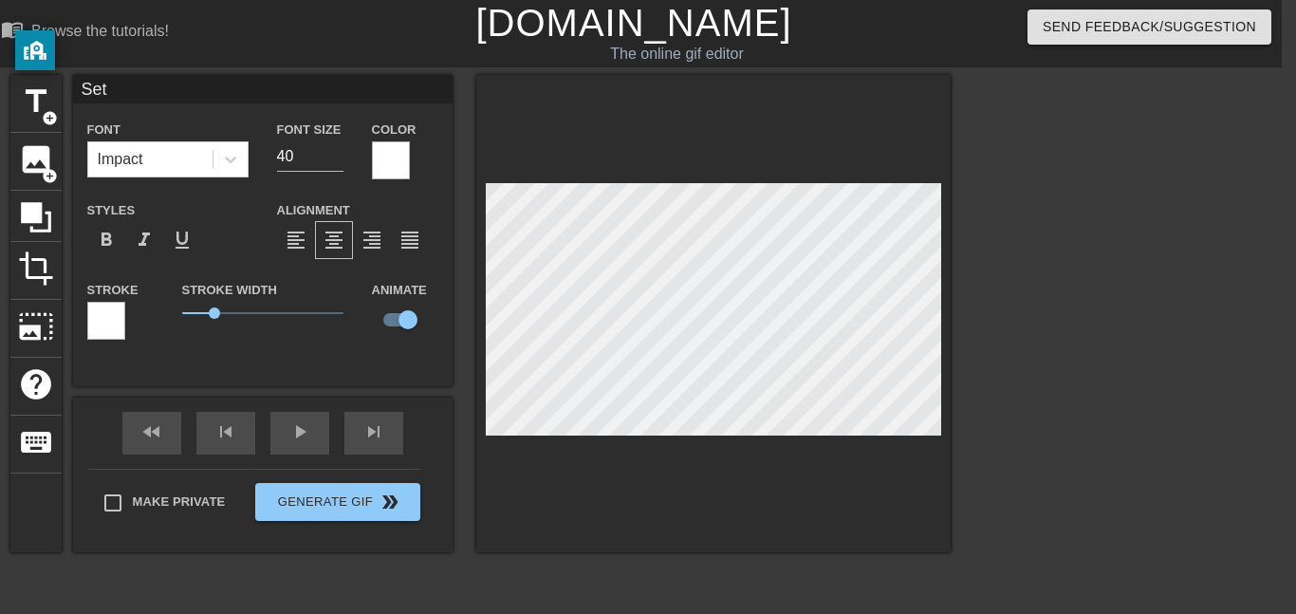
scroll to position [4, 9]
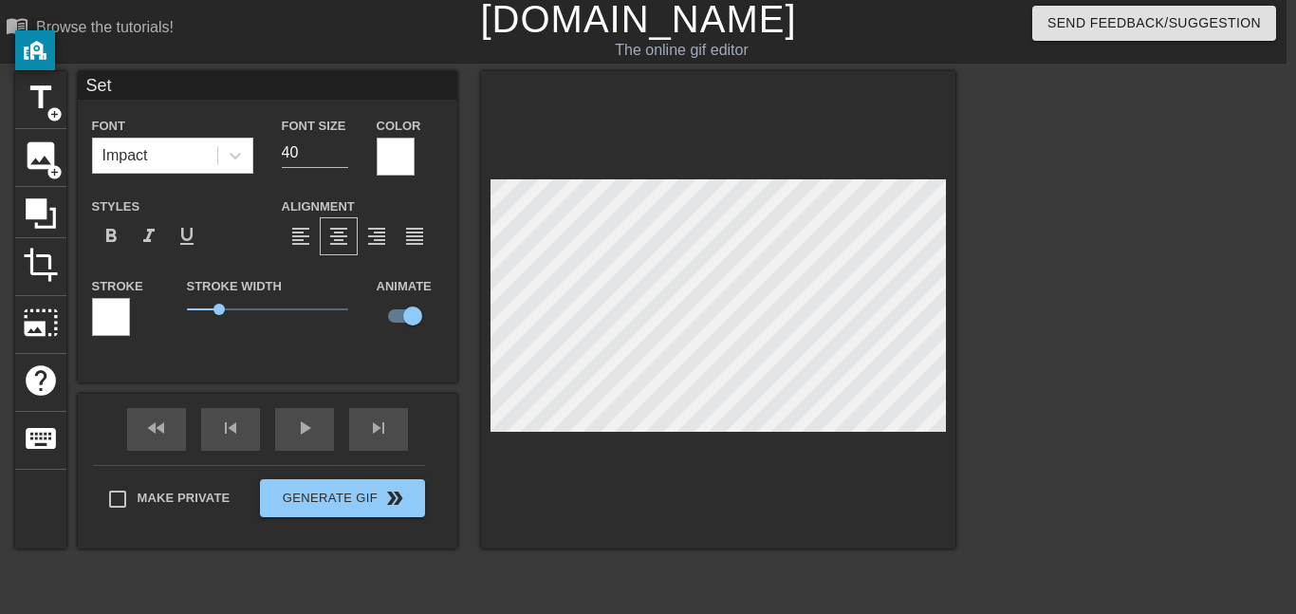
type input "O"
type textarea "O"
type input "Or"
type textarea "Or"
type input "Ori"
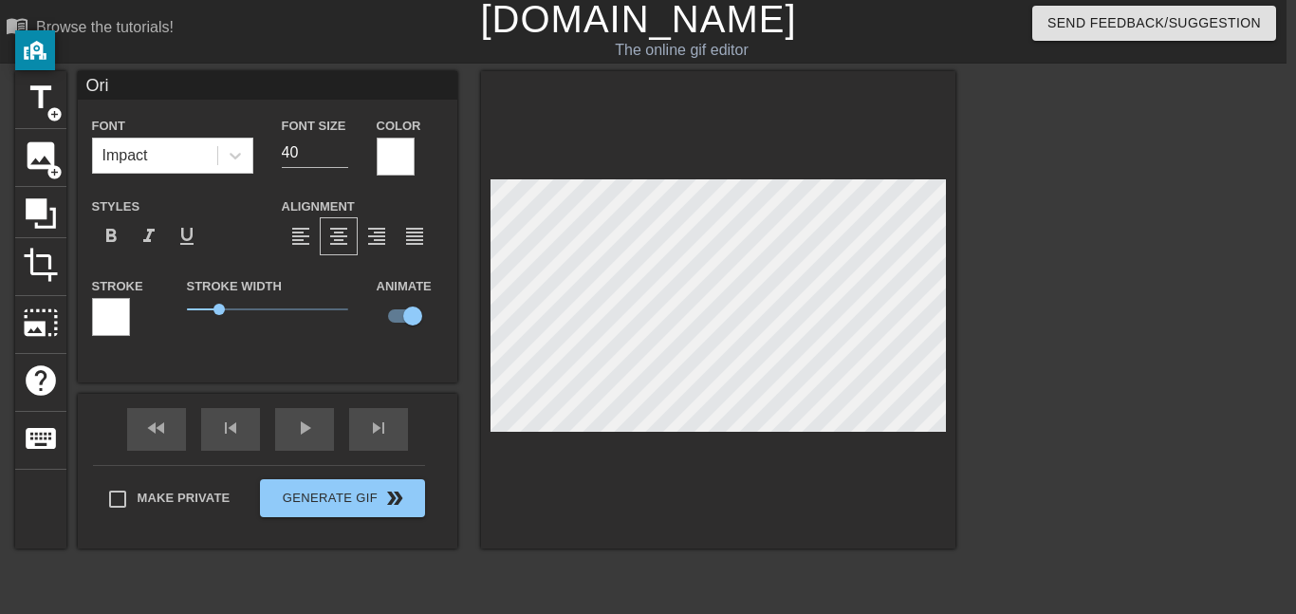
type textarea "Ori"
type input "Oris"
type textarea "Oris"
type input "Orisi"
type textarea "Orisi"
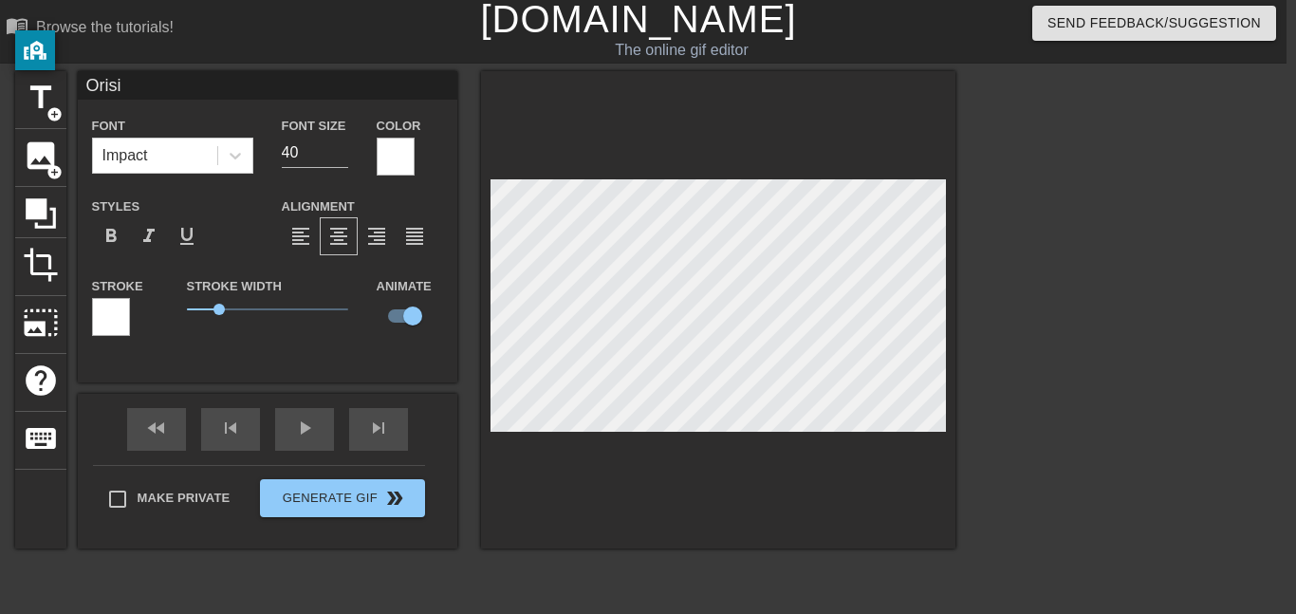
type input "Orisis"
type textarea "Orisis"
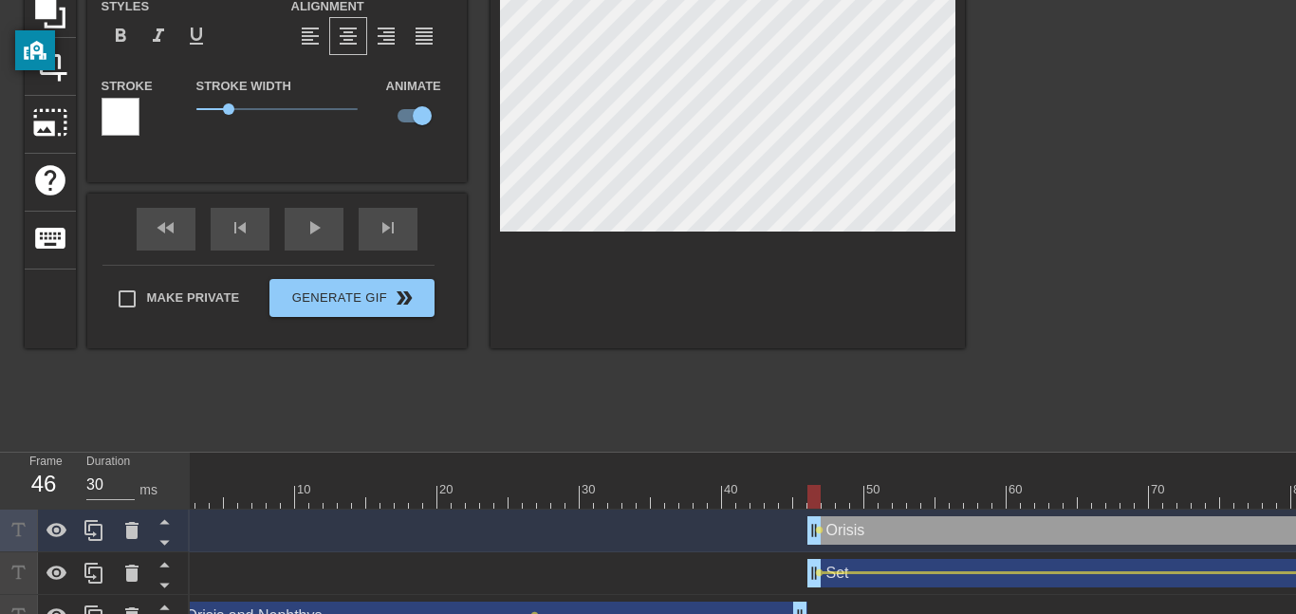
scroll to position [226, 0]
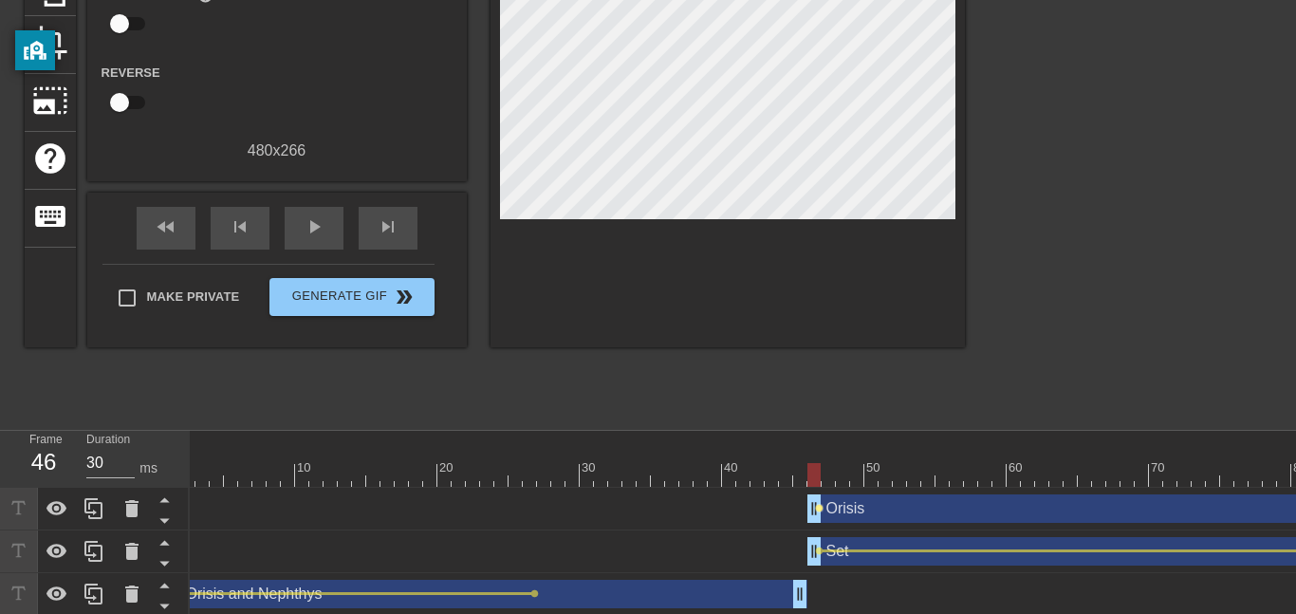
click at [817, 509] on span "lens" at bounding box center [819, 508] width 9 height 9
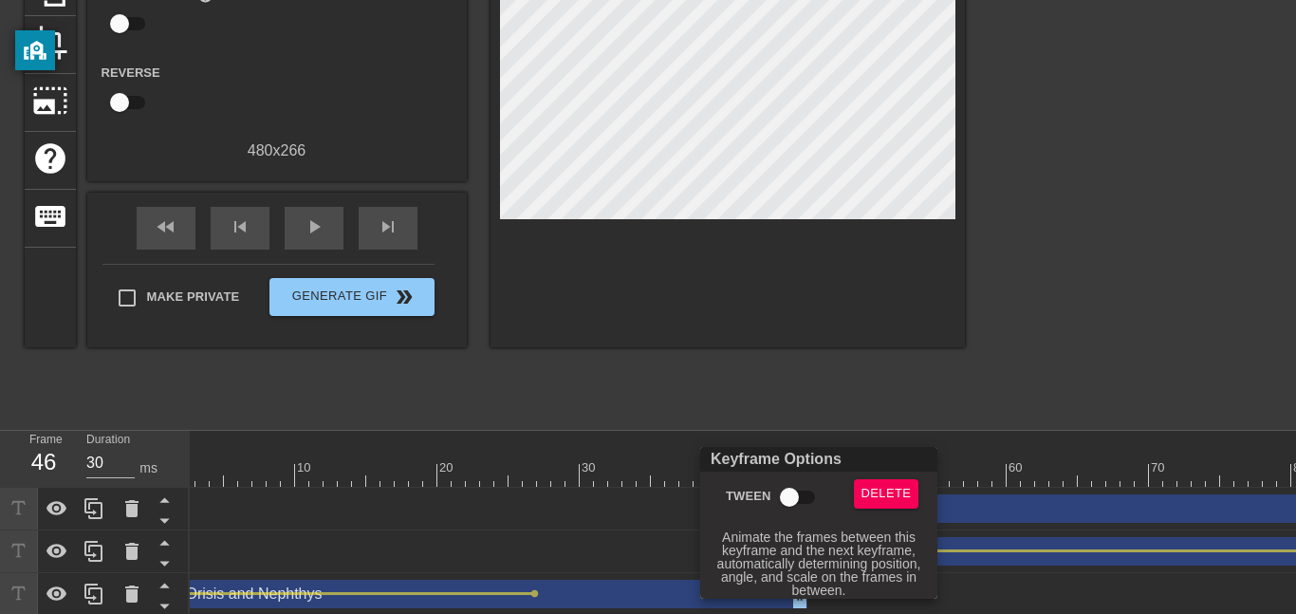
click at [799, 503] on input "Tween" at bounding box center [789, 497] width 108 height 36
checkbox input "true"
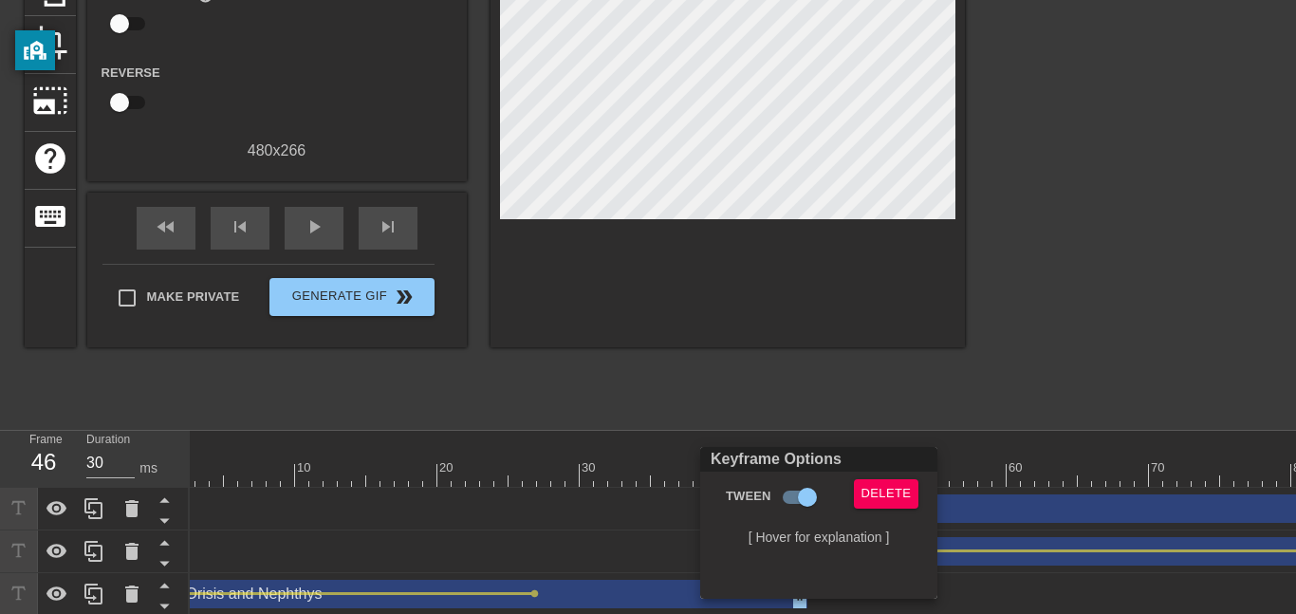
click at [998, 389] on div at bounding box center [648, 307] width 1296 height 614
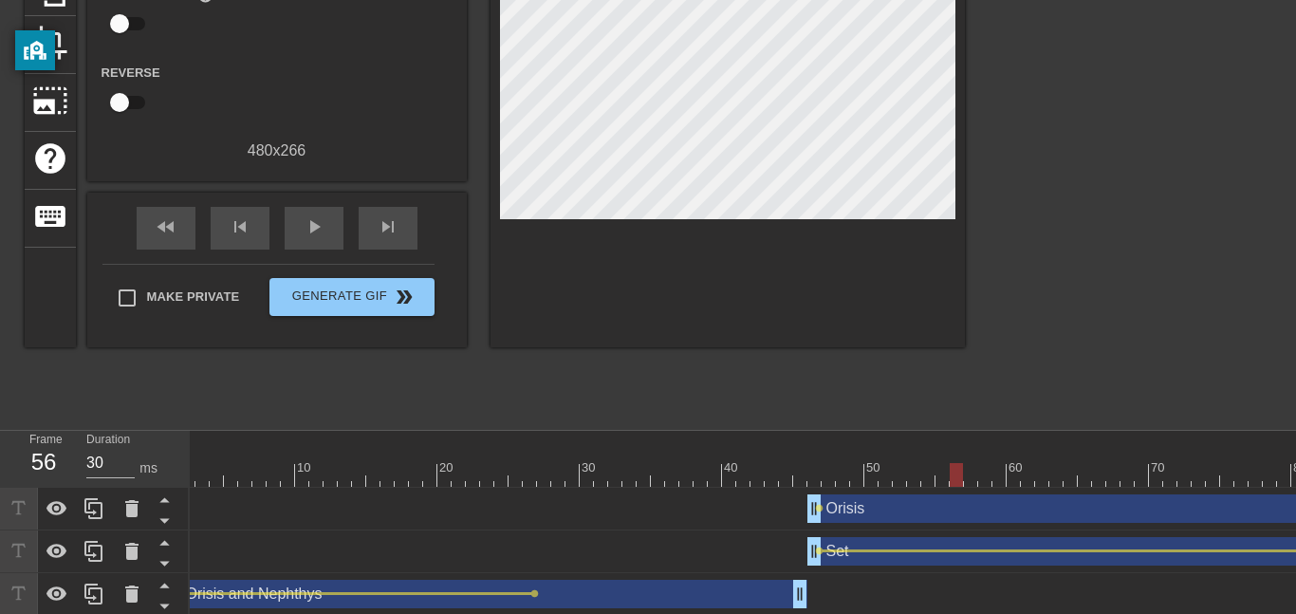
drag, startPoint x: 819, startPoint y: 469, endPoint x: 961, endPoint y: 473, distance: 142.4
click at [961, 473] on div at bounding box center [956, 475] width 13 height 24
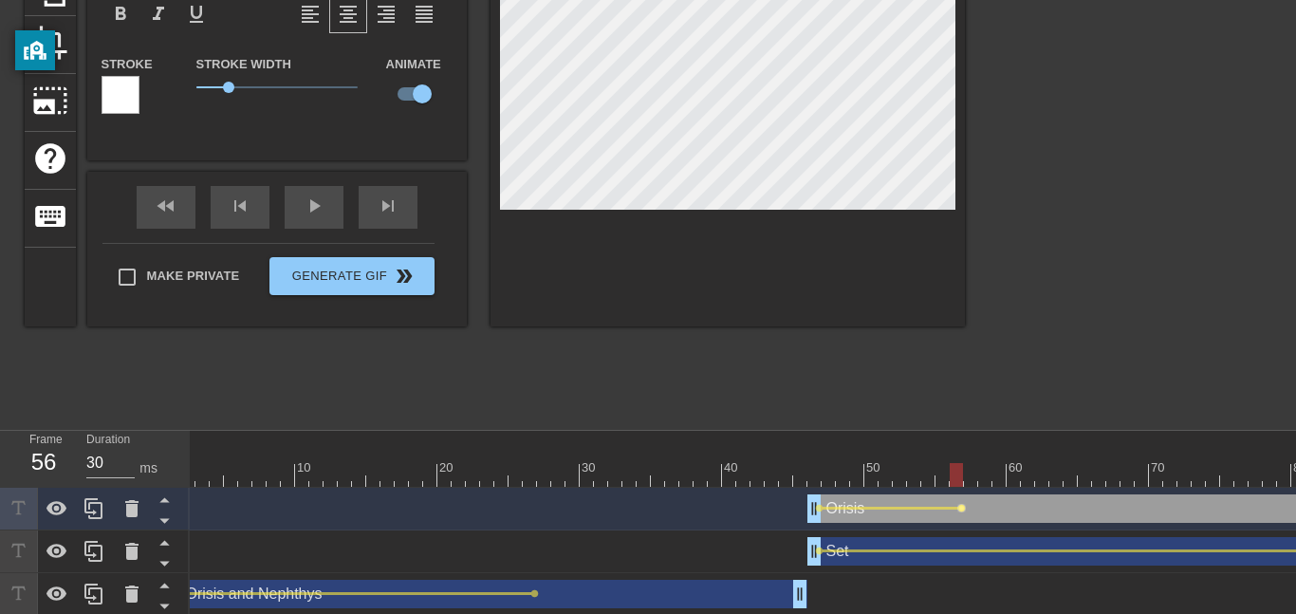
click at [961, 511] on span "lens" at bounding box center [961, 508] width 9 height 9
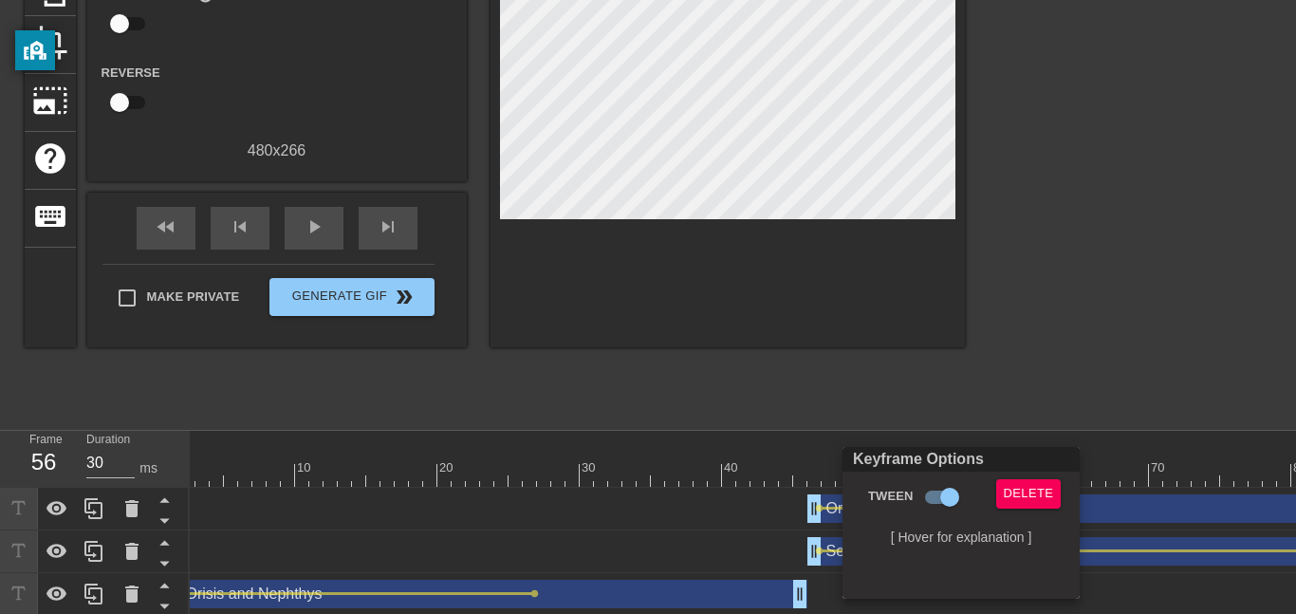
click at [1018, 397] on div at bounding box center [648, 307] width 1296 height 614
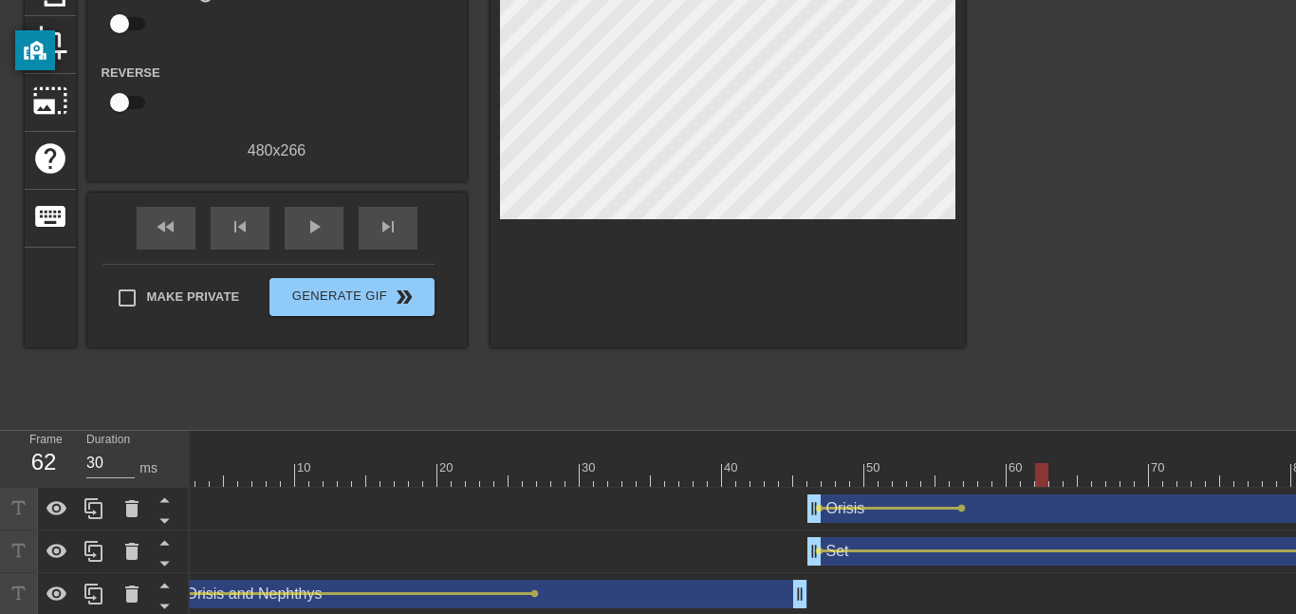
drag, startPoint x: 955, startPoint y: 475, endPoint x: 1032, endPoint y: 493, distance: 79.9
click at [1032, 493] on div "10 20 30 40 50 60 70 80 90 100 110 120 Orisis drag_handle drag_handle lens lens…" at bounding box center [743, 545] width 1106 height 228
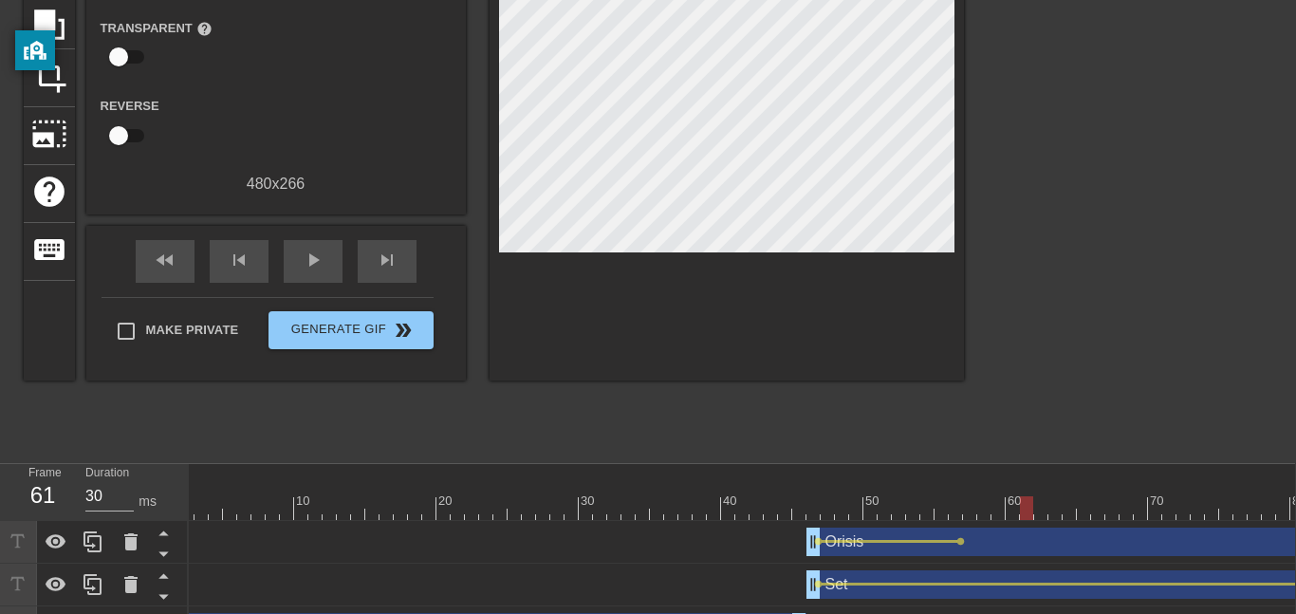
scroll to position [191, 0]
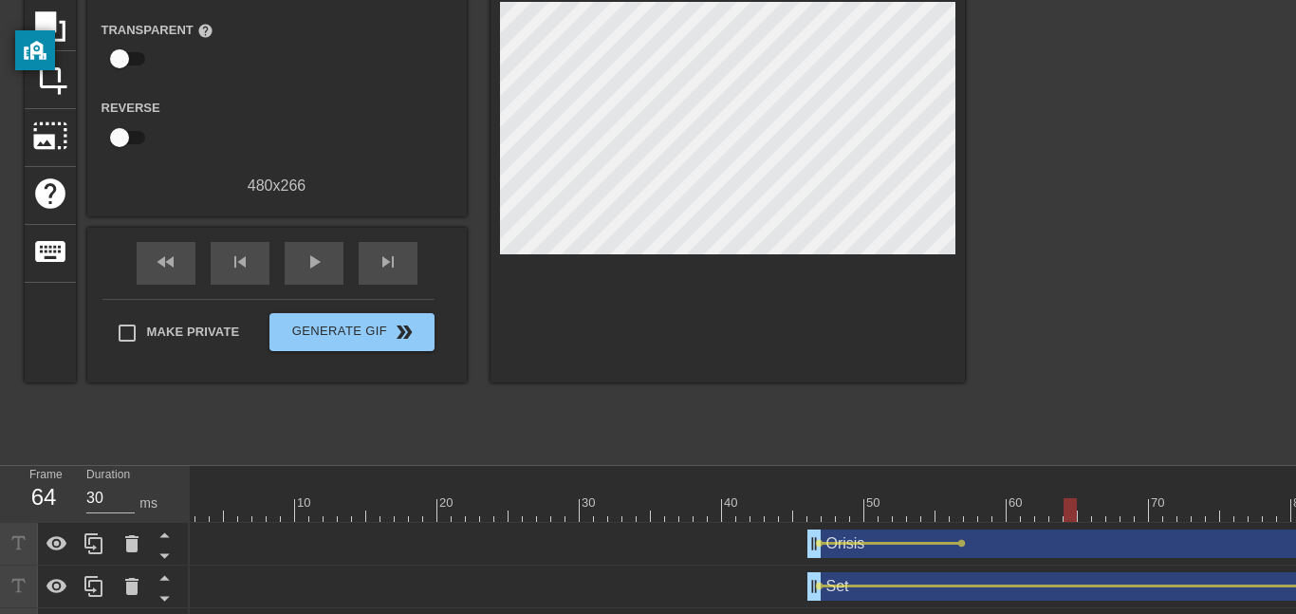
drag, startPoint x: 1022, startPoint y: 503, endPoint x: 1068, endPoint y: 494, distance: 46.3
click at [1068, 494] on div "10 20 30 40 50 60 70 80 90 100 110 120" at bounding box center [1071, 494] width 1808 height 56
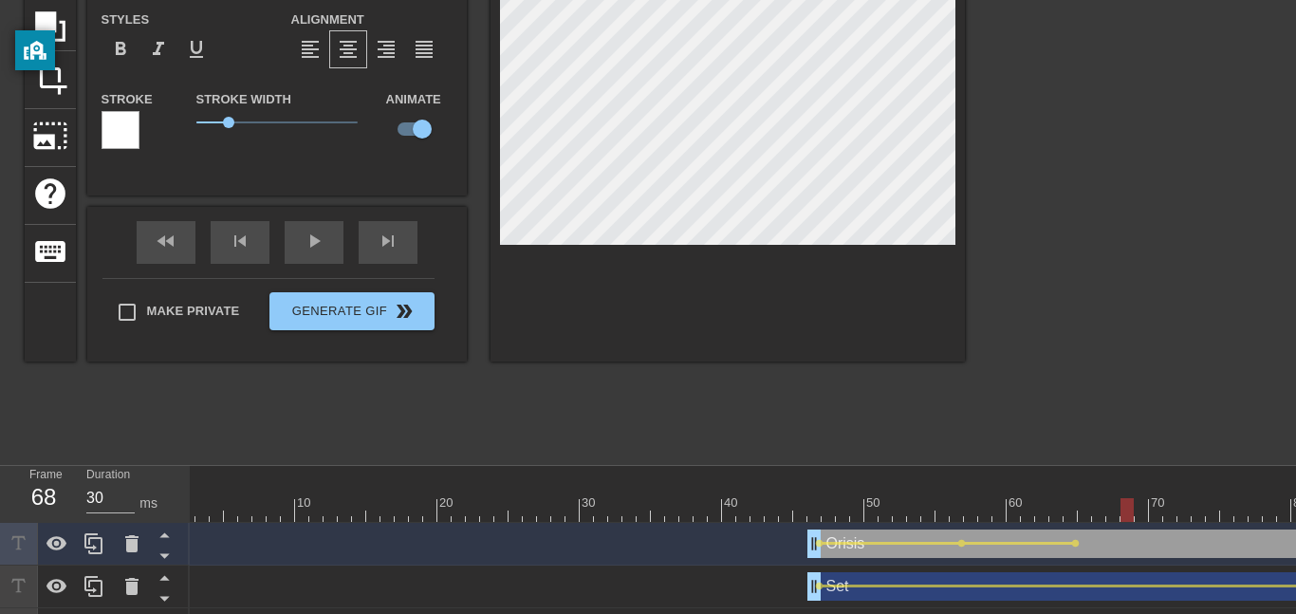
drag, startPoint x: 1070, startPoint y: 514, endPoint x: 1127, endPoint y: 511, distance: 57.1
click at [1127, 511] on div at bounding box center [1127, 510] width 13 height 24
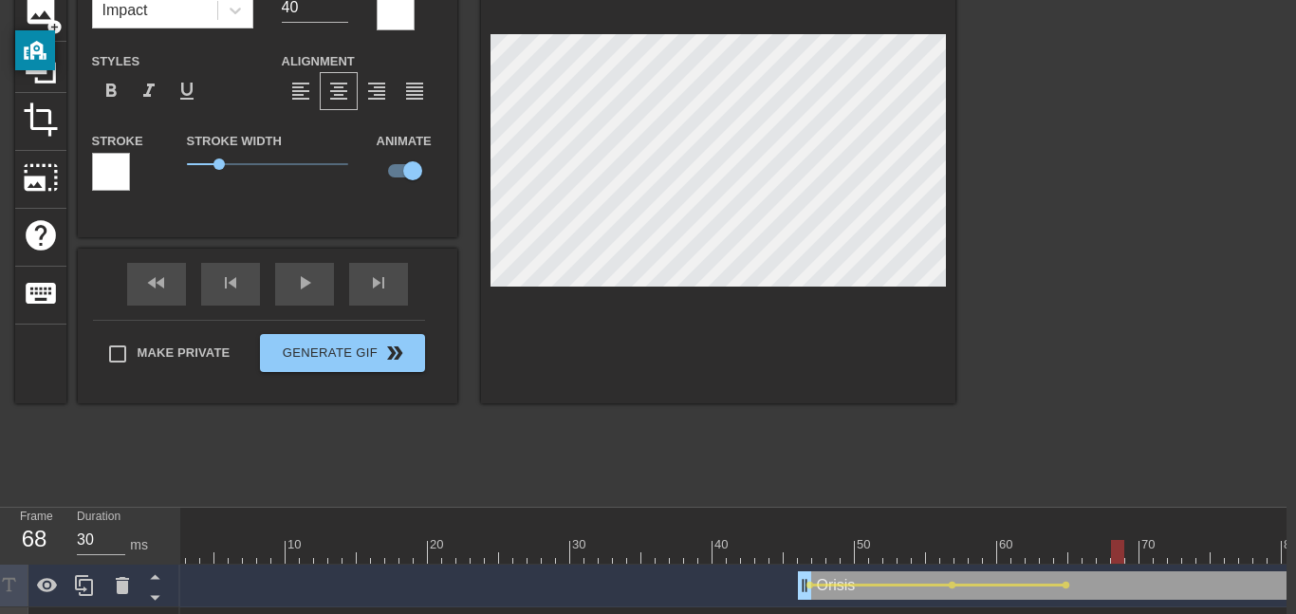
scroll to position [154, 13]
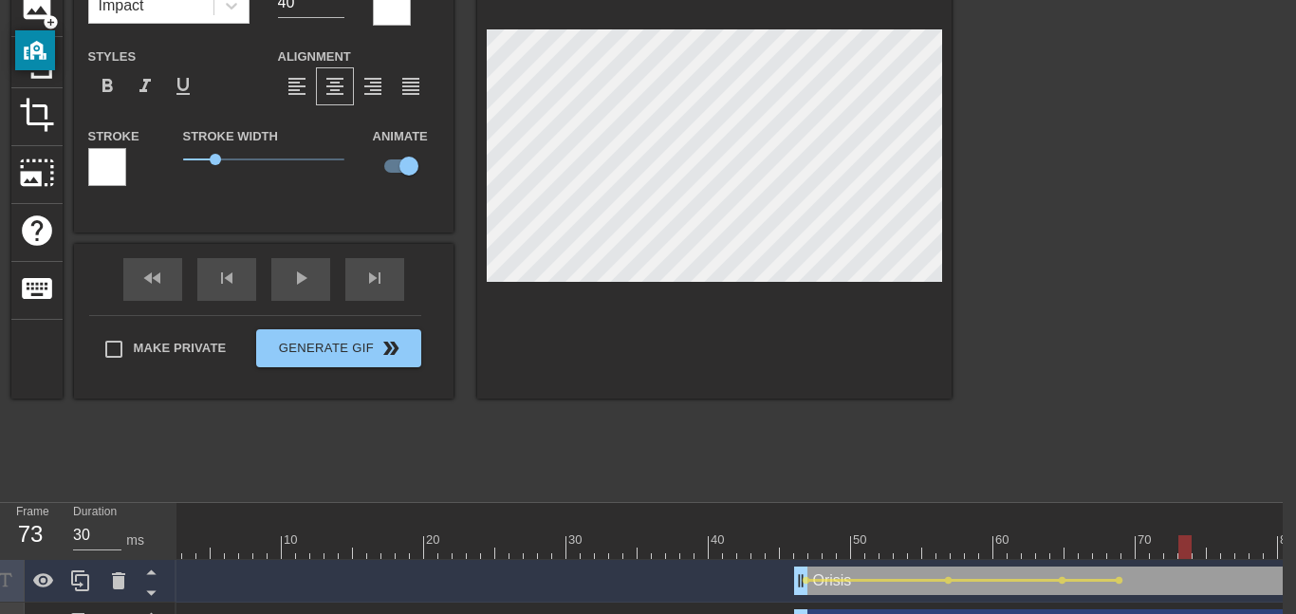
drag, startPoint x: 1113, startPoint y: 540, endPoint x: 1187, endPoint y: 552, distance: 75.0
click at [1187, 552] on div at bounding box center [1185, 547] width 13 height 24
drag, startPoint x: 1181, startPoint y: 536, endPoint x: 1168, endPoint y: 515, distance: 24.2
click at [1168, 515] on div "10 20 30 40 50 60 70 80 90 100 110 120" at bounding box center [1058, 531] width 1808 height 56
drag, startPoint x: 1157, startPoint y: 542, endPoint x: 943, endPoint y: 540, distance: 213.5
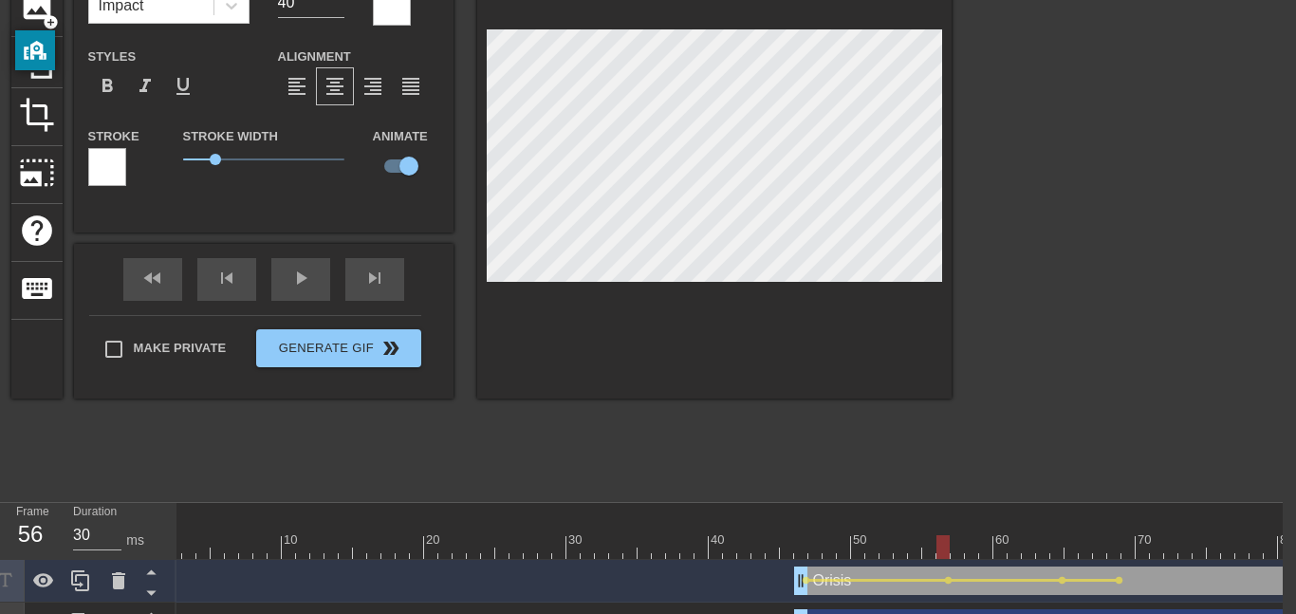
click at [943, 540] on div at bounding box center [943, 547] width 13 height 24
drag, startPoint x: 941, startPoint y: 542, endPoint x: 1064, endPoint y: 561, distance: 123.9
click at [1064, 561] on div "10 20 30 40 50 60 70 80 90 100 110 120 Orisis drag_handle drag_handle lens lens…" at bounding box center [730, 617] width 1106 height 228
drag, startPoint x: 1057, startPoint y: 538, endPoint x: 1115, endPoint y: 552, distance: 59.6
click at [1115, 552] on div at bounding box center [1113, 547] width 13 height 24
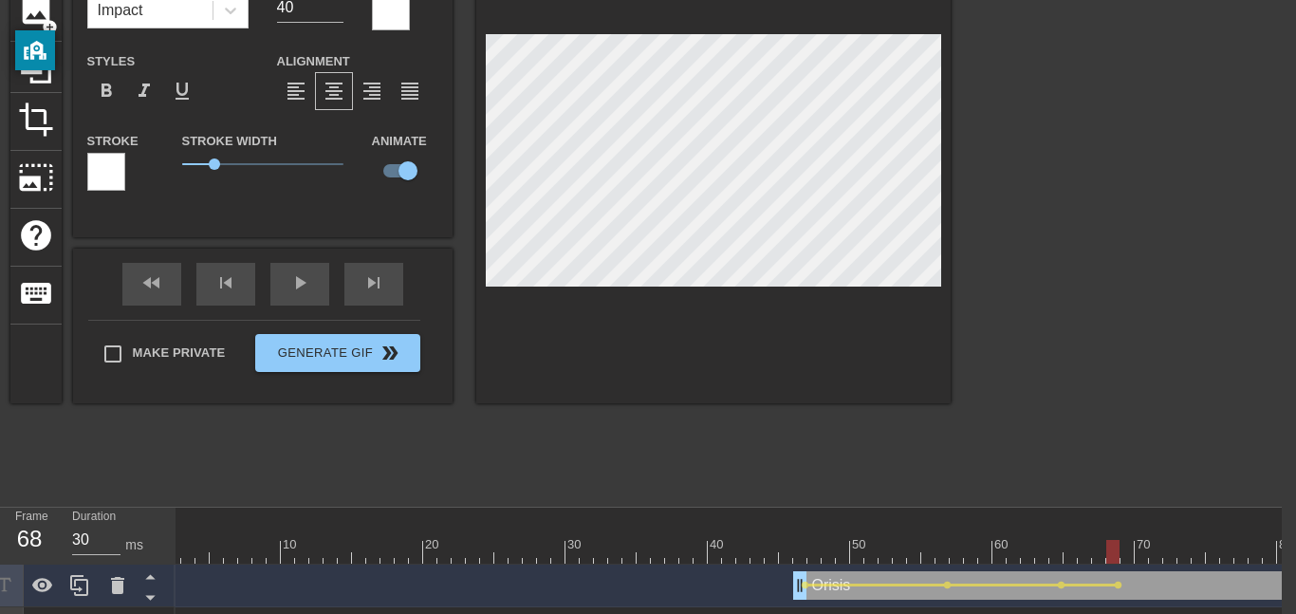
scroll to position [150, 14]
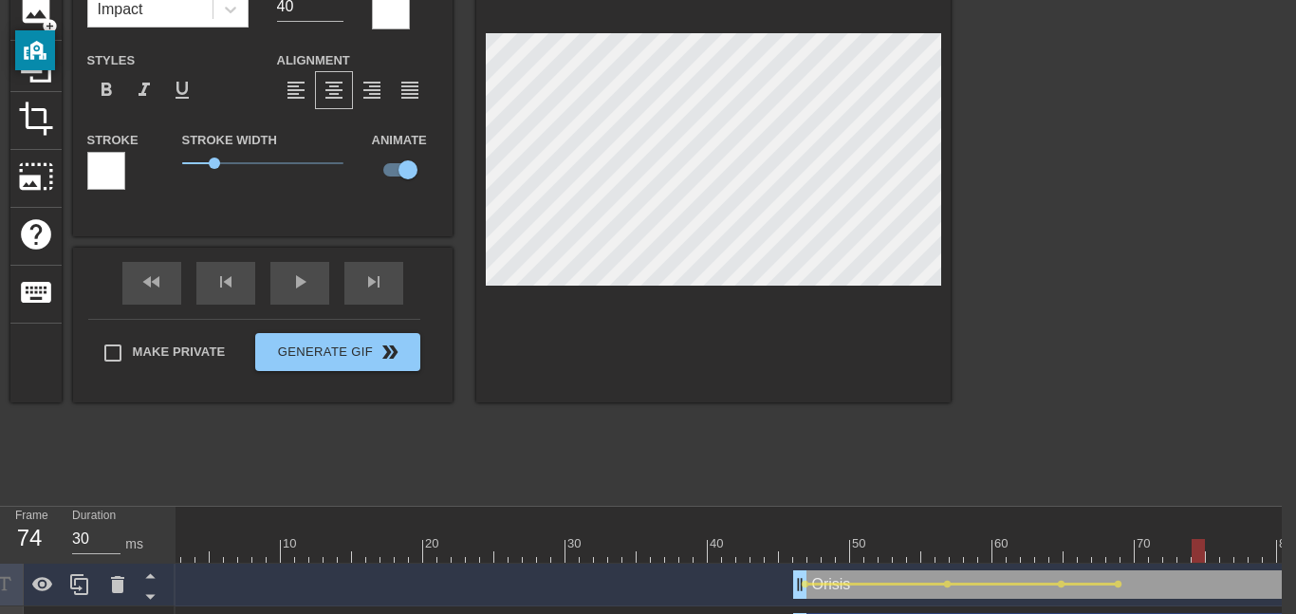
drag, startPoint x: 1113, startPoint y: 557, endPoint x: 1199, endPoint y: 556, distance: 86.4
click at [1199, 556] on div at bounding box center [1198, 551] width 13 height 24
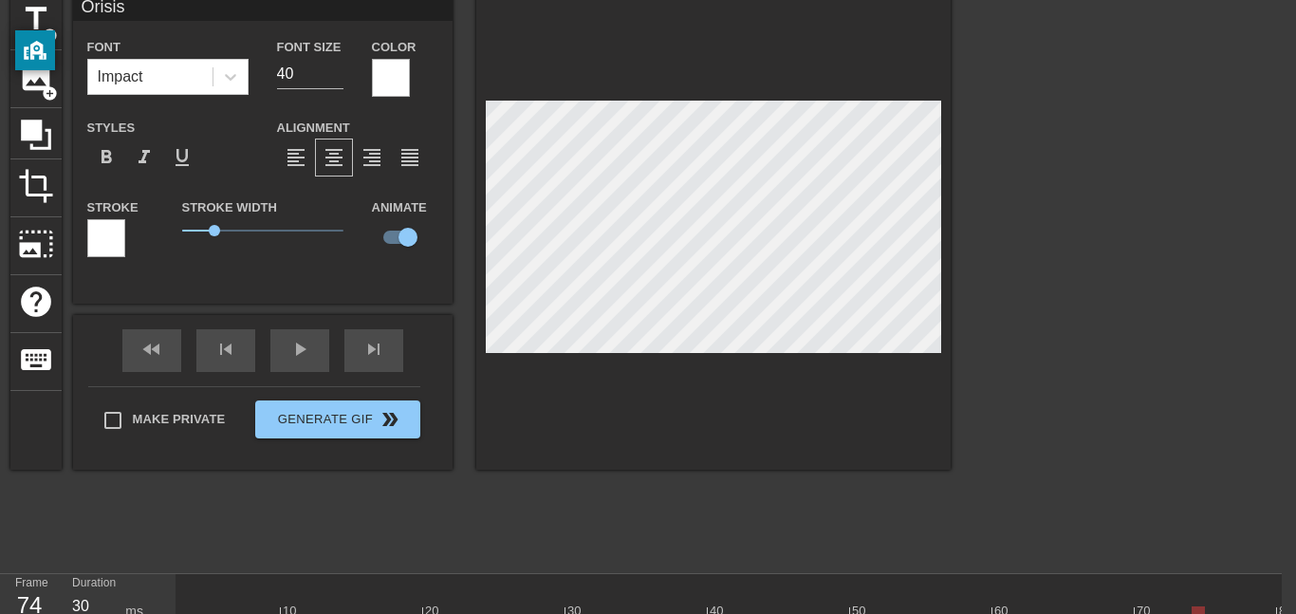
scroll to position [85, 14]
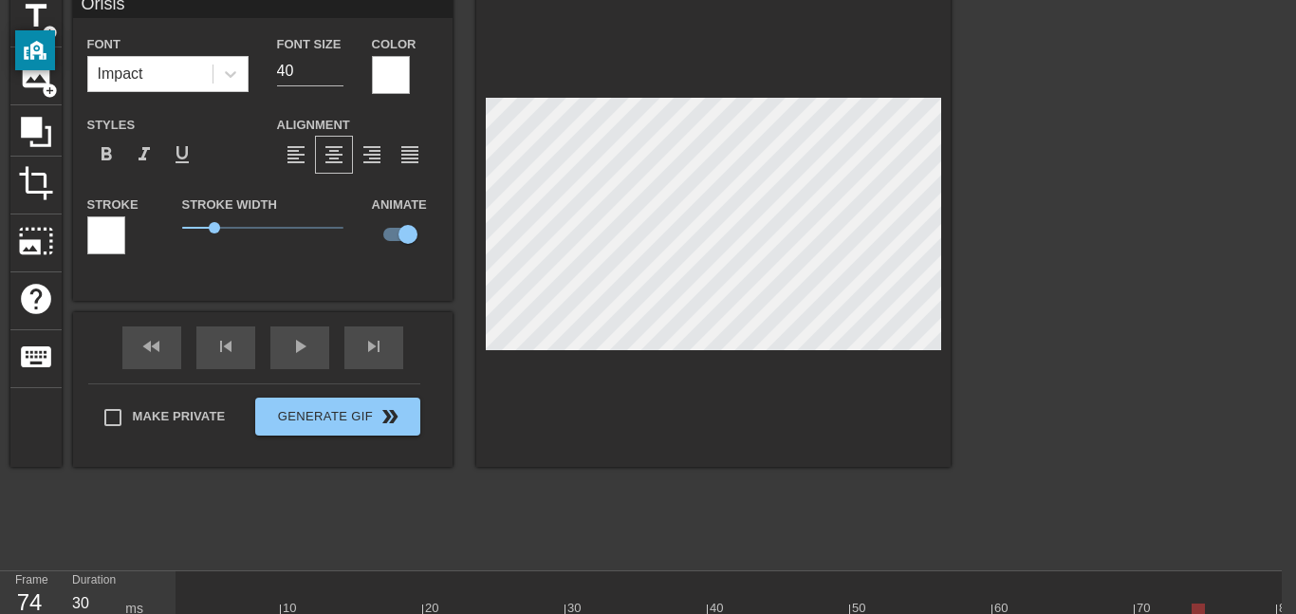
click at [741, 82] on div at bounding box center [713, 228] width 474 height 477
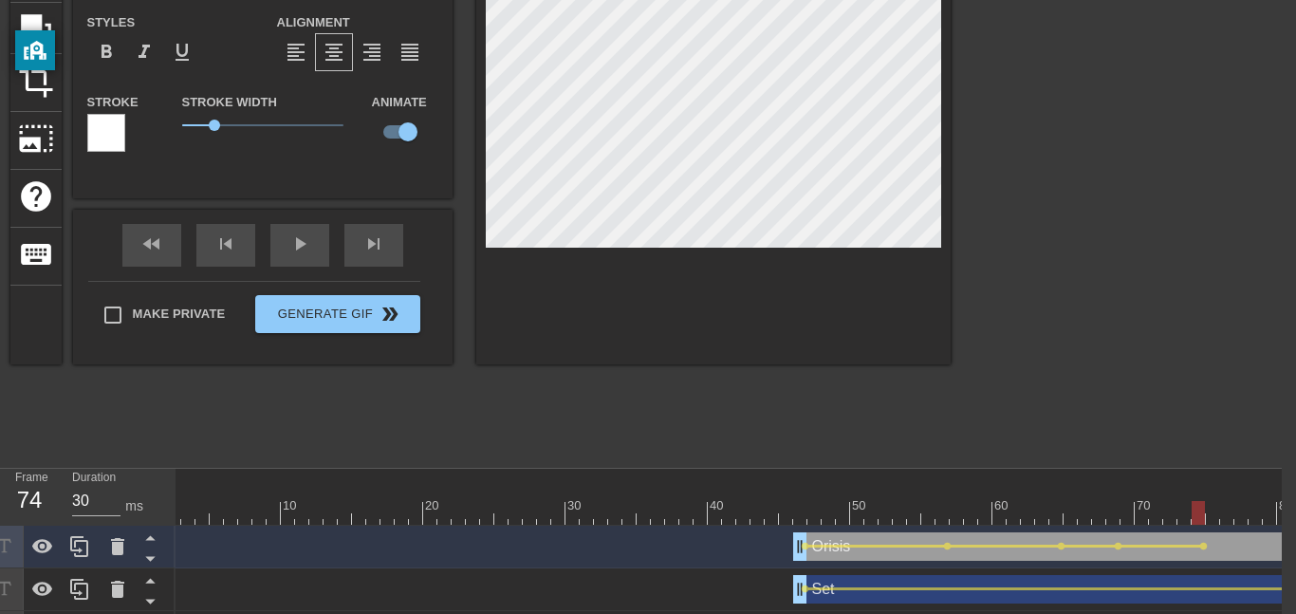
scroll to position [191, 14]
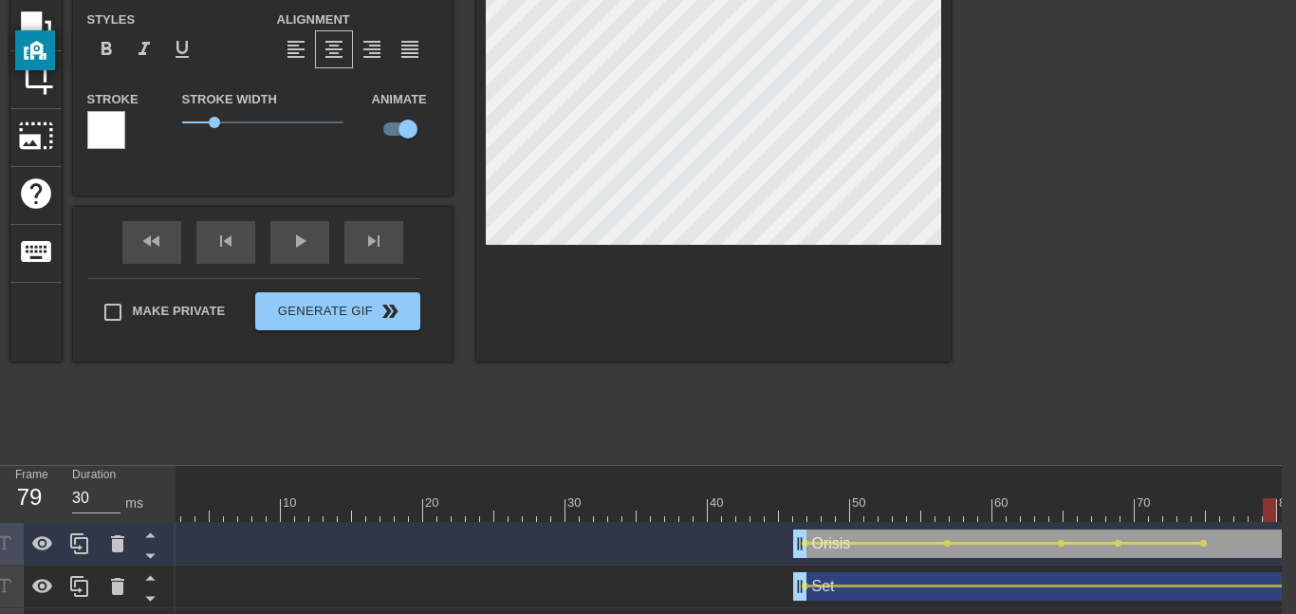
drag, startPoint x: 1195, startPoint y: 513, endPoint x: 1267, endPoint y: 512, distance: 72.1
click at [1267, 512] on div at bounding box center [1269, 510] width 13 height 24
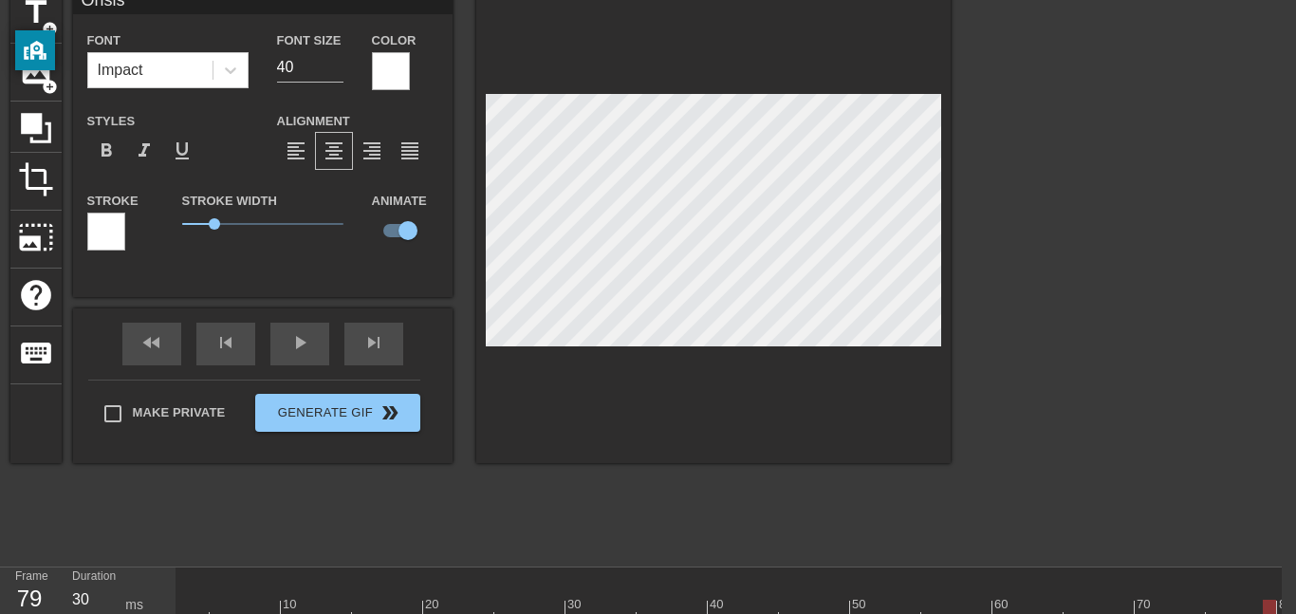
scroll to position [92, 14]
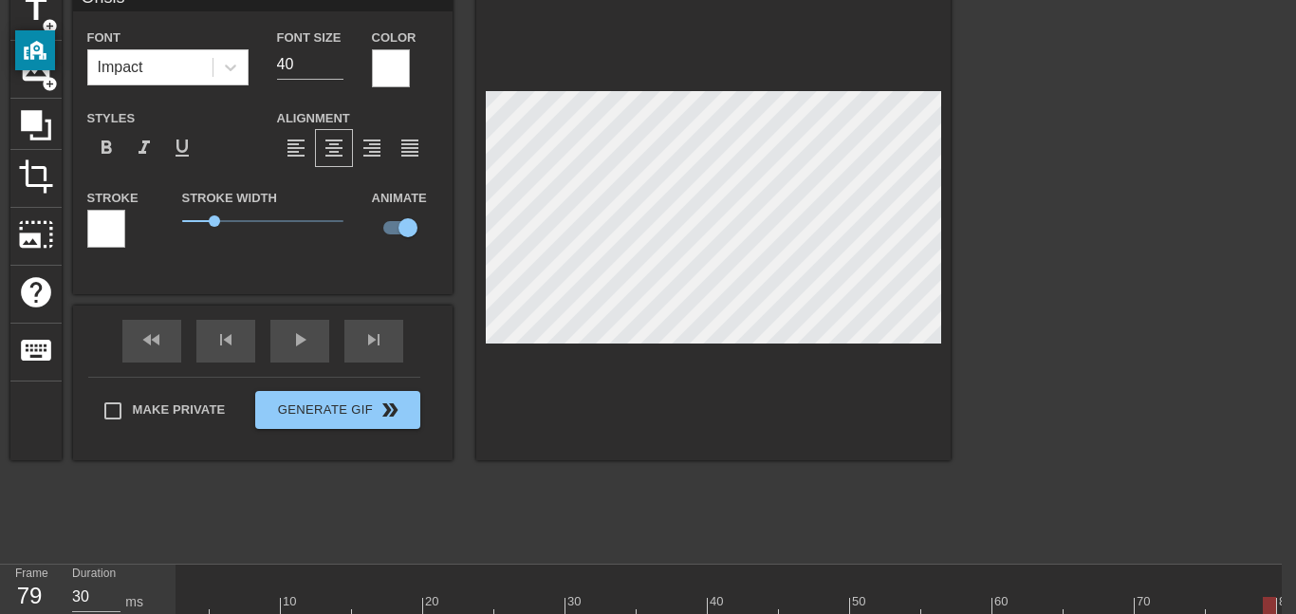
click at [712, 89] on div at bounding box center [713, 221] width 474 height 477
click at [702, 86] on div at bounding box center [713, 221] width 474 height 477
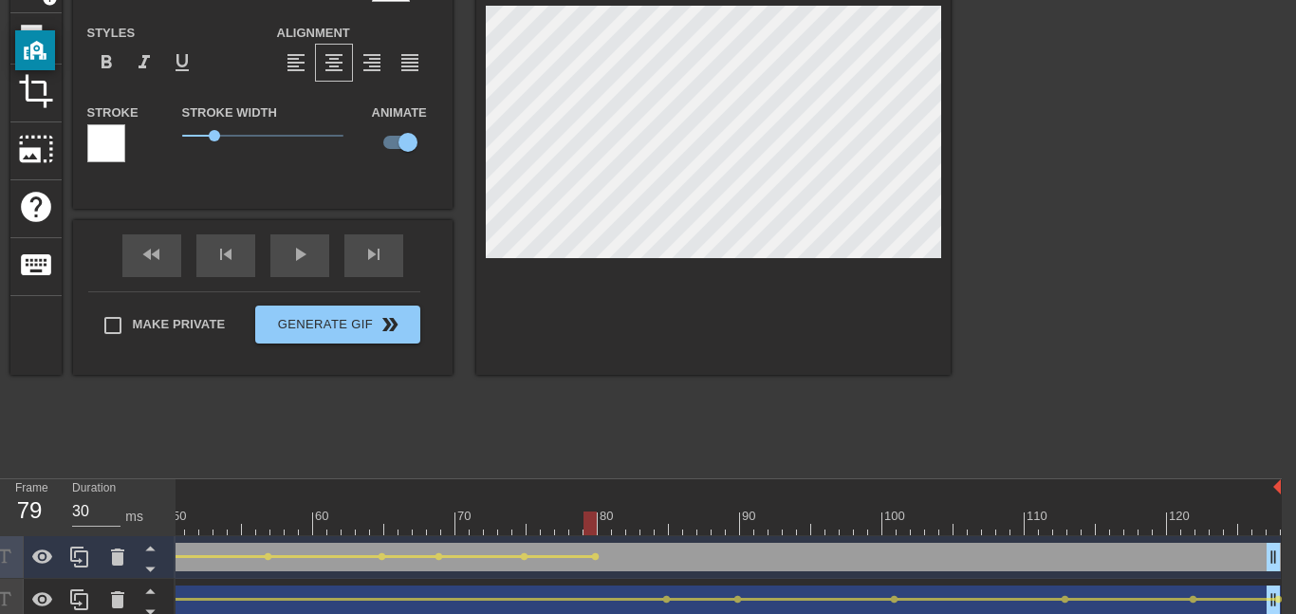
scroll to position [0, 706]
drag, startPoint x: 583, startPoint y: 524, endPoint x: 630, endPoint y: 525, distance: 47.5
click at [630, 525] on div at bounding box center [629, 523] width 13 height 24
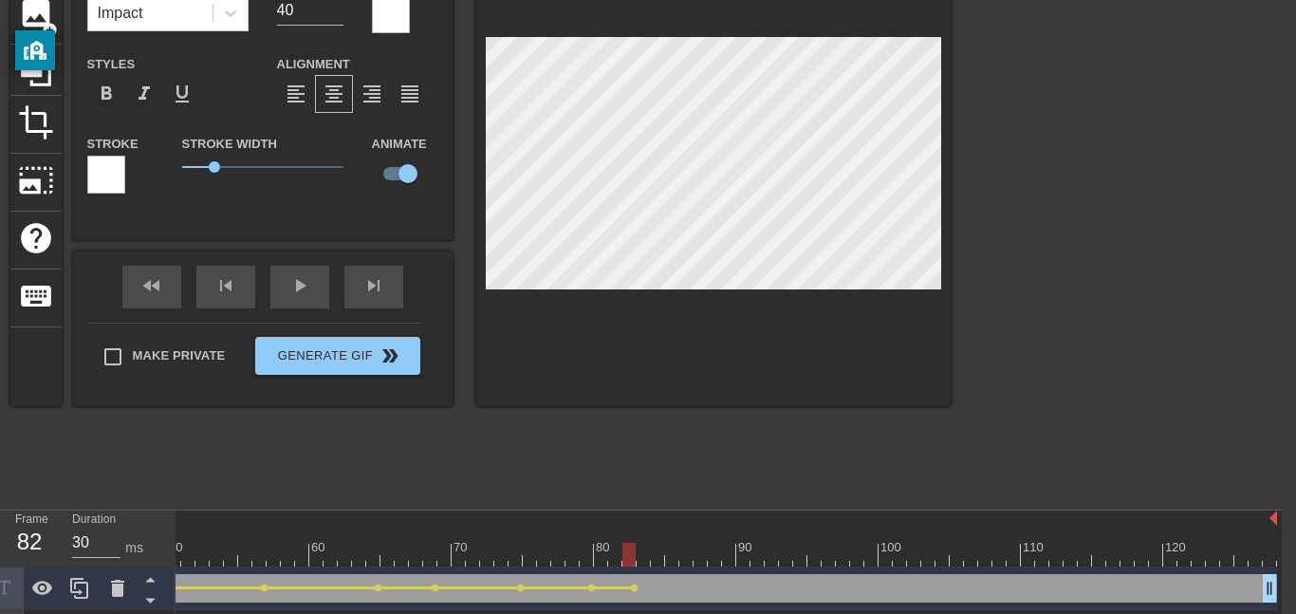
scroll to position [155, 14]
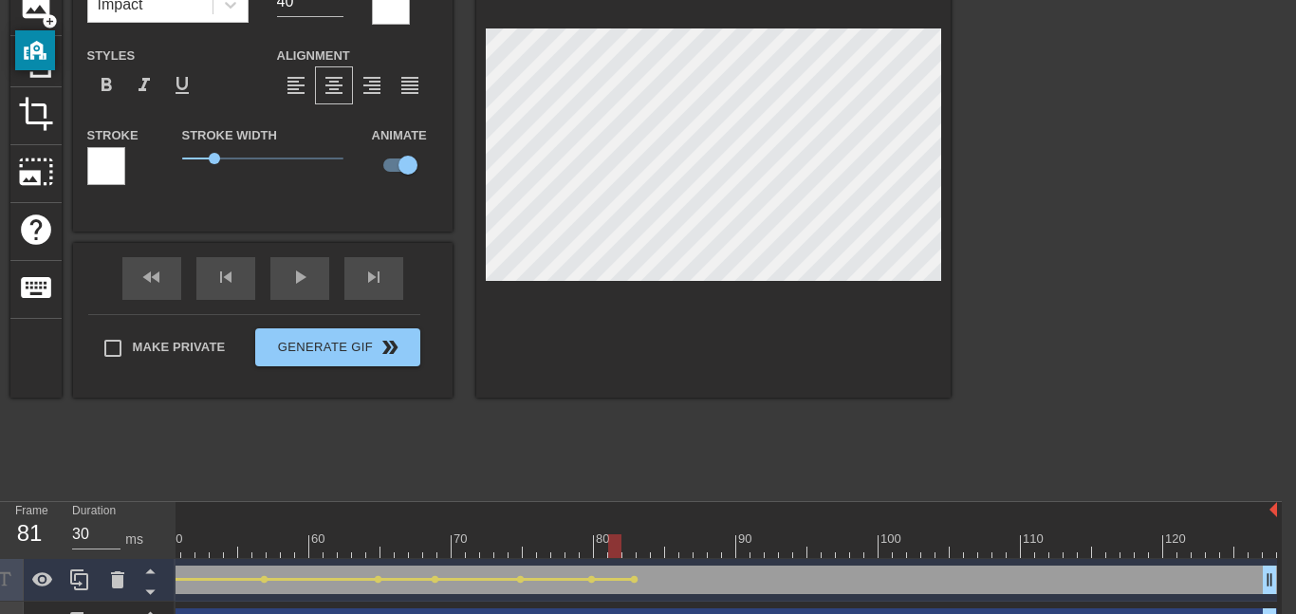
drag, startPoint x: 625, startPoint y: 548, endPoint x: 603, endPoint y: 545, distance: 23.1
click at [608, 545] on div at bounding box center [614, 546] width 13 height 24
drag, startPoint x: 601, startPoint y: 541, endPoint x: 655, endPoint y: 534, distance: 54.5
click at [655, 534] on div at bounding box center [657, 546] width 13 height 24
drag, startPoint x: 651, startPoint y: 548, endPoint x: 679, endPoint y: 544, distance: 28.7
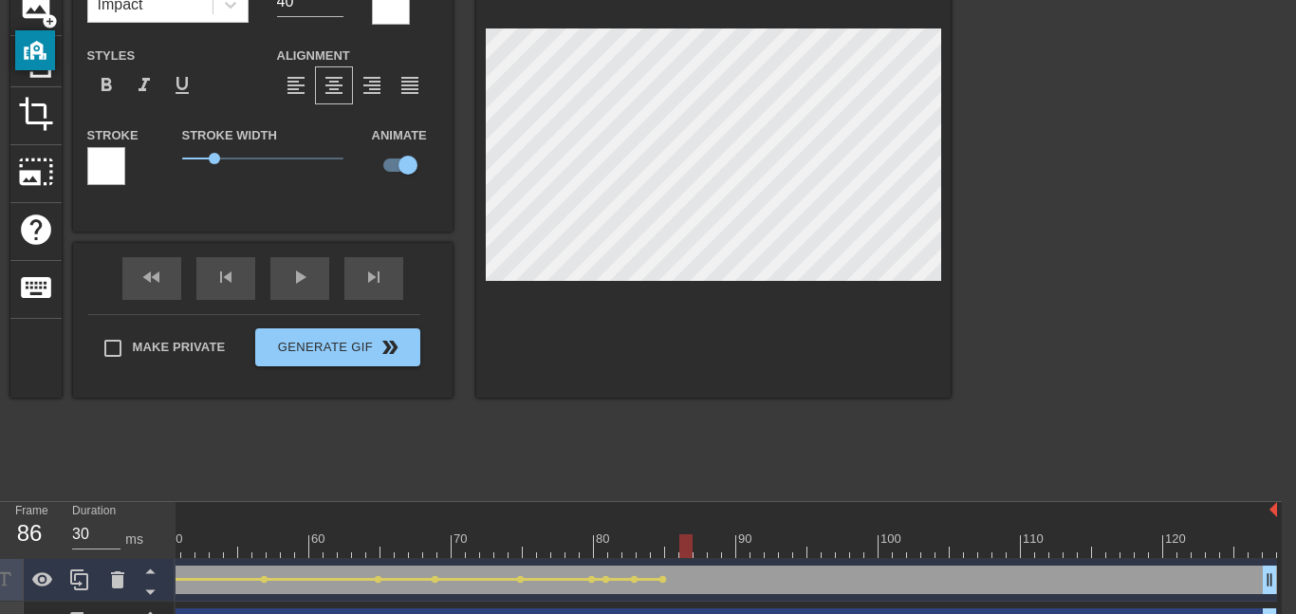
click at [679, 544] on div at bounding box center [685, 546] width 13 height 24
click at [685, 549] on div at bounding box center [685, 546] width 13 height 24
click at [687, 577] on span "lens" at bounding box center [691, 579] width 9 height 9
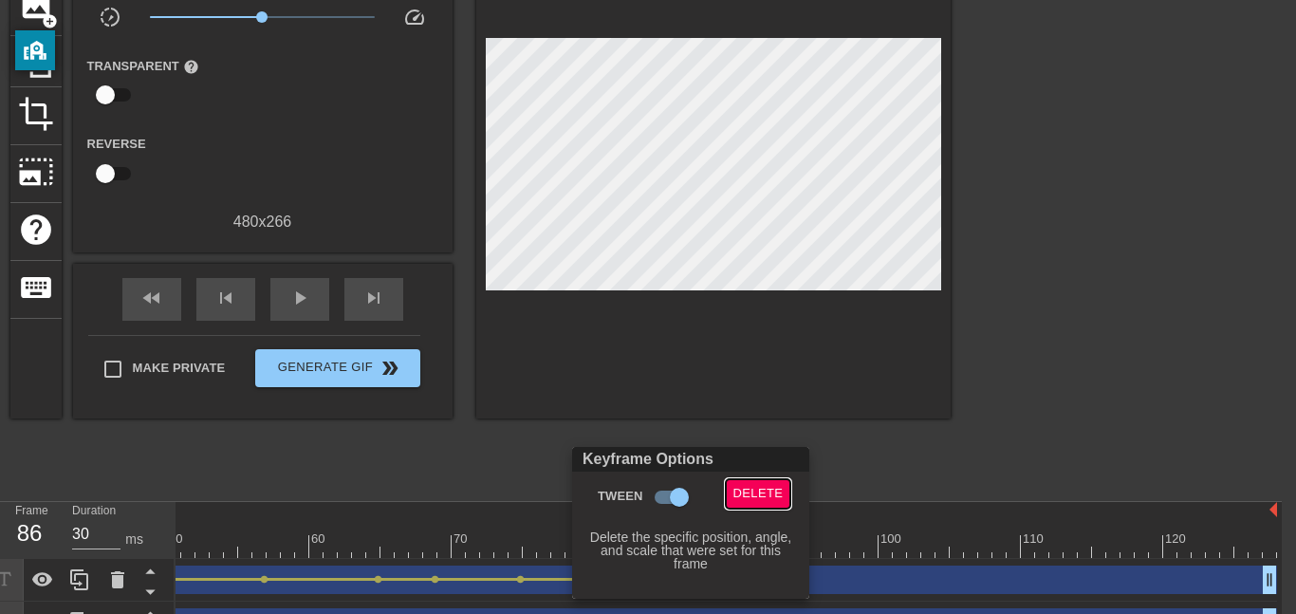
click at [736, 496] on span "Delete" at bounding box center [759, 494] width 50 height 22
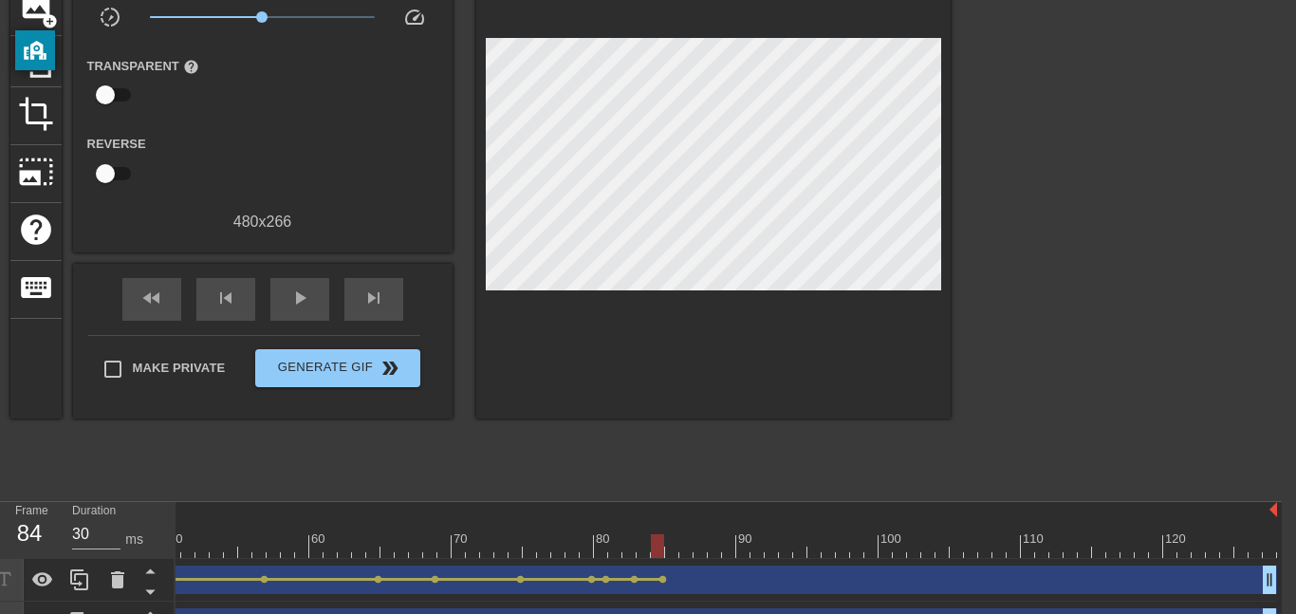
drag, startPoint x: 691, startPoint y: 543, endPoint x: 658, endPoint y: 550, distance: 34.1
click at [658, 550] on div at bounding box center [657, 546] width 13 height 24
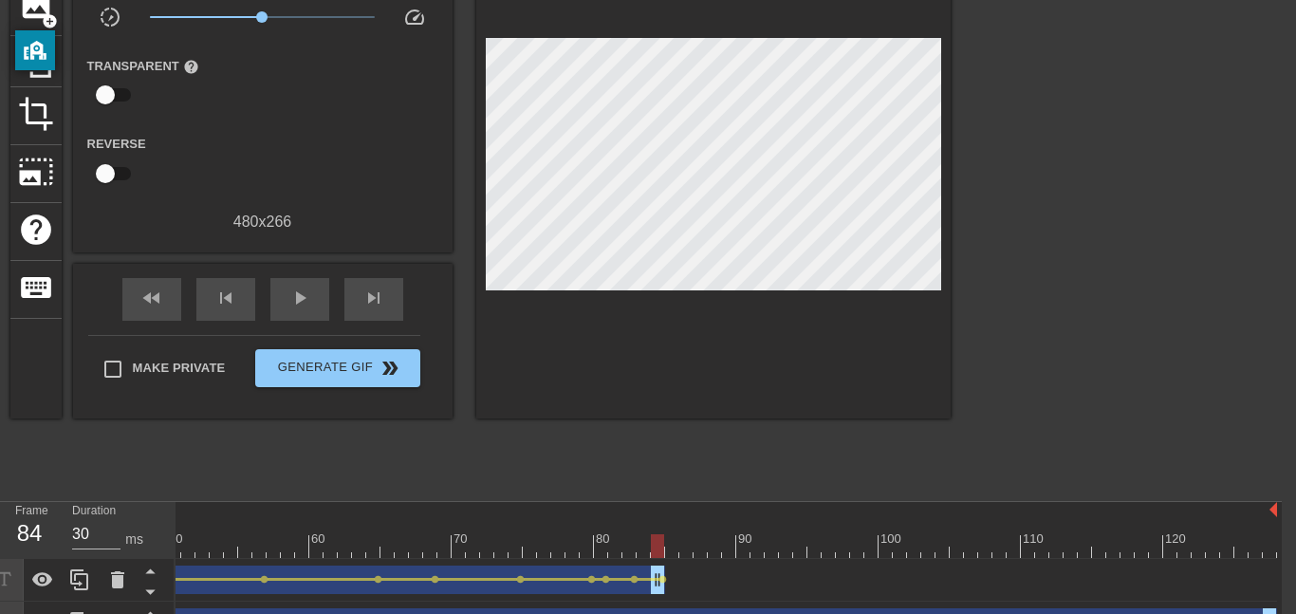
drag, startPoint x: 1263, startPoint y: 586, endPoint x: 659, endPoint y: 595, distance: 604.6
click at [659, 595] on div "Orisis drag_handle drag_handle lens lens lens lens lens lens lens lens lens" at bounding box center [374, 580] width 1808 height 43
drag, startPoint x: 673, startPoint y: 554, endPoint x: 0, endPoint y: 613, distance: 675.4
click at [0, 613] on html "menu_book Browse the tutorials! [DOMAIN_NAME] The online gif editor Send Feedba…" at bounding box center [634, 287] width 1296 height 884
click at [494, 531] on div at bounding box center [501, 533] width 14 height 24
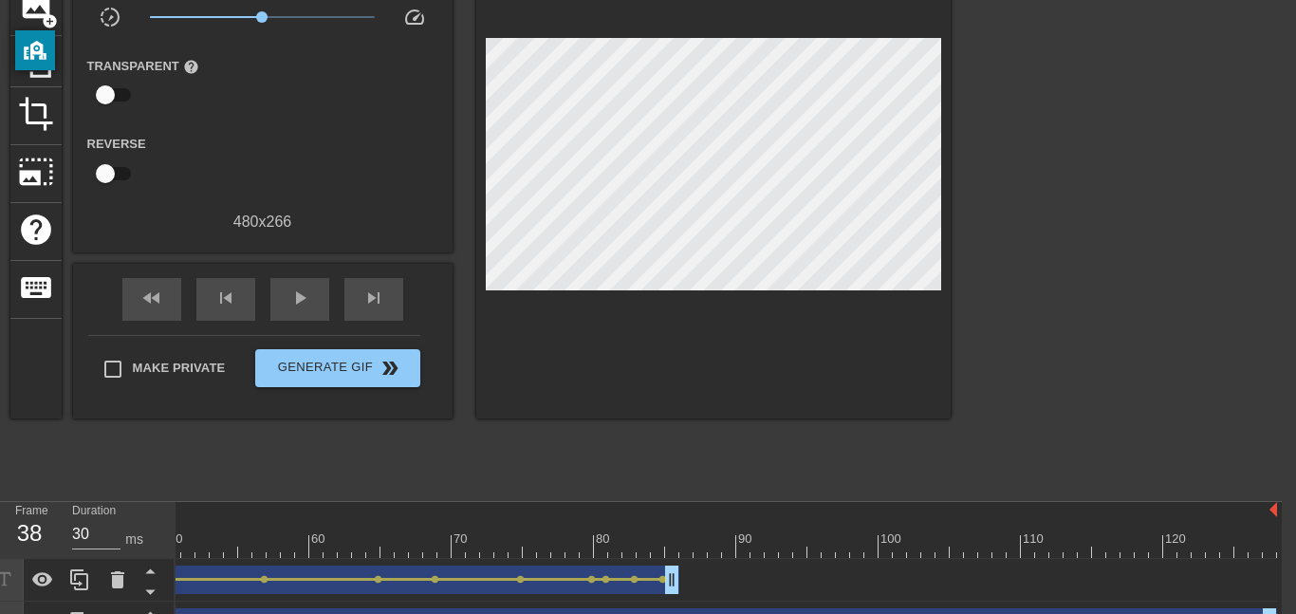
drag, startPoint x: 507, startPoint y: 544, endPoint x: 0, endPoint y: 612, distance: 511.3
click at [0, 612] on html "menu_book Browse the tutorials! [DOMAIN_NAME] The online gif editor Send Feedba…" at bounding box center [634, 287] width 1296 height 884
click at [410, 539] on div at bounding box center [374, 546] width 1808 height 24
click at [410, 539] on div at bounding box center [415, 546] width 13 height 24
drag, startPoint x: 417, startPoint y: 543, endPoint x: 176, endPoint y: 561, distance: 241.7
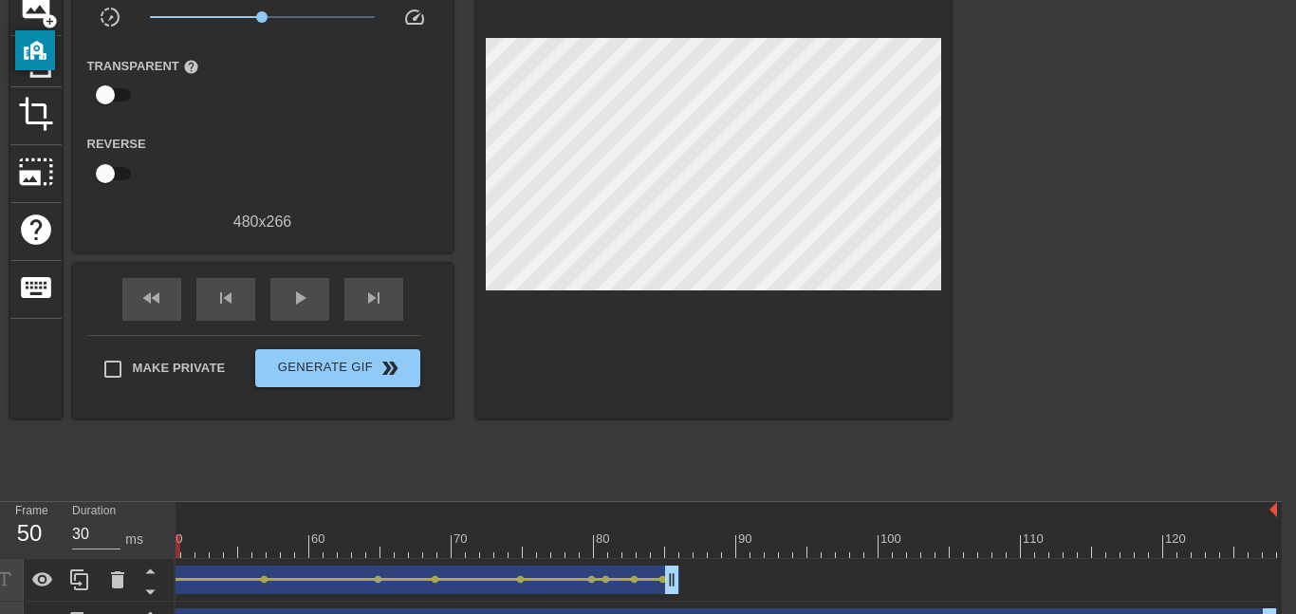
click at [176, 561] on div "10 20 30 40 50 60 70 80 90 100 110 120 Orisis drag_handle drag_handle lens lens…" at bounding box center [729, 616] width 1106 height 228
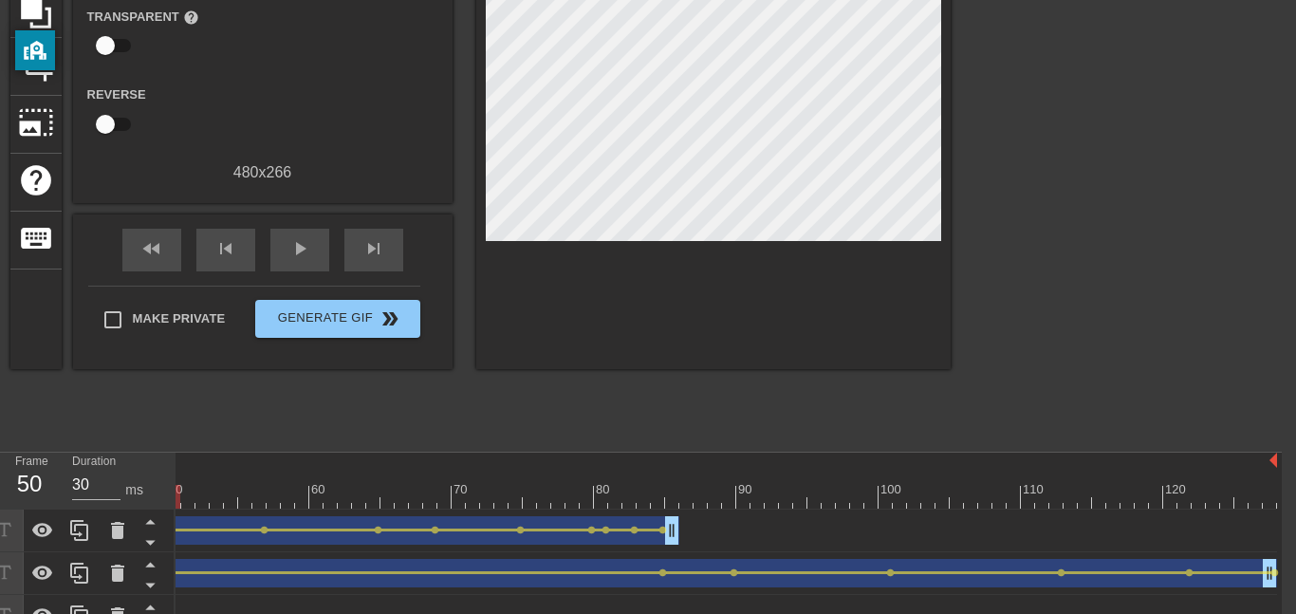
scroll to position [205, 14]
drag, startPoint x: 219, startPoint y: 482, endPoint x: 587, endPoint y: 498, distance: 368.5
click at [587, 498] on div "10 20 30 40 50 60 70 80 90 100 110 120" at bounding box center [374, 480] width 1808 height 56
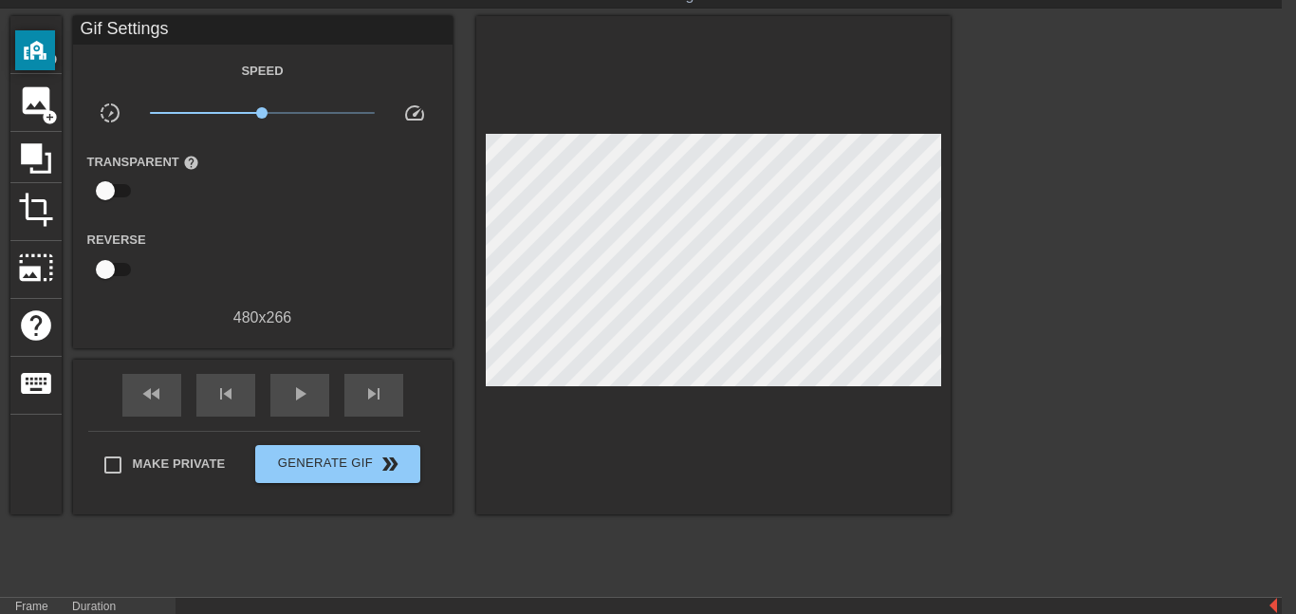
scroll to position [59, 10]
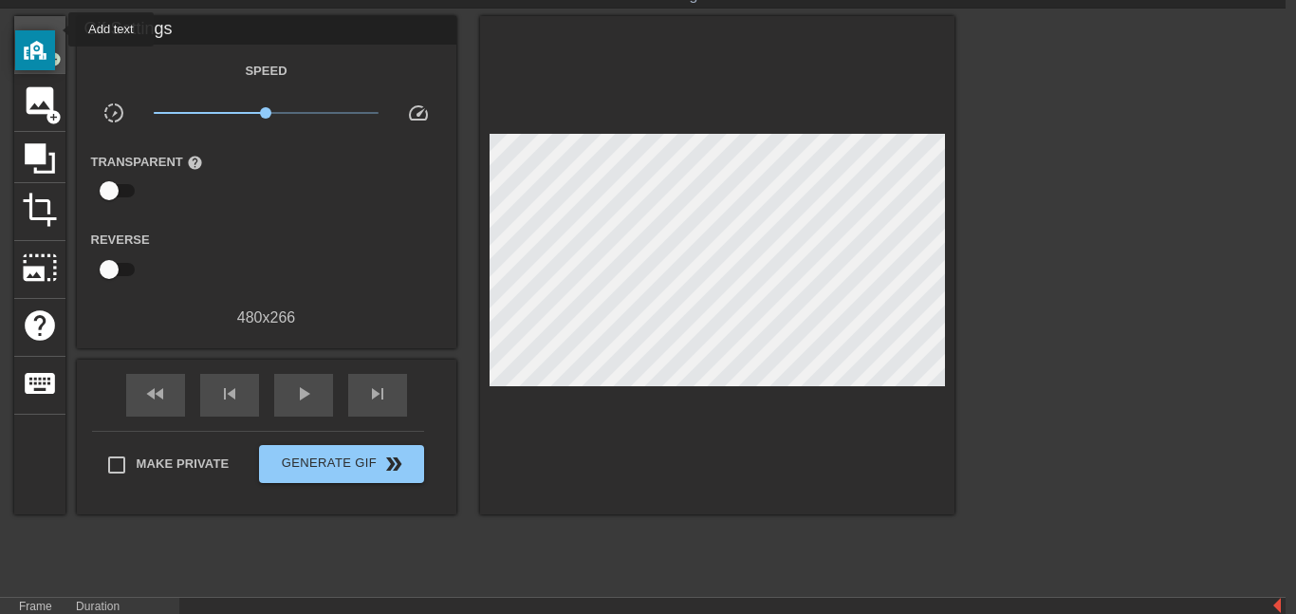
click at [56, 29] on span "title" at bounding box center [40, 43] width 36 height 36
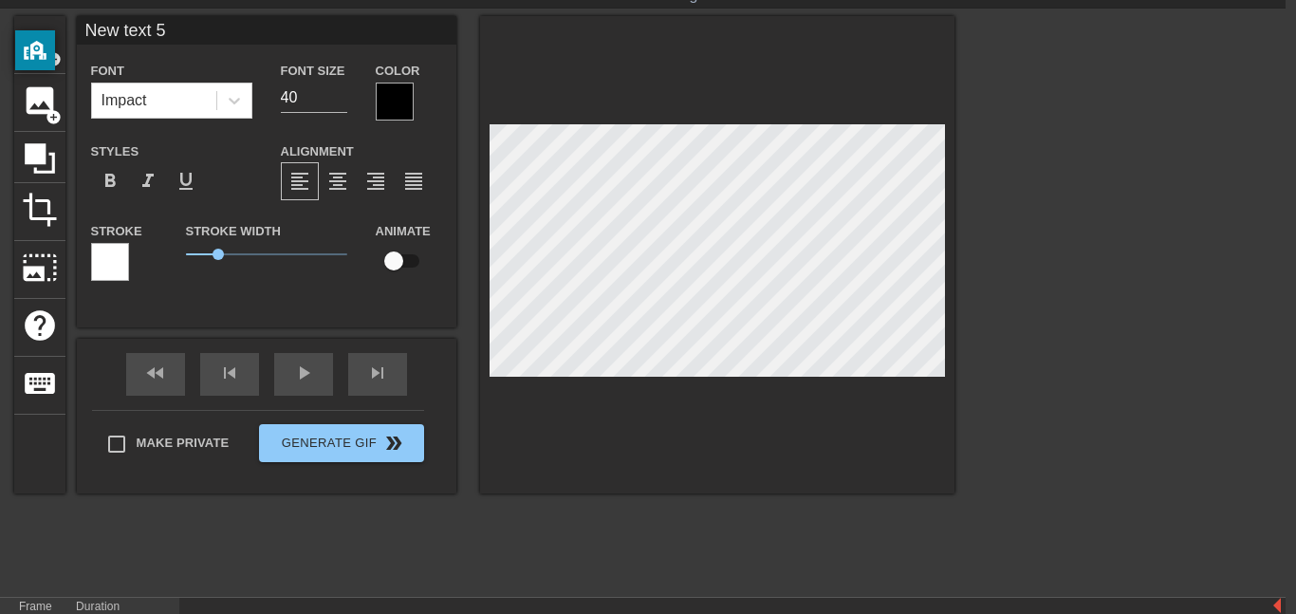
scroll to position [0, 4]
type input "T"
type textarea "T"
type input "Th"
type textarea "Th"
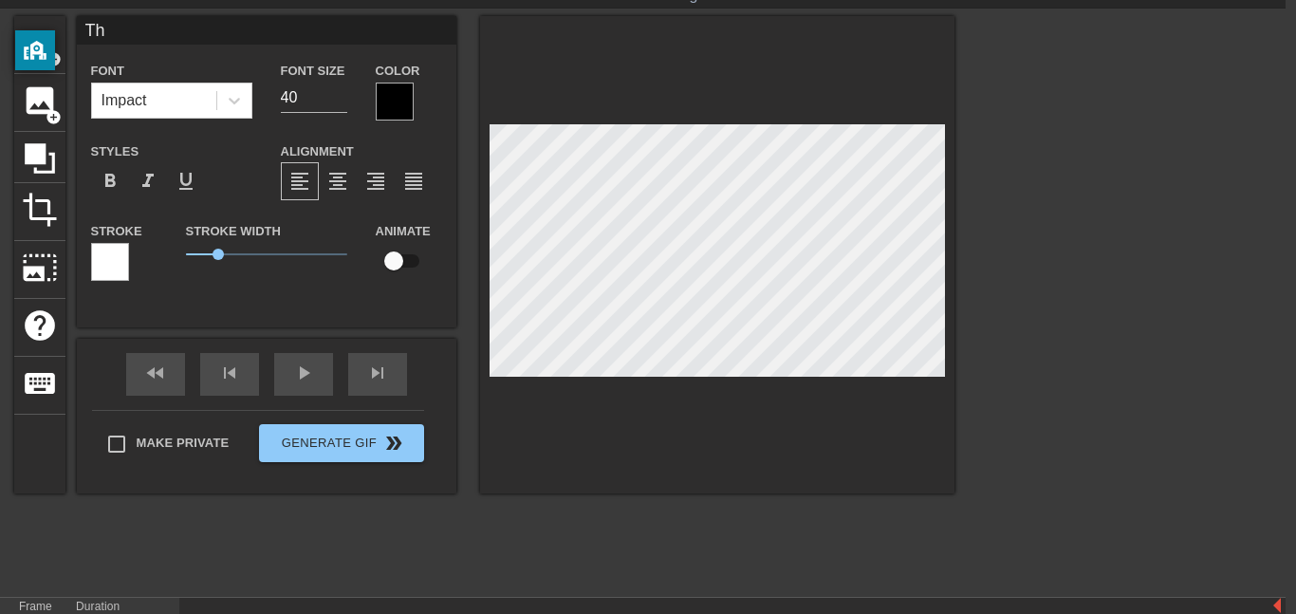
scroll to position [0, 0]
type input "The"
type textarea "The"
type input "The"
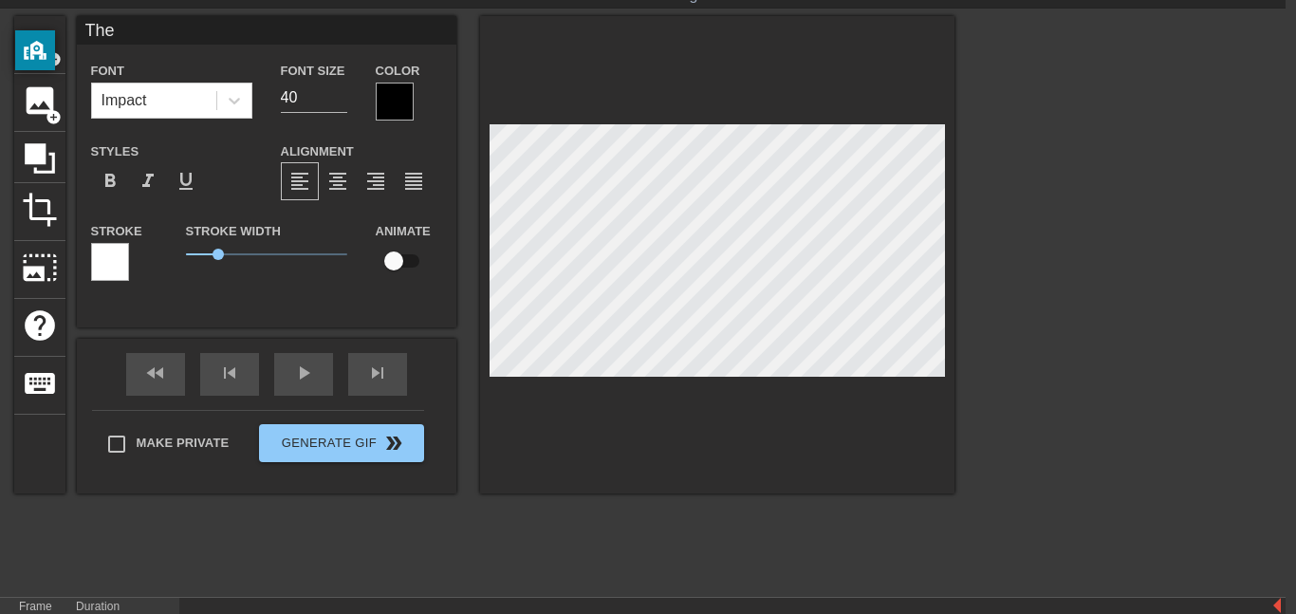
type textarea "The"
type input "The"
type textarea "The"
type input "Th"
type textarea "Th"
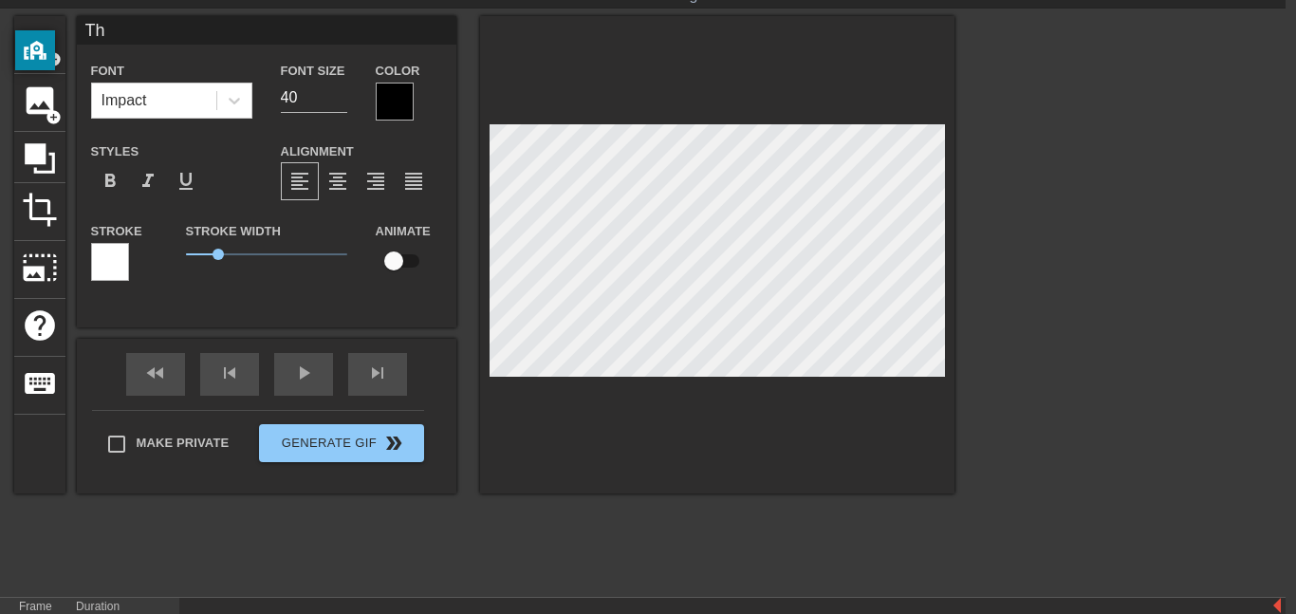
scroll to position [0, 0]
type input "T"
type textarea "T"
type input "C"
type textarea "C"
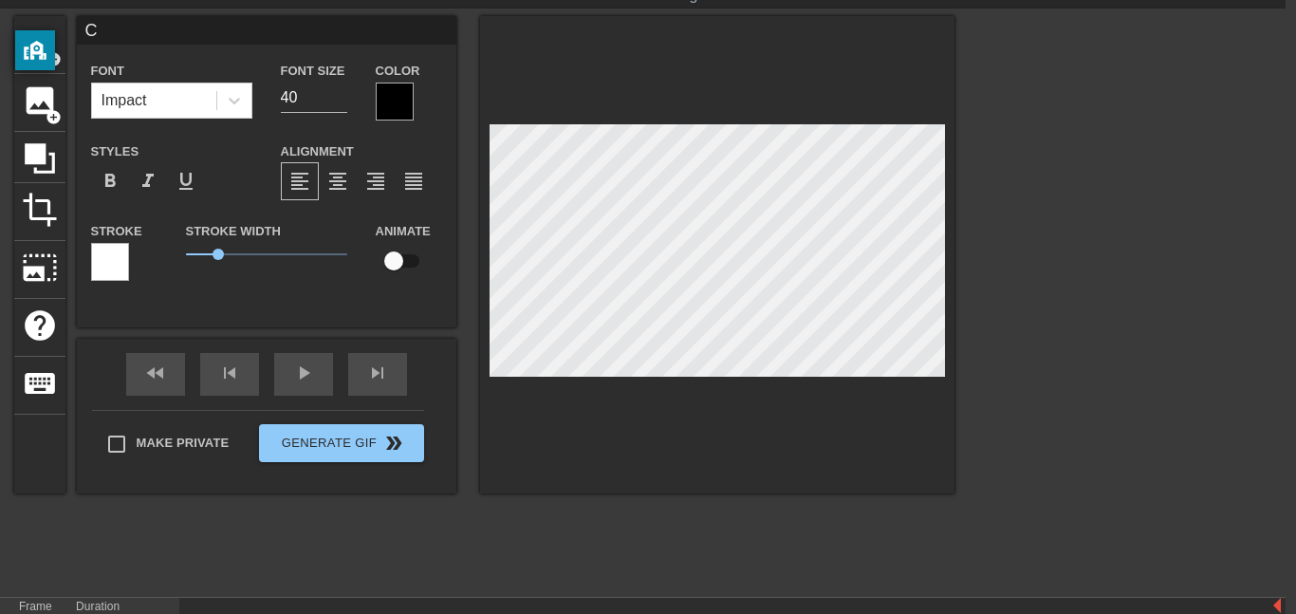
type input "Co"
type textarea "Co"
type input "Cof"
type textarea "Cof"
type input "Coff"
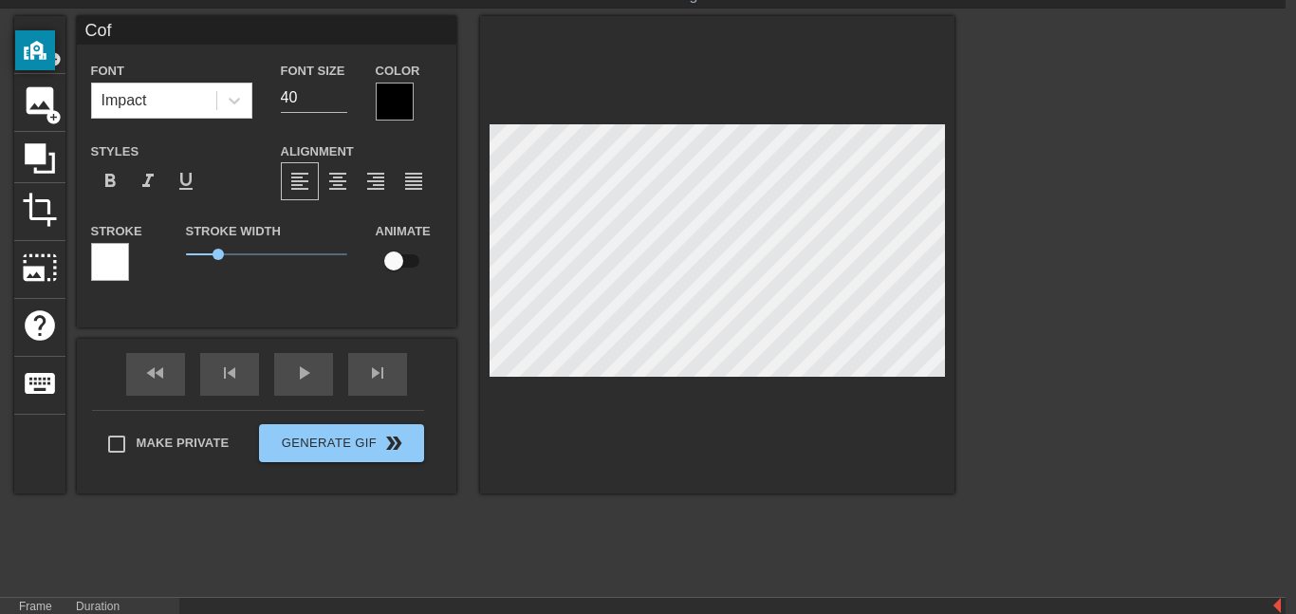
type textarea "Coff"
type input "Coffi"
type textarea "Coffi"
type input "Coffin"
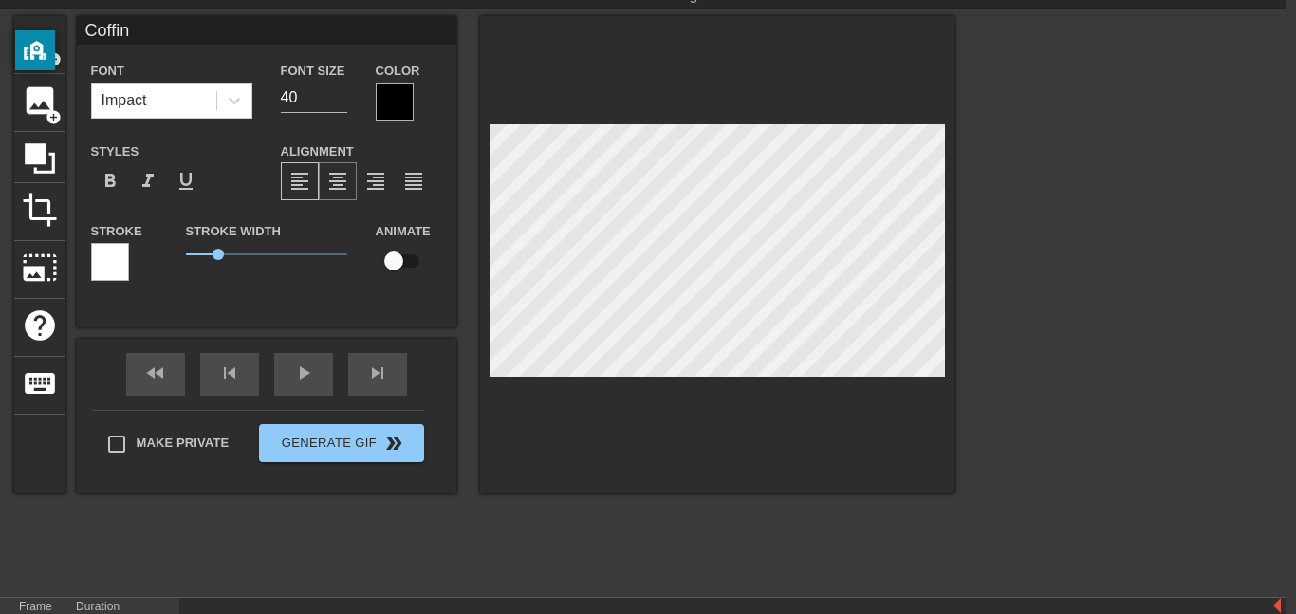
type textarea "Coffin"
click at [327, 181] on span "format_align_center" at bounding box center [337, 181] width 23 height 23
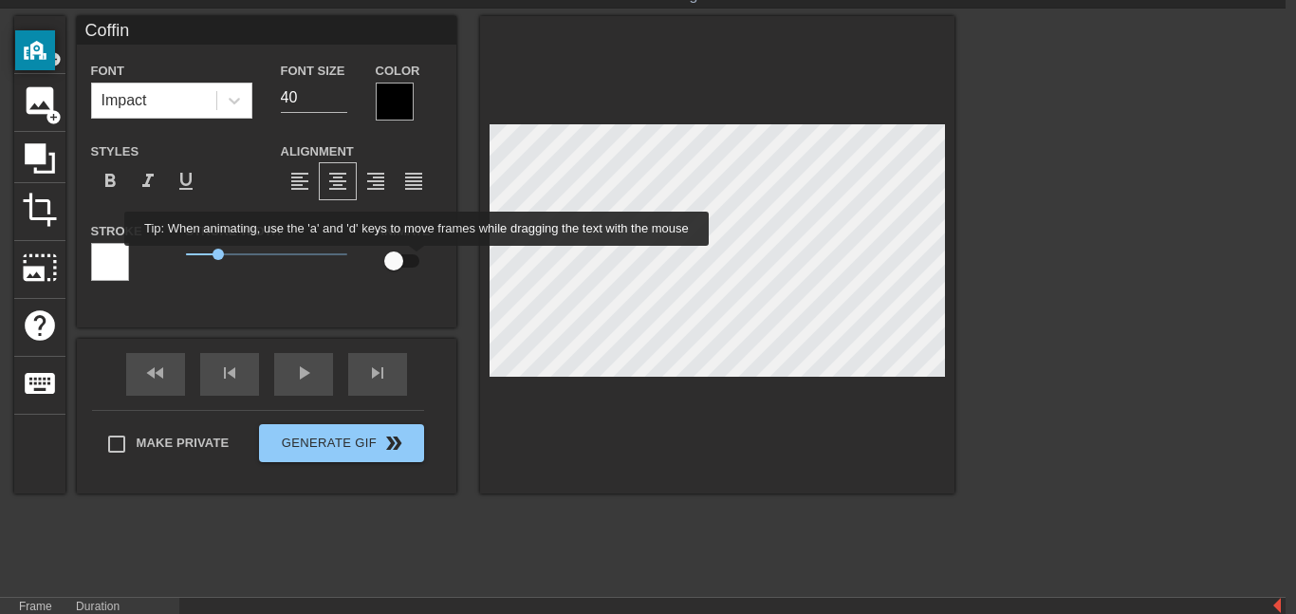
click at [413, 260] on input "checkbox" at bounding box center [394, 261] width 108 height 36
checkbox input "true"
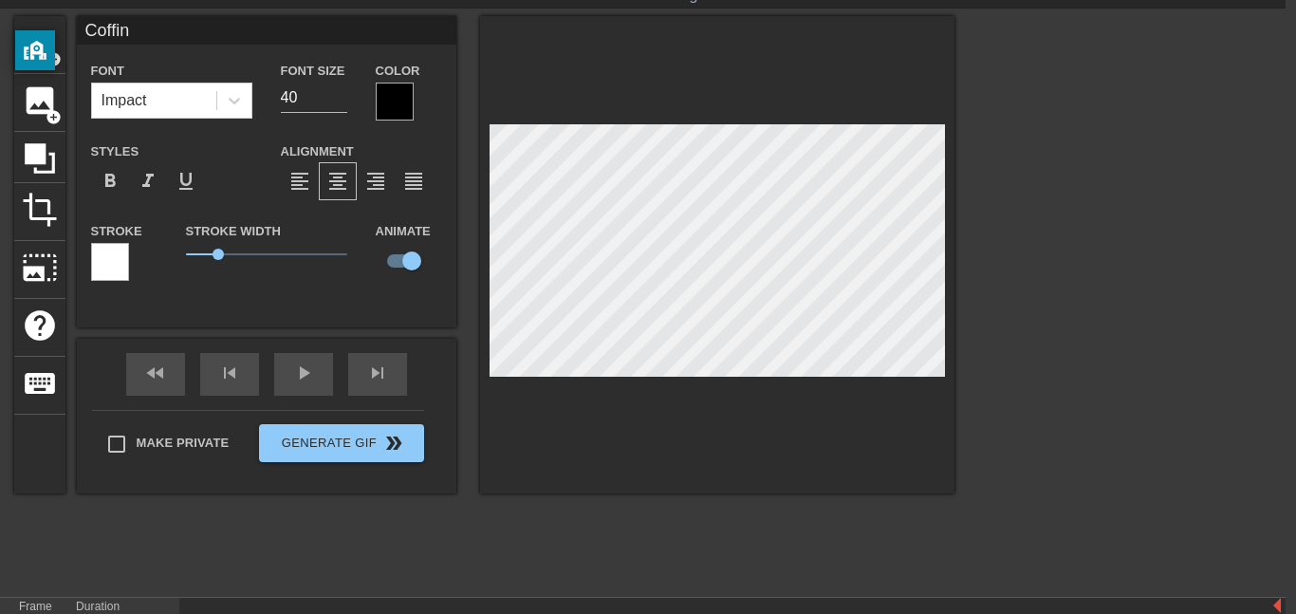
click at [398, 117] on div at bounding box center [395, 102] width 38 height 38
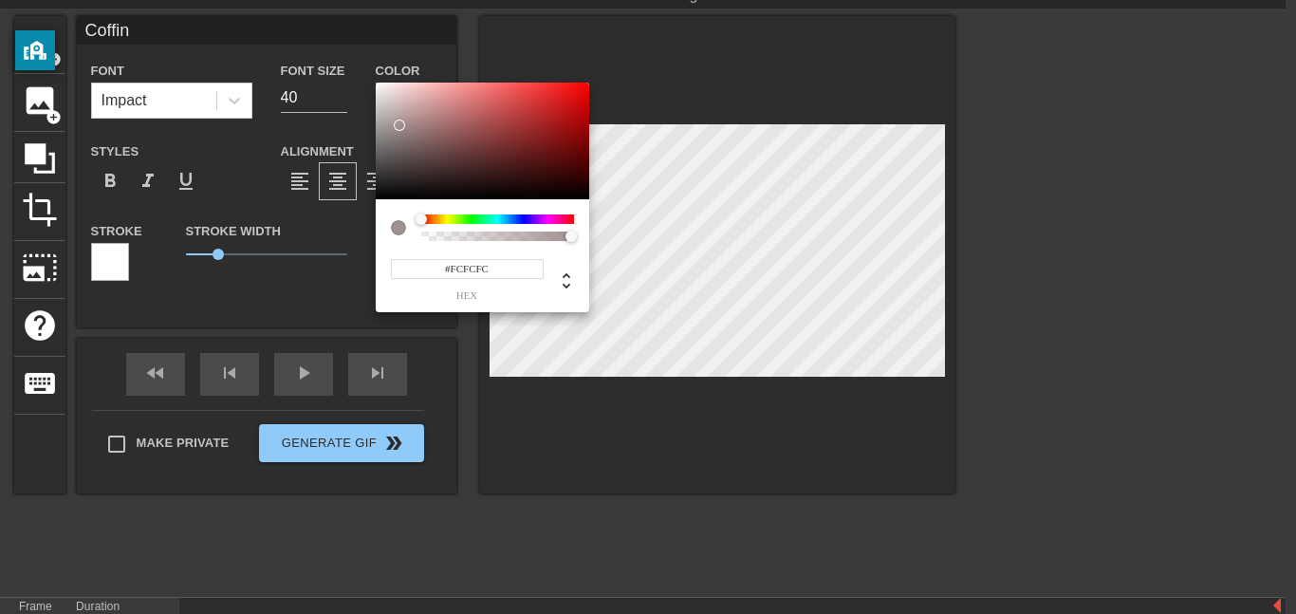
type input "#FFFFFF"
drag, startPoint x: 406, startPoint y: 136, endPoint x: 354, endPoint y: 74, distance: 80.8
click at [354, 74] on div "#FFFFFF hex" at bounding box center [648, 307] width 1296 height 614
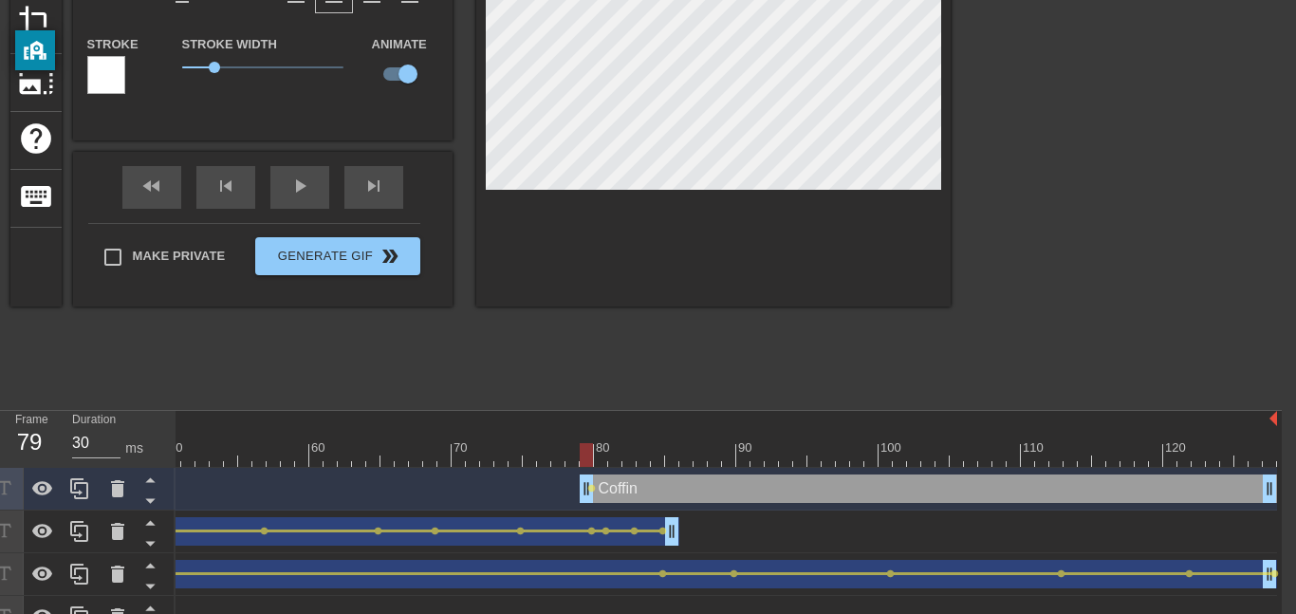
scroll to position [238, 10]
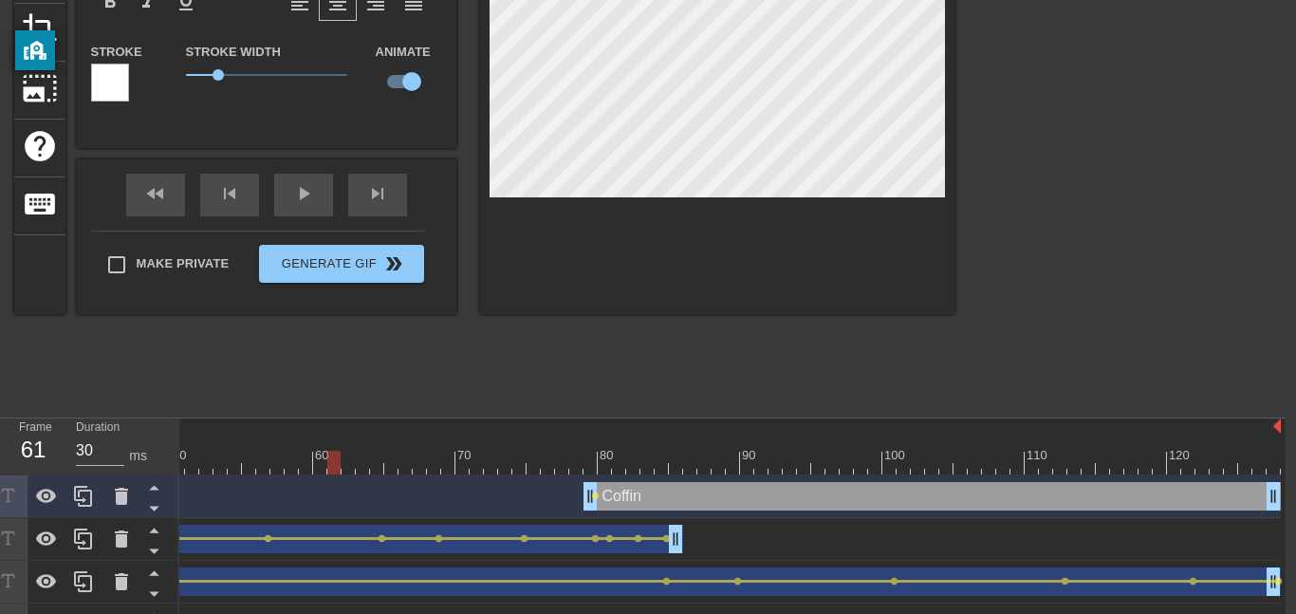
drag, startPoint x: 587, startPoint y: 462, endPoint x: 337, endPoint y: 468, distance: 250.6
click at [337, 468] on div at bounding box center [333, 463] width 13 height 24
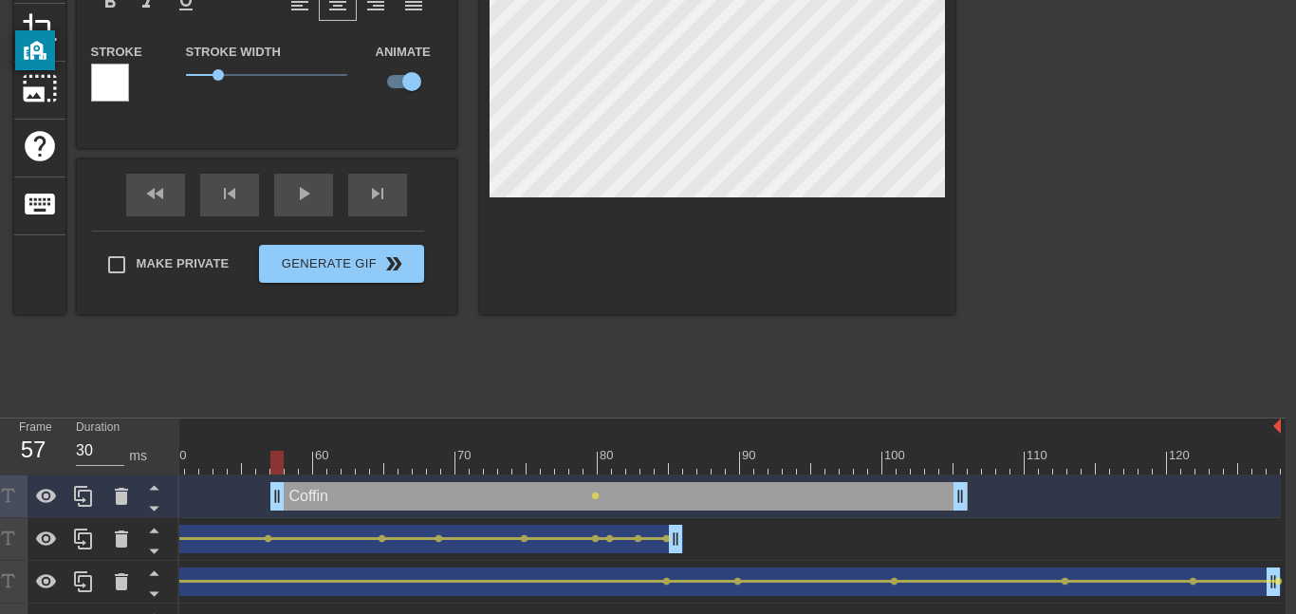
drag, startPoint x: 846, startPoint y: 500, endPoint x: 529, endPoint y: 487, distance: 318.2
click at [529, 487] on div "Coffin drag_handle drag_handle" at bounding box center [618, 496] width 697 height 28
click at [480, 118] on div at bounding box center [717, 75] width 474 height 477
drag, startPoint x: 277, startPoint y: 458, endPoint x: 417, endPoint y: 459, distance: 139.5
click at [417, 459] on div at bounding box center [419, 463] width 13 height 24
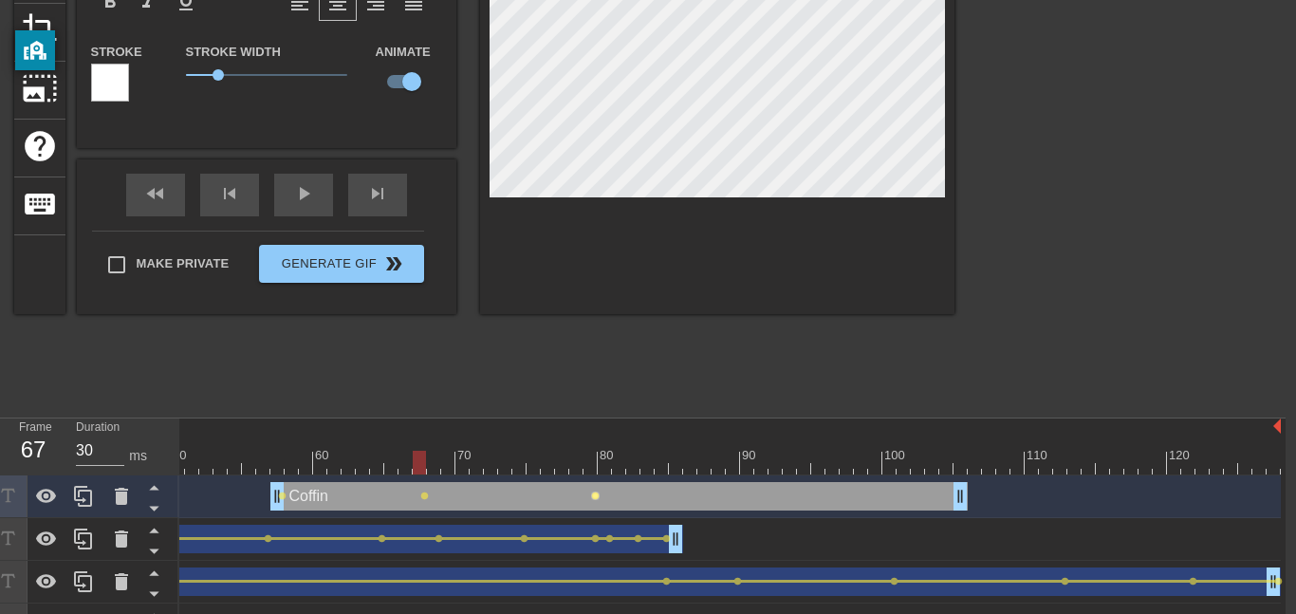
click at [596, 495] on span "lens" at bounding box center [595, 496] width 9 height 9
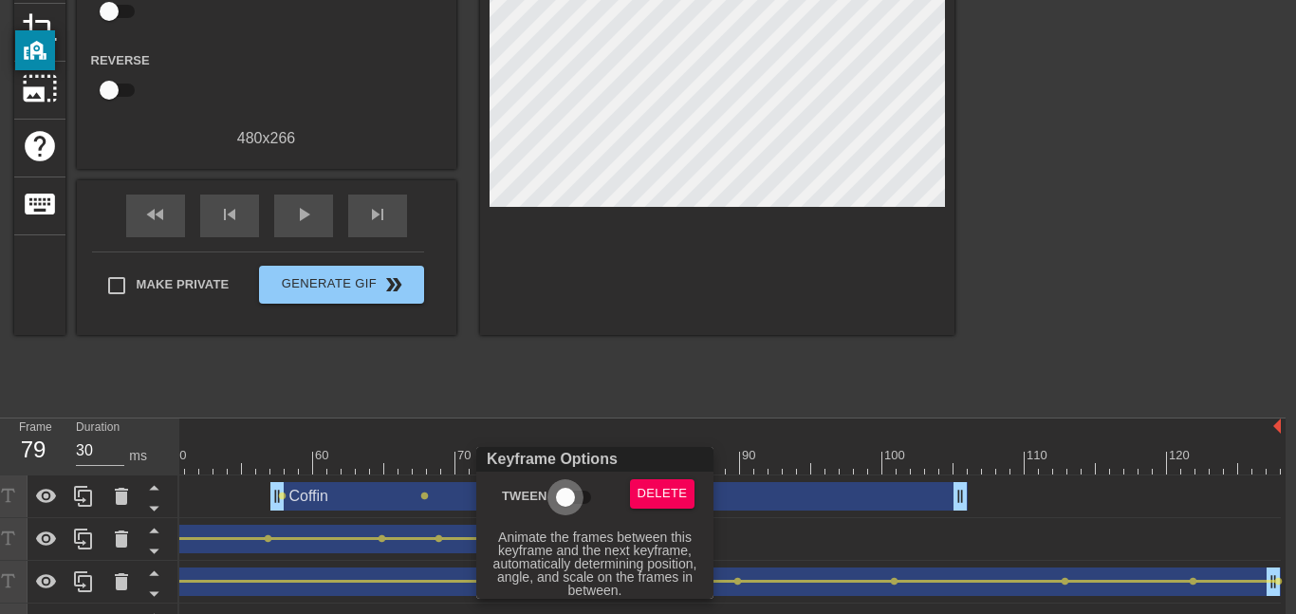
click at [564, 486] on input "Tween" at bounding box center [565, 497] width 108 height 36
checkbox input "true"
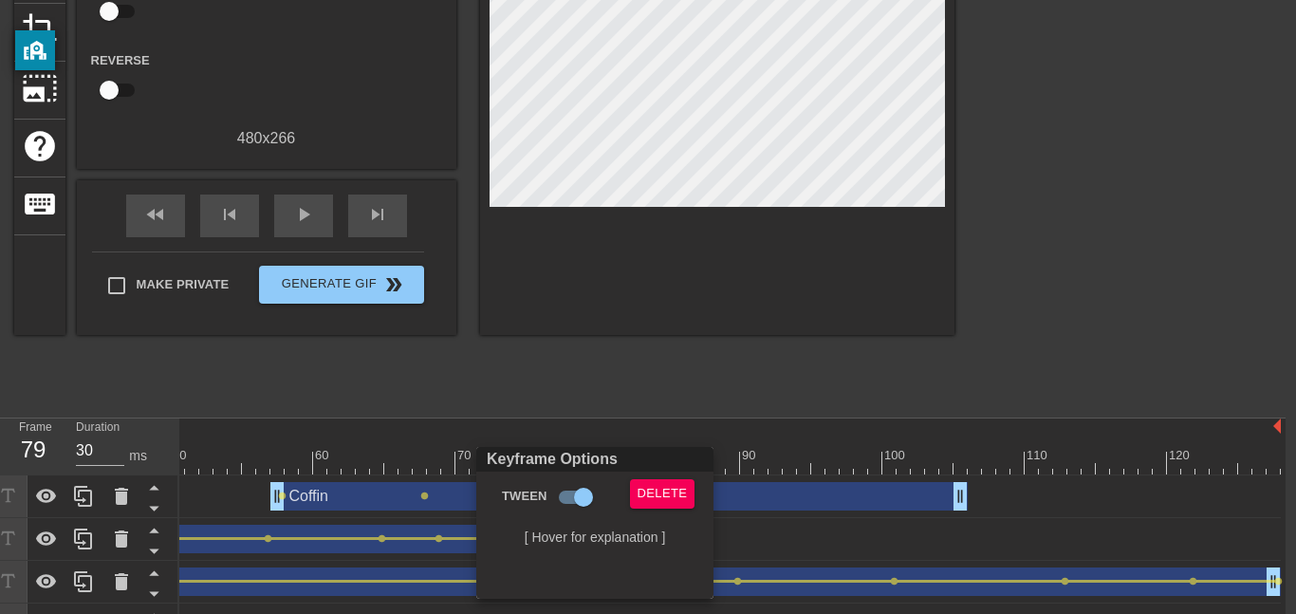
click at [280, 493] on div at bounding box center [648, 307] width 1296 height 614
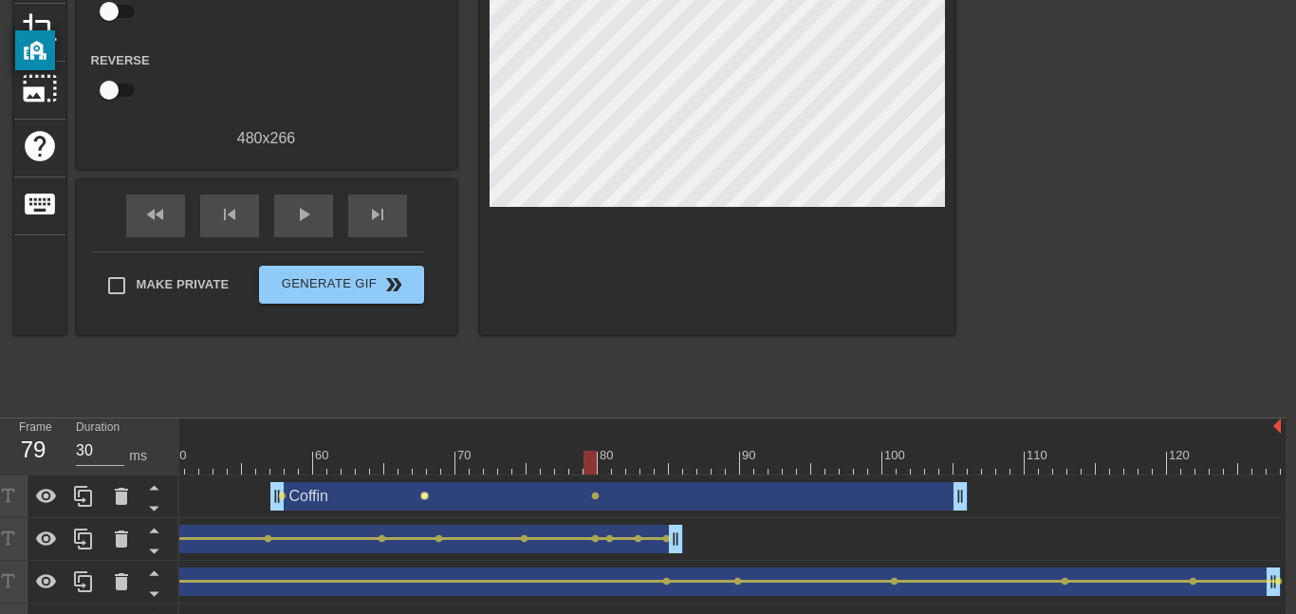
click at [425, 496] on span "lens" at bounding box center [424, 496] width 9 height 9
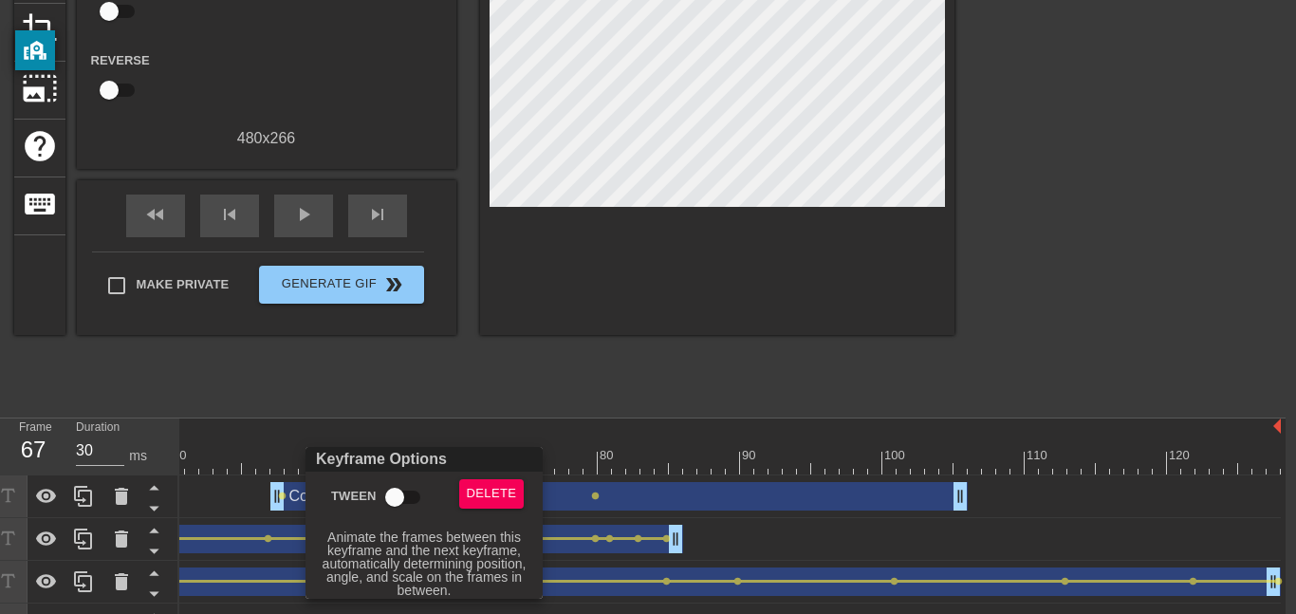
click at [407, 489] on input "Tween" at bounding box center [395, 497] width 108 height 36
checkbox input "true"
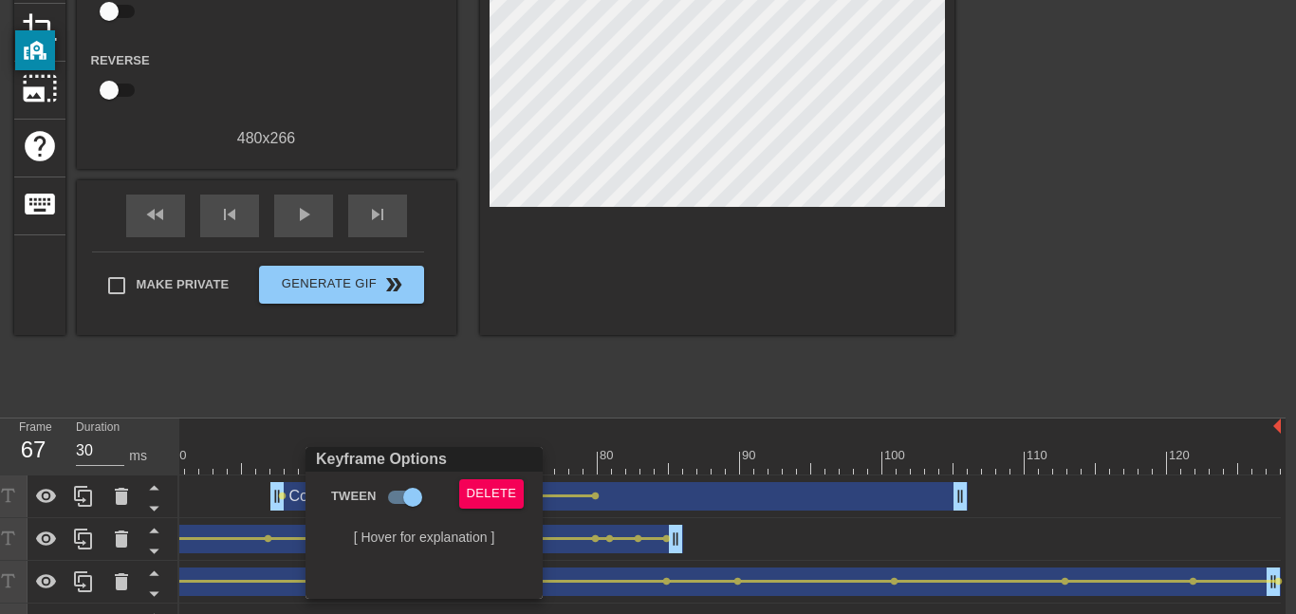
click at [281, 497] on div at bounding box center [648, 307] width 1296 height 614
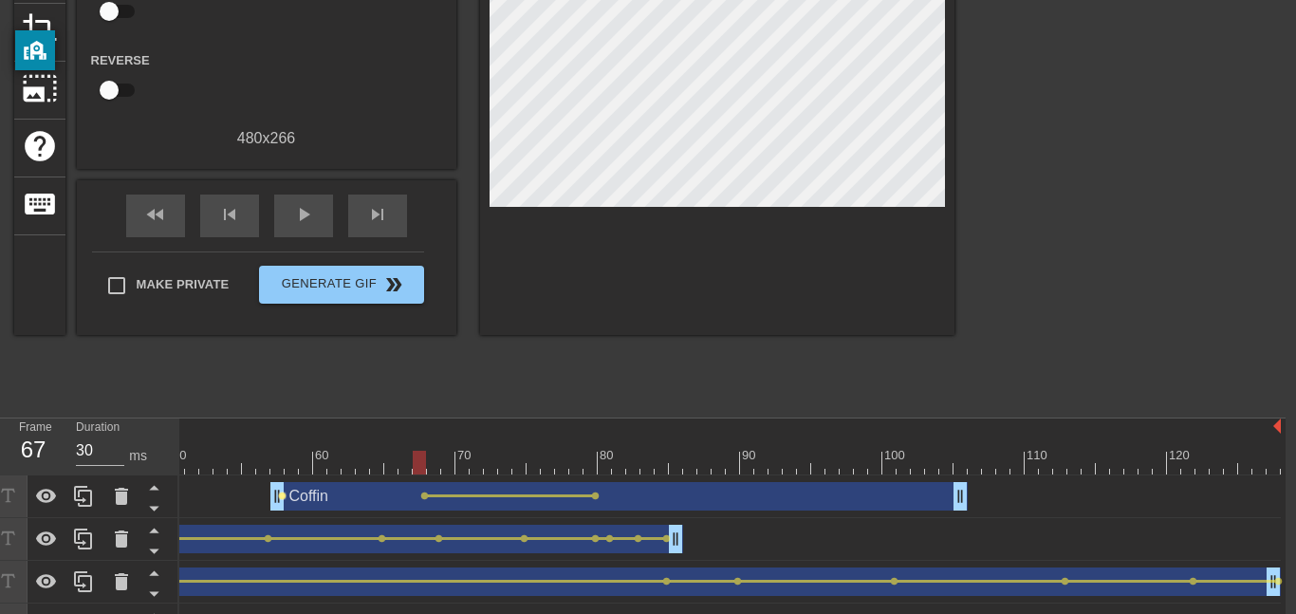
click at [281, 496] on span "lens" at bounding box center [282, 496] width 9 height 9
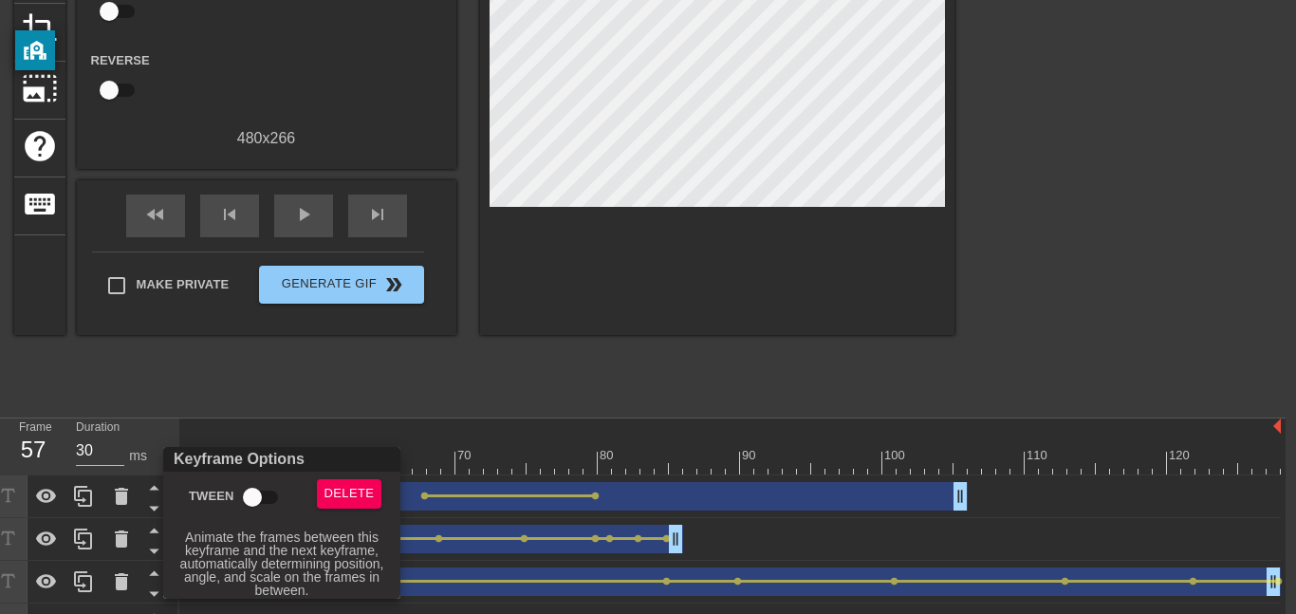
click at [268, 489] on input "Tween" at bounding box center [252, 497] width 108 height 36
checkbox input "true"
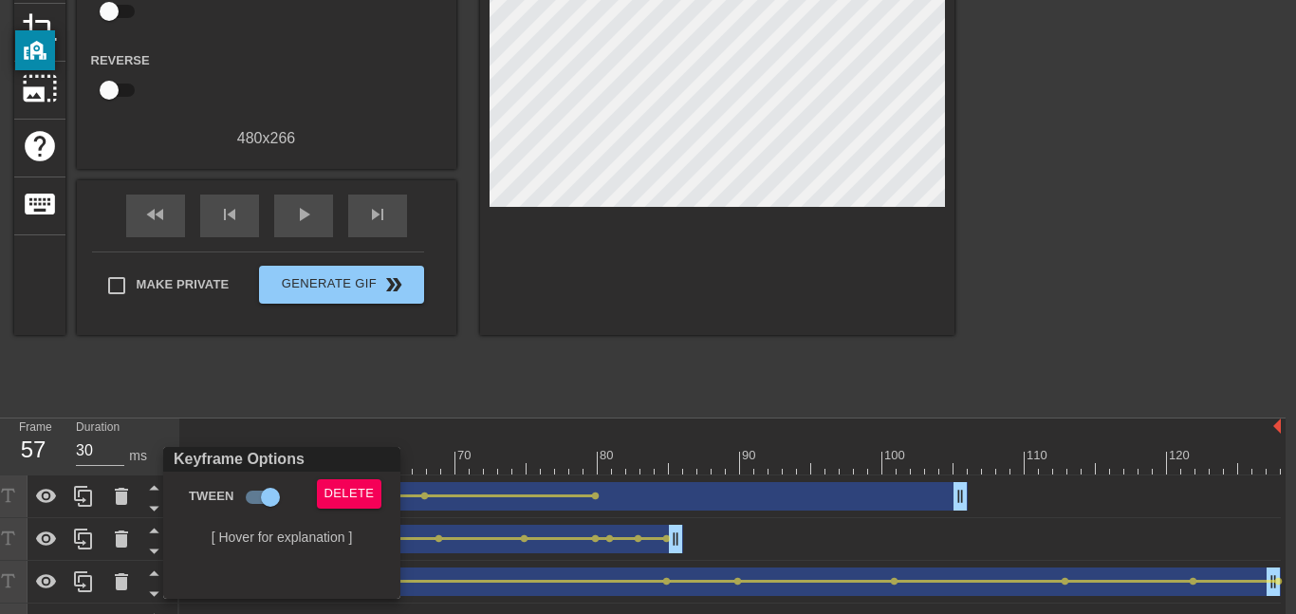
click at [479, 422] on div at bounding box center [648, 307] width 1296 height 614
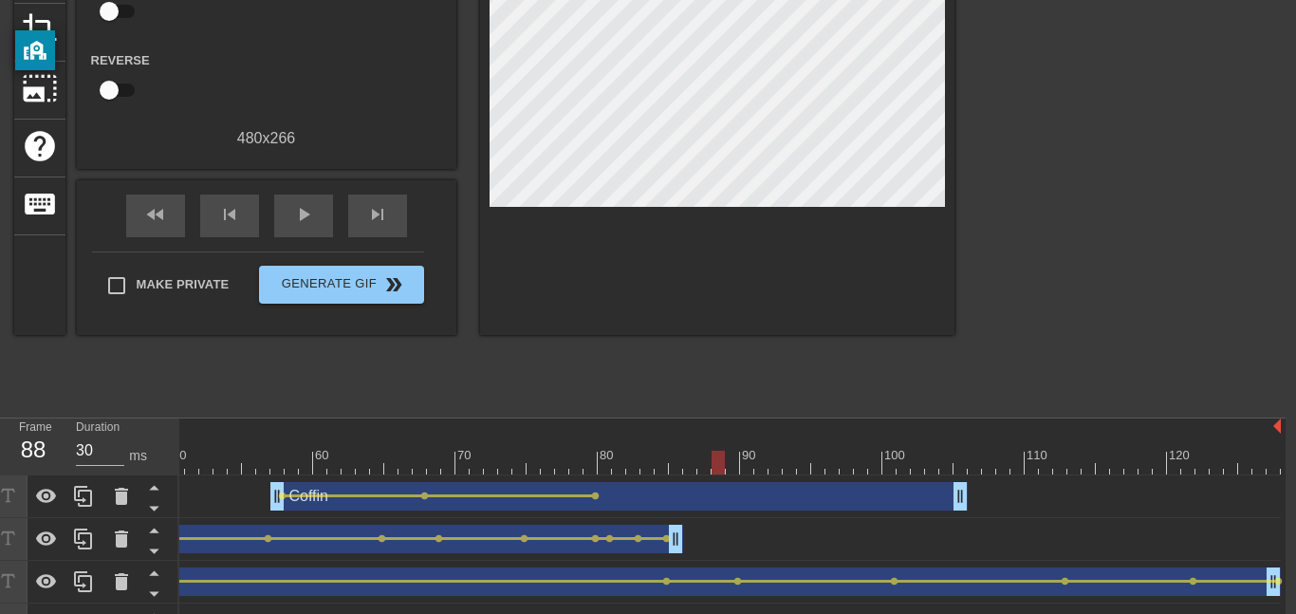
drag, startPoint x: 277, startPoint y: 460, endPoint x: 723, endPoint y: 515, distance: 449.4
click at [723, 515] on div "10 20 30 40 50 60 70 80 90 100 110 120 Coffin drag_handle drag_handle lens lens…" at bounding box center [732, 553] width 1106 height 270
drag, startPoint x: 717, startPoint y: 465, endPoint x: 676, endPoint y: 464, distance: 41.8
click at [676, 464] on div at bounding box center [675, 463] width 13 height 24
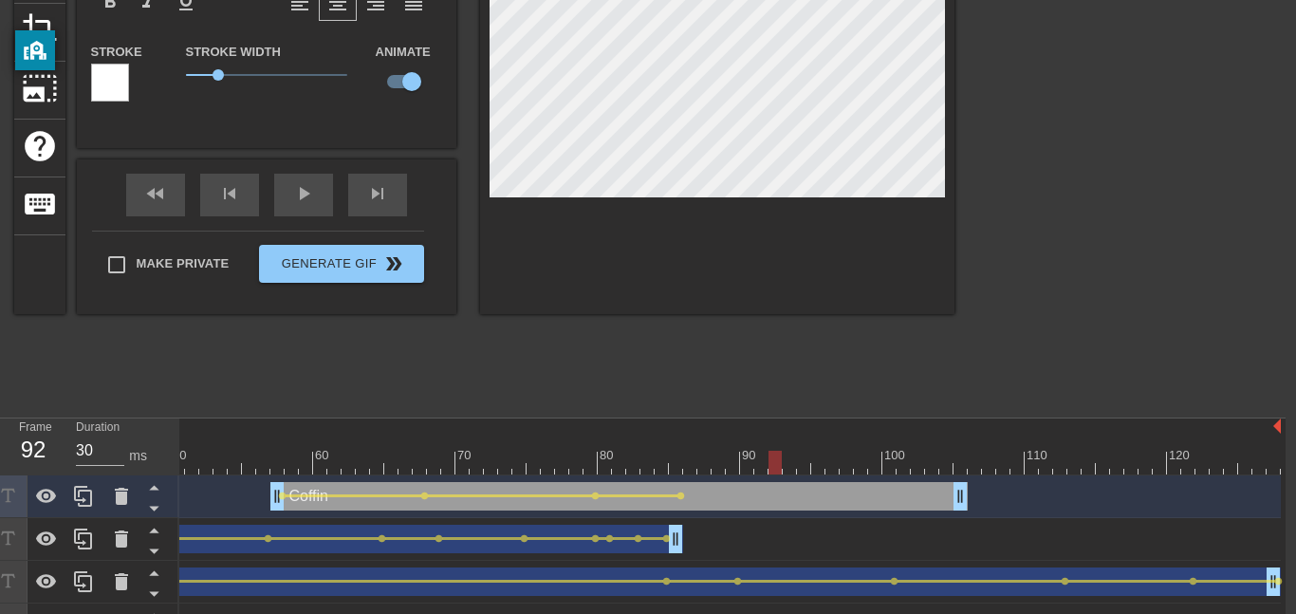
drag, startPoint x: 676, startPoint y: 457, endPoint x: 772, endPoint y: 458, distance: 96.8
click at [772, 458] on div at bounding box center [775, 463] width 13 height 24
drag, startPoint x: 772, startPoint y: 457, endPoint x: 867, endPoint y: 474, distance: 97.2
click at [867, 474] on div at bounding box center [377, 463] width 1808 height 24
drag, startPoint x: 856, startPoint y: 463, endPoint x: 962, endPoint y: 471, distance: 106.6
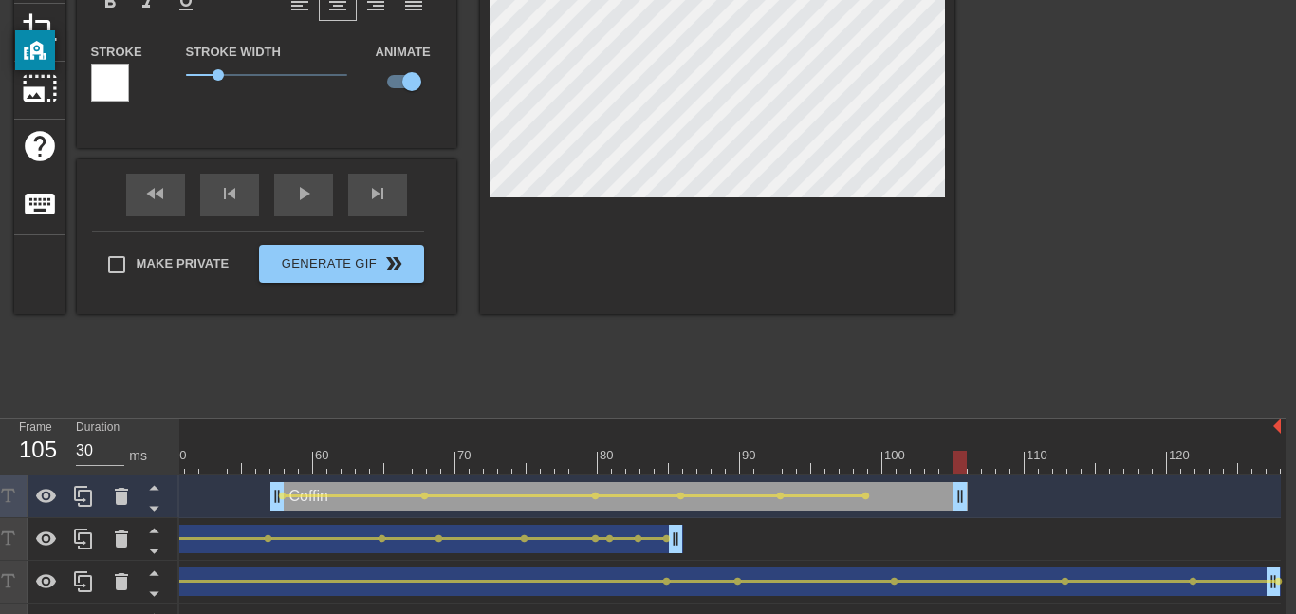
click at [962, 471] on div at bounding box center [960, 463] width 13 height 24
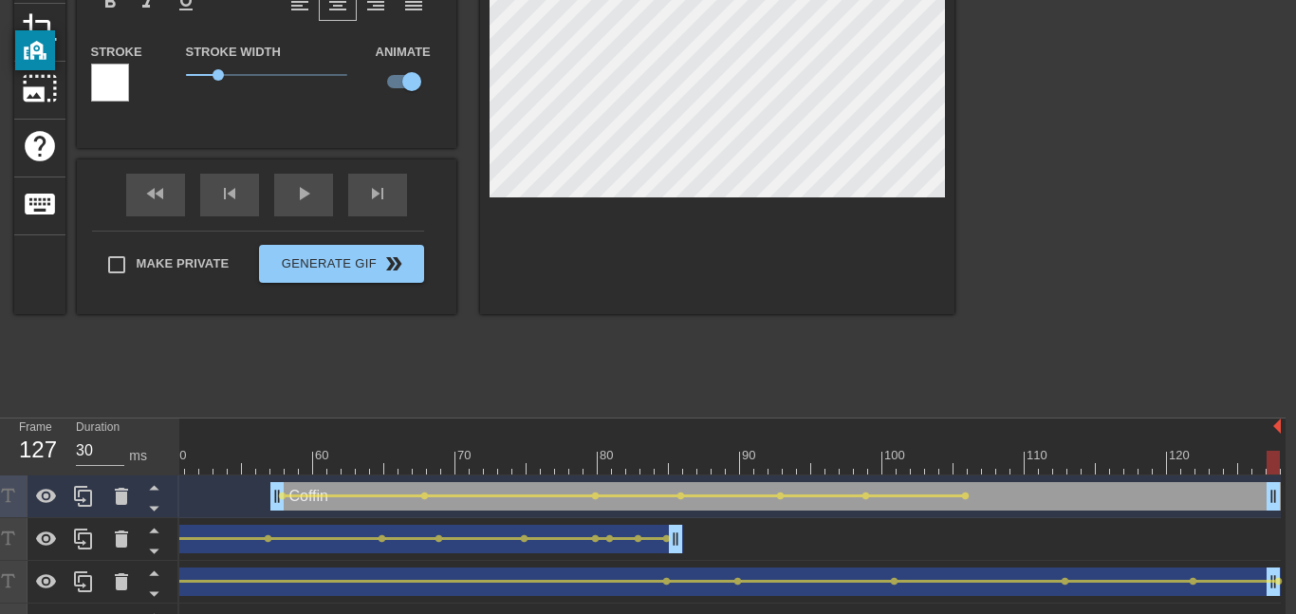
drag, startPoint x: 961, startPoint y: 505, endPoint x: 1294, endPoint y: 515, distance: 333.2
click at [1286, 515] on html "menu_book Browse the tutorials! [DOMAIN_NAME] The online gif editor Send Feedba…" at bounding box center [638, 225] width 1296 height 927
click at [1009, 460] on div at bounding box center [377, 463] width 1808 height 24
click at [1057, 459] on div at bounding box center [377, 463] width 1808 height 24
drag, startPoint x: 1057, startPoint y: 457, endPoint x: 1180, endPoint y: 467, distance: 122.8
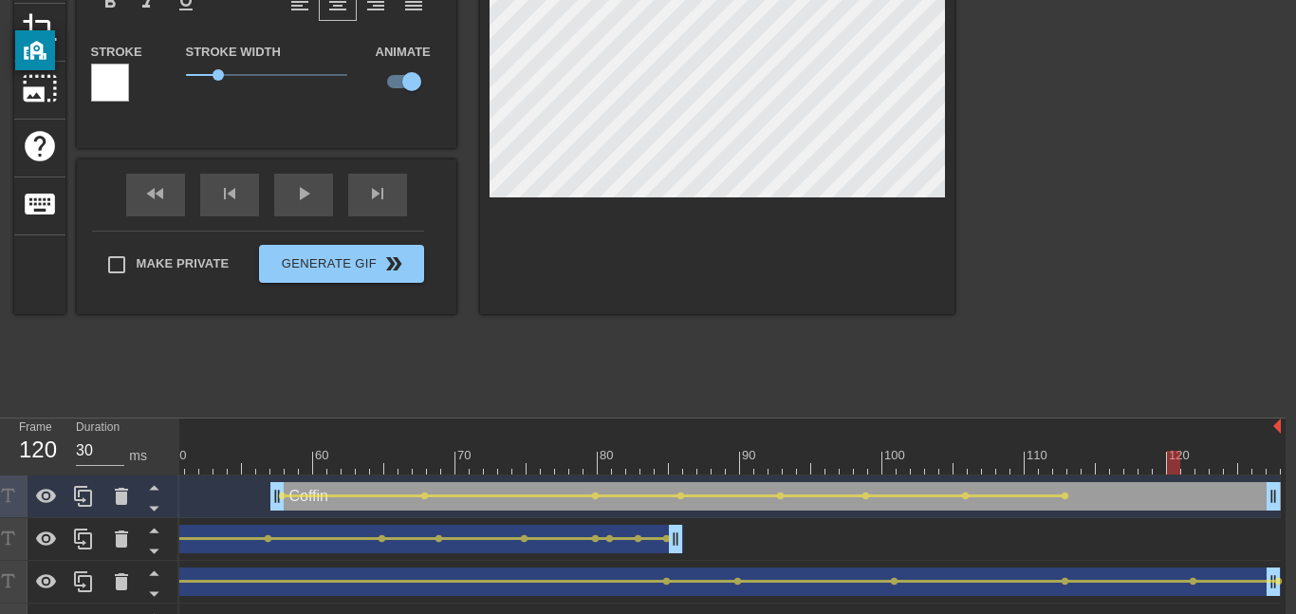
click at [1180, 467] on div at bounding box center [1173, 463] width 13 height 24
drag, startPoint x: 1177, startPoint y: 464, endPoint x: 1280, endPoint y: 485, distance: 105.5
click at [1280, 485] on div "10 20 30 40 50 60 70 80 90 100 110 120 Coffin drag_handle drag_handle lens lens…" at bounding box center [732, 553] width 1106 height 270
click at [1188, 287] on div at bounding box center [1119, 121] width 285 height 569
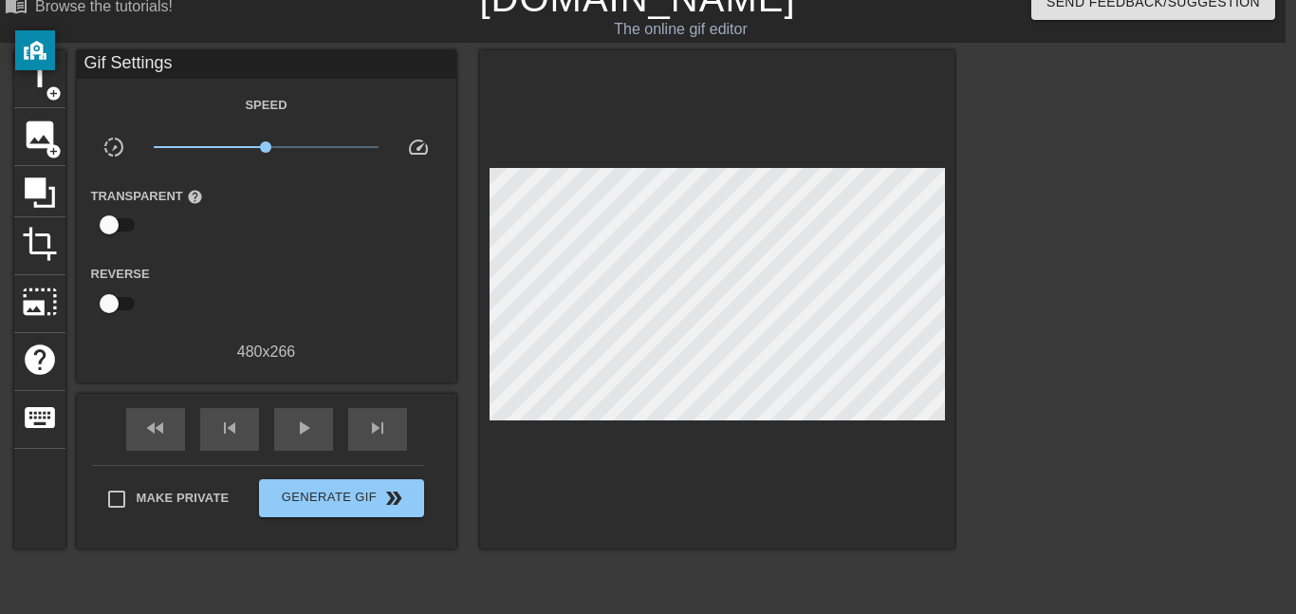
scroll to position [0, 14]
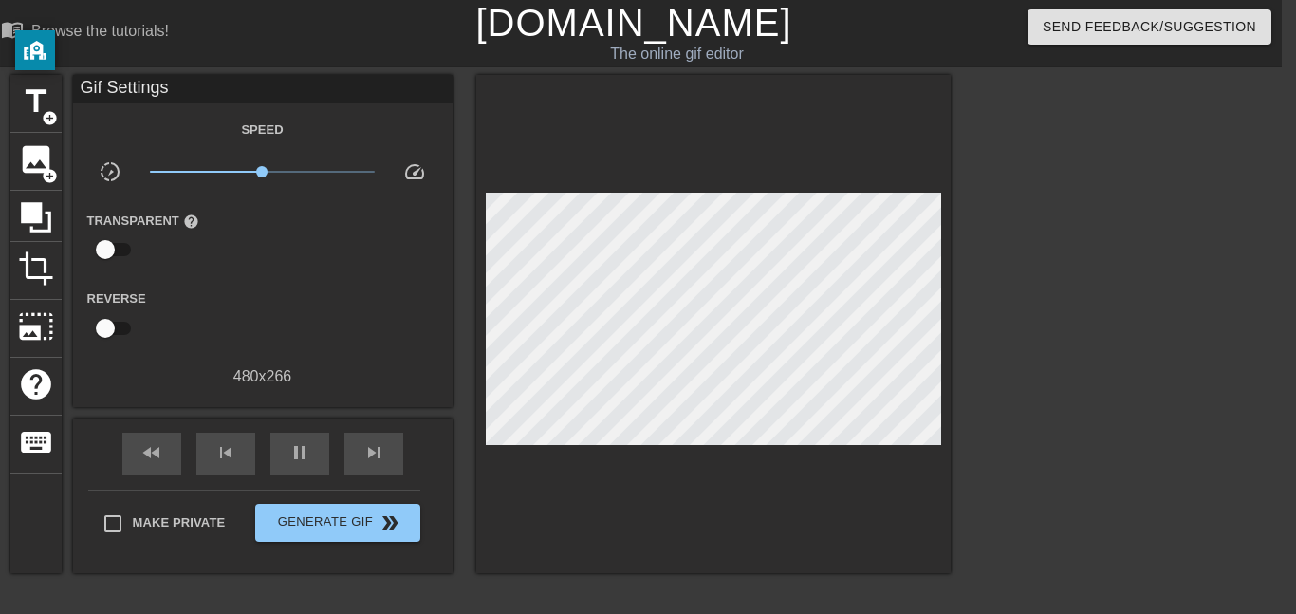
type input "30"
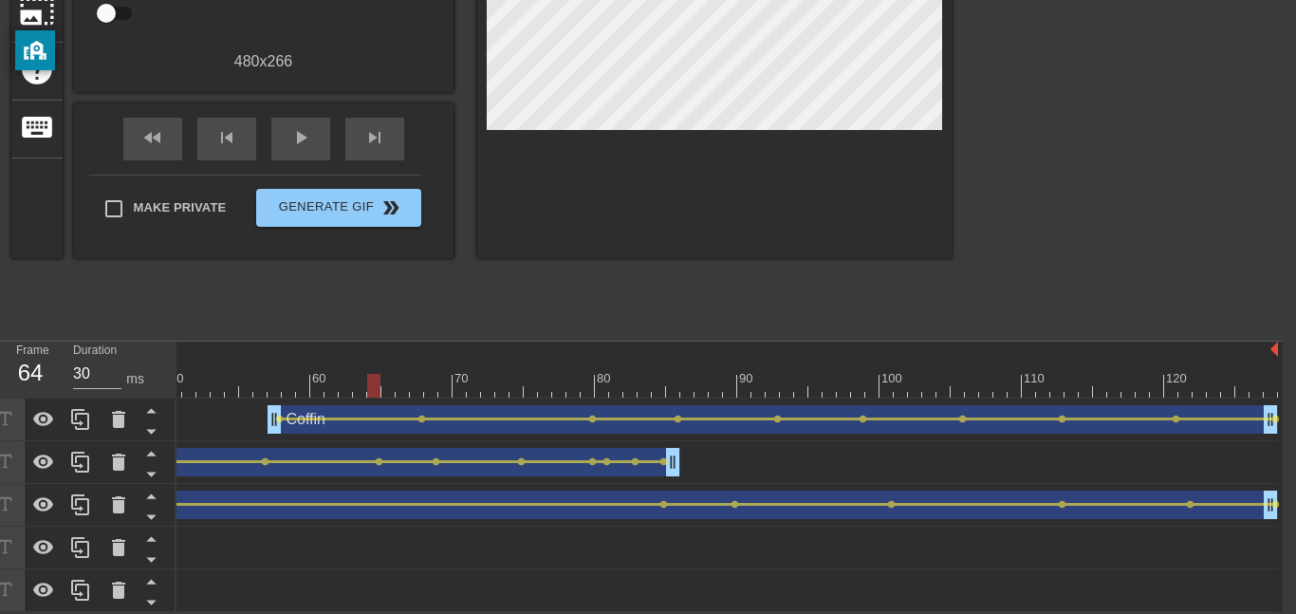
scroll to position [315, 14]
click at [750, 430] on div "Coffin drag_handle drag_handle" at bounding box center [772, 419] width 1011 height 28
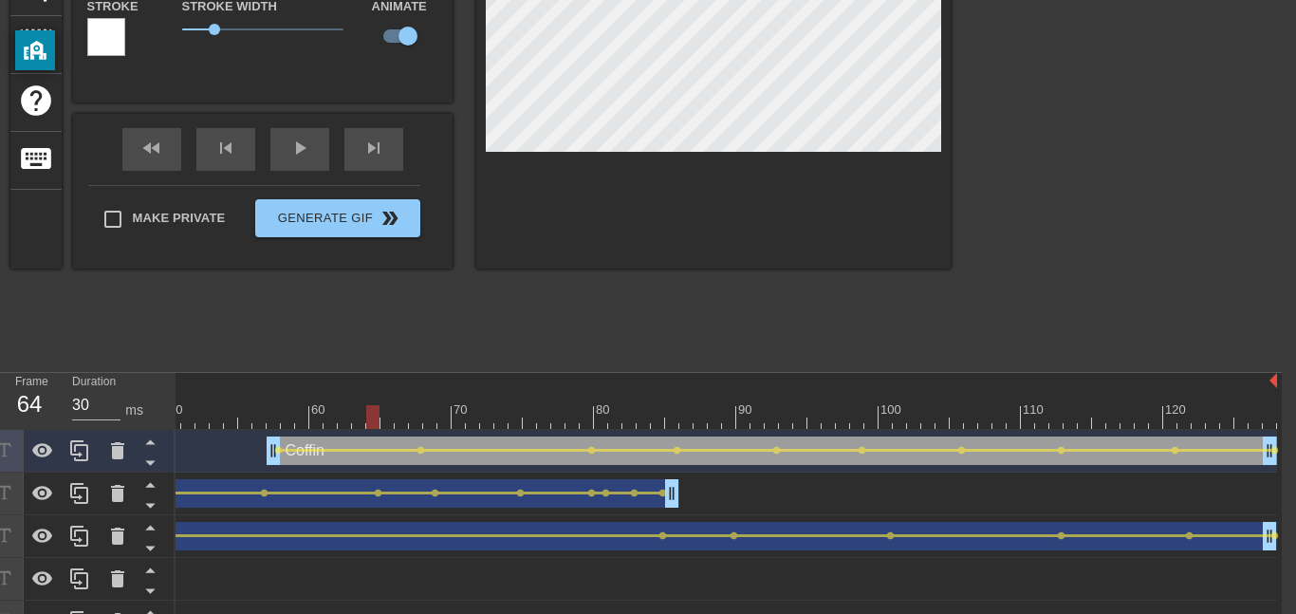
scroll to position [273, 14]
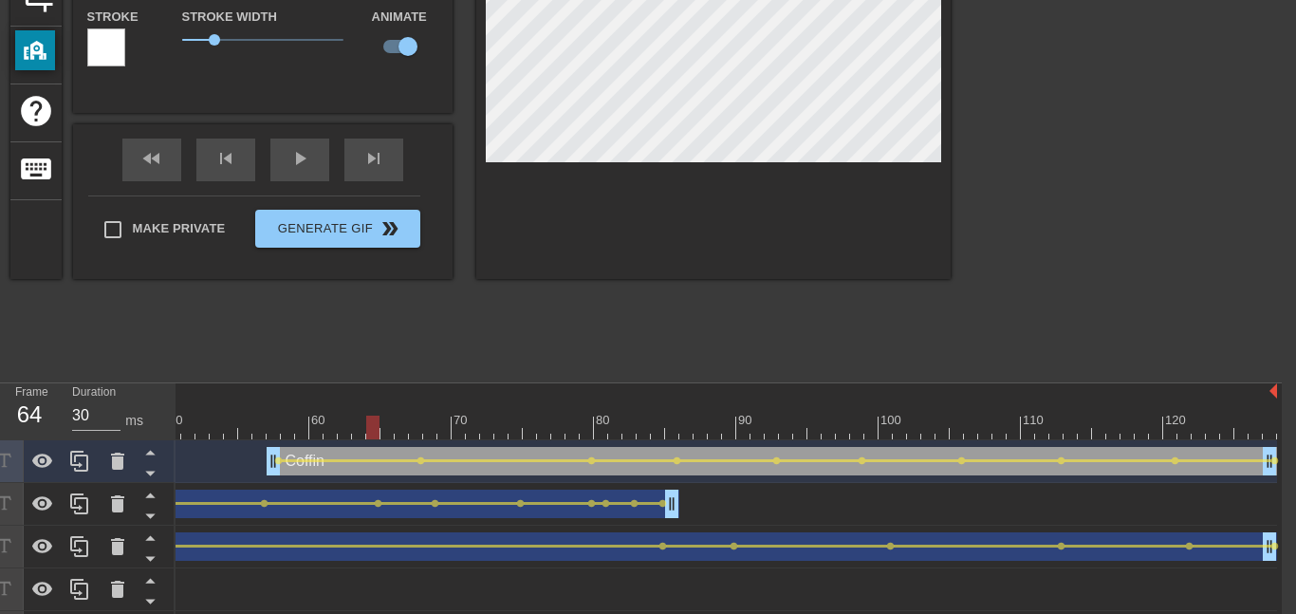
click at [369, 112] on div "title add_circle image add_circle crop photo_size_select_large help keyboard Co…" at bounding box center [480, 40] width 940 height 477
type input "fin"
type textarea "fin"
type input "fi"
type textarea "fi"
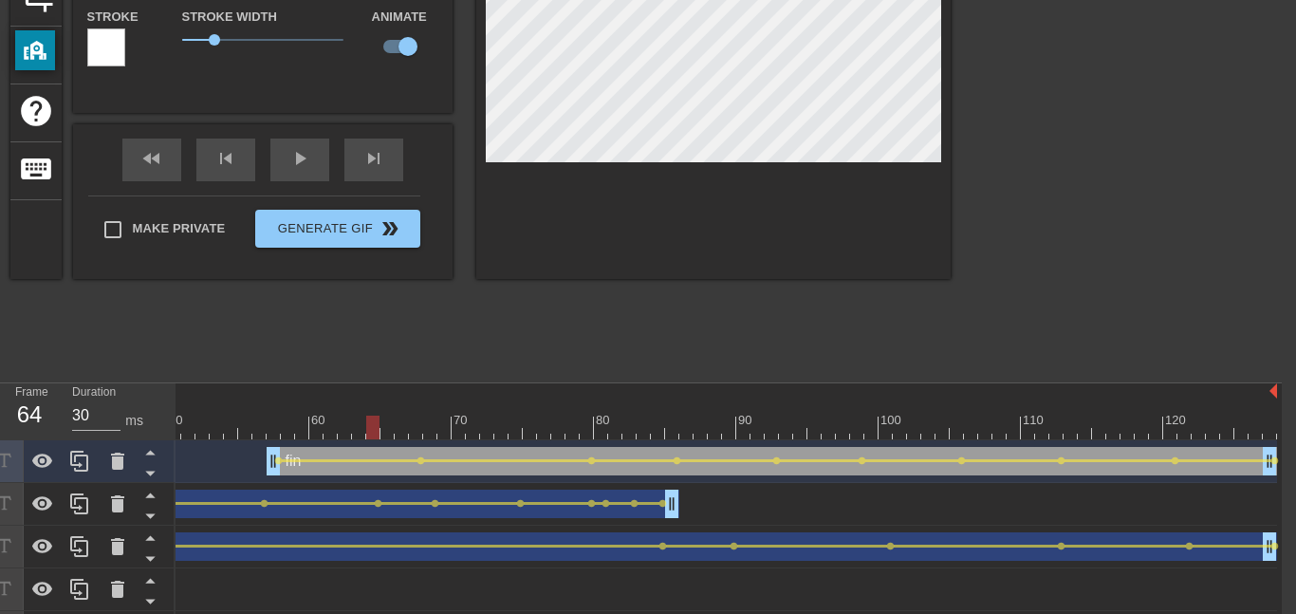
type input "f"
type textarea "f"
type input "T"
type textarea "T"
type input "Th"
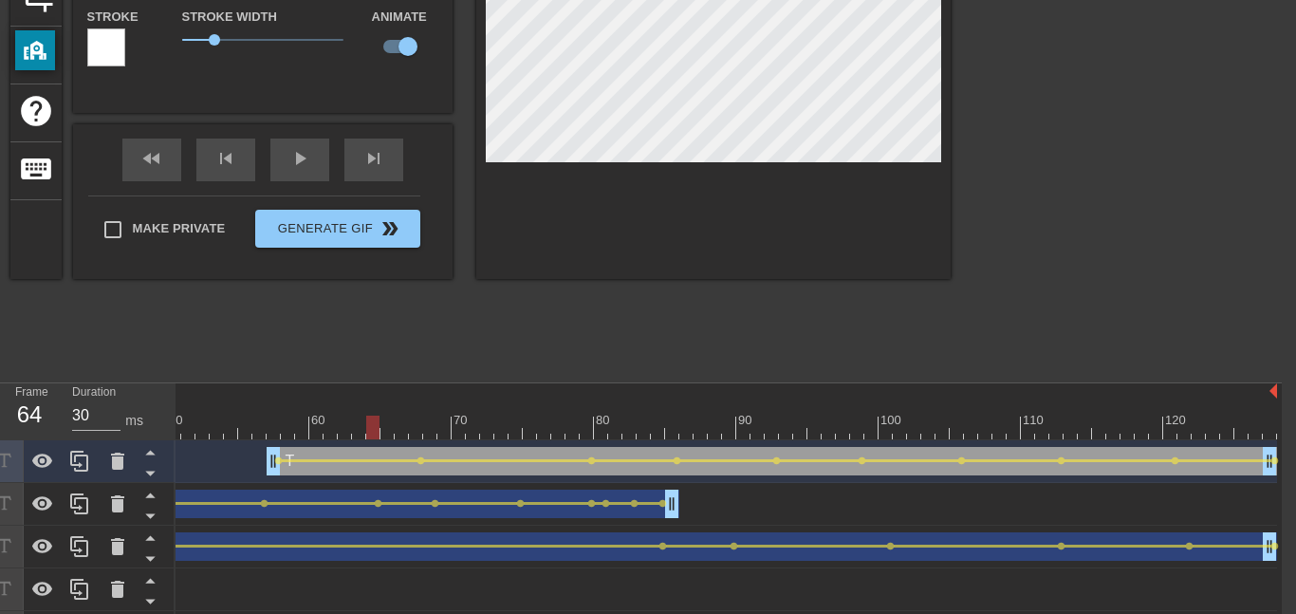
type textarea "Th"
type input "The"
type textarea "The"
type input "The C"
type textarea "The C"
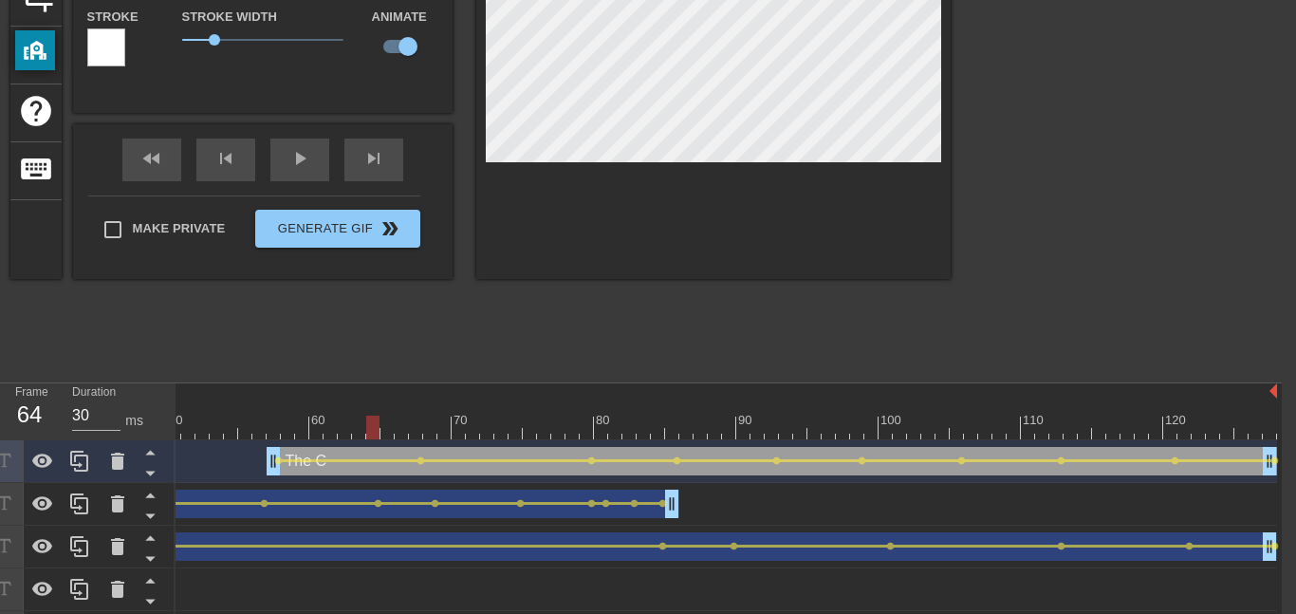
type input "The Co"
type textarea "The Co"
type input "The Cof"
type textarea "The Cof"
type input "The Coff"
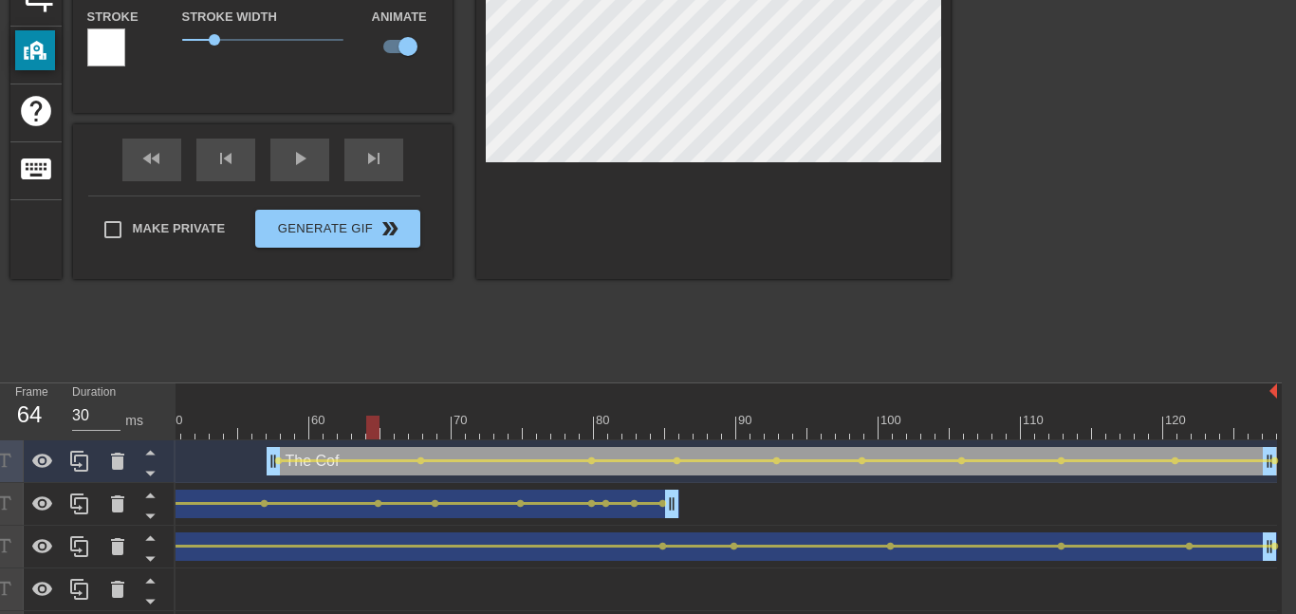
type textarea "The Coff"
type input "The Coffi"
type textarea "The Coffi"
type input "The Coffin"
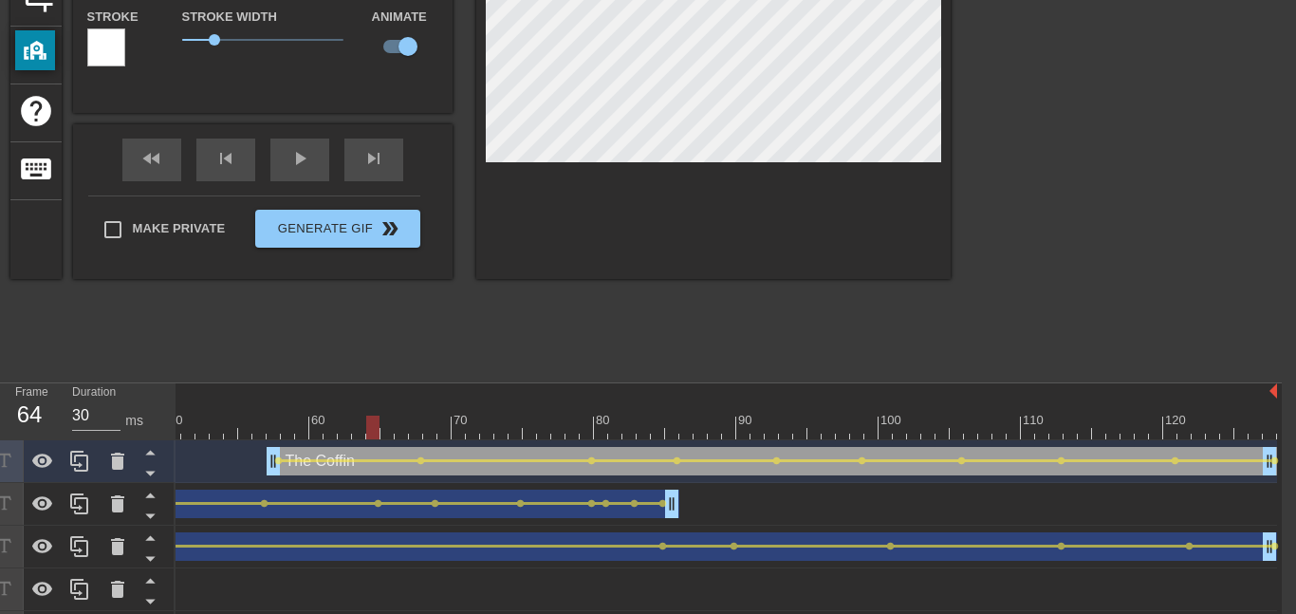
type textarea "The Coffin"
drag, startPoint x: 373, startPoint y: 433, endPoint x: 275, endPoint y: 434, distance: 97.7
click at [275, 434] on div at bounding box center [273, 428] width 13 height 24
click at [477, 78] on div at bounding box center [713, 40] width 474 height 477
drag, startPoint x: 264, startPoint y: 423, endPoint x: 1295, endPoint y: 468, distance: 1032.5
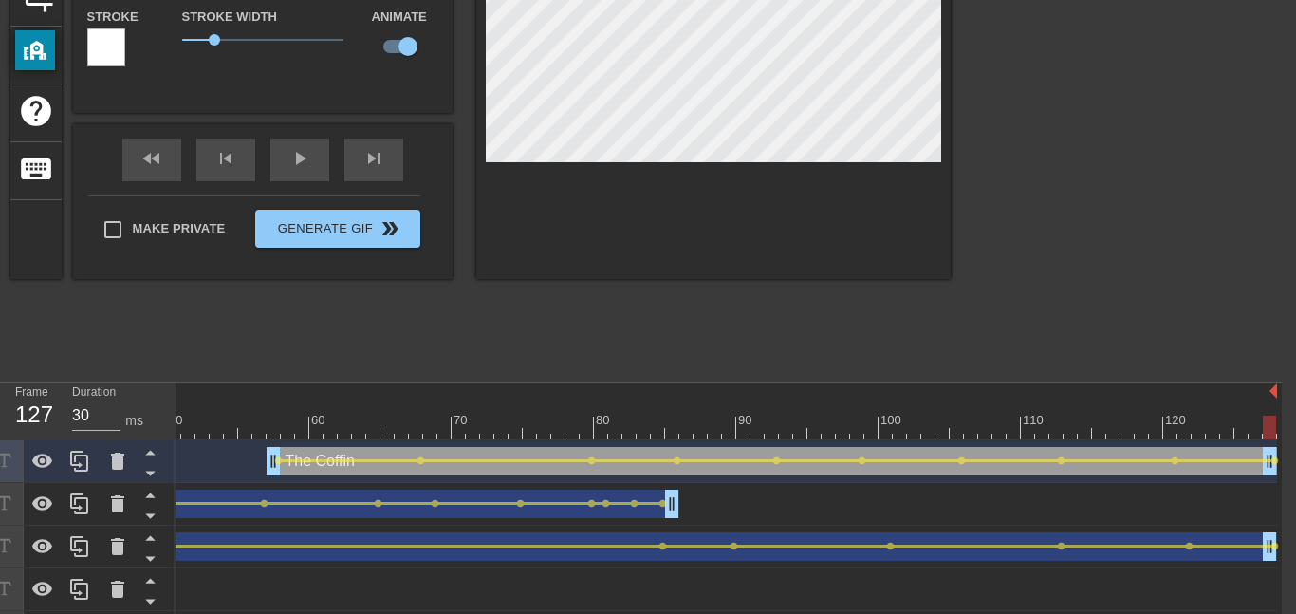
click at [1282, 468] on html "menu_book Browse the tutorials! [DOMAIN_NAME] The online gif editor Send Feedba…" at bounding box center [634, 190] width 1296 height 927
click at [1084, 289] on div at bounding box center [1116, 86] width 285 height 569
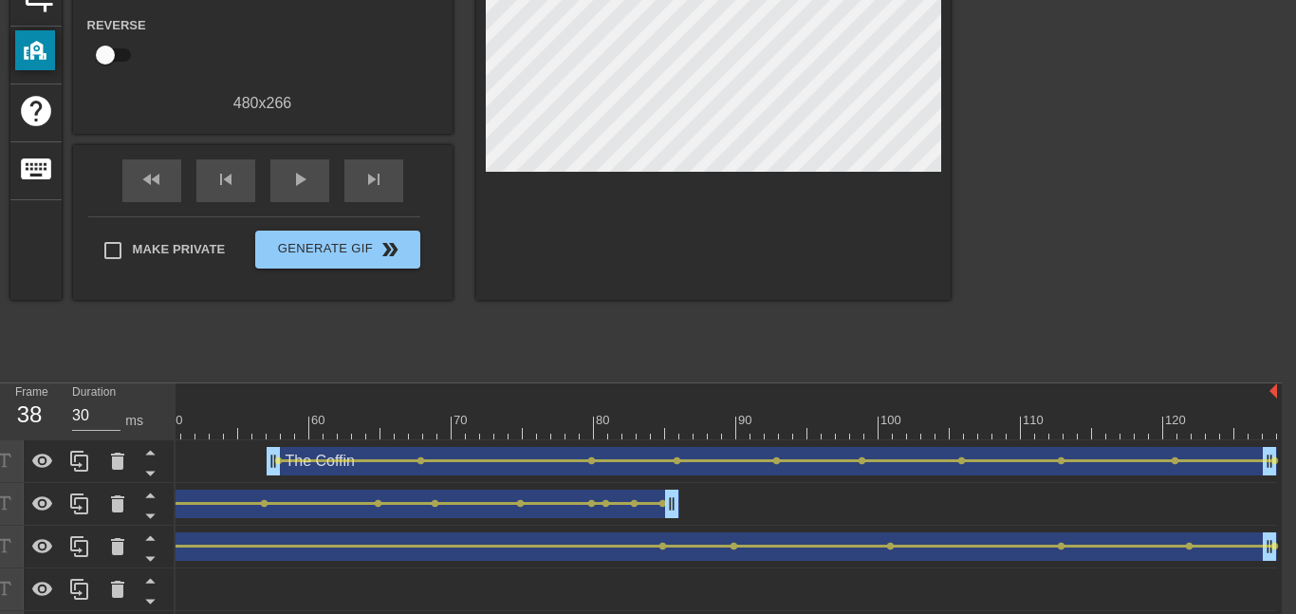
drag, startPoint x: 1275, startPoint y: 424, endPoint x: 0, endPoint y: 455, distance: 1275.8
click at [0, 455] on div "Frame 38 Duration 30 ms 10 20 30 40 50 60 70 80 90 100 110 120 The Coffin drag_…" at bounding box center [634, 518] width 1296 height 270
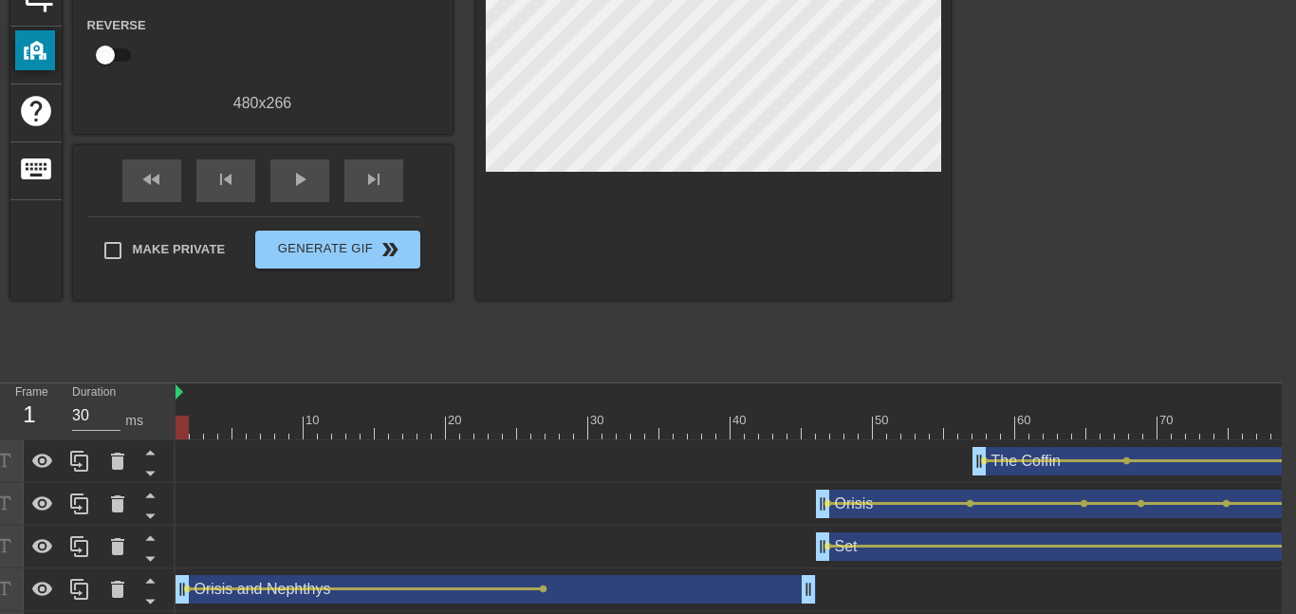
drag, startPoint x: 707, startPoint y: 425, endPoint x: 19, endPoint y: 536, distance: 696.9
click at [19, 536] on div "Frame 1 Duration 30 ms 10 20 30 40 50 60 70 80 90 100 110 120 The Coffin drag_h…" at bounding box center [634, 518] width 1296 height 270
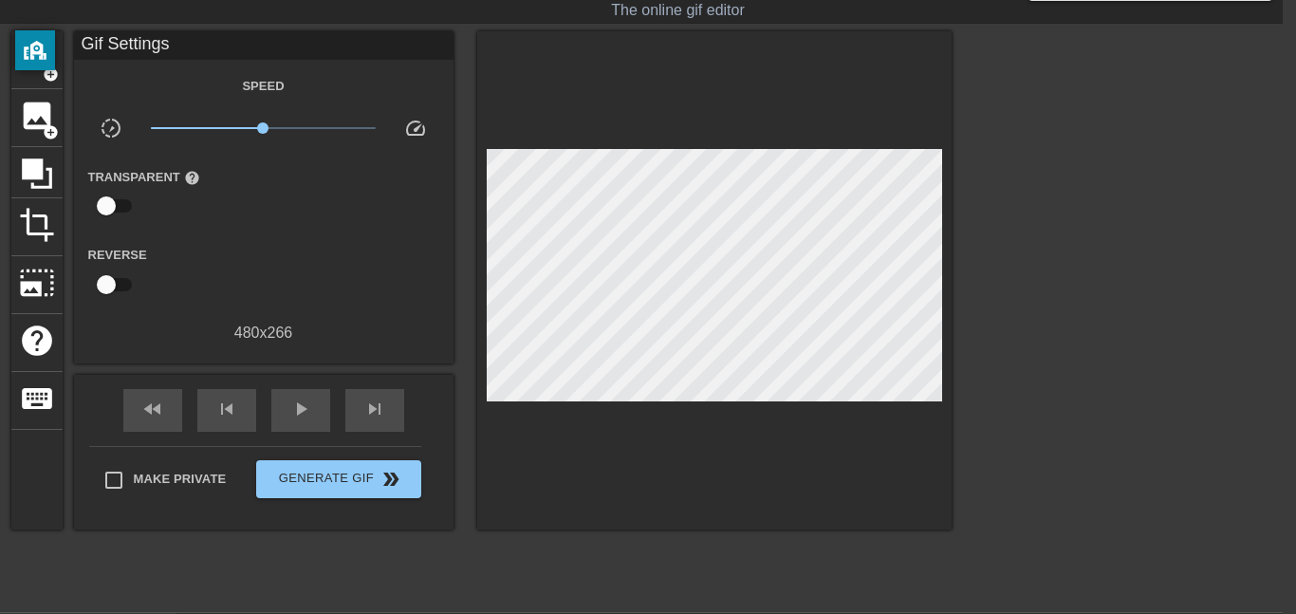
scroll to position [46, 13]
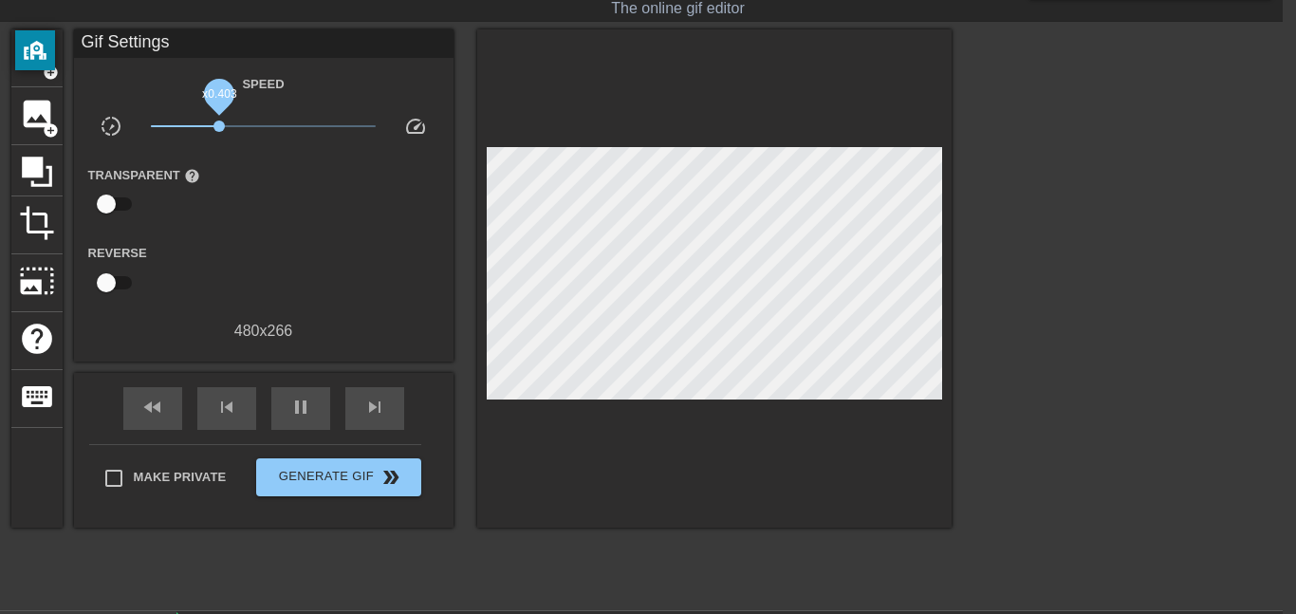
drag, startPoint x: 265, startPoint y: 124, endPoint x: 215, endPoint y: 122, distance: 49.4
click at [215, 122] on span "x0.403" at bounding box center [219, 126] width 11 height 11
drag, startPoint x: 213, startPoint y: 125, endPoint x: 256, endPoint y: 131, distance: 44.0
click at [256, 131] on span "x0.813" at bounding box center [253, 126] width 11 height 11
type input "30"
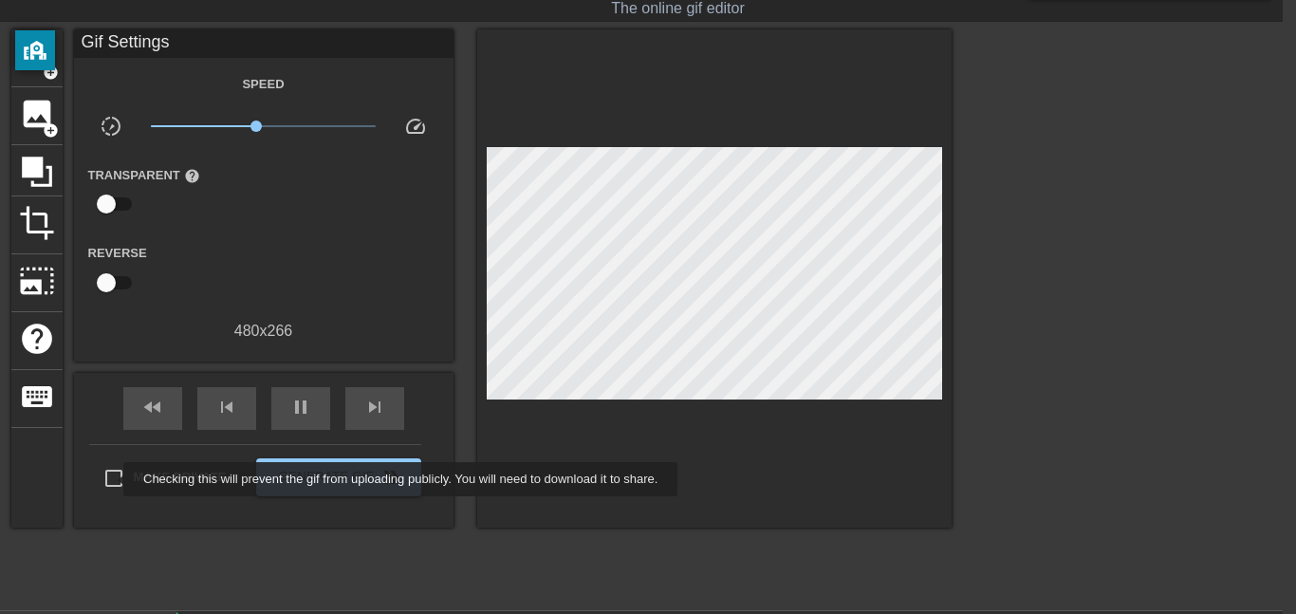
click at [111, 479] on input "Make Private" at bounding box center [114, 478] width 40 height 40
checkbox input "true"
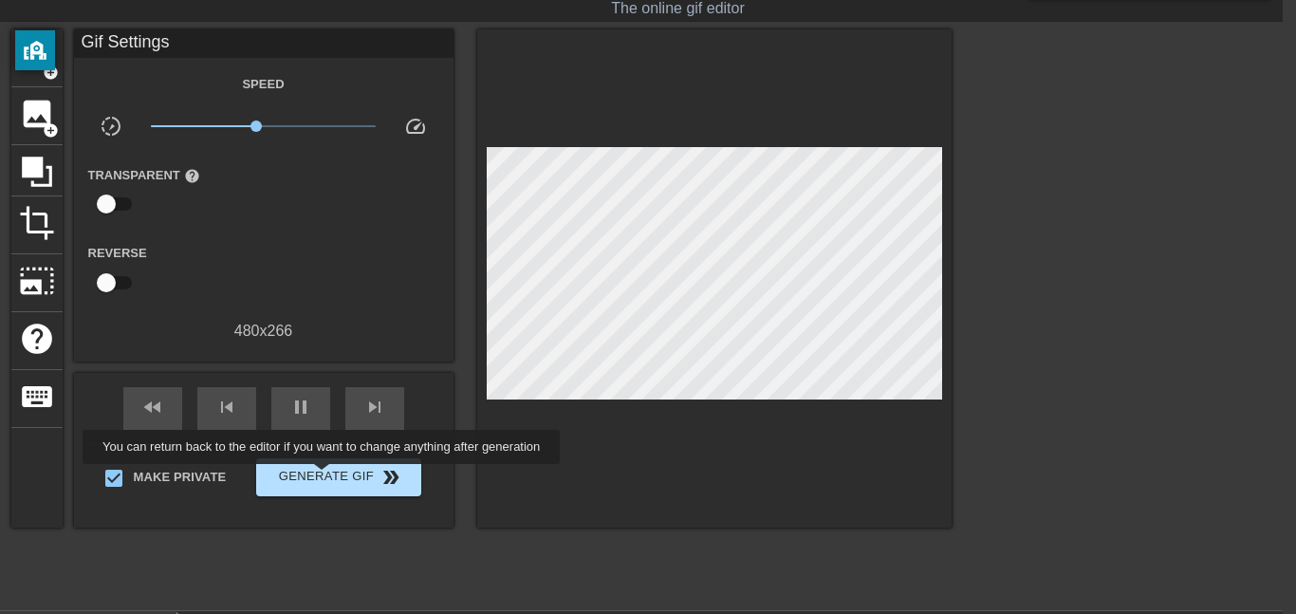
type input "30"
click at [322, 479] on span "Generate Gif double_arrow" at bounding box center [338, 477] width 149 height 23
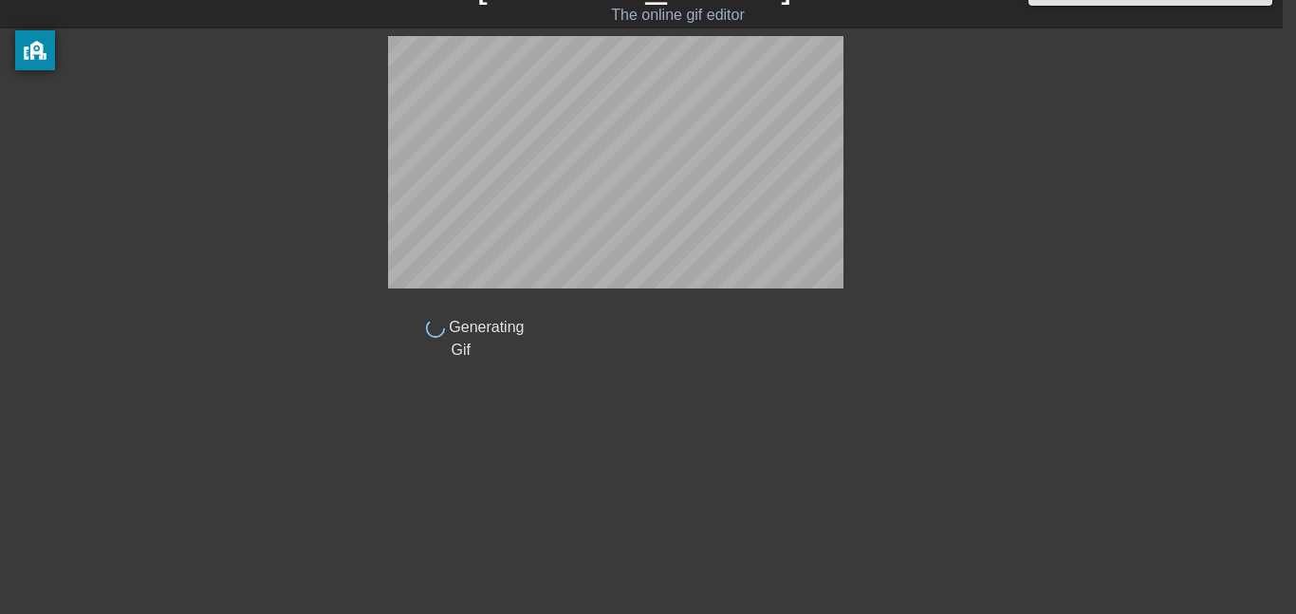
scroll to position [39, 13]
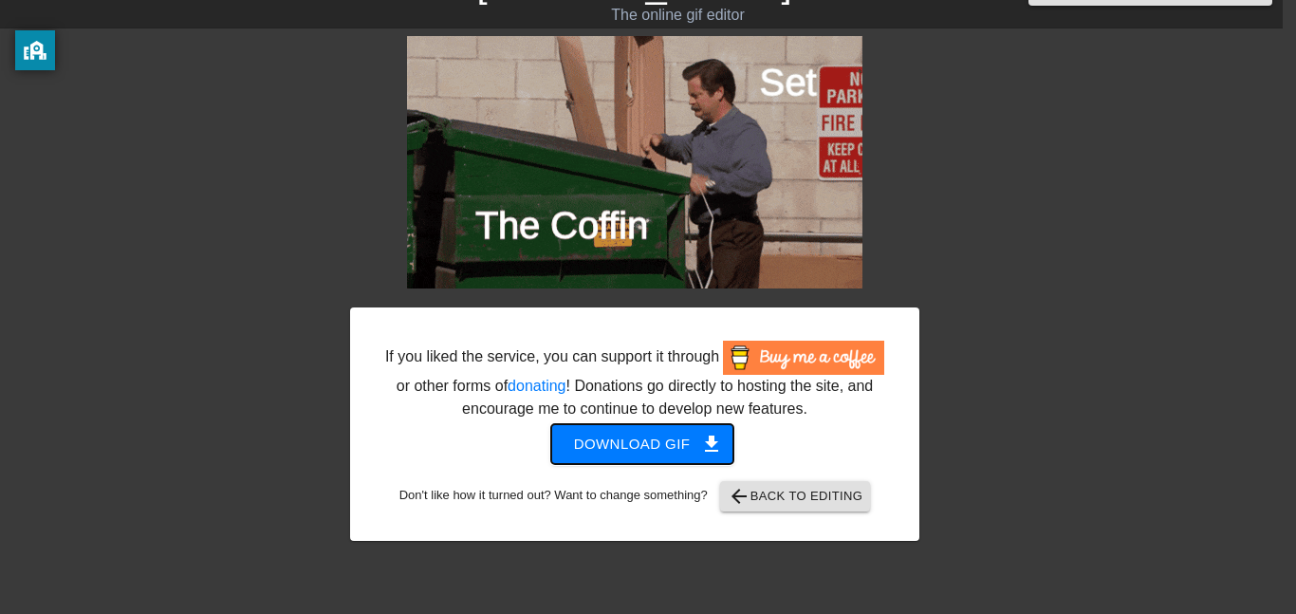
click at [678, 440] on span "Download gif get_app" at bounding box center [643, 444] width 138 height 25
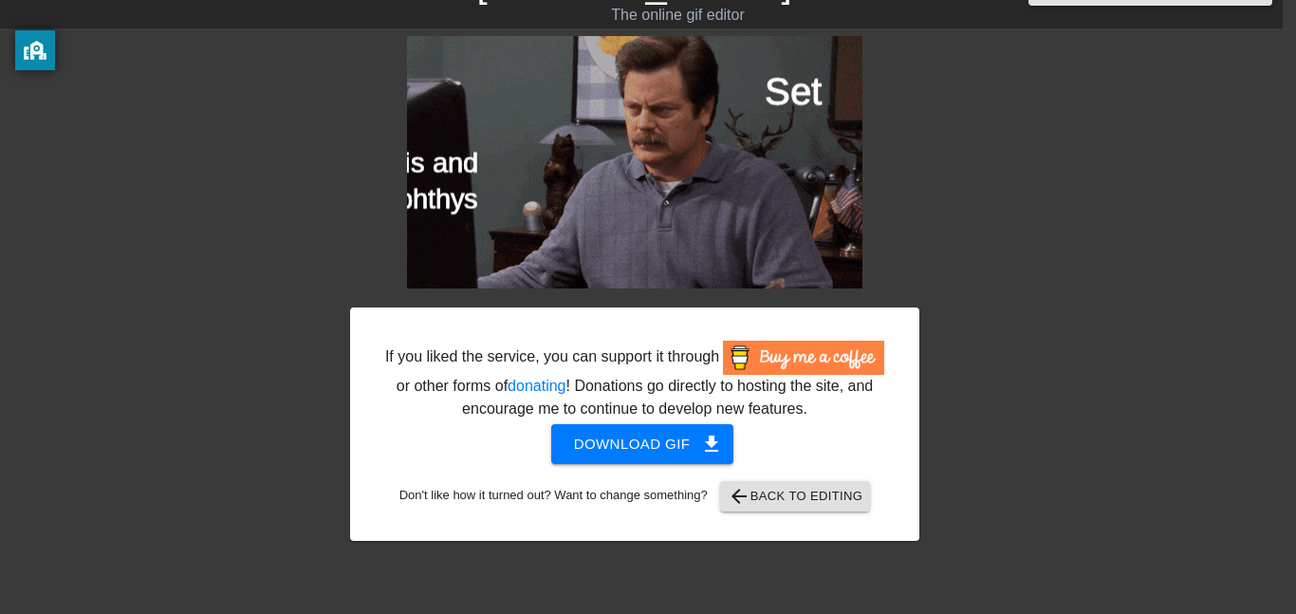
click at [998, 198] on div at bounding box center [1084, 320] width 285 height 569
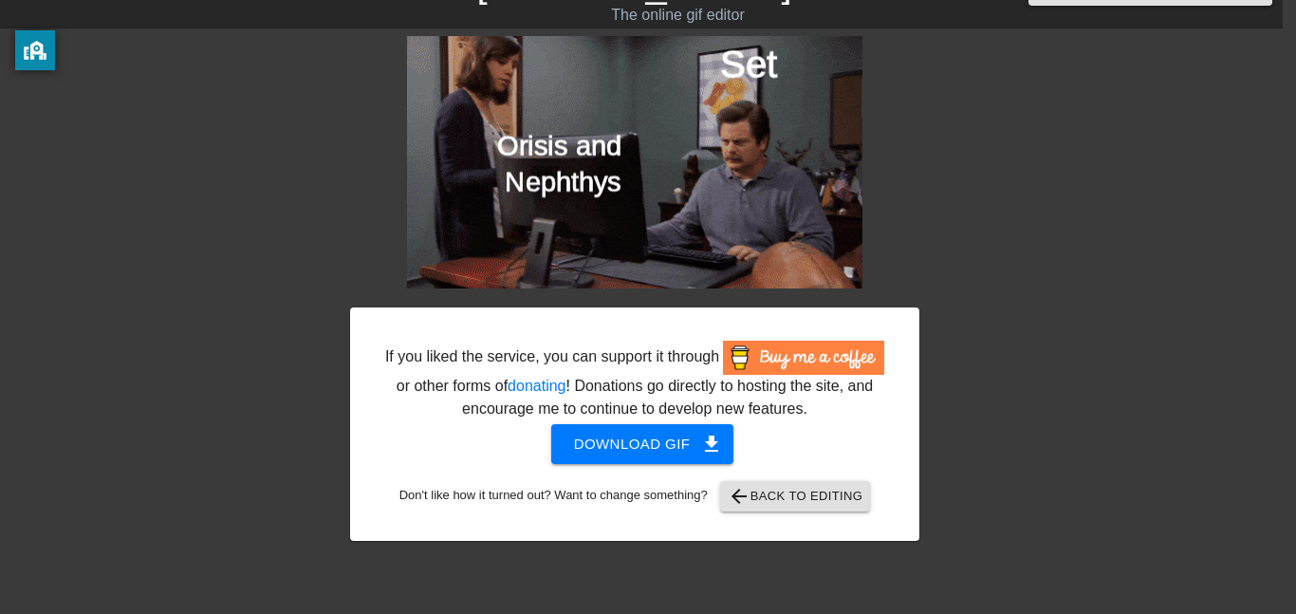
scroll to position [0, 13]
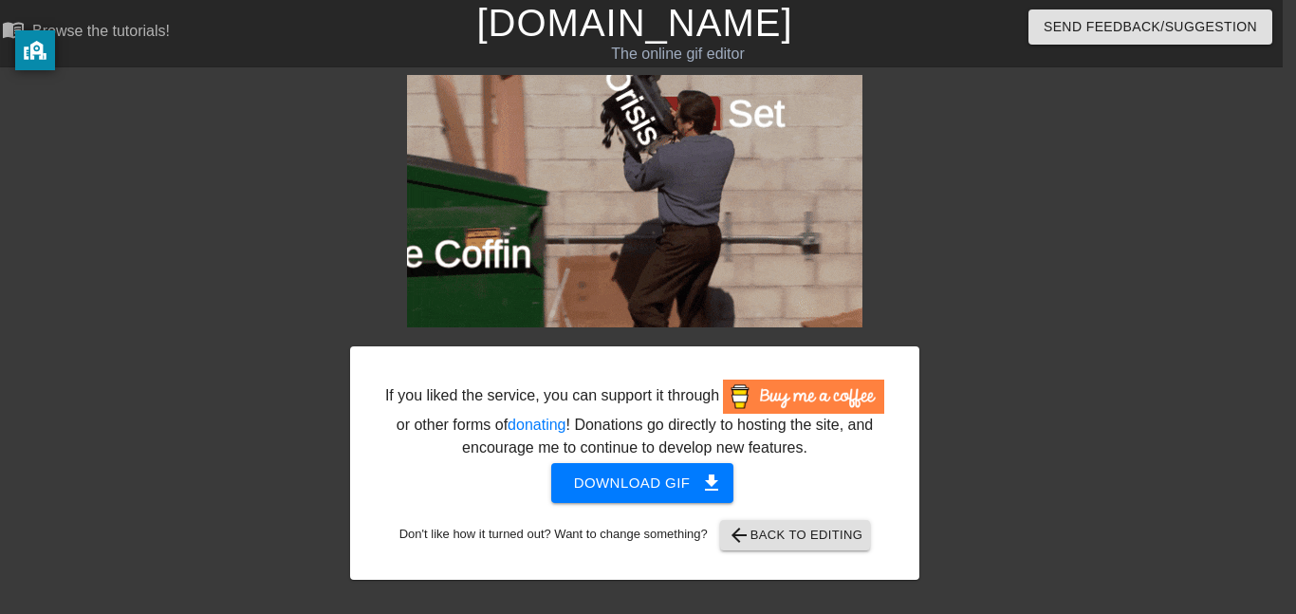
click at [604, 28] on link "[DOMAIN_NAME]" at bounding box center [634, 23] width 316 height 42
